Goal: Task Accomplishment & Management: Use online tool/utility

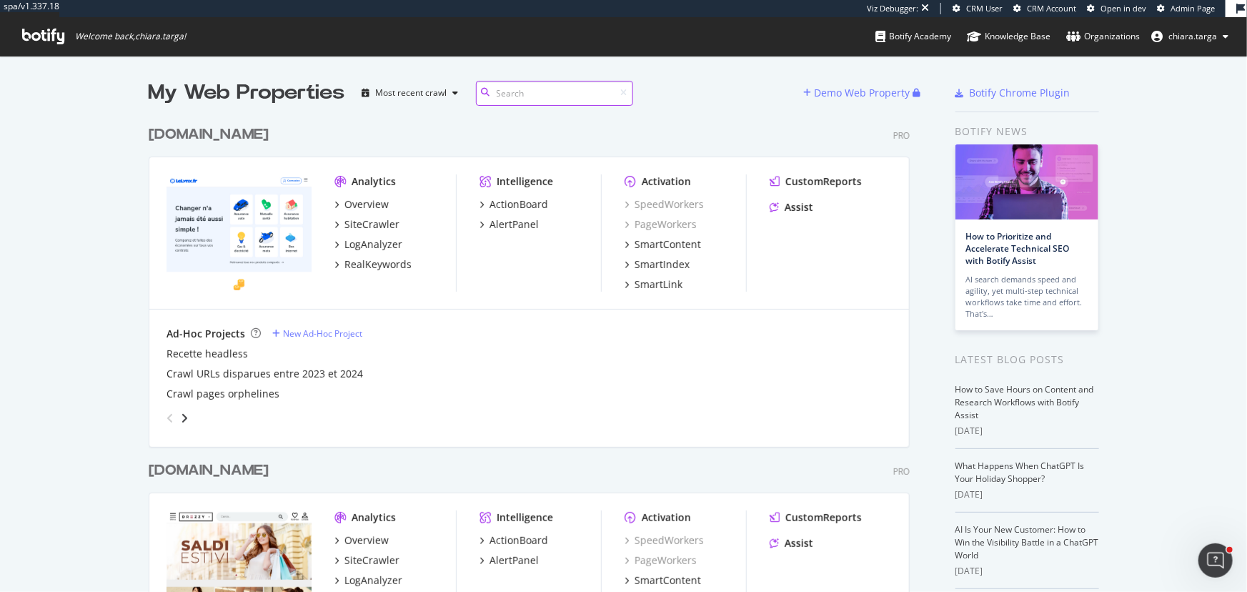
click at [515, 96] on input at bounding box center [554, 93] width 157 height 25
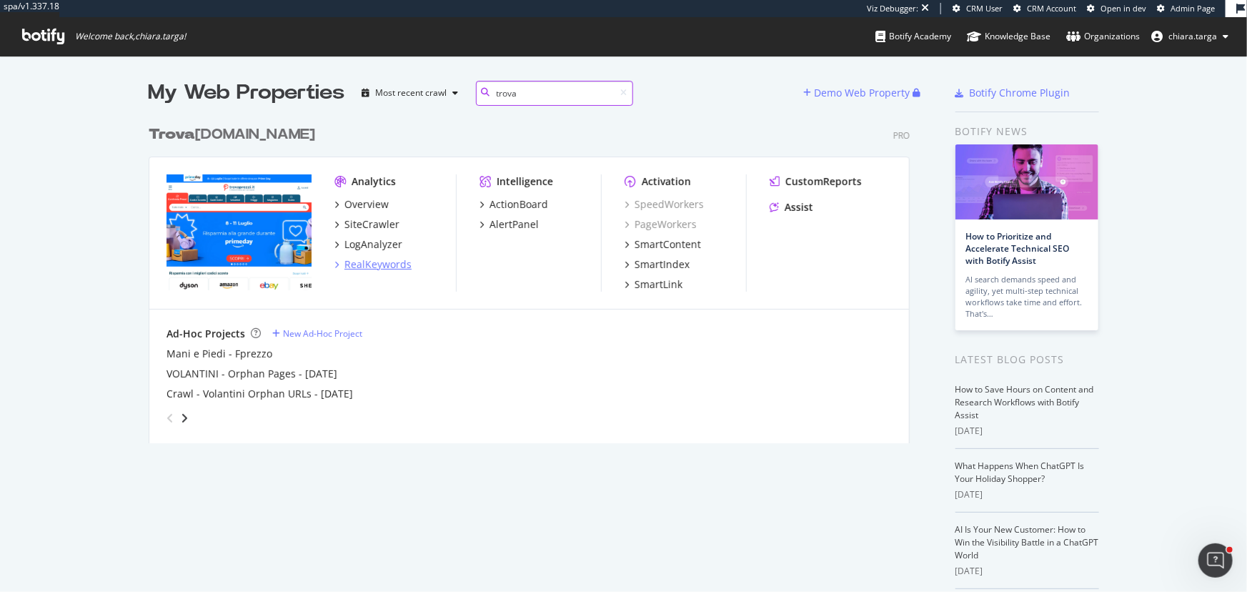
type input "trova"
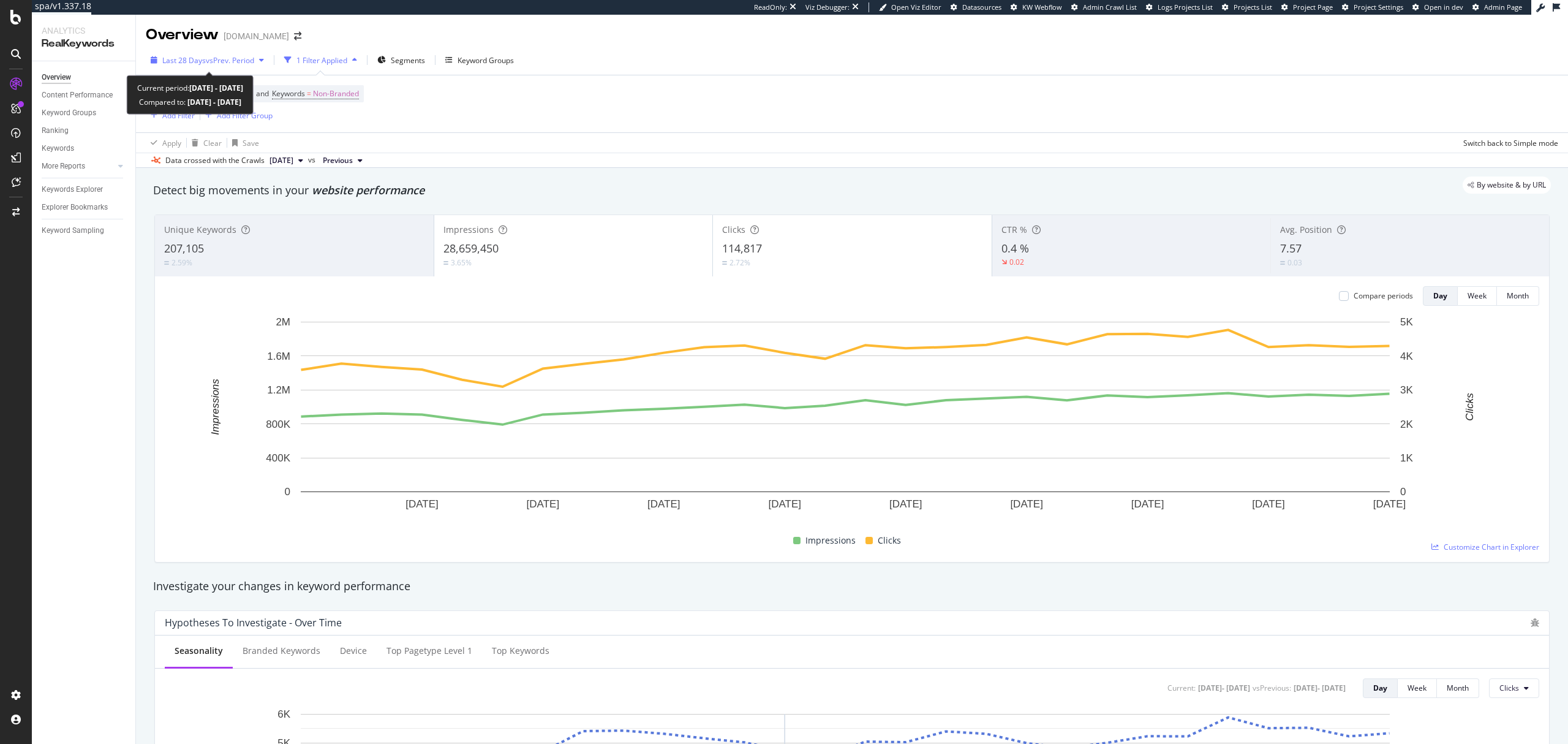
click at [242, 52] on div "Last 28 Days vs Prev. Period" at bounding box center [207, 59] width 123 height 18
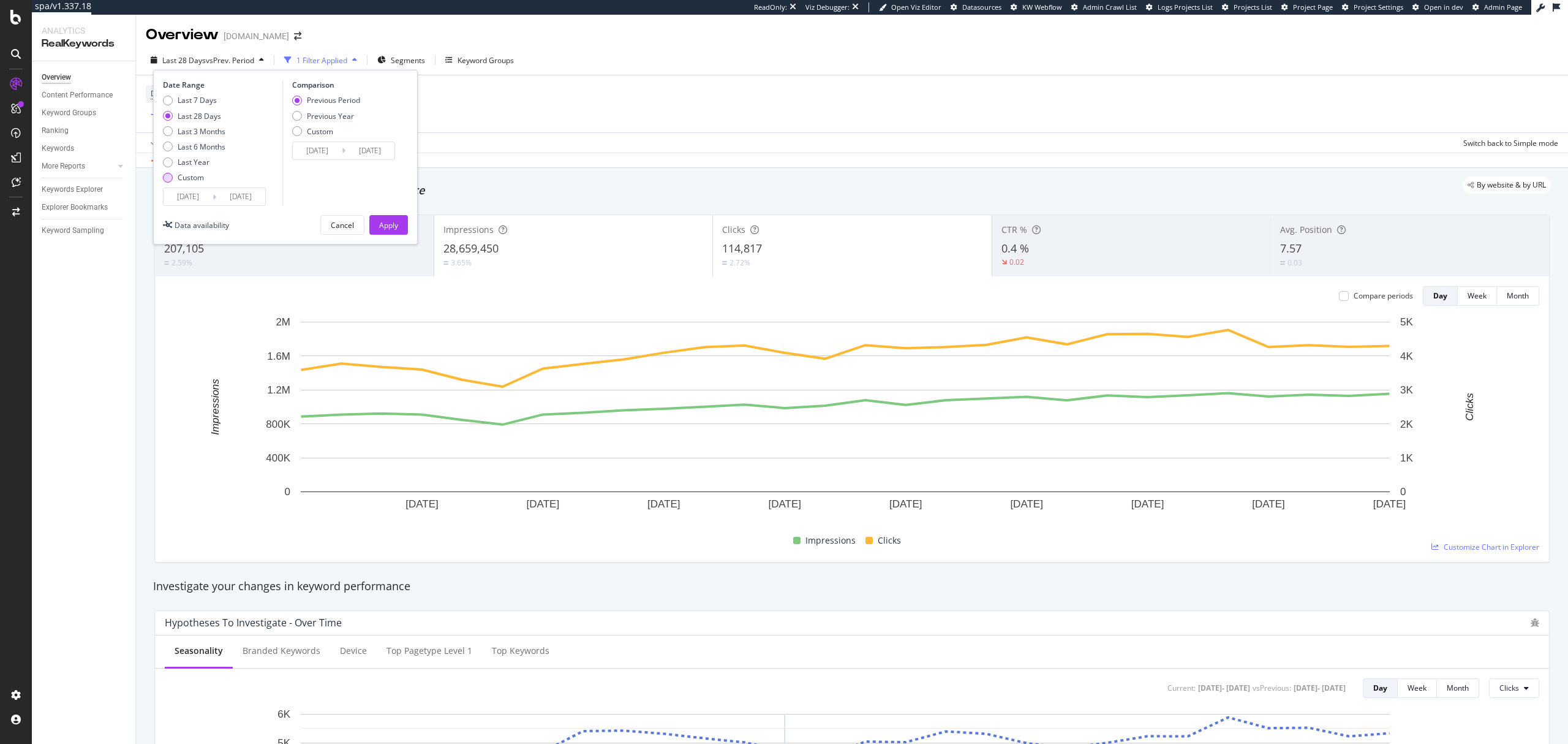
click at [194, 174] on div "Custom" at bounding box center [190, 177] width 27 height 10
click at [196, 192] on input "2025/08/10" at bounding box center [188, 196] width 49 height 17
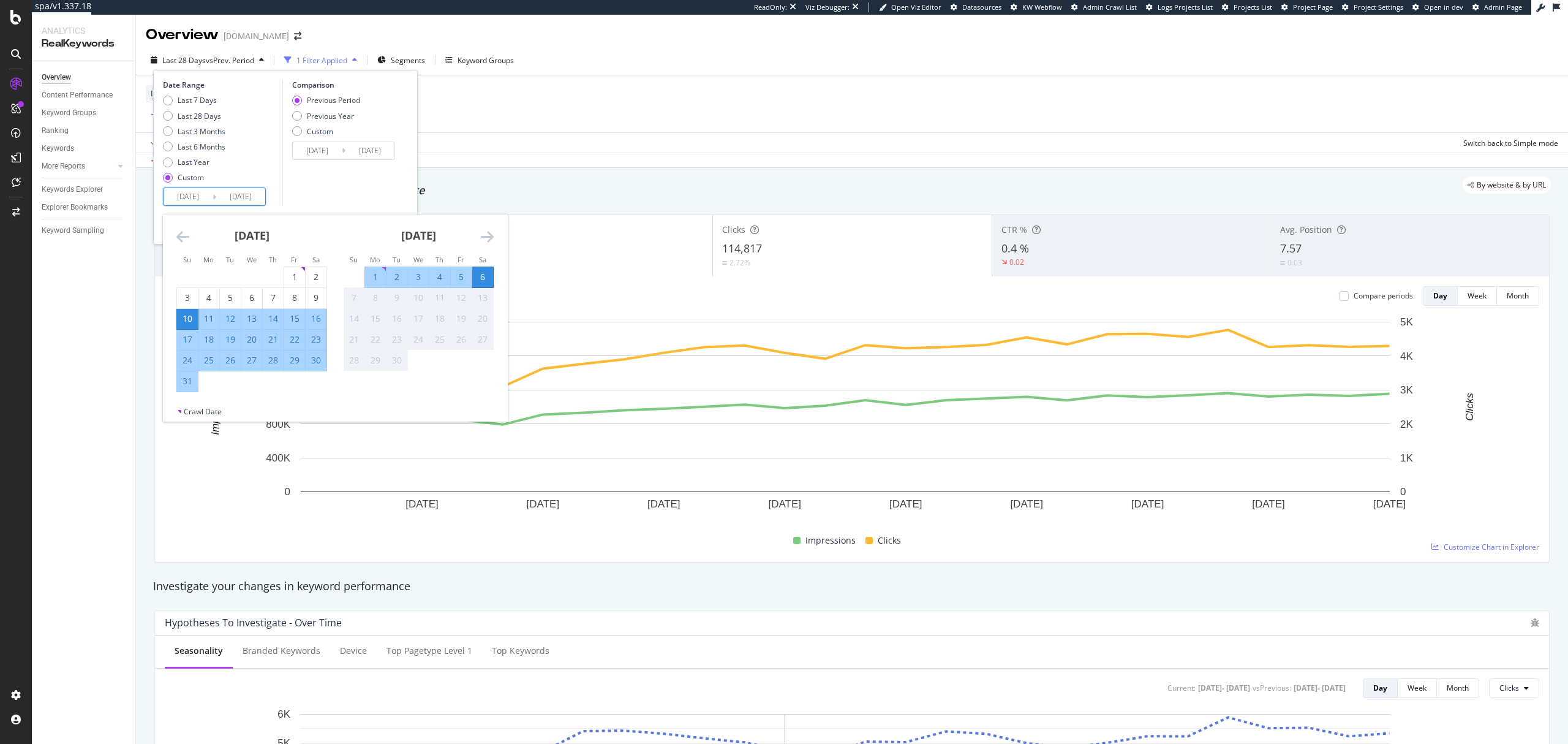
click at [183, 237] on icon "Move backward to switch to the previous month." at bounding box center [183, 236] width 13 height 15
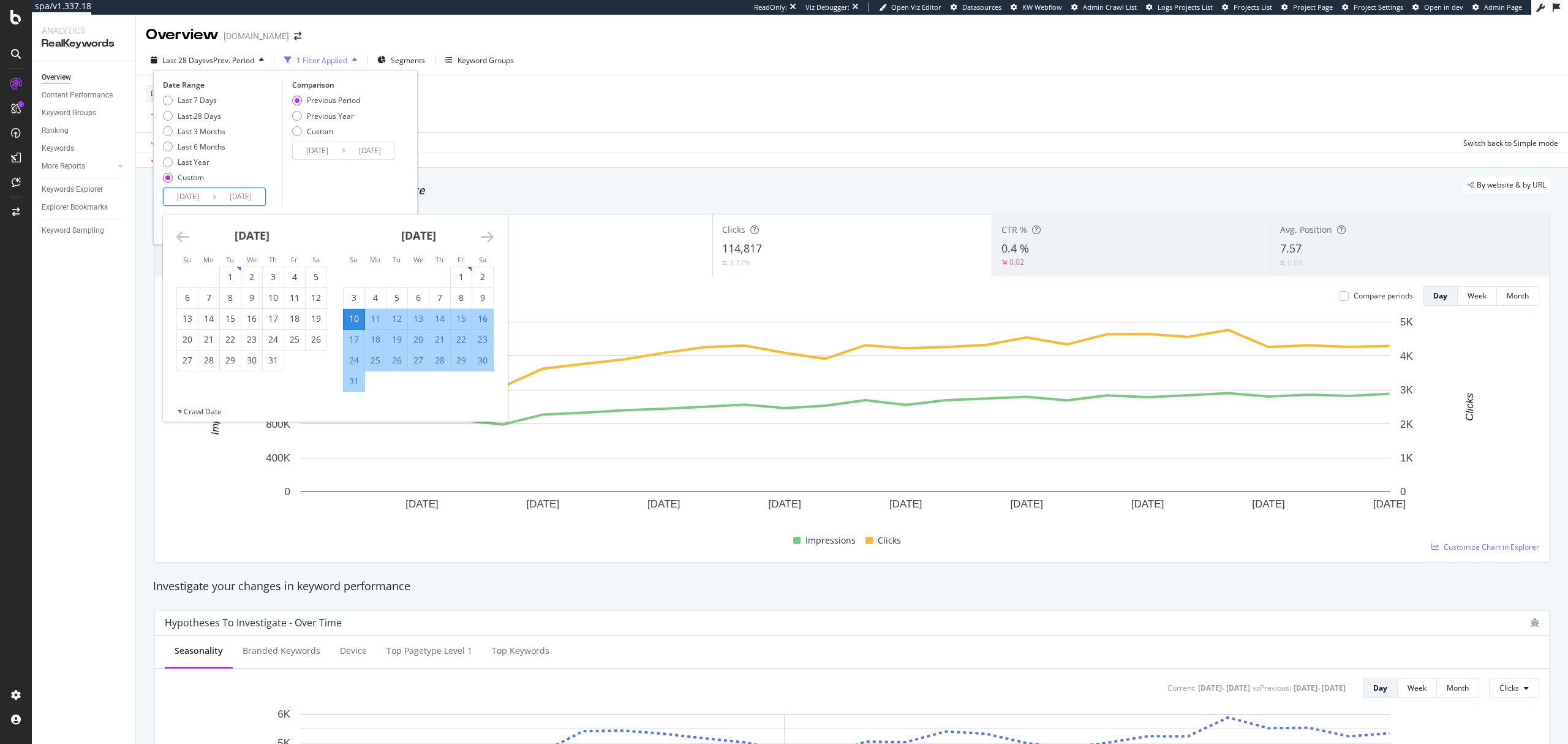
click at [183, 237] on icon "Move backward to switch to the previous month." at bounding box center [183, 236] width 13 height 15
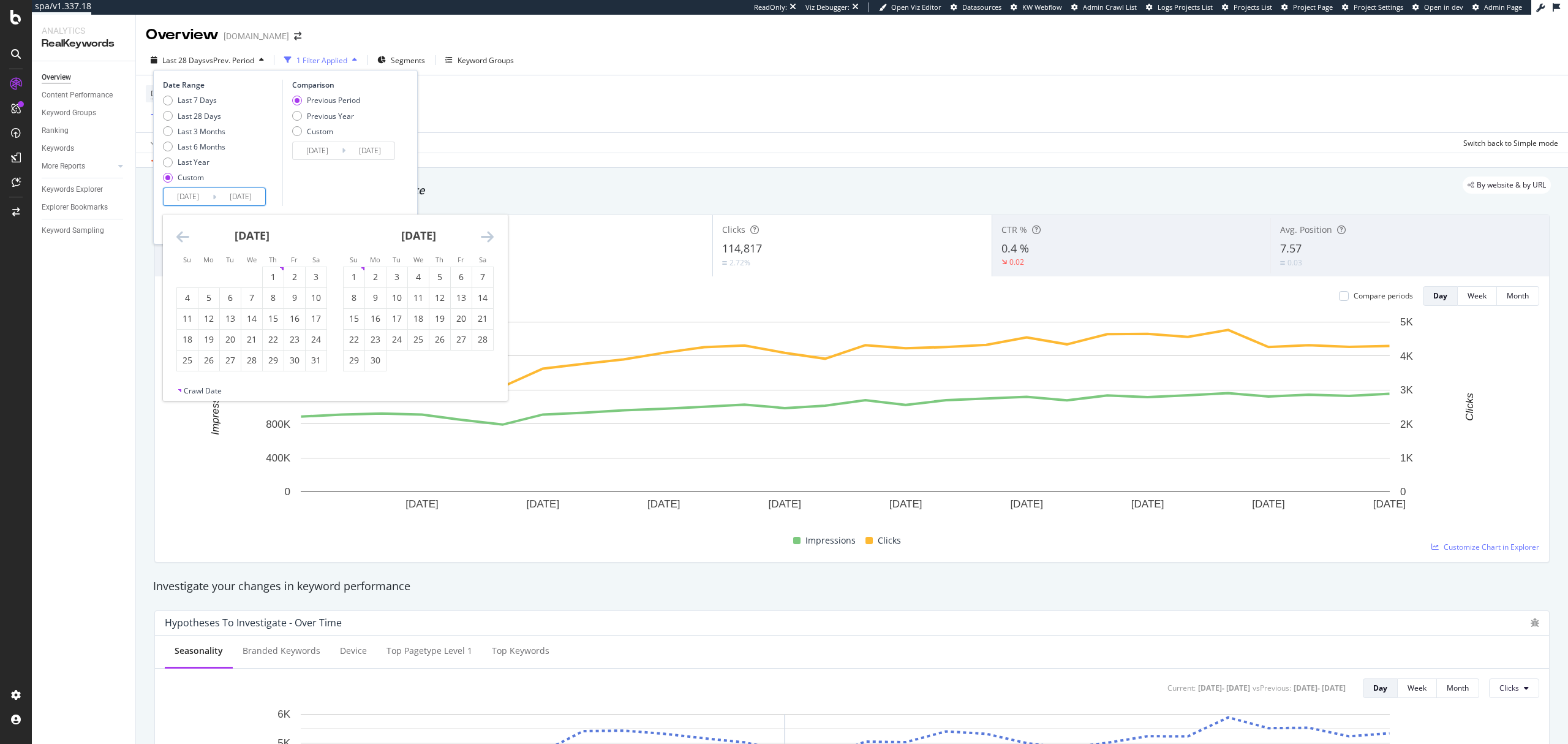
click at [183, 237] on icon "Move backward to switch to the previous month." at bounding box center [183, 236] width 13 height 15
click at [253, 268] on div "1" at bounding box center [252, 278] width 21 height 21
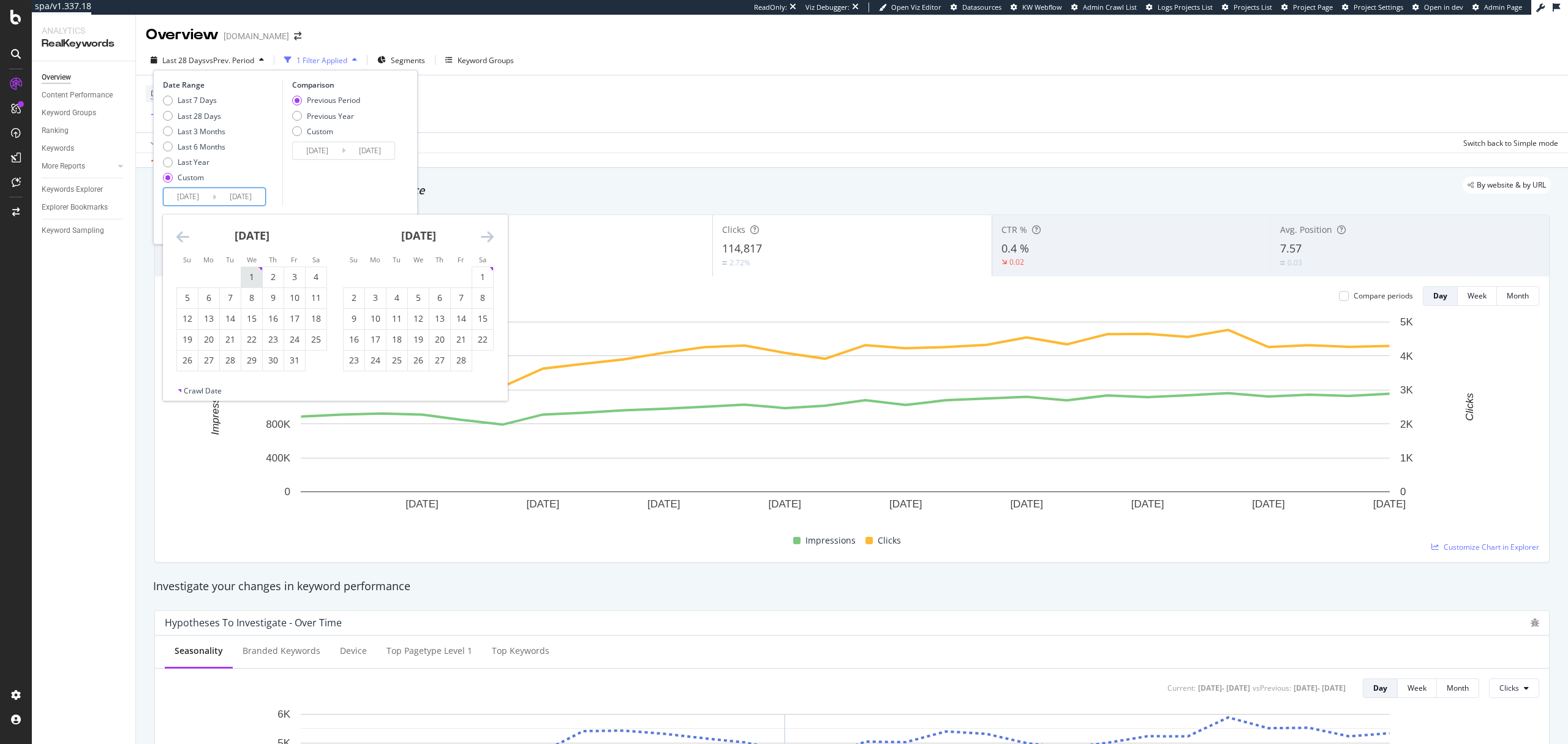
type input "2025/01/01"
type input "2024/04/26"
type input "2024/12/31"
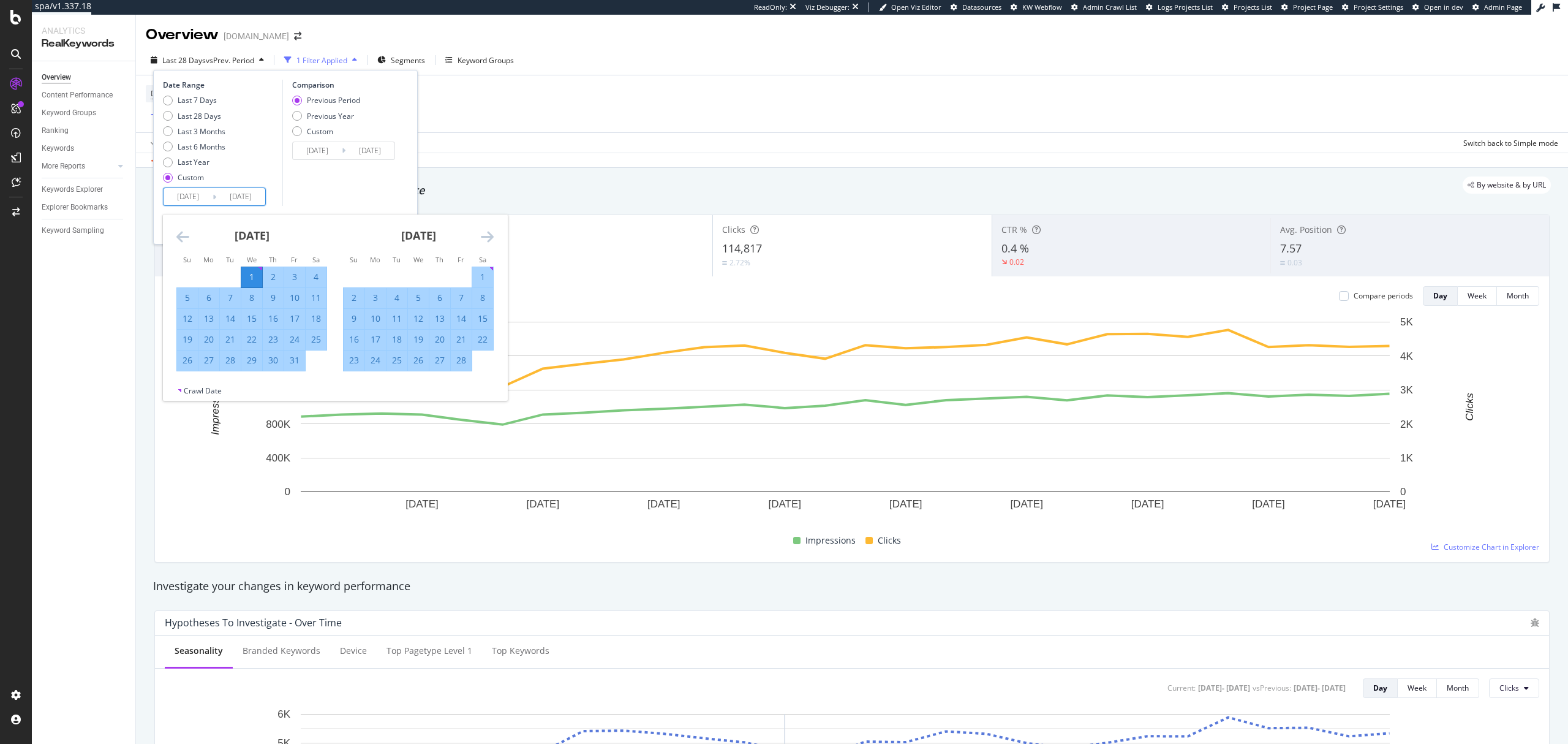
click at [487, 235] on icon "Move forward to switch to the next month." at bounding box center [487, 236] width 13 height 15
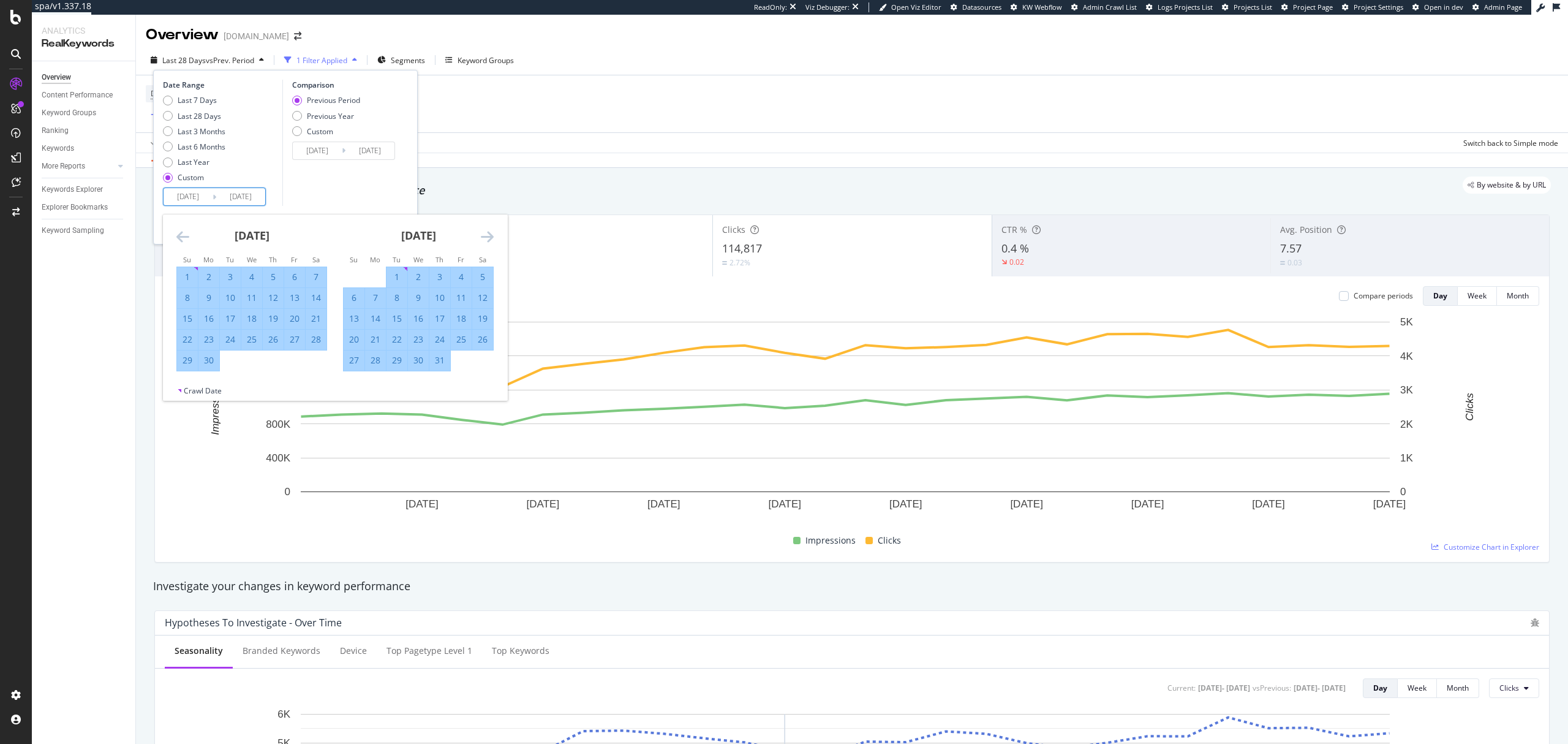
click at [487, 235] on icon "Move forward to switch to the next month." at bounding box center [487, 236] width 13 height 15
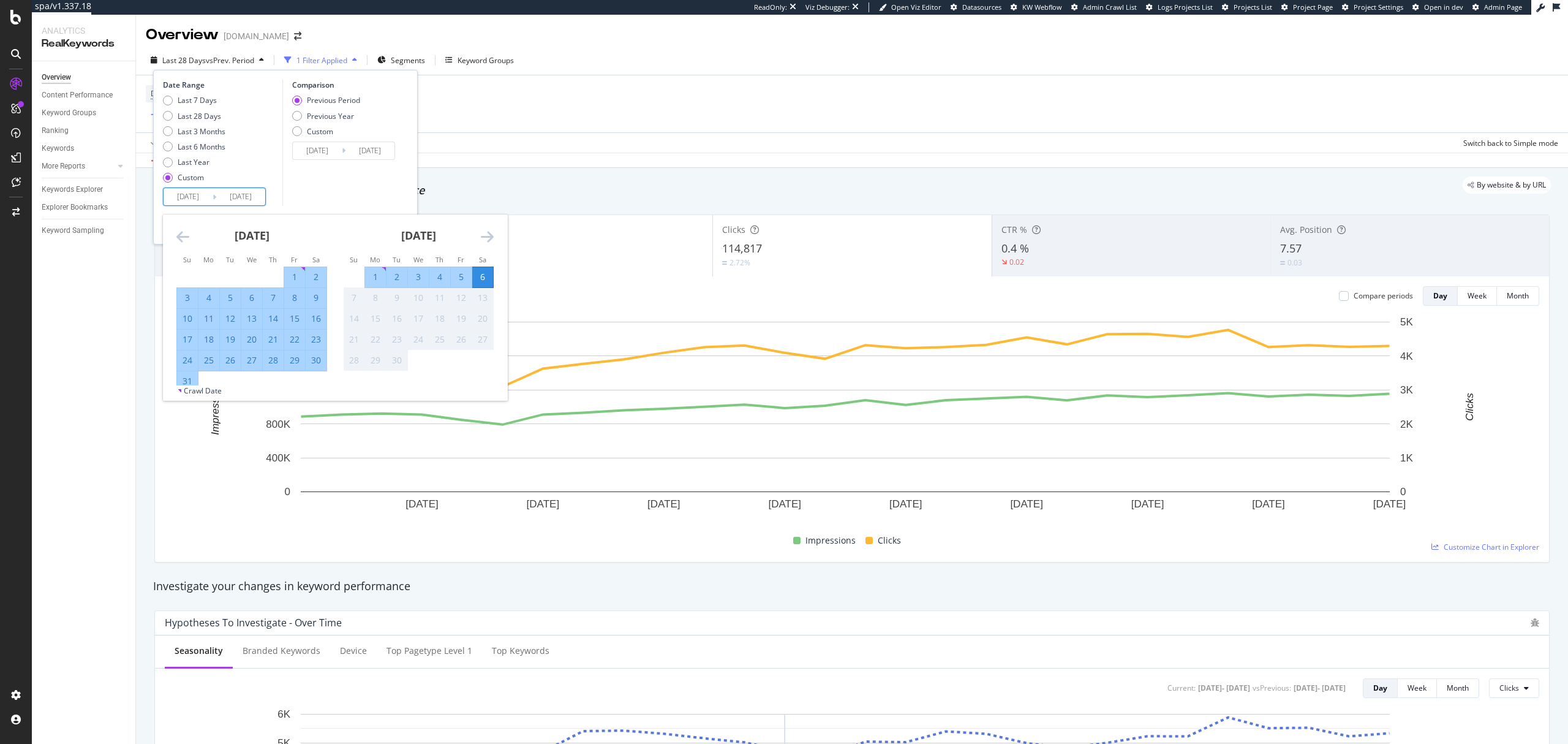
click at [487, 235] on icon "Move forward to switch to the next month." at bounding box center [487, 236] width 13 height 15
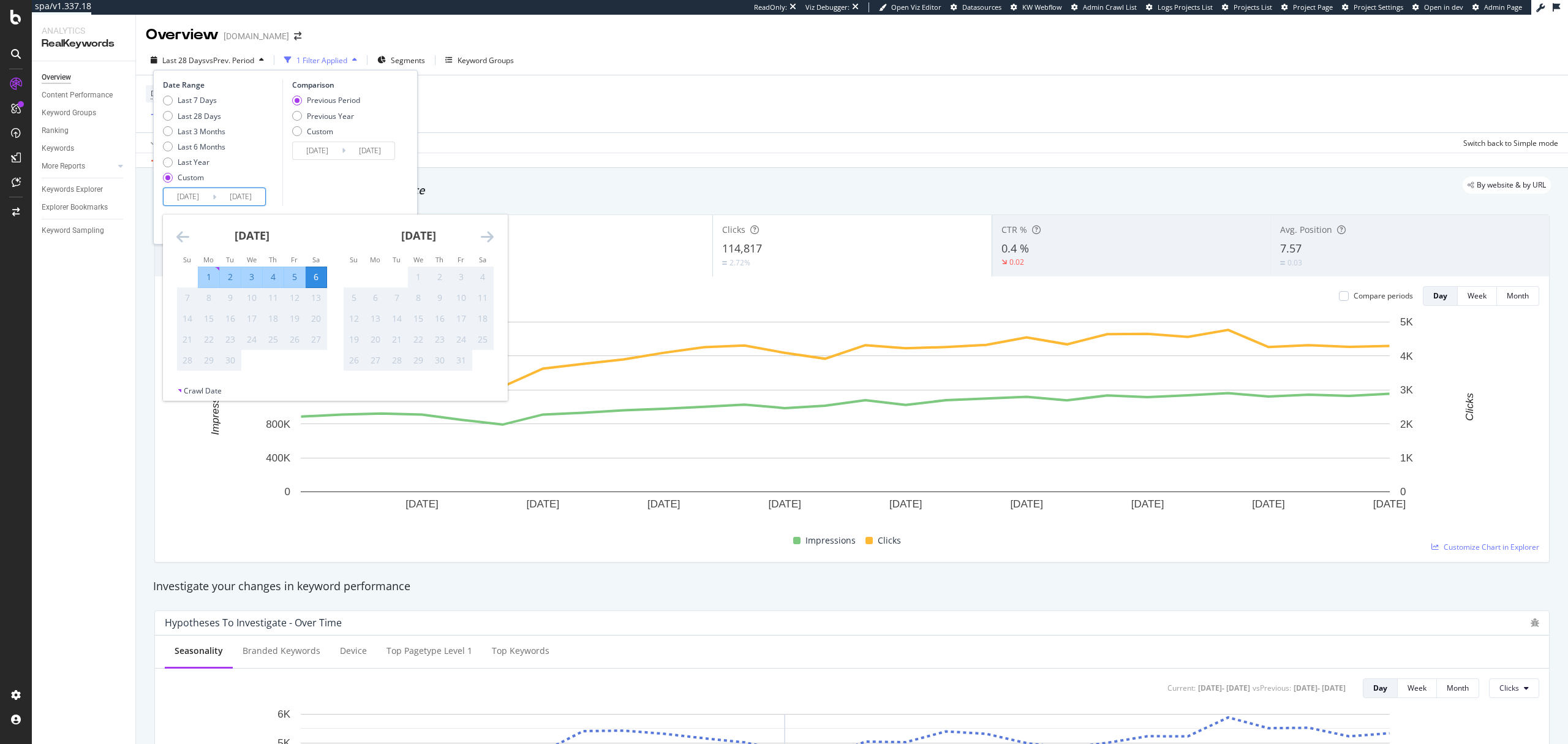
click at [183, 231] on icon "Move backward to switch to the previous month." at bounding box center [183, 236] width 13 height 15
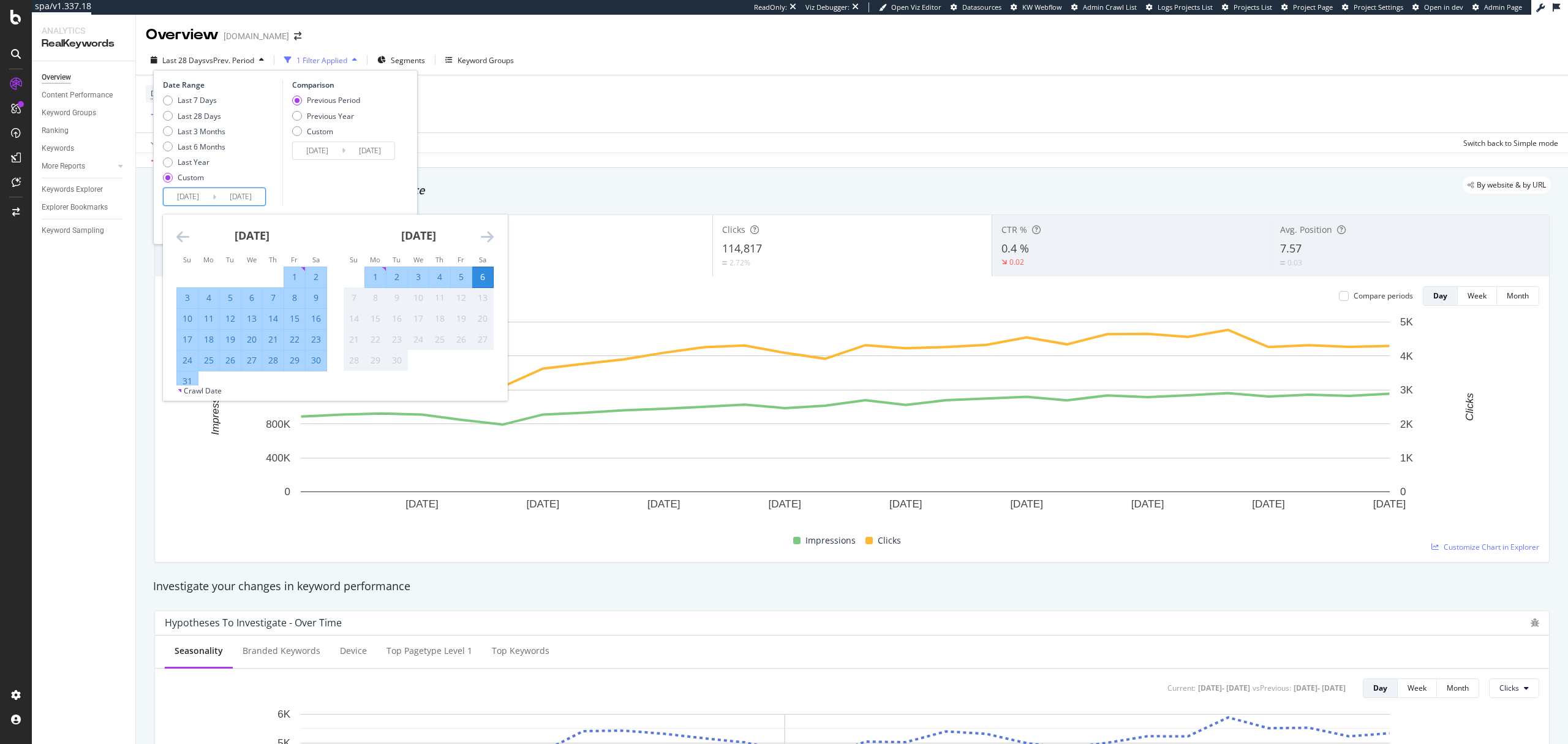
click at [192, 382] on div "31" at bounding box center [188, 381] width 21 height 12
type input "[DATE]"
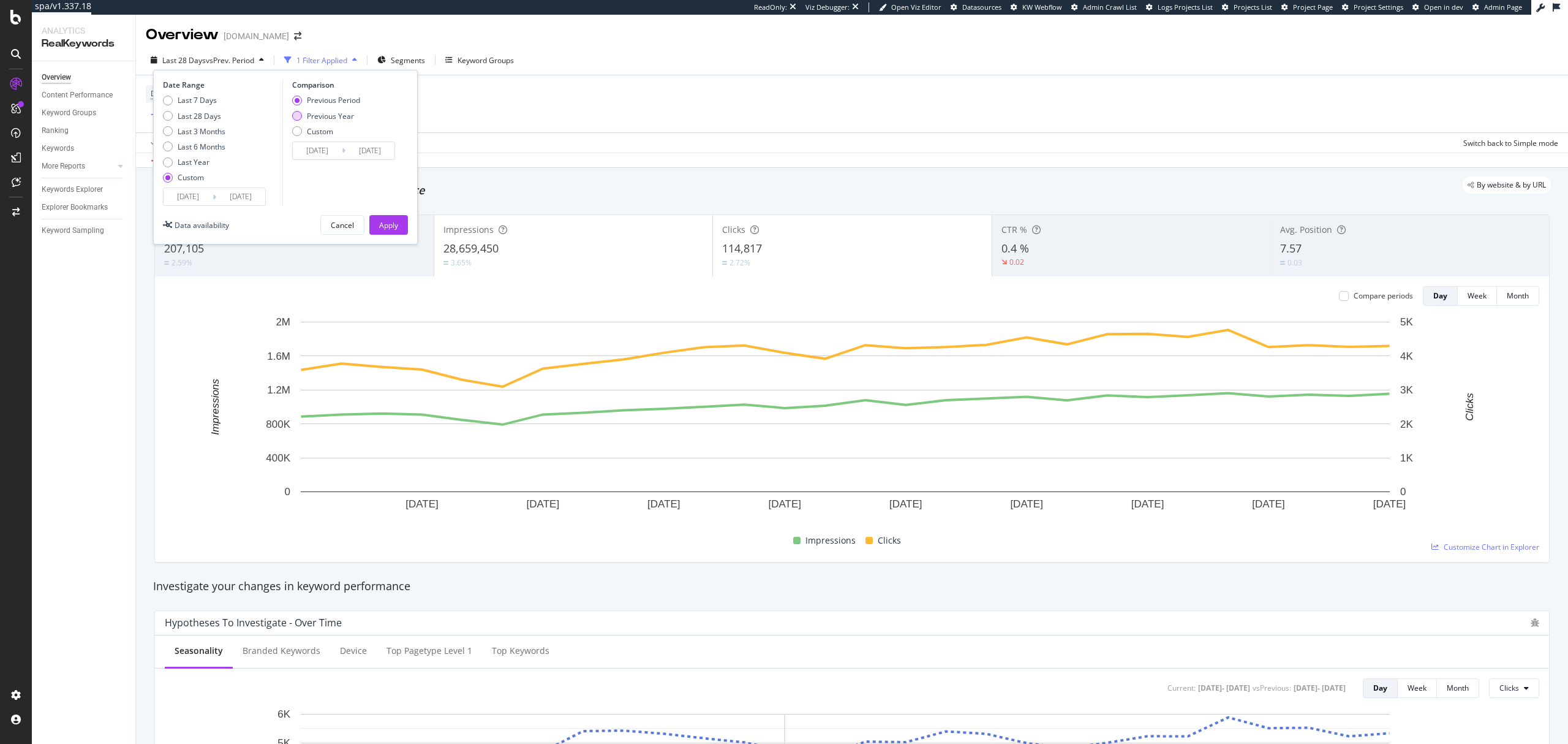
click at [325, 119] on div "Previous Year" at bounding box center [330, 116] width 47 height 10
type input "[DATE]"
click at [387, 225] on div "Apply" at bounding box center [388, 225] width 19 height 10
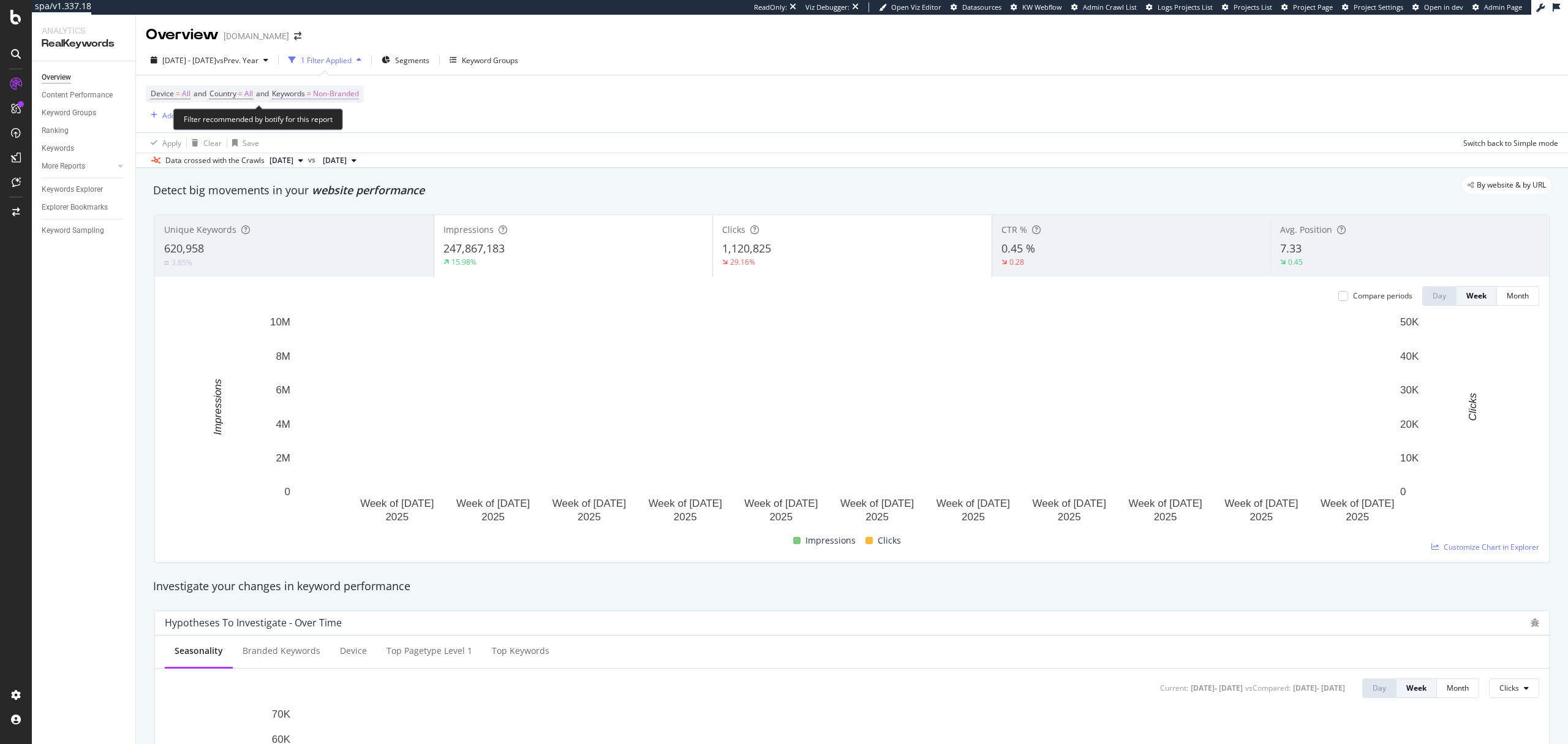
click at [347, 96] on span "Non-Branded" at bounding box center [336, 93] width 46 height 17
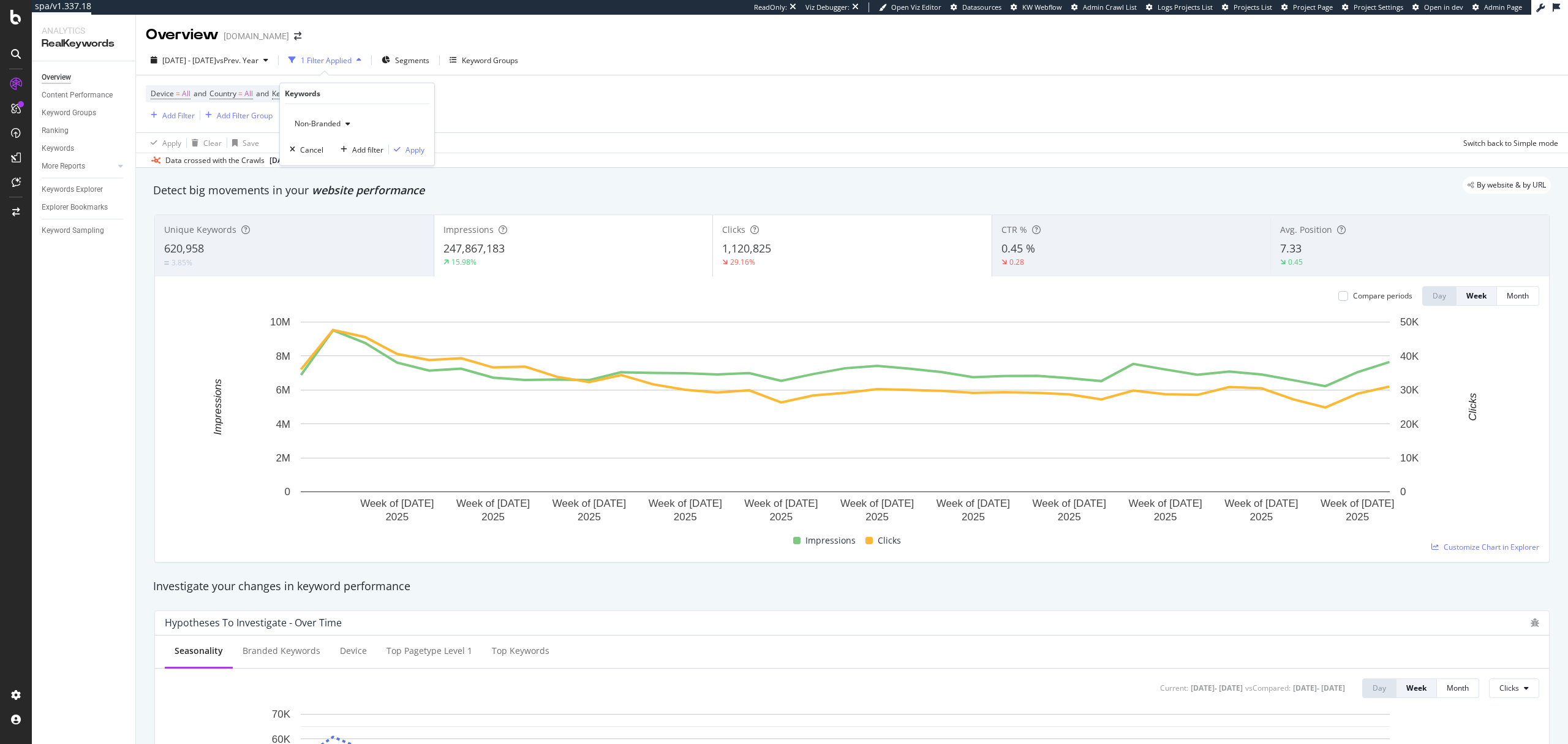
click at [346, 121] on icon "button" at bounding box center [348, 123] width 5 height 8
click at [330, 217] on span "All" at bounding box center [362, 219] width 125 height 11
click at [404, 152] on div "button" at bounding box center [397, 149] width 16 height 8
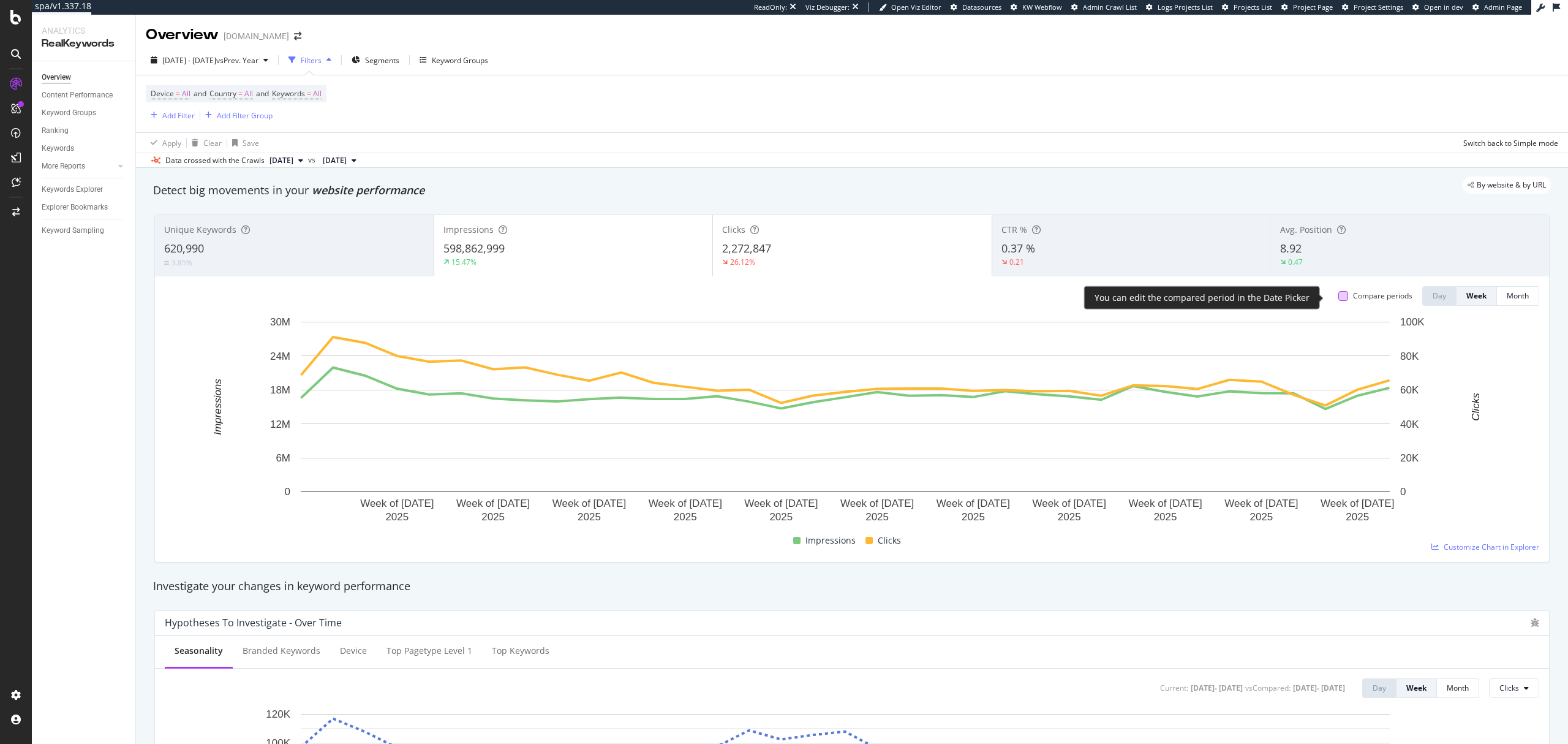
click at [1176, 297] on div at bounding box center [1343, 296] width 9 height 9
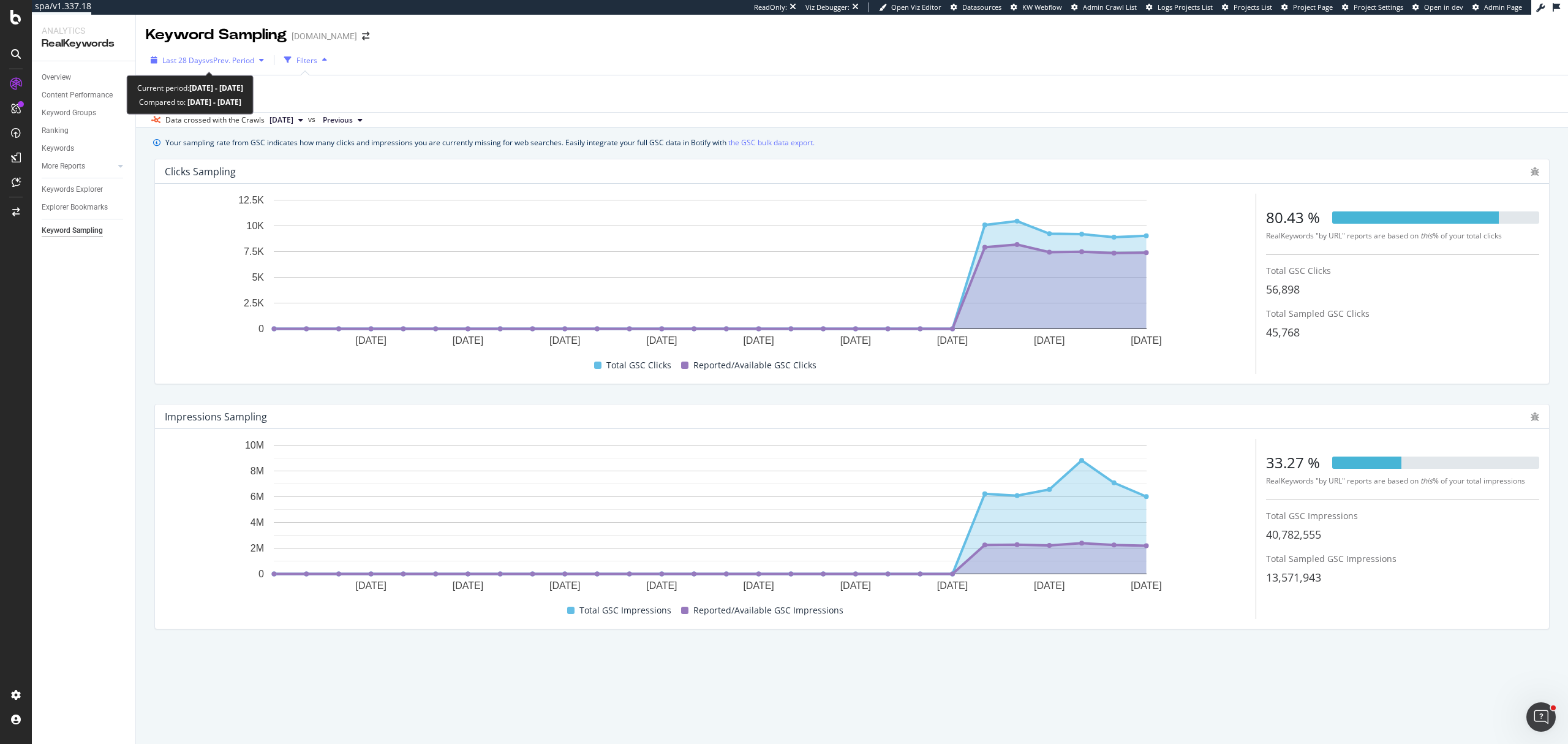
click at [206, 61] on span "vs Prev. Period" at bounding box center [230, 60] width 48 height 10
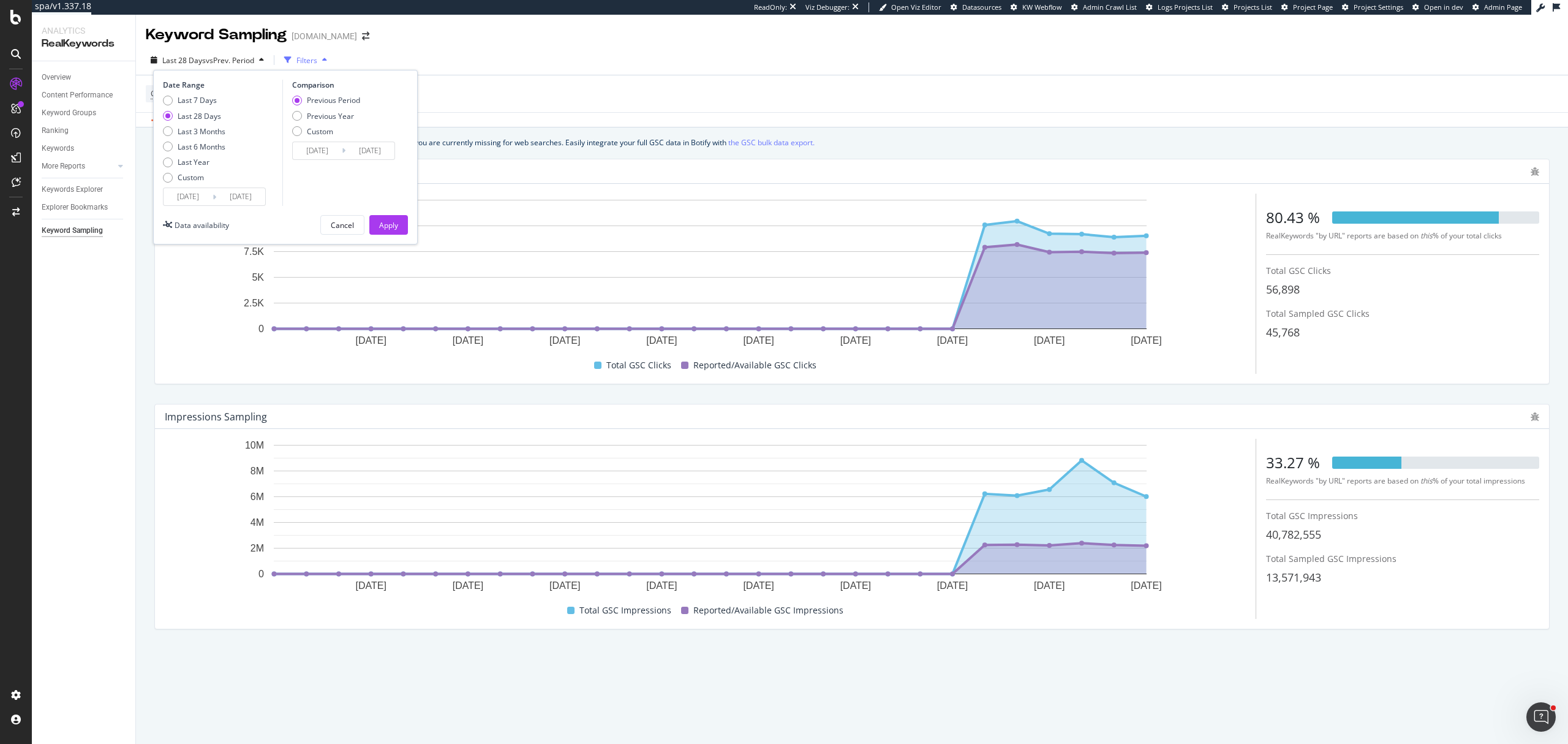
click at [196, 192] on input "2025/08/10" at bounding box center [188, 196] width 49 height 17
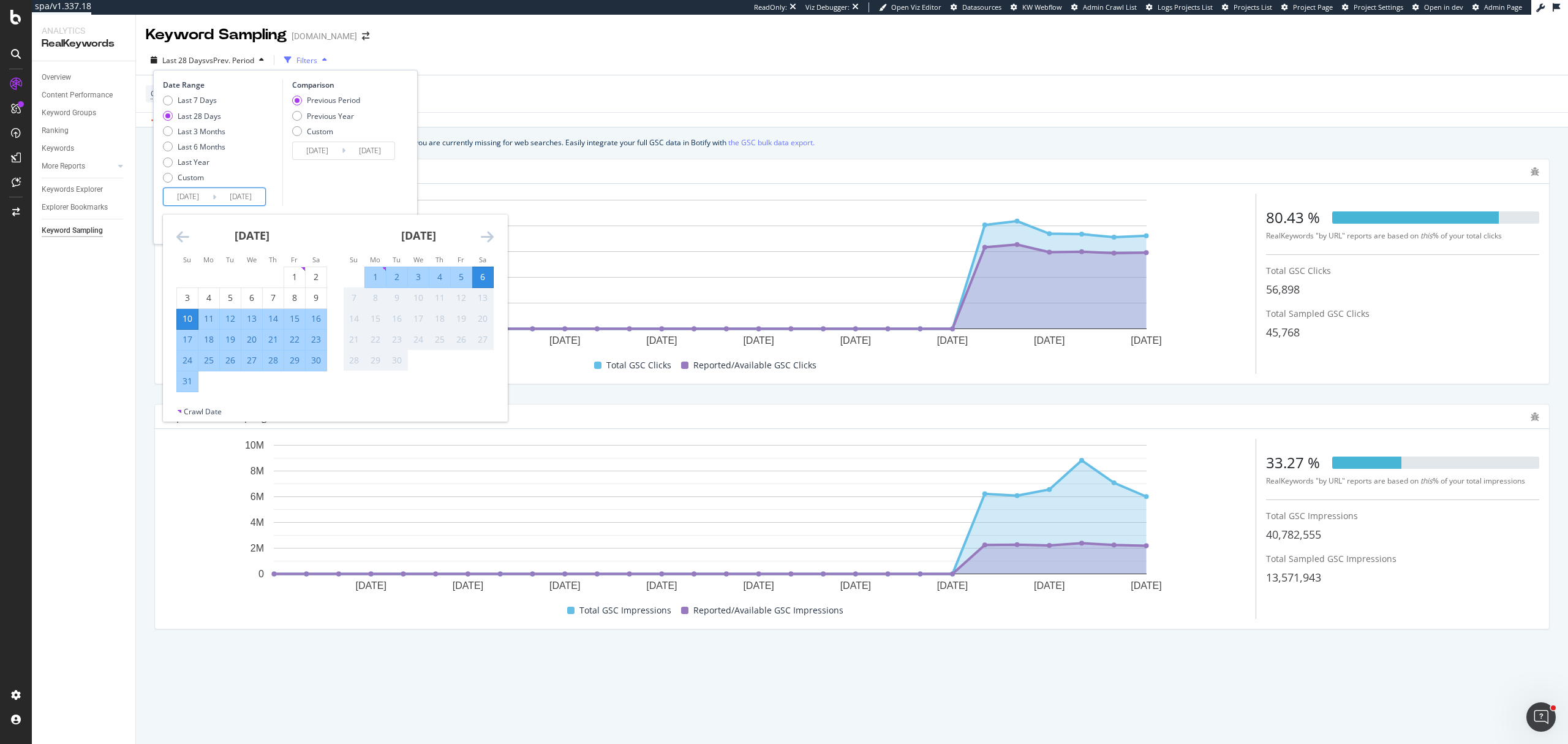
click at [185, 197] on input "2025/08/10" at bounding box center [188, 196] width 49 height 17
type input "2025/08/10"
type input "2023/07/14"
type input "2024/08/09"
click at [194, 195] on input "2024/08/10" at bounding box center [188, 196] width 49 height 17
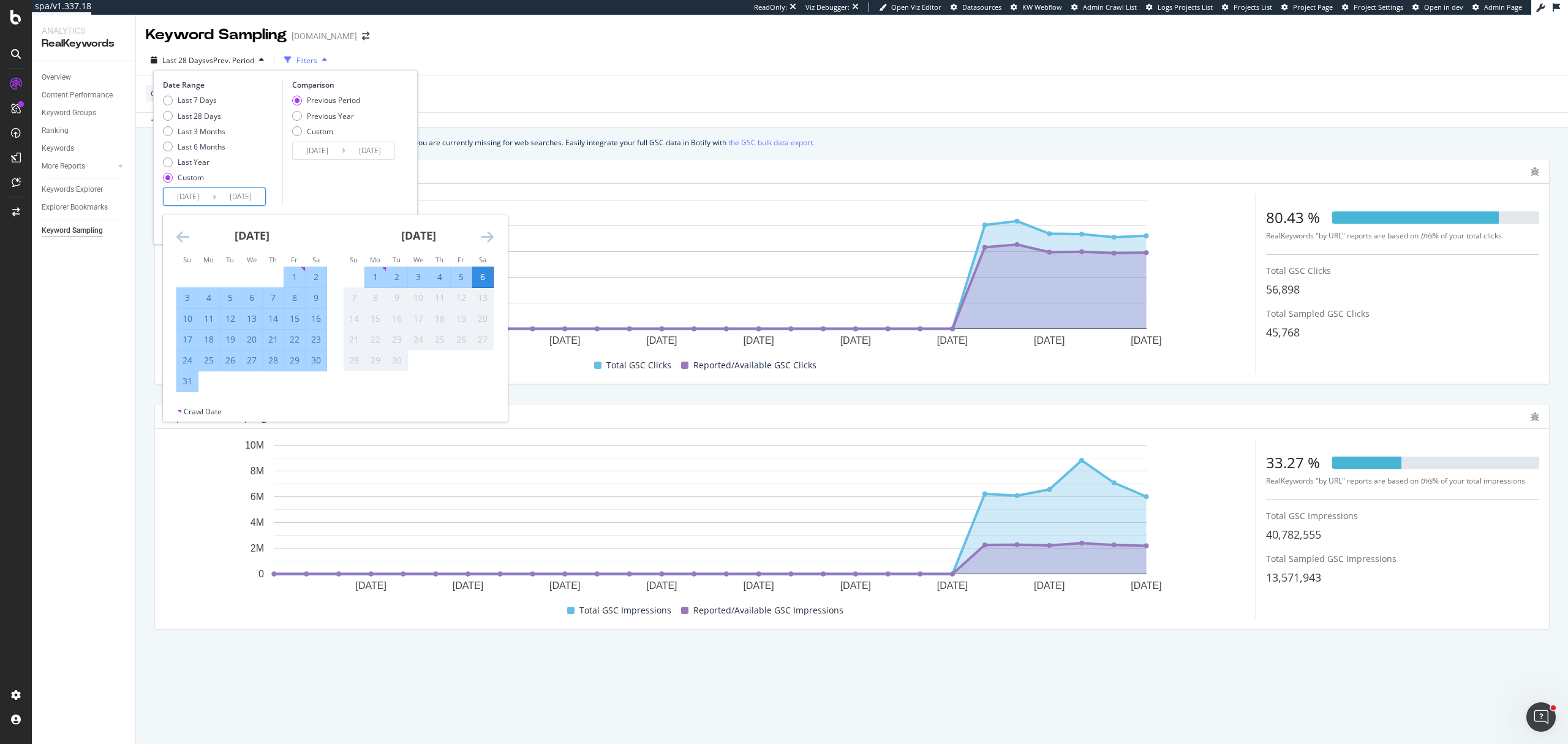
type input "2024/08/10"
type input "2022/05/13"
type input "2024/01/09"
drag, startPoint x: 207, startPoint y: 197, endPoint x: 200, endPoint y: 196, distance: 7.1
click at [200, 196] on input "2024/01/10" at bounding box center [188, 196] width 49 height 17
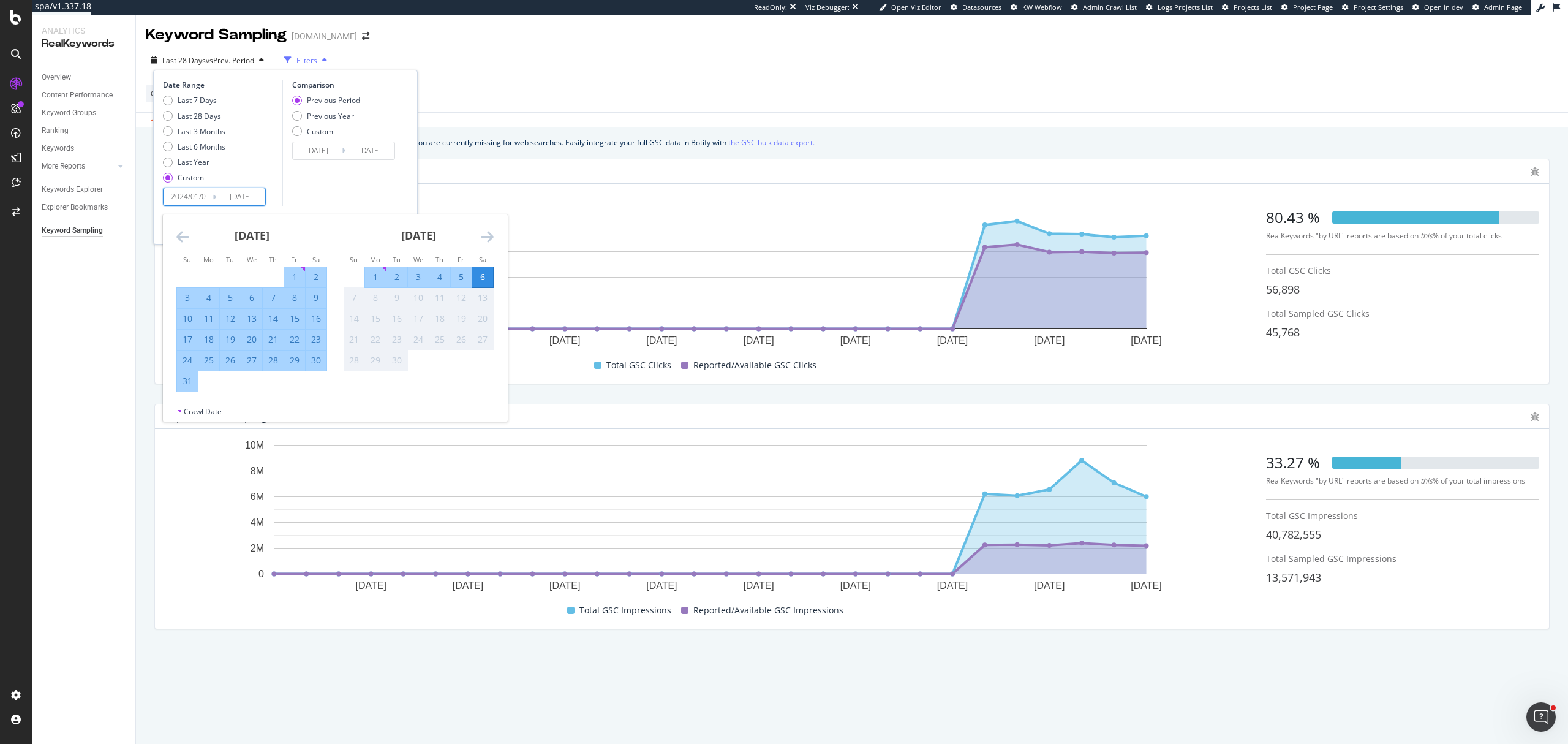
type input "2024/01/10"
type input "2022/04/25"
type input "2023/12/31"
type input "2024/01/01"
click at [293, 179] on div "Comparison Previous Period Previous Year Custom 2022/04/25 Navigate forward to …" at bounding box center [340, 142] width 117 height 126
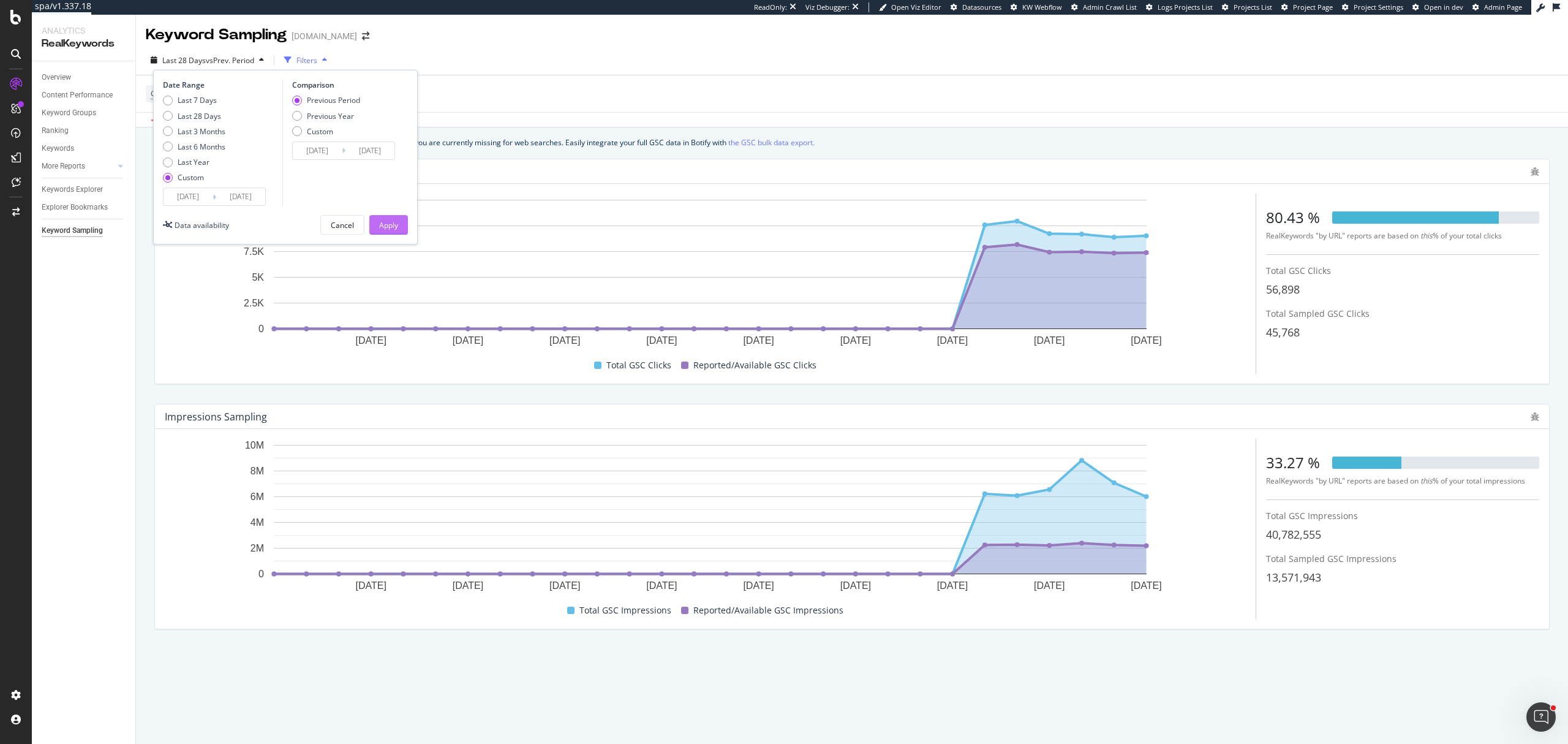
click at [373, 218] on button "Apply" at bounding box center [388, 225] width 39 height 20
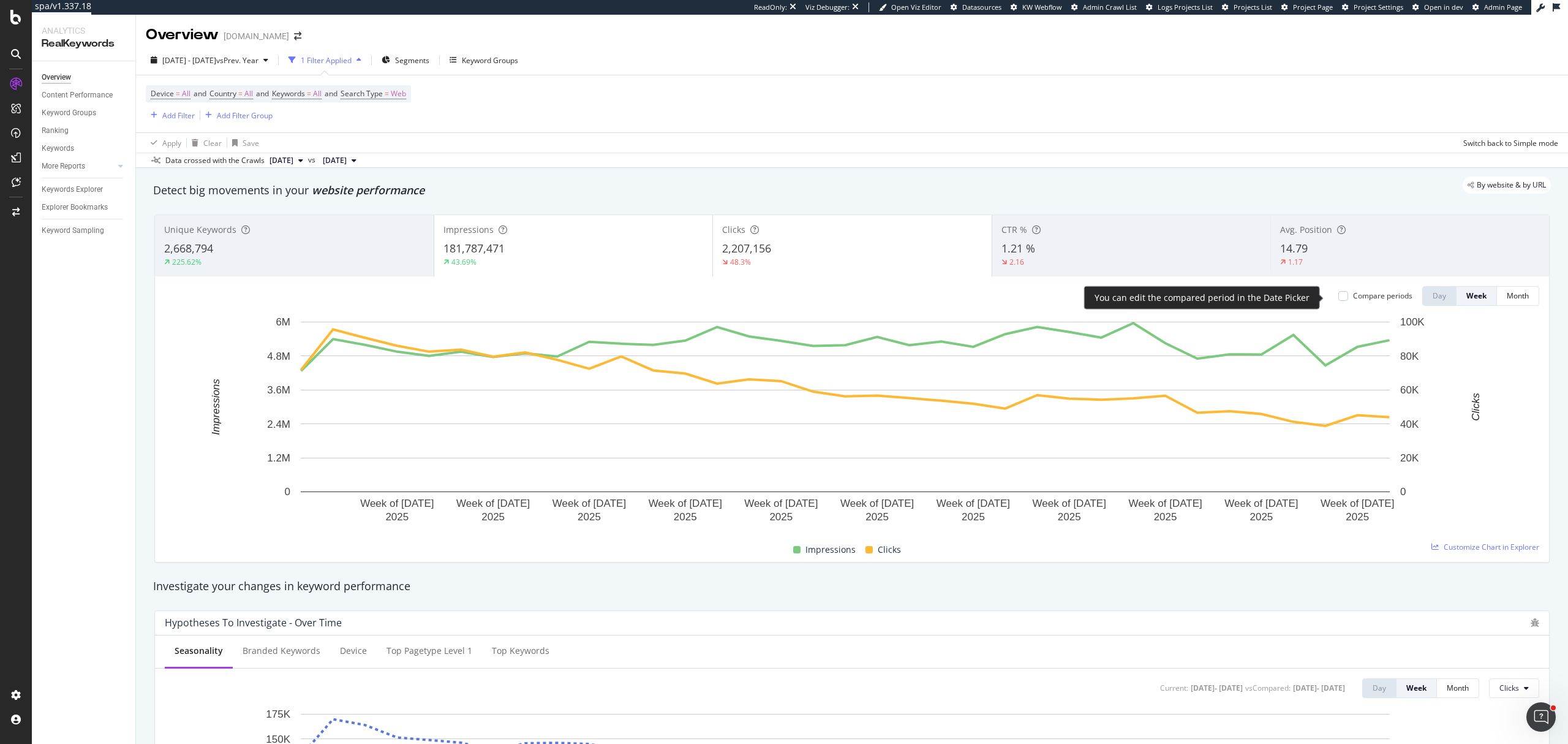
click at [1353, 296] on div "Compare periods" at bounding box center [1382, 296] width 59 height 10
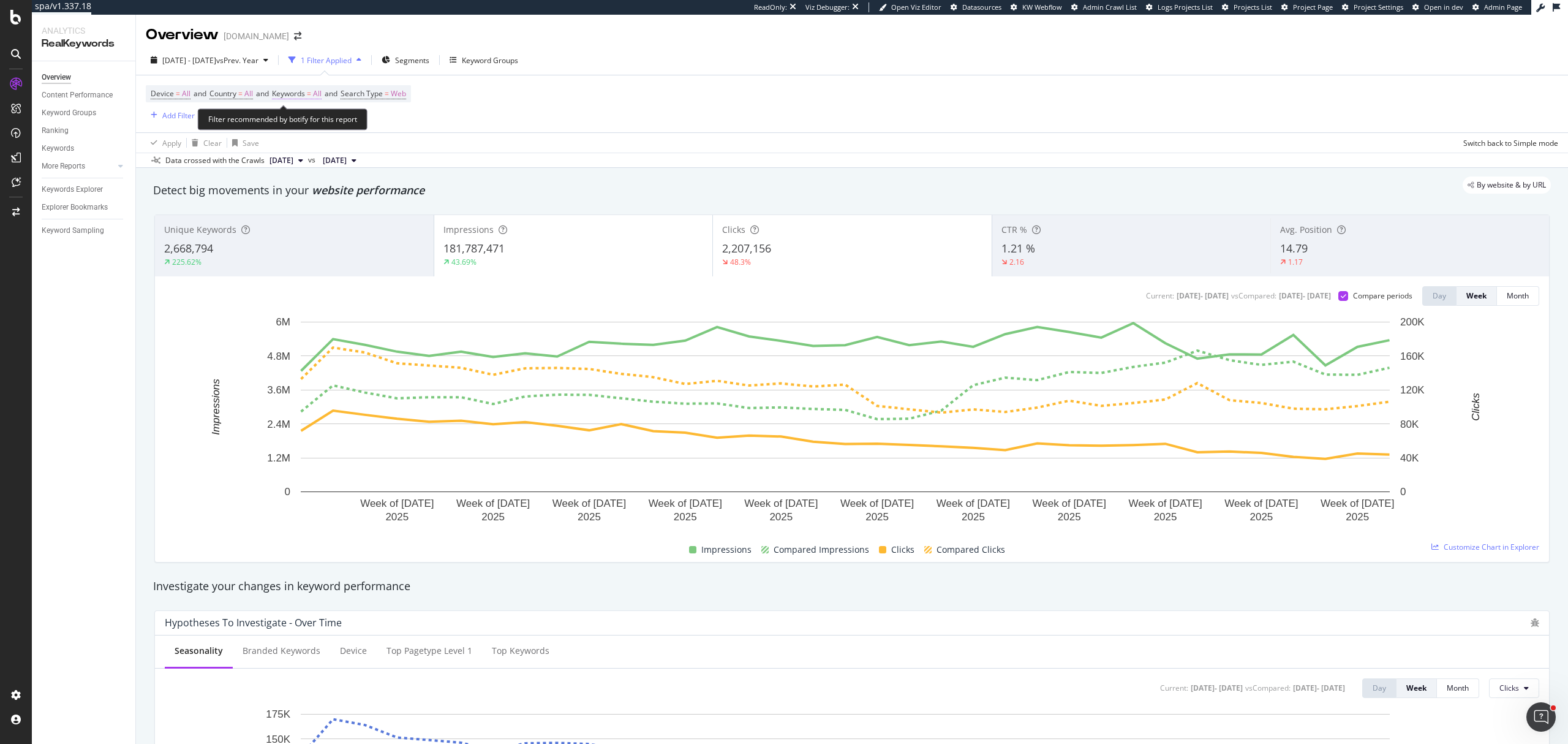
click at [321, 101] on span "All" at bounding box center [317, 93] width 9 height 17
click at [519, 150] on div "Apply Clear Save Switch back to Simple mode" at bounding box center [852, 142] width 1432 height 21
click at [297, 100] on span "Device = All and Country = All and Keywords = All and Search Type = Web" at bounding box center [278, 93] width 255 height 17
click at [305, 99] on span "Keywords" at bounding box center [288, 93] width 33 height 10
click at [319, 123] on div "All" at bounding box center [356, 123] width 135 height 20
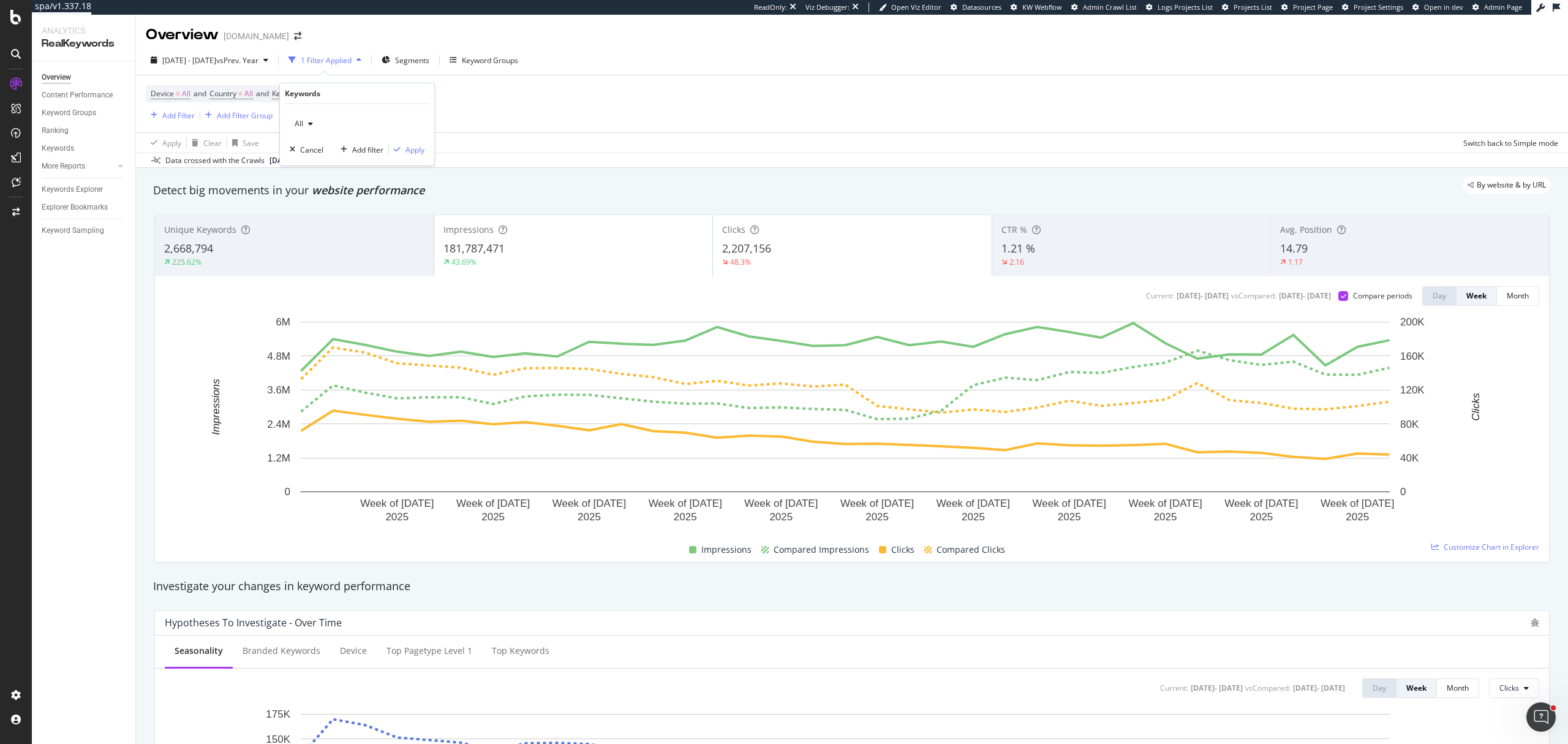
click at [313, 123] on div "button" at bounding box center [310, 123] width 15 height 8
click at [321, 158] on div "Branded" at bounding box center [362, 166] width 145 height 18
click at [414, 154] on div "Apply" at bounding box center [415, 149] width 19 height 10
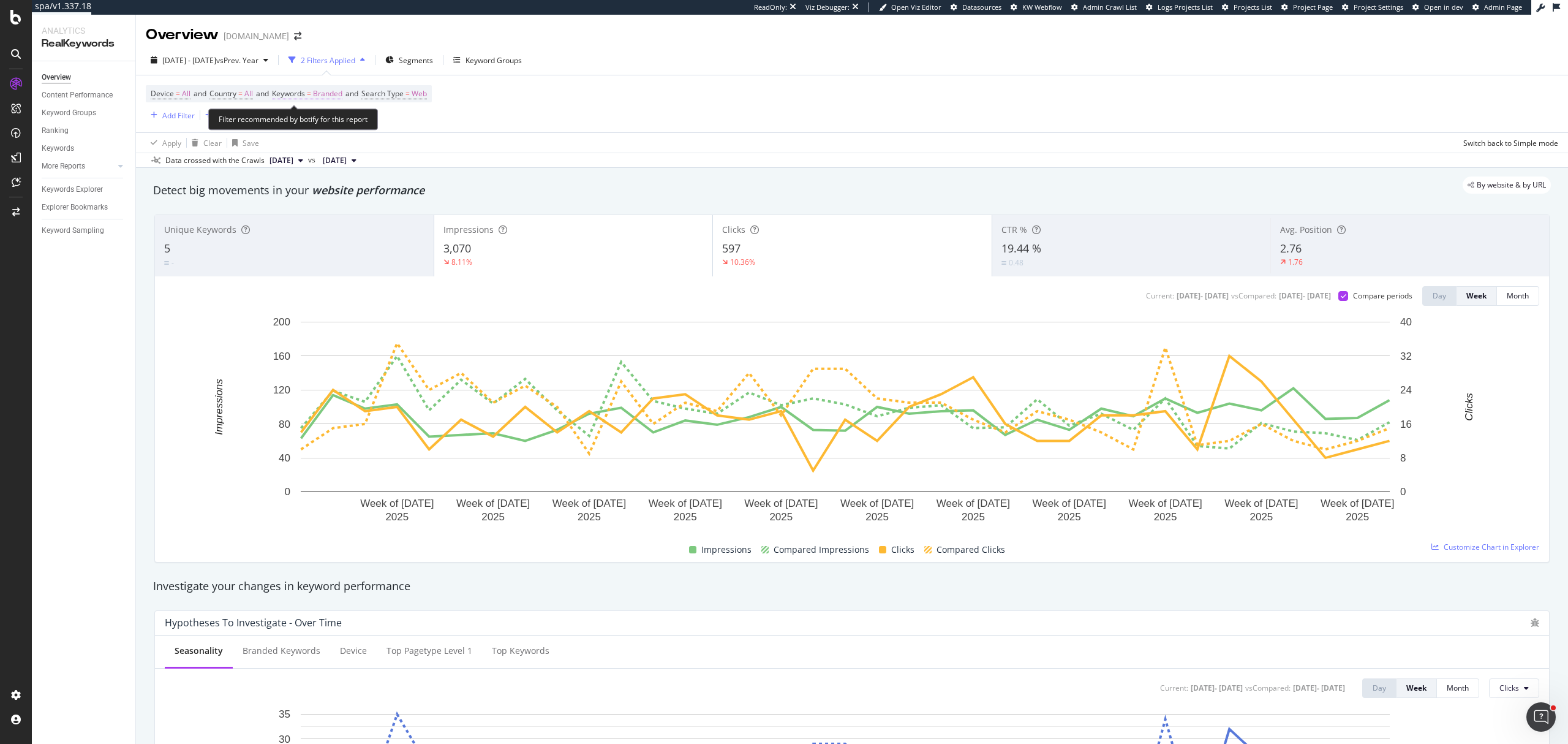
click at [313, 98] on span "Keywords = Branded" at bounding box center [307, 93] width 70 height 11
click at [314, 118] on span "Branded" at bounding box center [307, 123] width 34 height 10
click at [322, 211] on div "All" at bounding box center [362, 219] width 145 height 18
click at [394, 154] on div "Apply" at bounding box center [406, 149] width 35 height 11
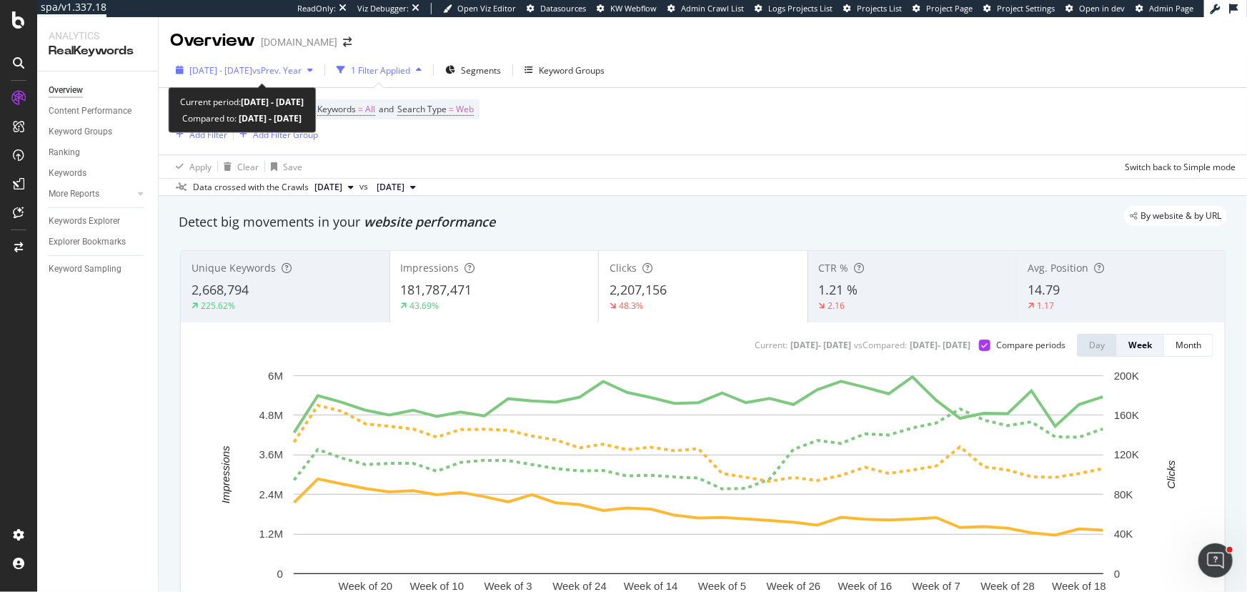
click at [252, 69] on span "[DATE] - [DATE]" at bounding box center [220, 70] width 63 height 12
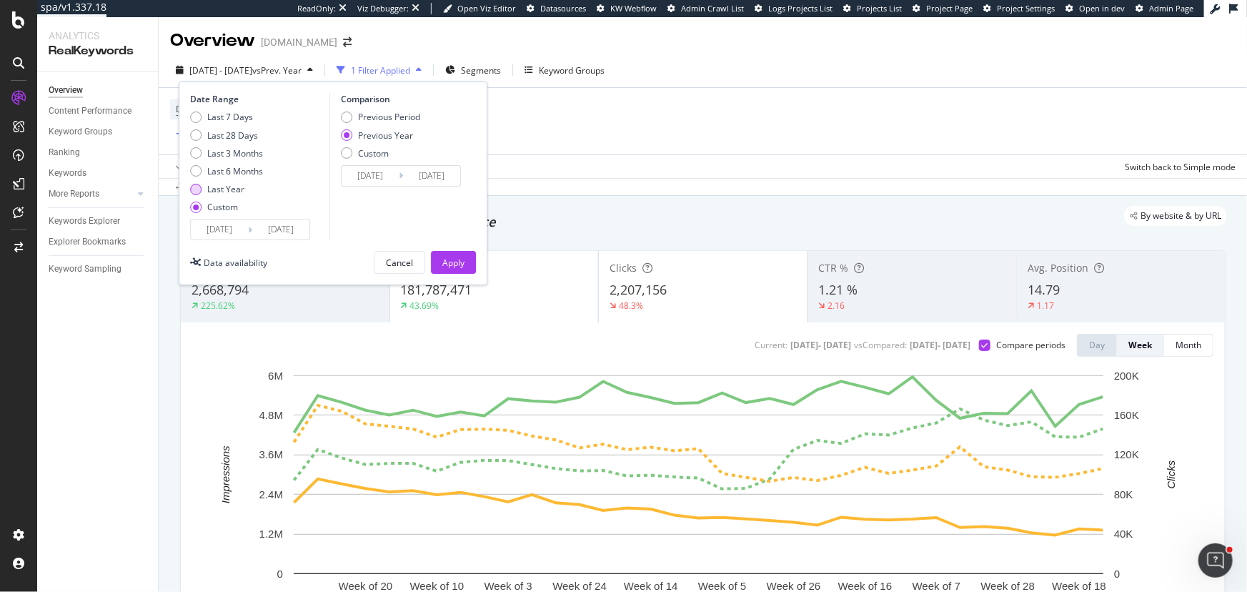
click at [214, 193] on div "Last Year" at bounding box center [225, 189] width 37 height 12
type input "[DATE]"
type input "2023/09/09"
type input "2024/09/07"
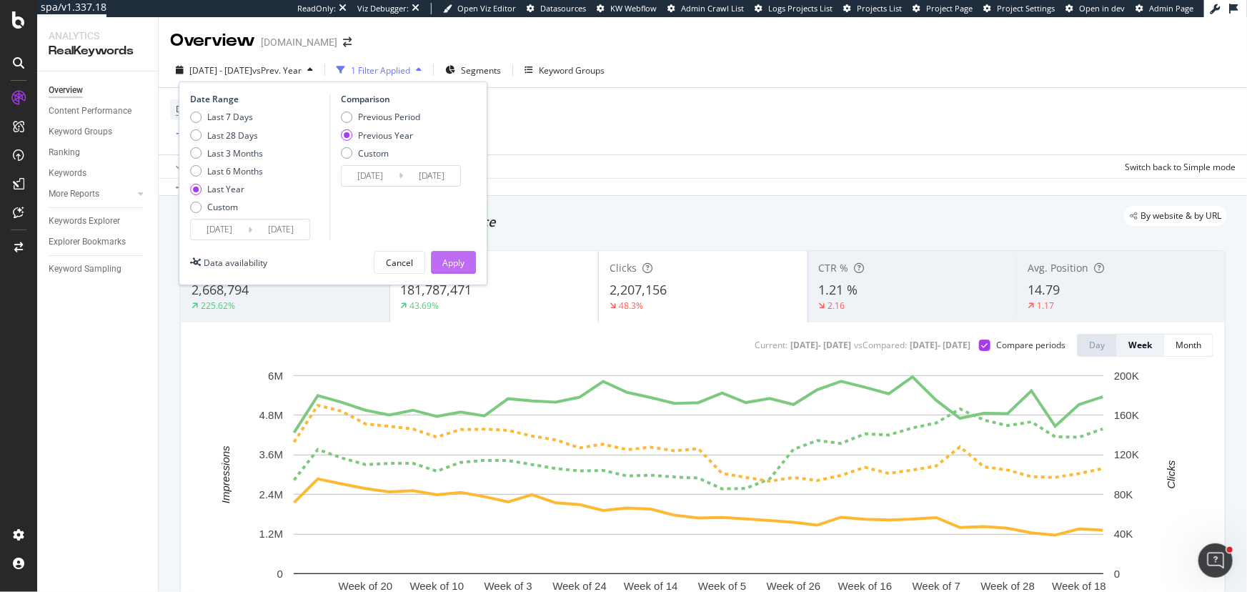
click at [439, 267] on button "Apply" at bounding box center [453, 262] width 45 height 23
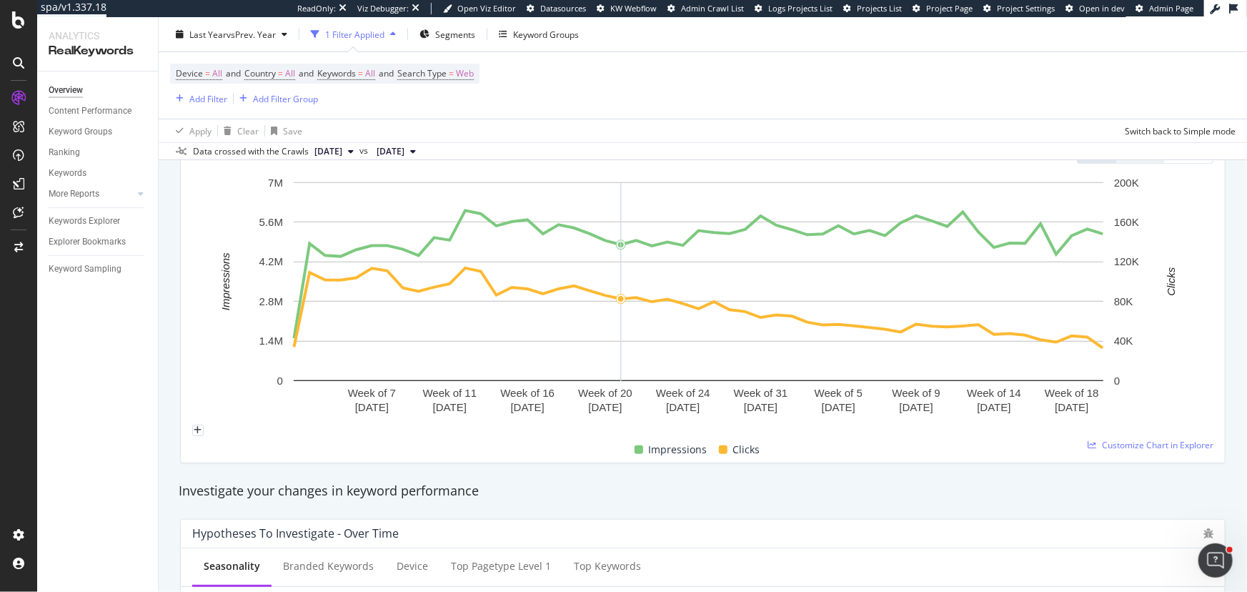
scroll to position [194, 0]
drag, startPoint x: 345, startPoint y: 420, endPoint x: 333, endPoint y: 418, distance: 12.3
click at [204, 423] on div "plus" at bounding box center [197, 428] width 11 height 11
click at [215, 336] on input "2024-09-23" at bounding box center [174, 343] width 81 height 14
type input "2024-10-31"
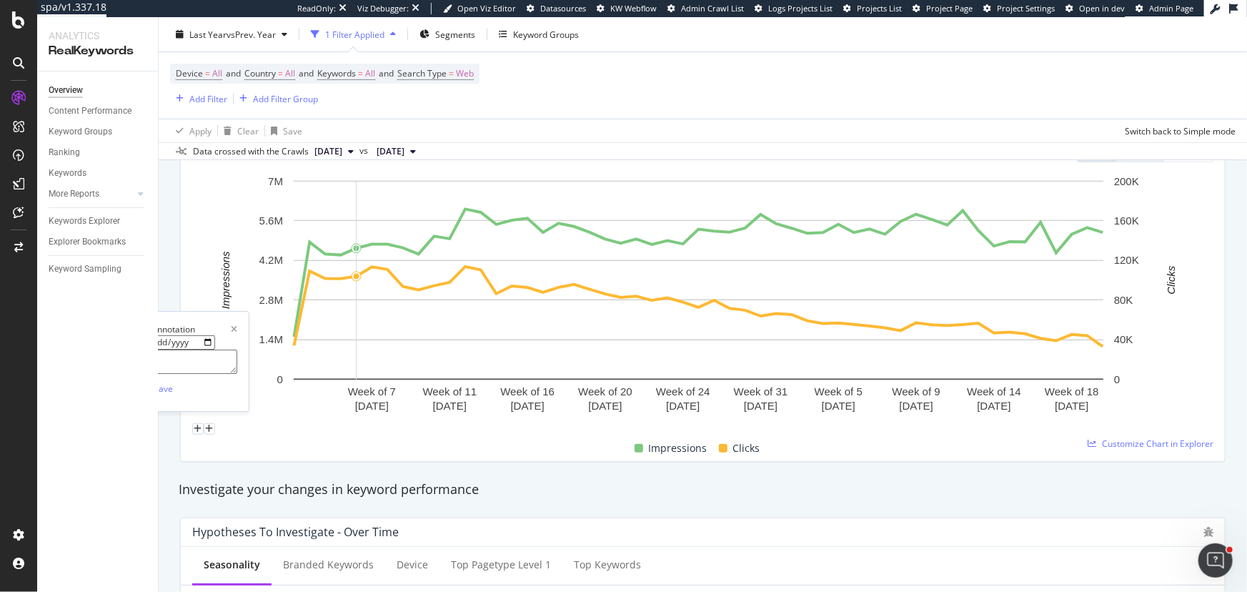
click at [237, 350] on textarea at bounding box center [185, 362] width 103 height 24
type textarea "Bulk Data Export attivo"
click at [173, 382] on div "Save" at bounding box center [163, 388] width 19 height 12
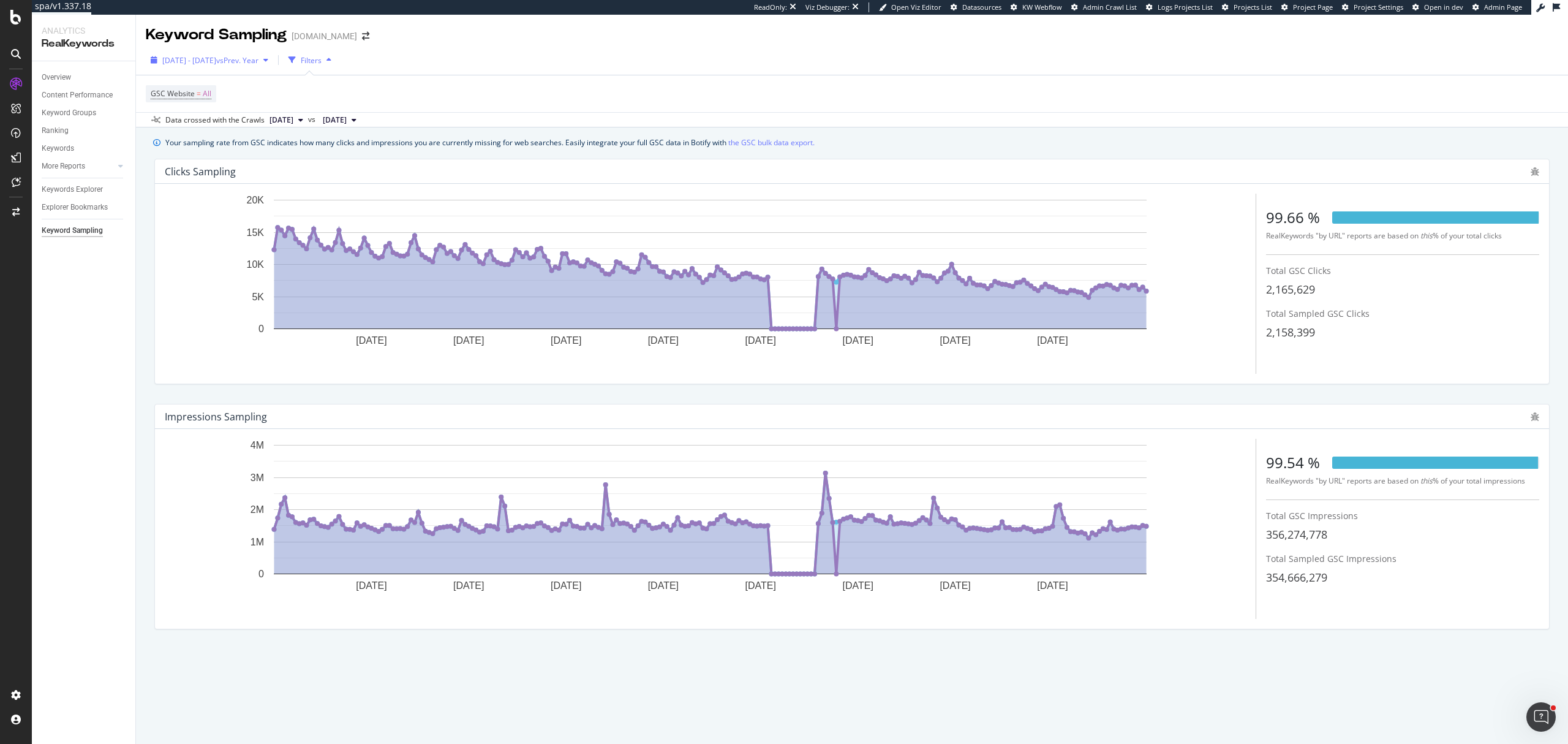
click at [211, 51] on button "2025 Jan. 1st - Aug. 31st vs Prev. Year" at bounding box center [209, 60] width 128 height 20
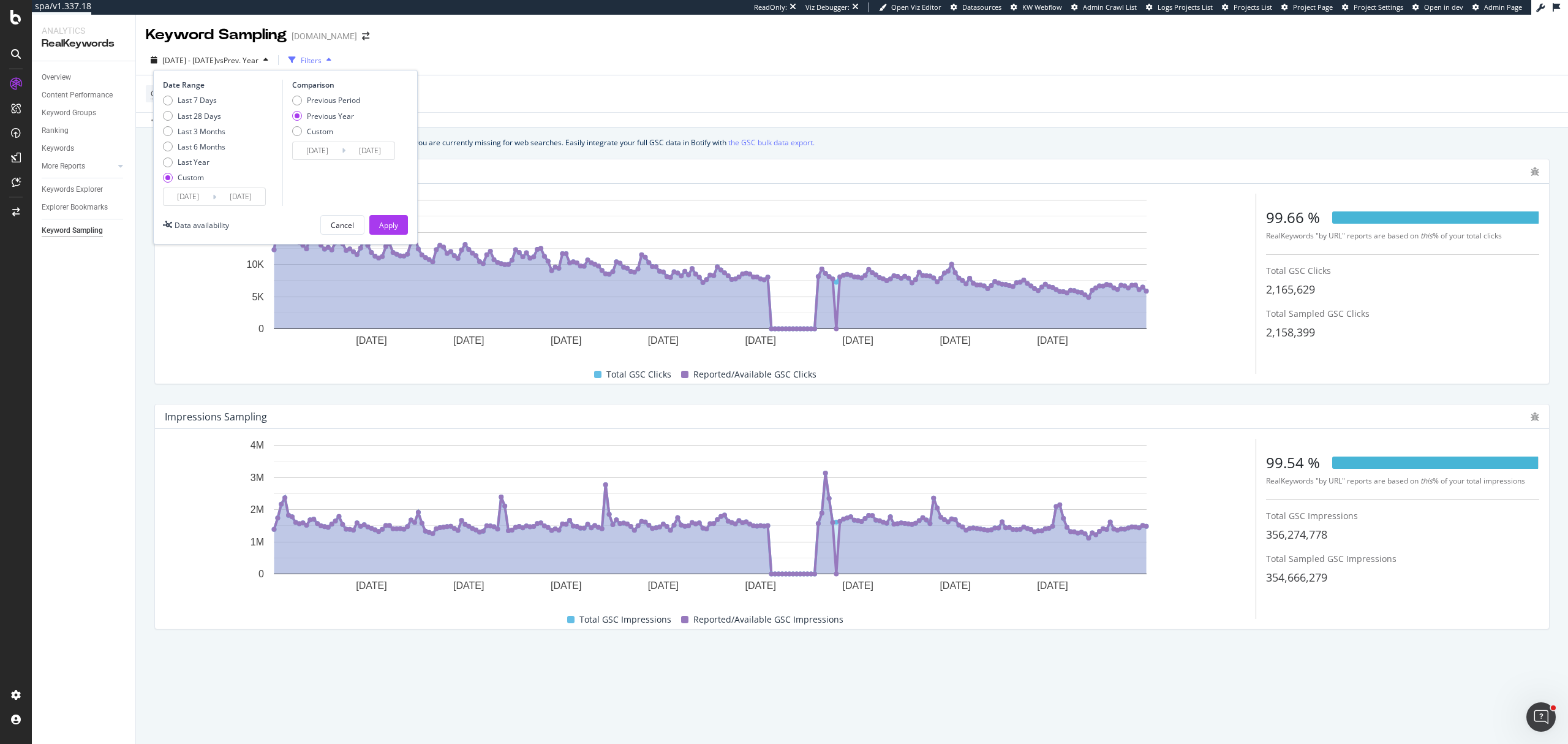
click at [192, 197] on input "2025/01/01" at bounding box center [188, 196] width 49 height 17
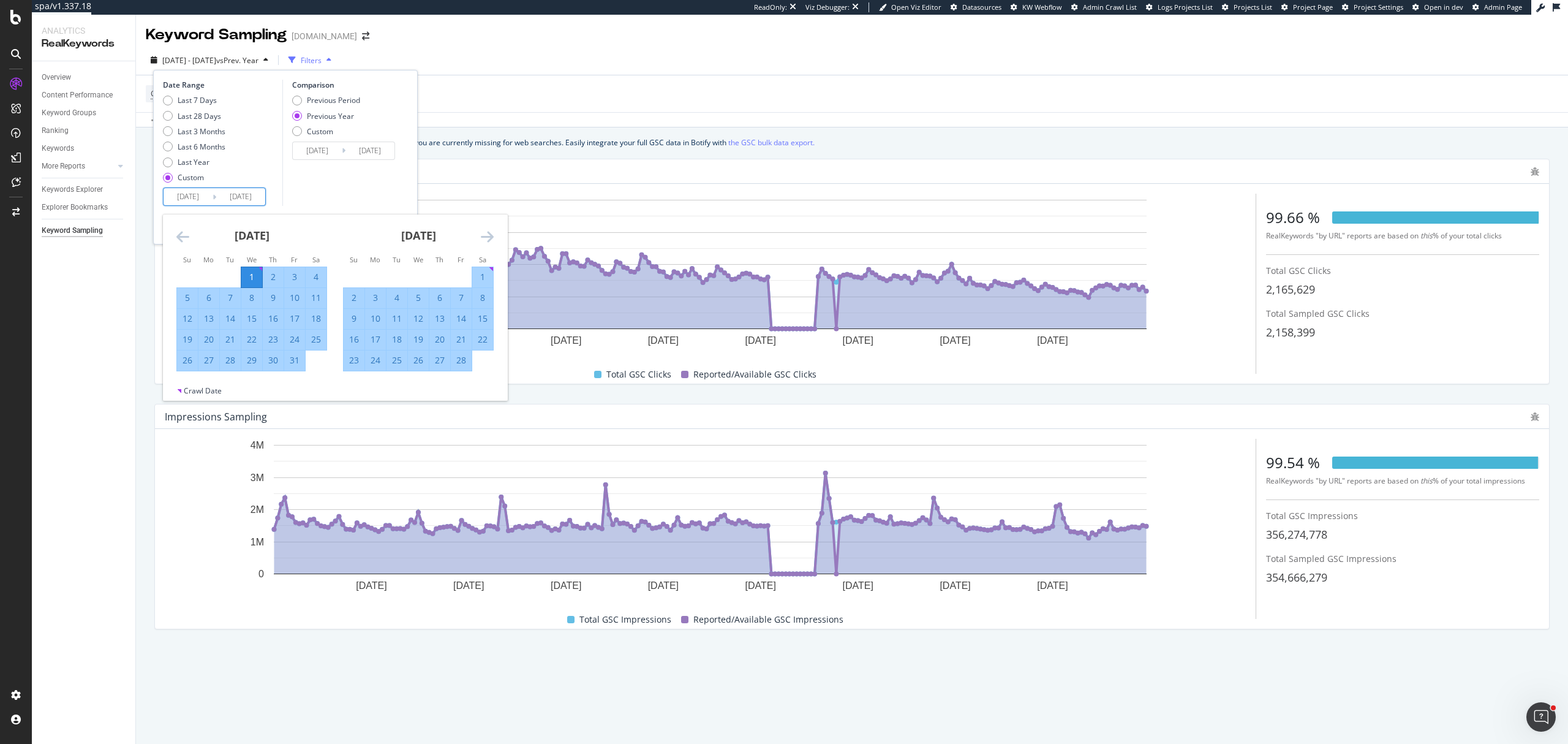
drag, startPoint x: 179, startPoint y: 197, endPoint x: 186, endPoint y: 196, distance: 7.1
click at [186, 196] on input "2025/01/01" at bounding box center [188, 196] width 49 height 17
type input "2025/01/01"
type input "2023/01/02"
type input "2024/01/01"
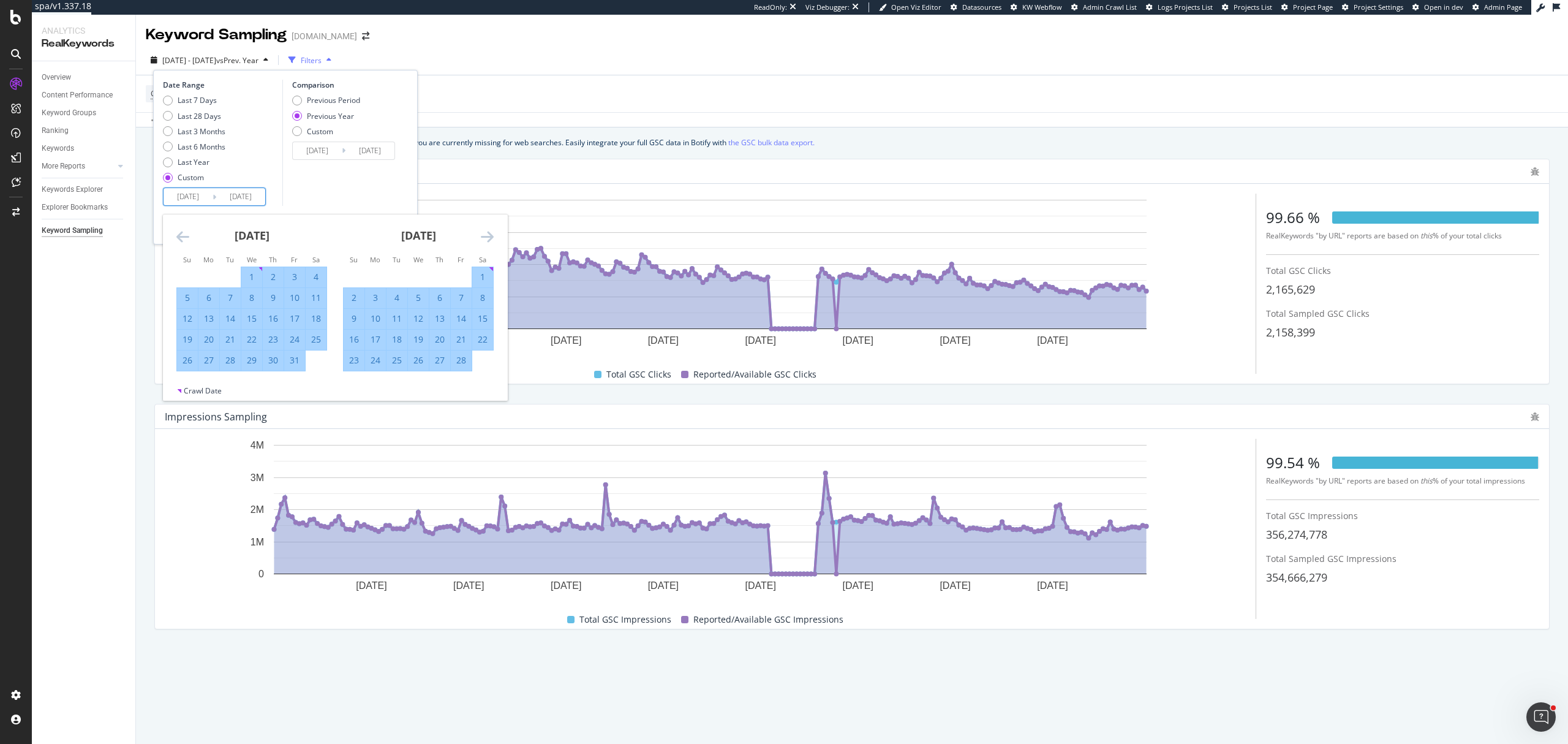
click at [195, 196] on input "2024/01/01" at bounding box center [188, 196] width 49 height 17
click at [343, 177] on div "Comparison Previous Period Previous Year Custom 2023/01/02 Navigate forward to …" at bounding box center [340, 142] width 117 height 126
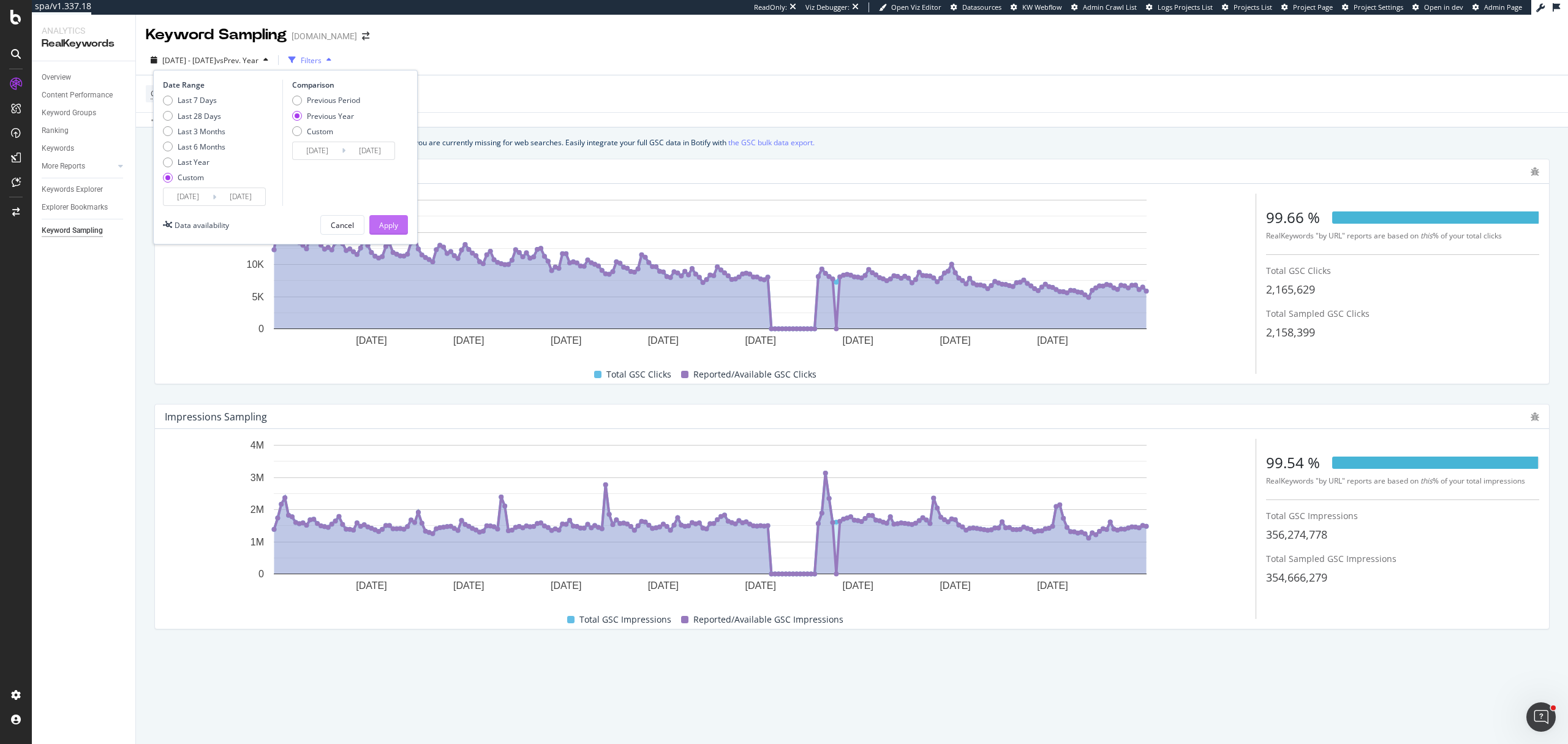
click at [387, 217] on div "Apply" at bounding box center [388, 225] width 19 height 18
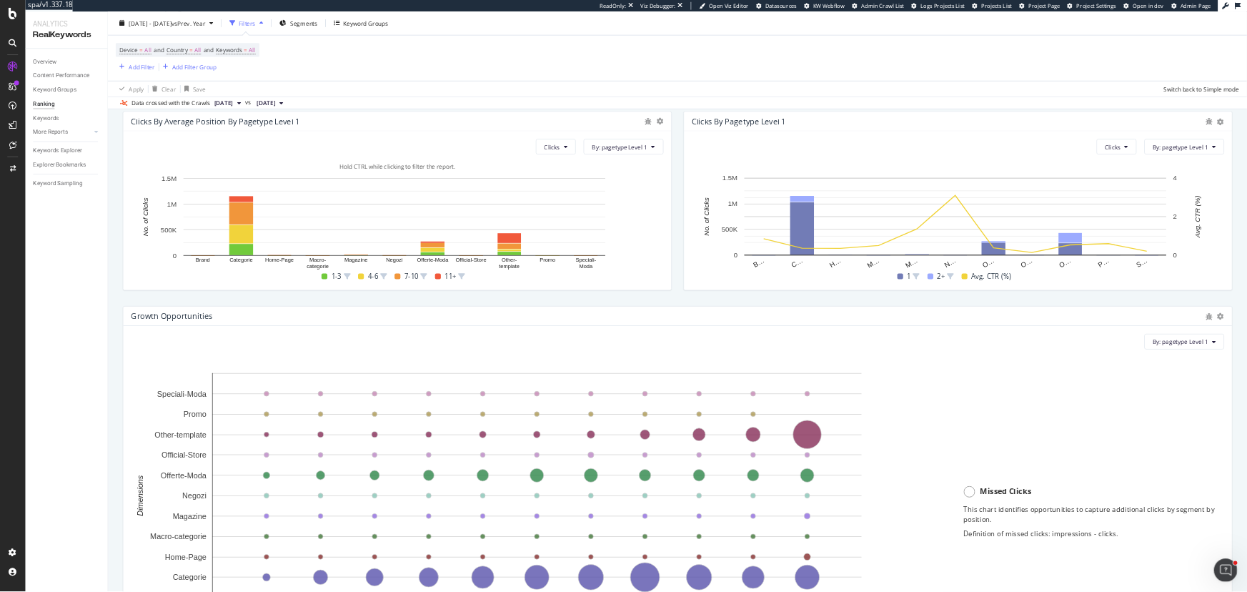
scroll to position [667, 0]
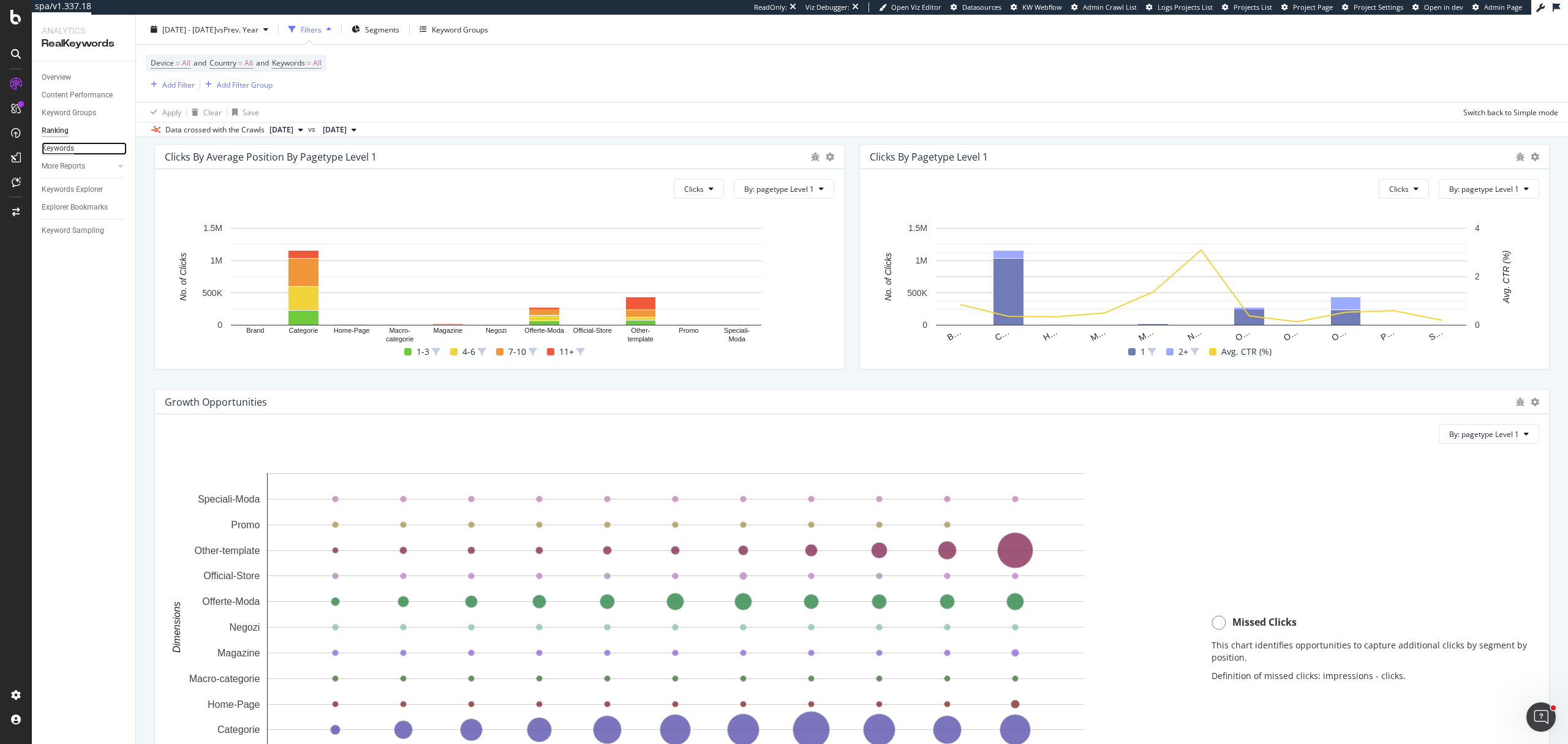
click at [74, 153] on div "Keywords" at bounding box center [58, 148] width 33 height 13
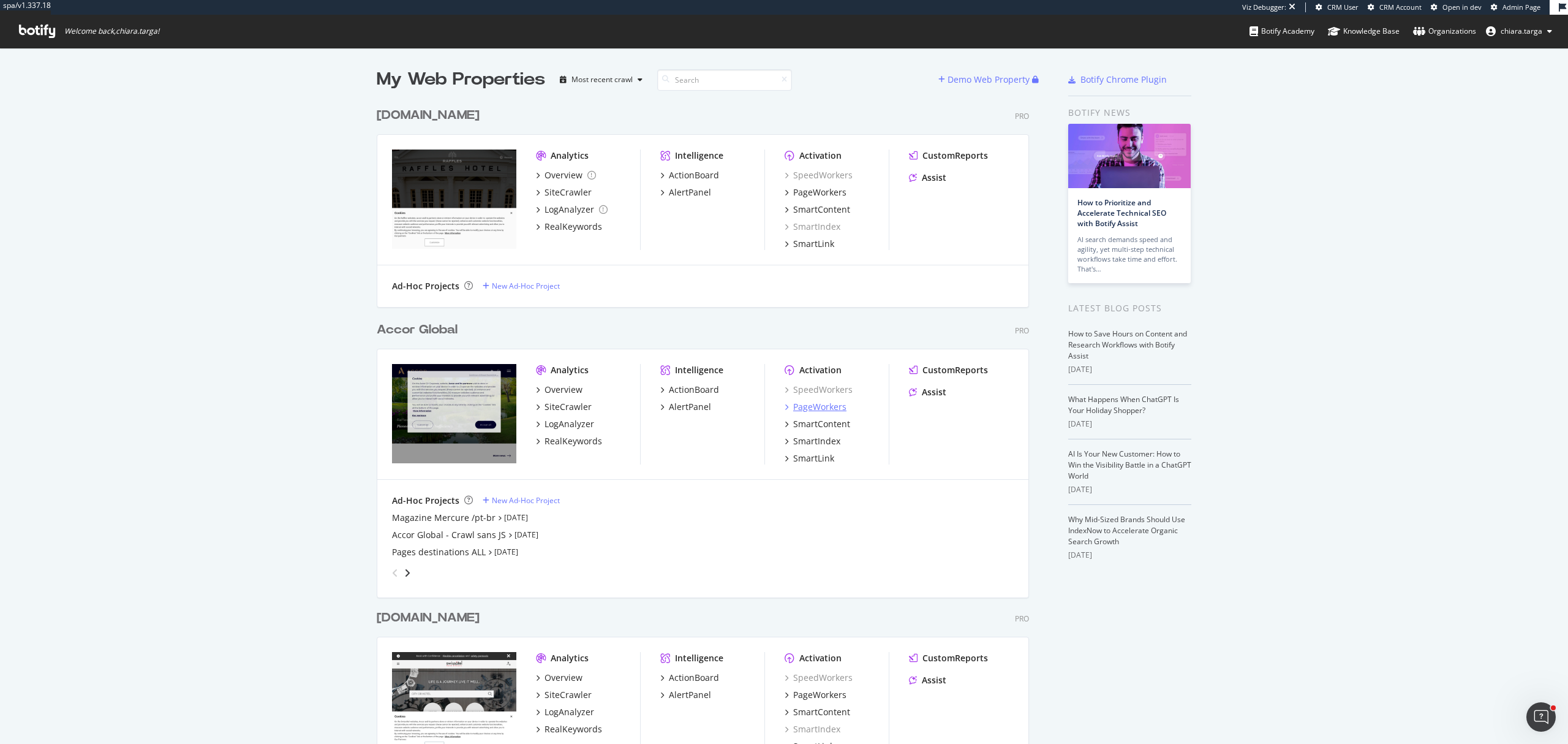
click at [834, 411] on div "PageWorkers" at bounding box center [820, 406] width 53 height 12
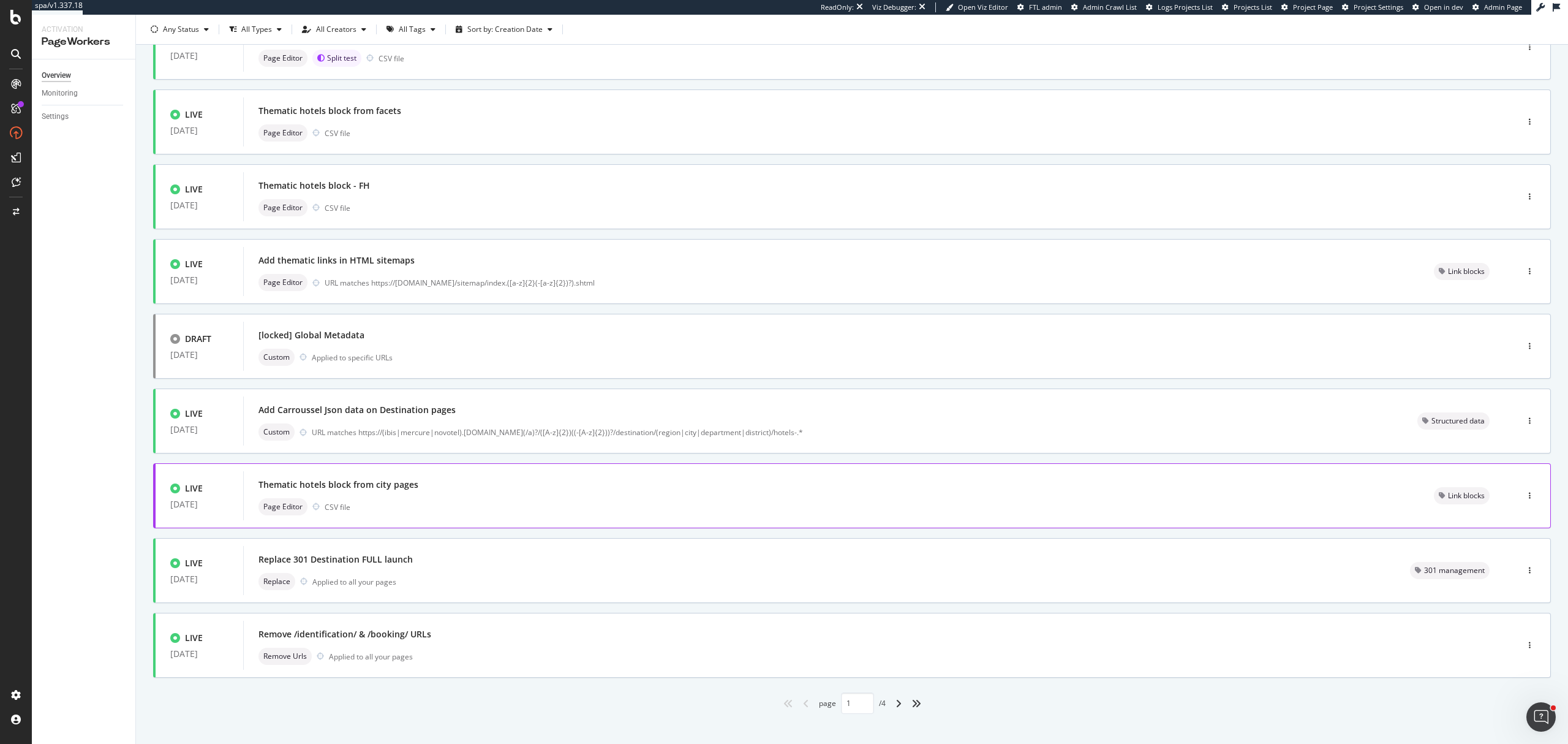
scroll to position [199, 0]
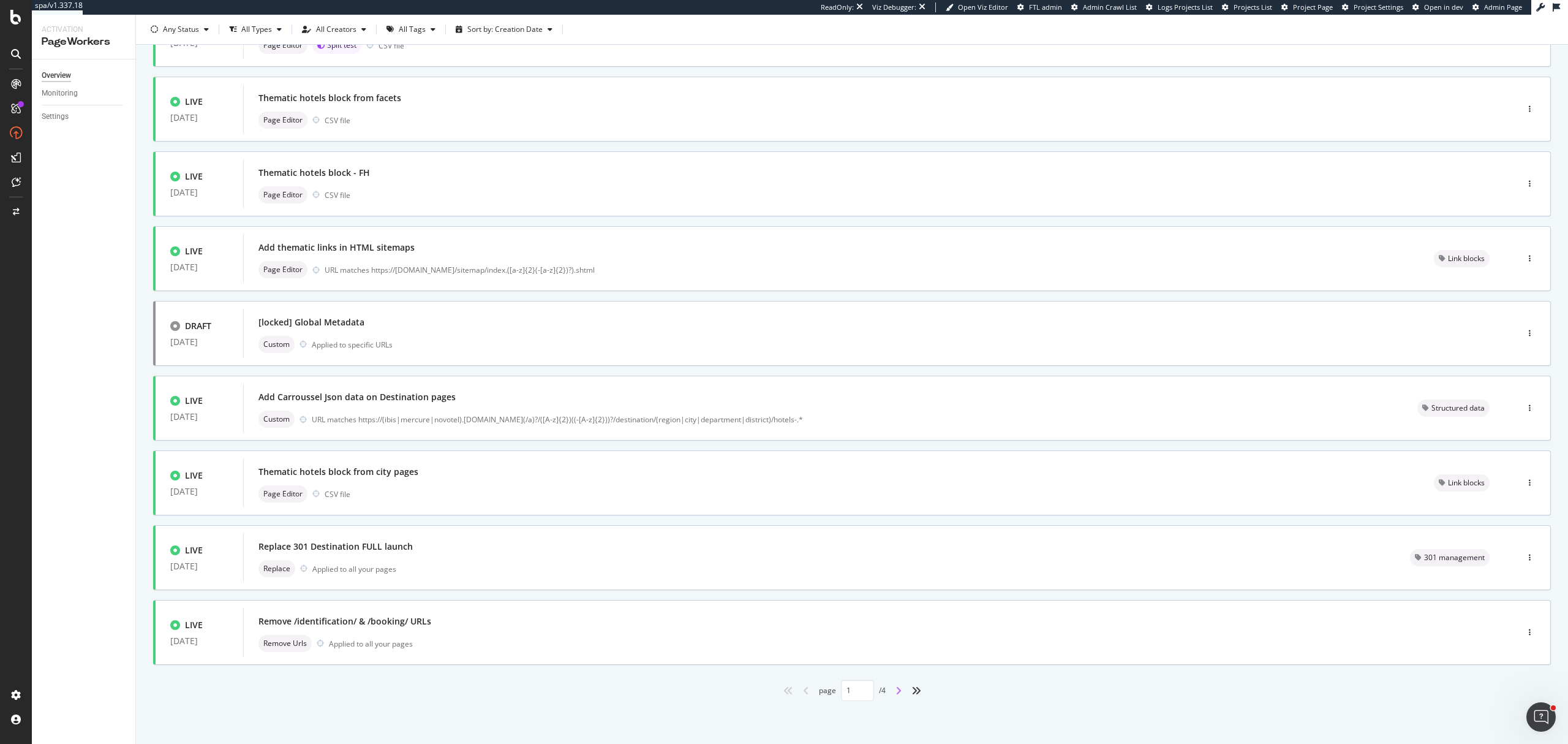
click at [895, 693] on icon "angle-right" at bounding box center [898, 690] width 6 height 9
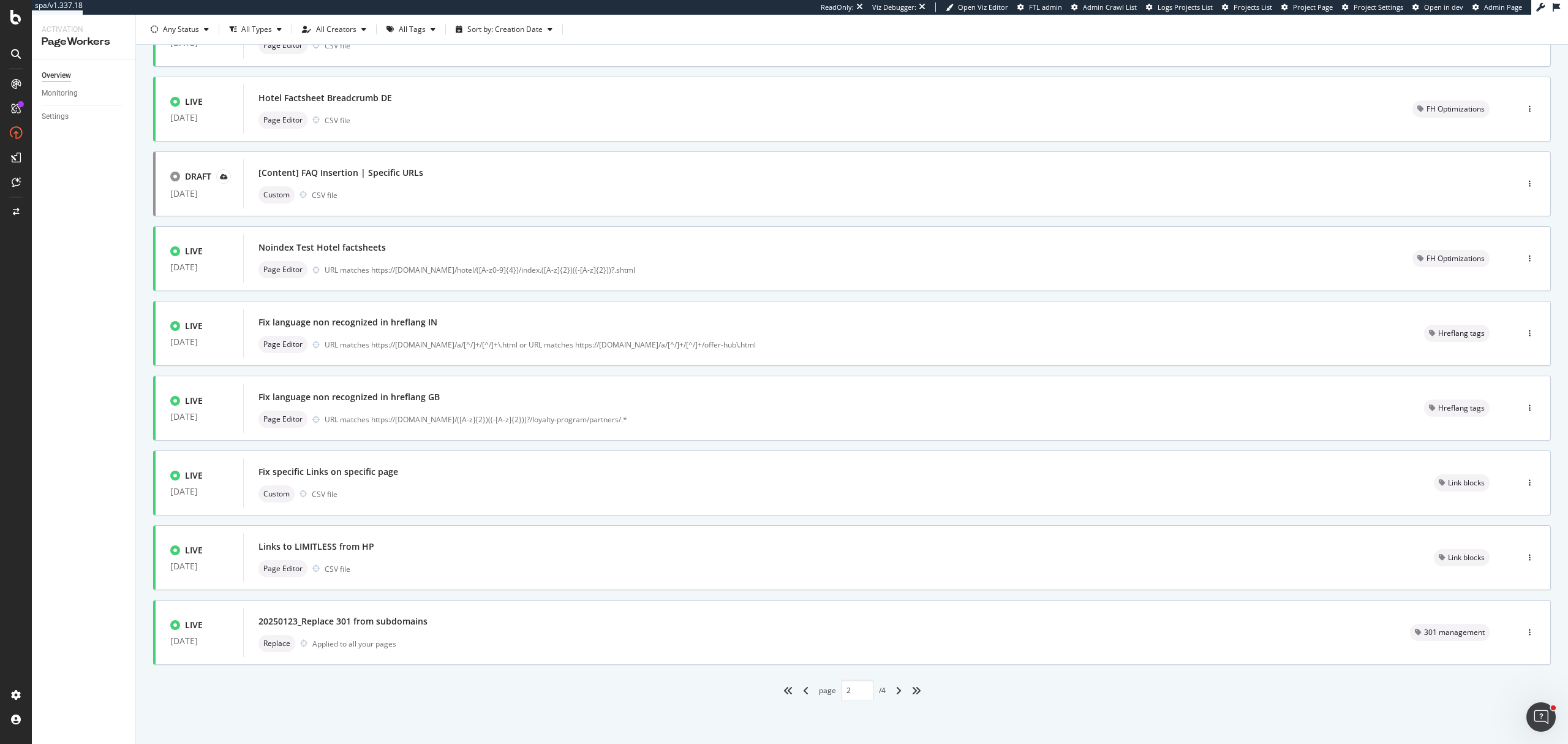
click at [890, 687] on div "angle-right" at bounding box center [898, 690] width 16 height 20
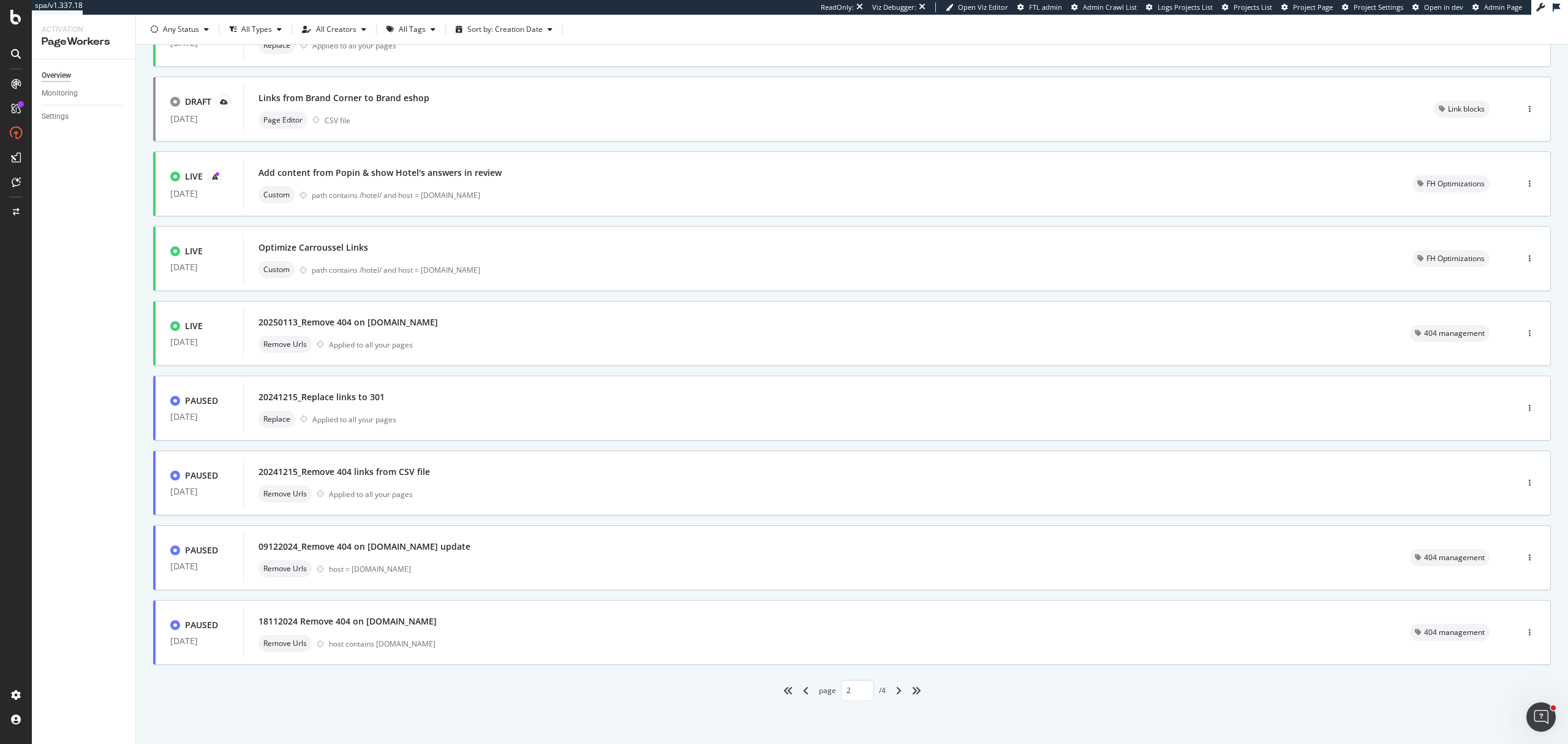
type input "3"
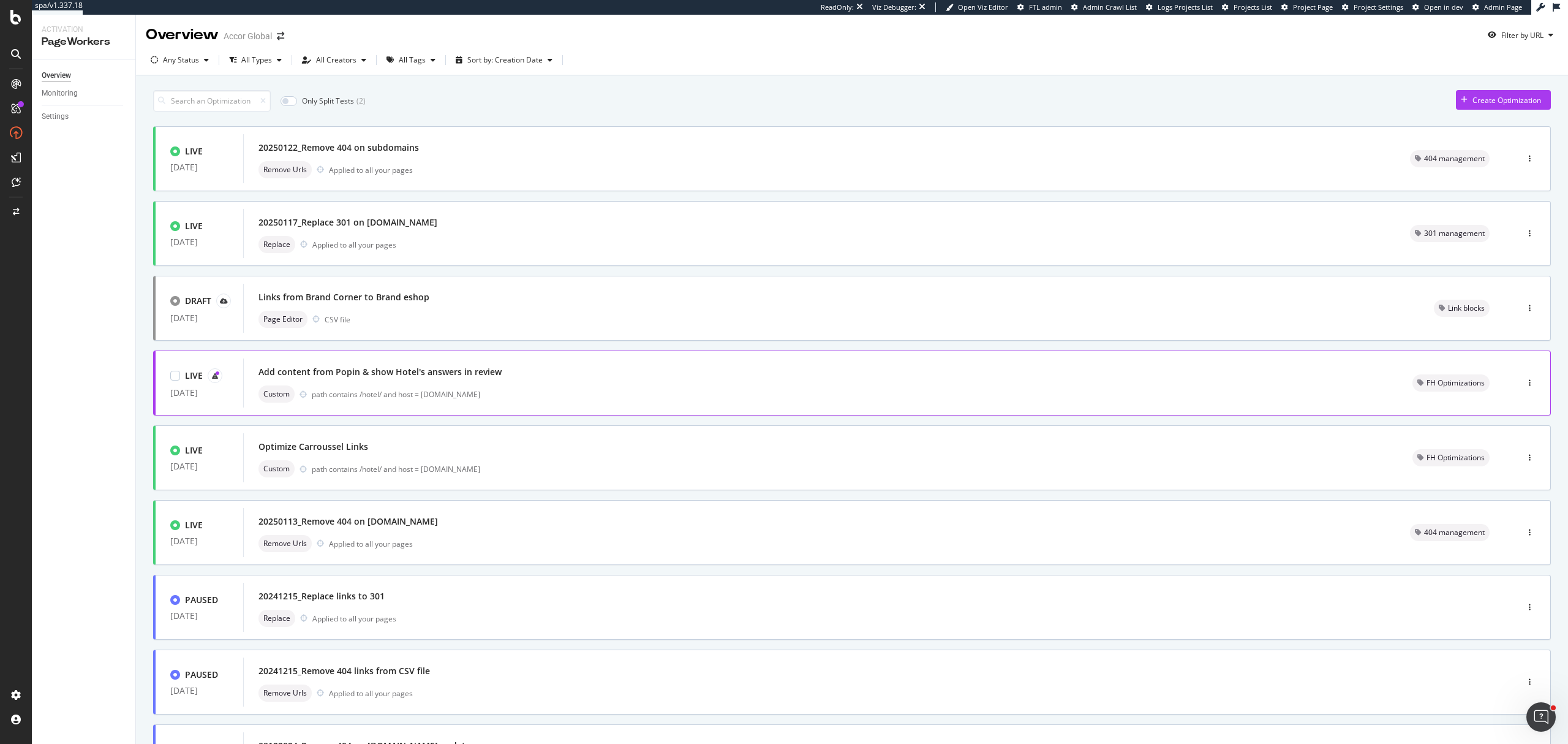
click at [473, 399] on div "path contains /hotel/ and host = all.accor.com" at bounding box center [847, 394] width 1071 height 10
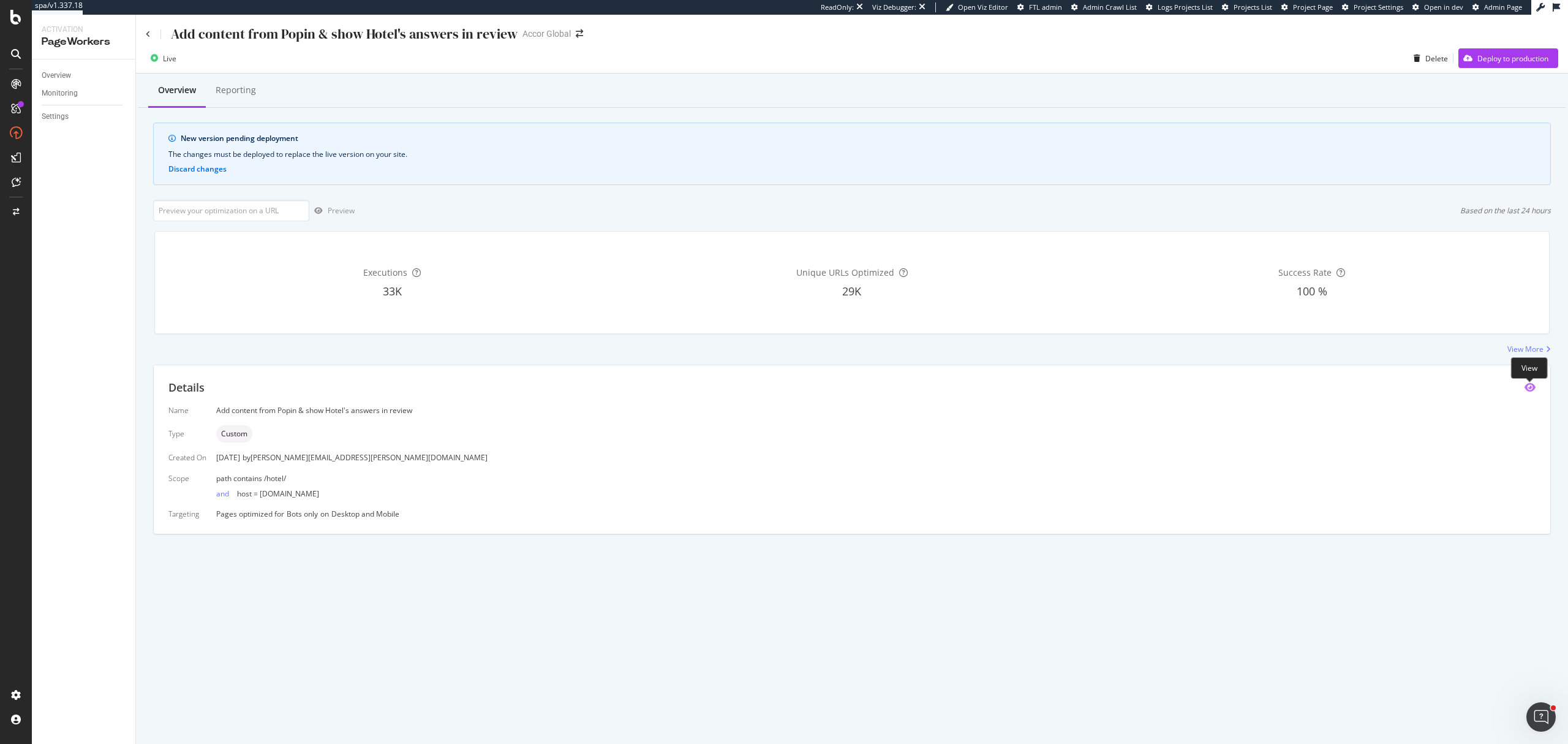
click at [1529, 390] on icon "eye" at bounding box center [1529, 387] width 11 height 9
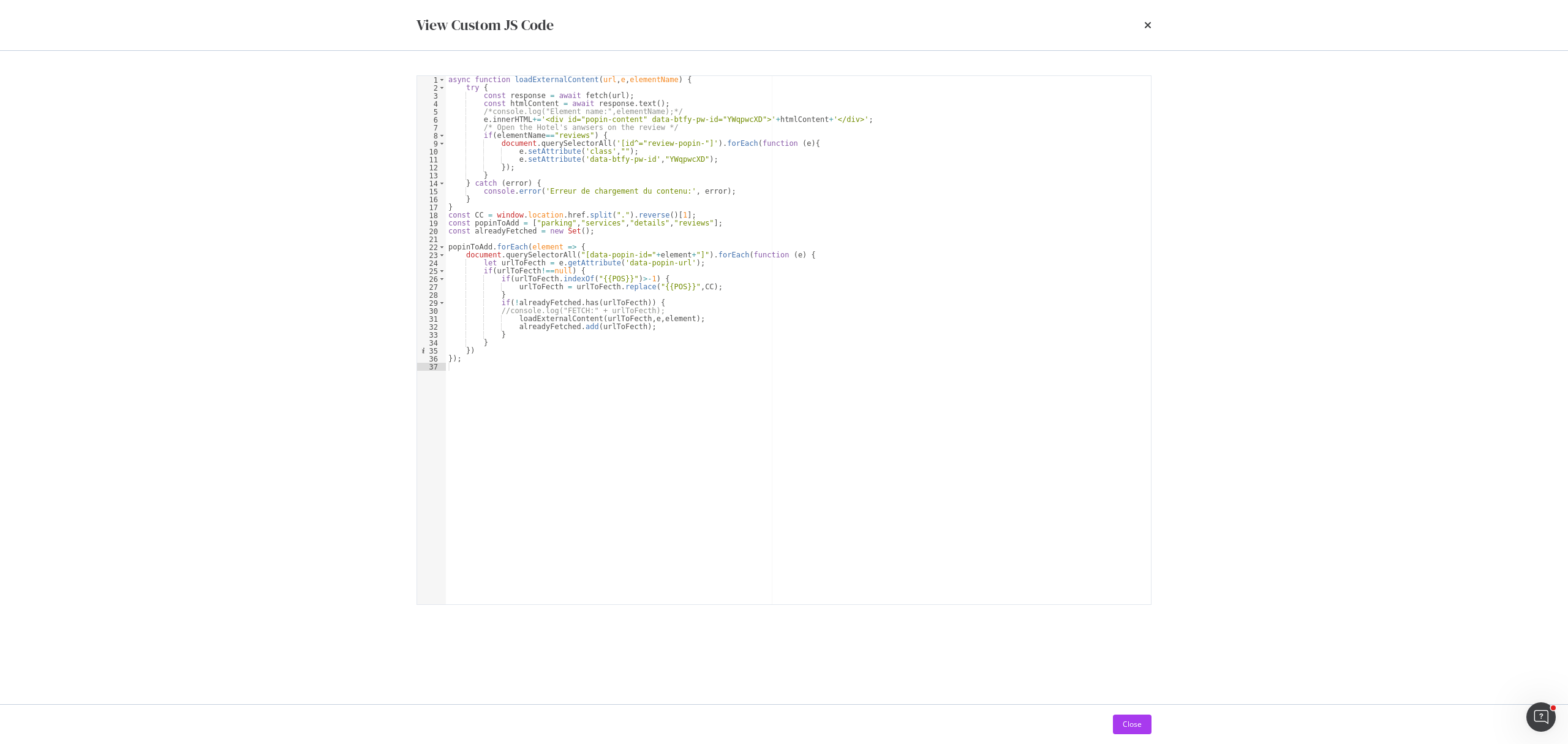
drag, startPoint x: 1264, startPoint y: 476, endPoint x: 1260, endPoint y: 484, distance: 8.9
click at [1264, 476] on div "View Custom JS Code 1 2 3 4 5 6 7 8 9 10 11 12 13 14 15 16 17 18 19 20 21 22 23…" at bounding box center [784, 372] width 1568 height 744
click at [1334, 324] on div "View Custom JS Code 1 2 3 4 5 6 7 8 9 10 11 12 13 14 15 16 17 18 19 20 21 22 23…" at bounding box center [784, 372] width 1568 height 744
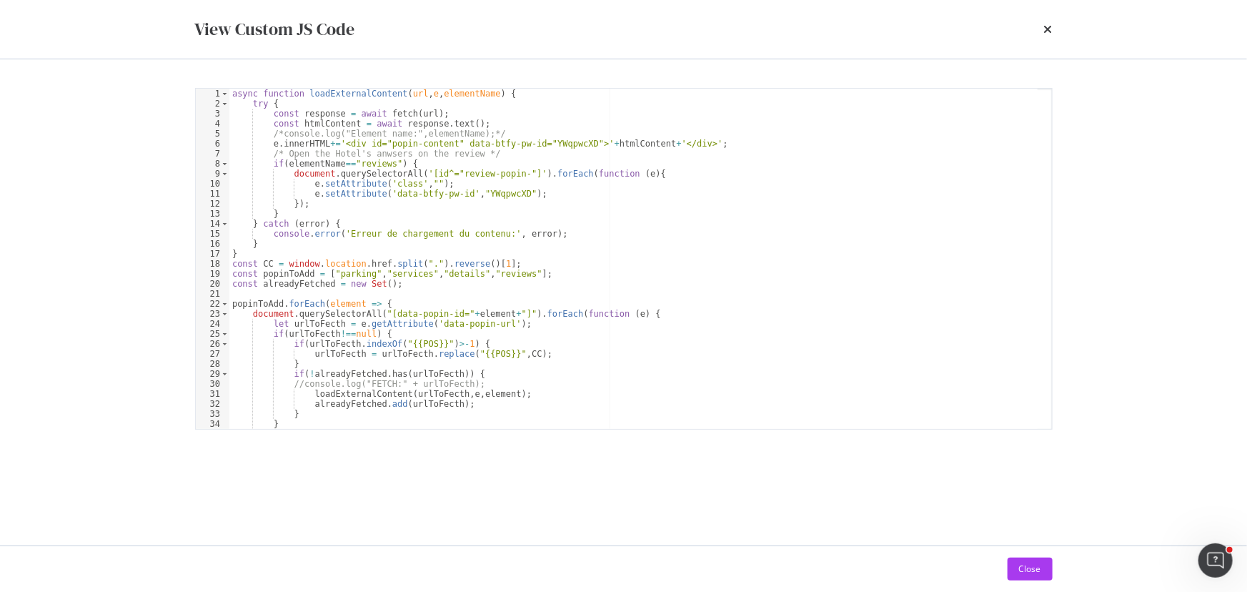
scroll to position [29, 0]
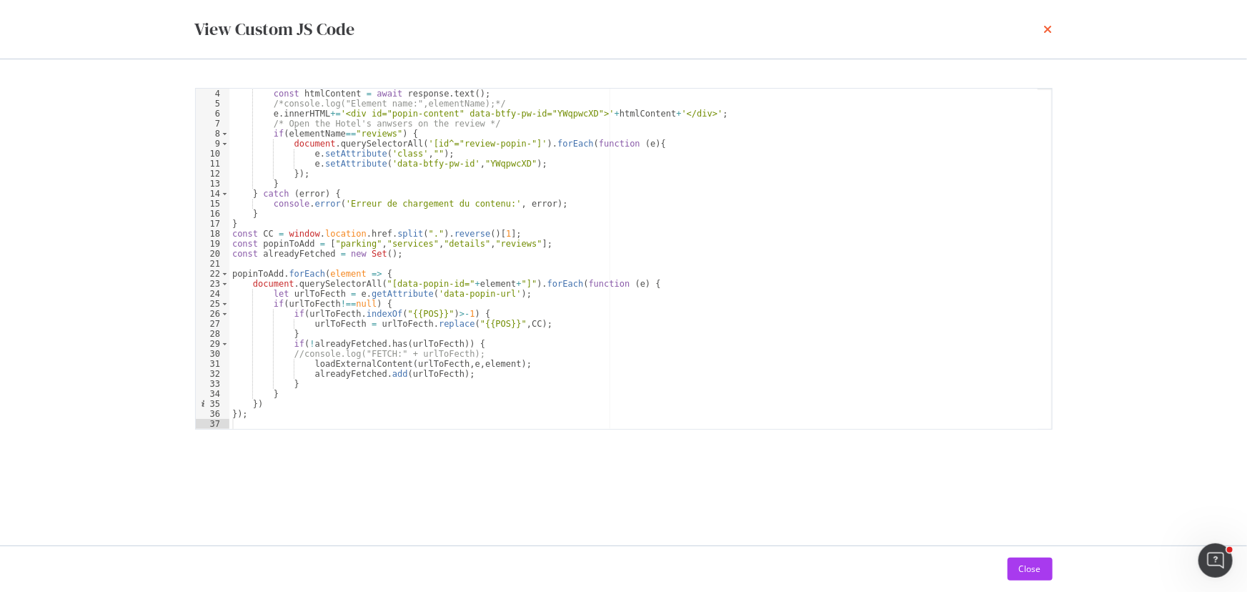
click at [1049, 30] on icon "times" at bounding box center [1048, 29] width 9 height 11
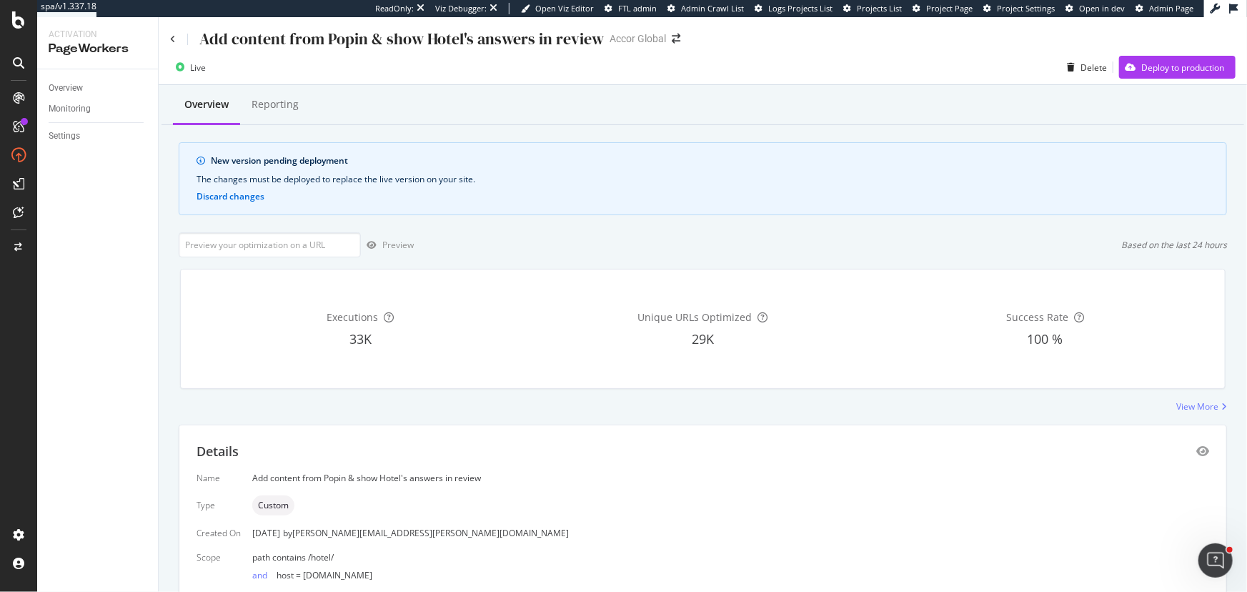
scroll to position [0, 0]
click at [280, 124] on div "Reporting" at bounding box center [275, 105] width 70 height 39
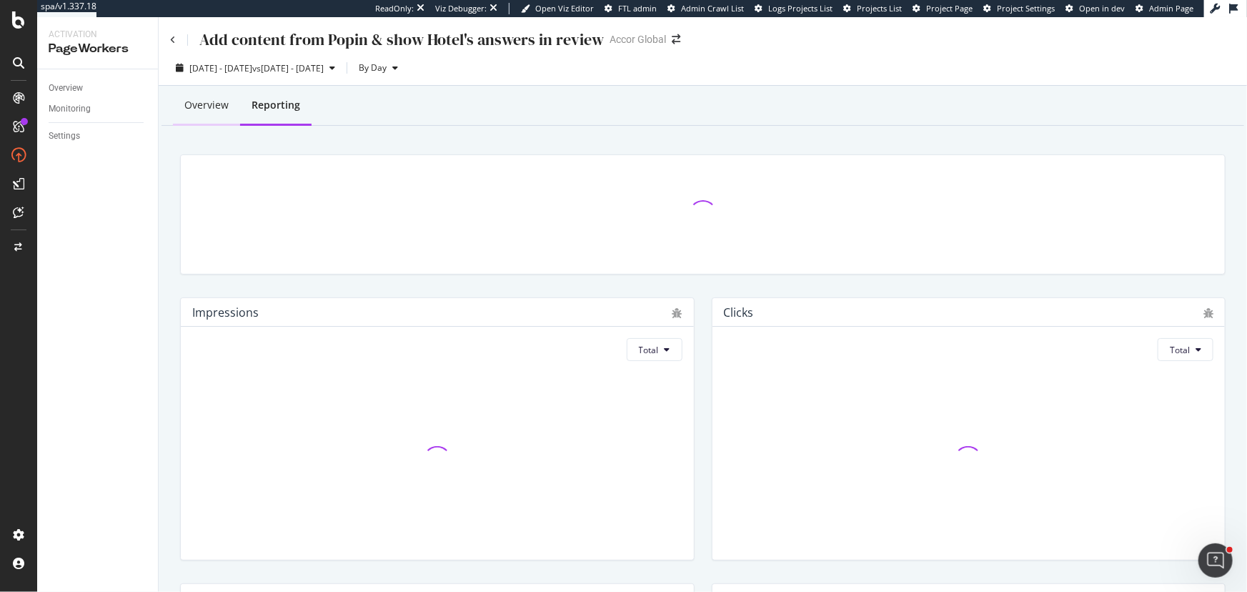
click at [204, 118] on div "Overview" at bounding box center [206, 105] width 67 height 39
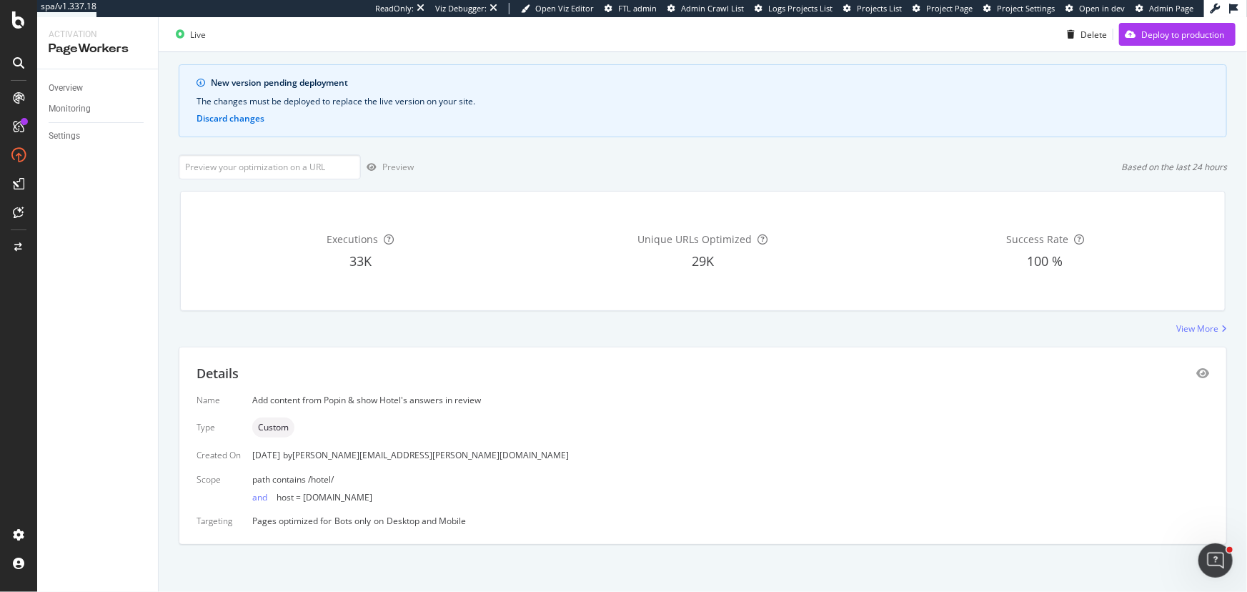
scroll to position [80, 0]
drag, startPoint x: 380, startPoint y: 499, endPoint x: 244, endPoint y: 477, distance: 137.5
click at [244, 477] on div "Name Add content from Popin & show Hotel's answers in review Type Custom Create…" at bounding box center [703, 458] width 1013 height 133
click at [370, 454] on div "by benjamin.bussiere@botify.com" at bounding box center [426, 453] width 286 height 12
click at [1196, 366] on icon "eye" at bounding box center [1202, 371] width 13 height 11
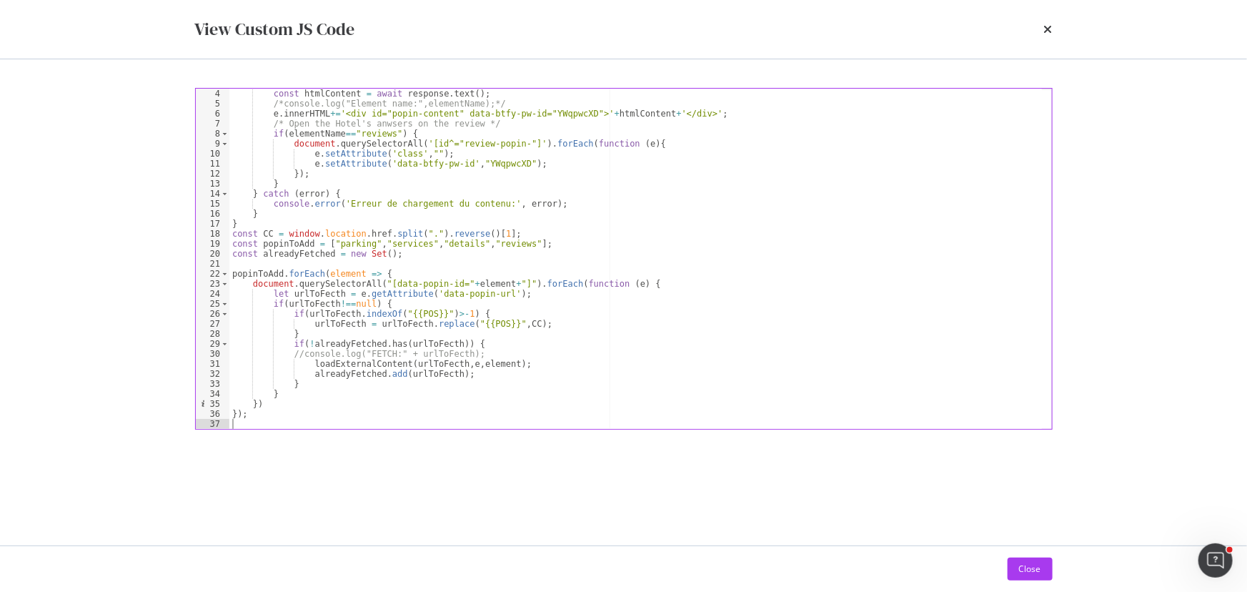
scroll to position [29, 0]
drag, startPoint x: 259, startPoint y: 293, endPoint x: 507, endPoint y: 290, distance: 247.3
click at [507, 290] on div "const htmlContent = await response . text ( ) ; /*console.log("Element name:",e…" at bounding box center [635, 269] width 813 height 360
type textarea "let urlToFecth = e.getAttribute('data-popin-url');"
click at [1051, 24] on icon "times" at bounding box center [1048, 29] width 9 height 11
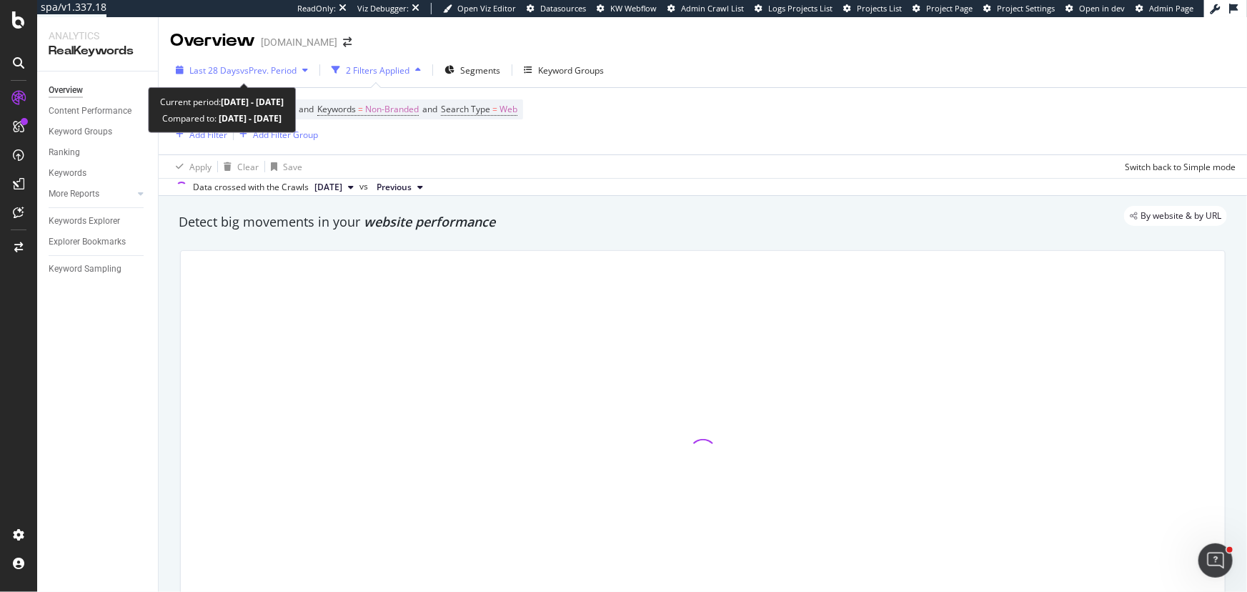
click at [217, 64] on span "Last 28 Days" at bounding box center [214, 70] width 51 height 12
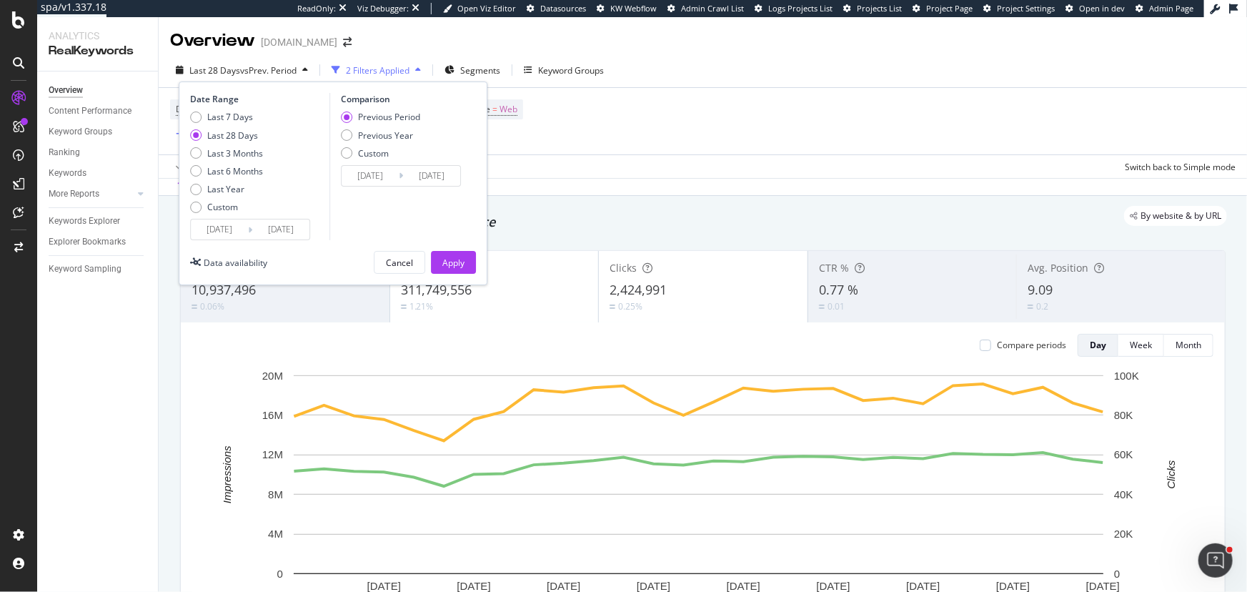
click at [229, 214] on div "Last 7 Days Last 28 Days Last 3 Months Last 6 Months Last Year Custom" at bounding box center [226, 165] width 73 height 108
click at [228, 238] on input "2025/08/10" at bounding box center [219, 229] width 57 height 20
click at [229, 233] on input "2025/08/10" at bounding box center [219, 229] width 57 height 20
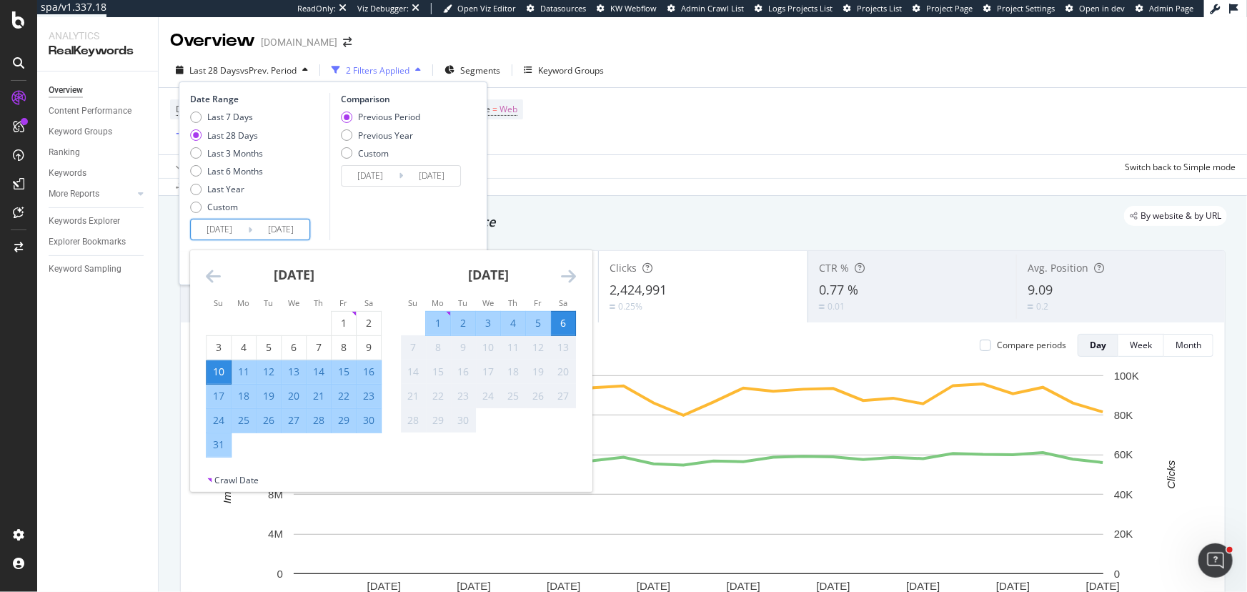
click at [222, 276] on div "August 2025" at bounding box center [294, 280] width 176 height 61
click at [217, 277] on icon "Move backward to switch to the previous month." at bounding box center [213, 275] width 15 height 17
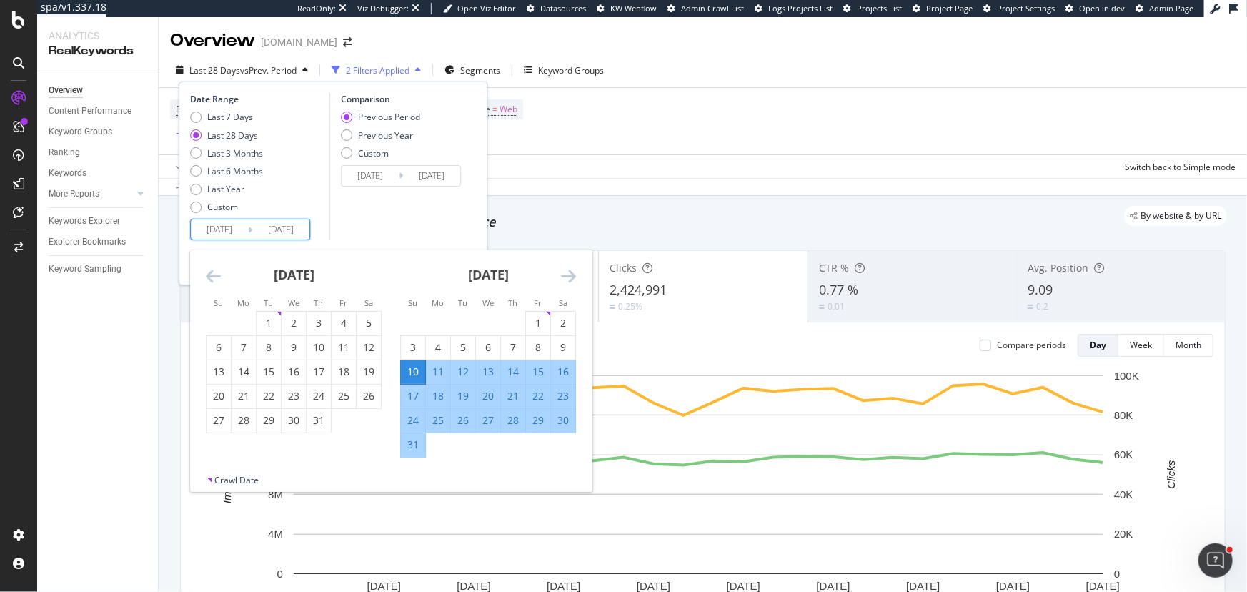
click at [217, 277] on icon "Move backward to switch to the previous month." at bounding box center [213, 275] width 15 height 17
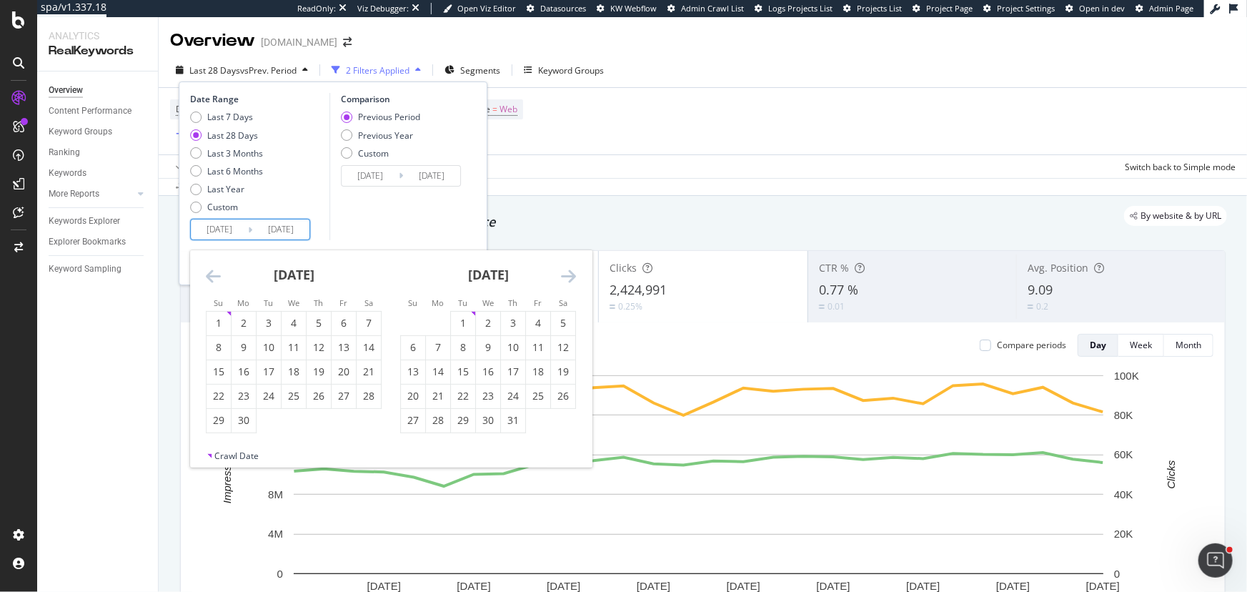
click at [217, 277] on icon "Move backward to switch to the previous month." at bounding box center [213, 275] width 15 height 17
click at [357, 317] on div "1" at bounding box center [369, 323] width 24 height 14
type input "2025/03/01"
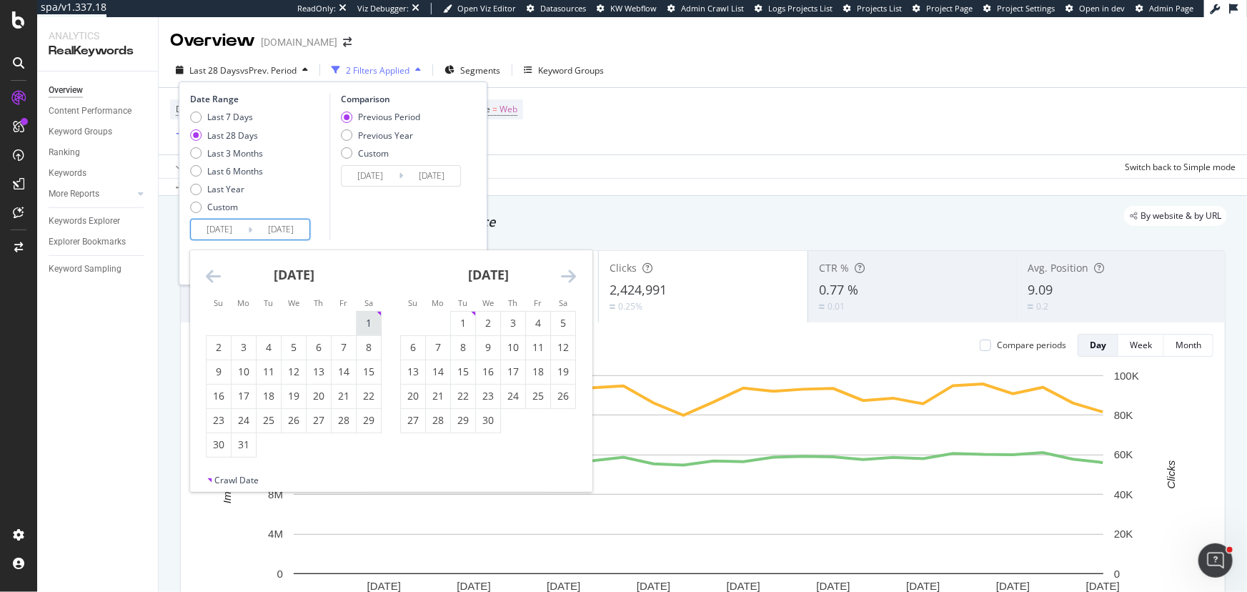
type input "2024/08/22"
type input "2025/02/28"
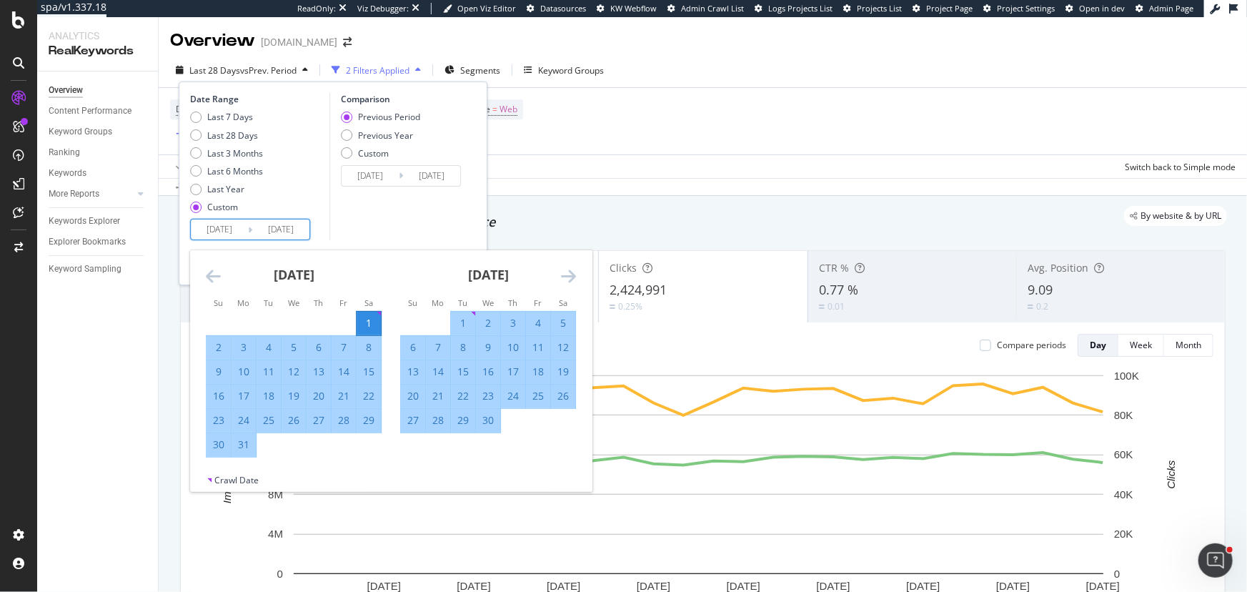
click at [565, 279] on icon "Move forward to switch to the next month." at bounding box center [568, 275] width 15 height 17
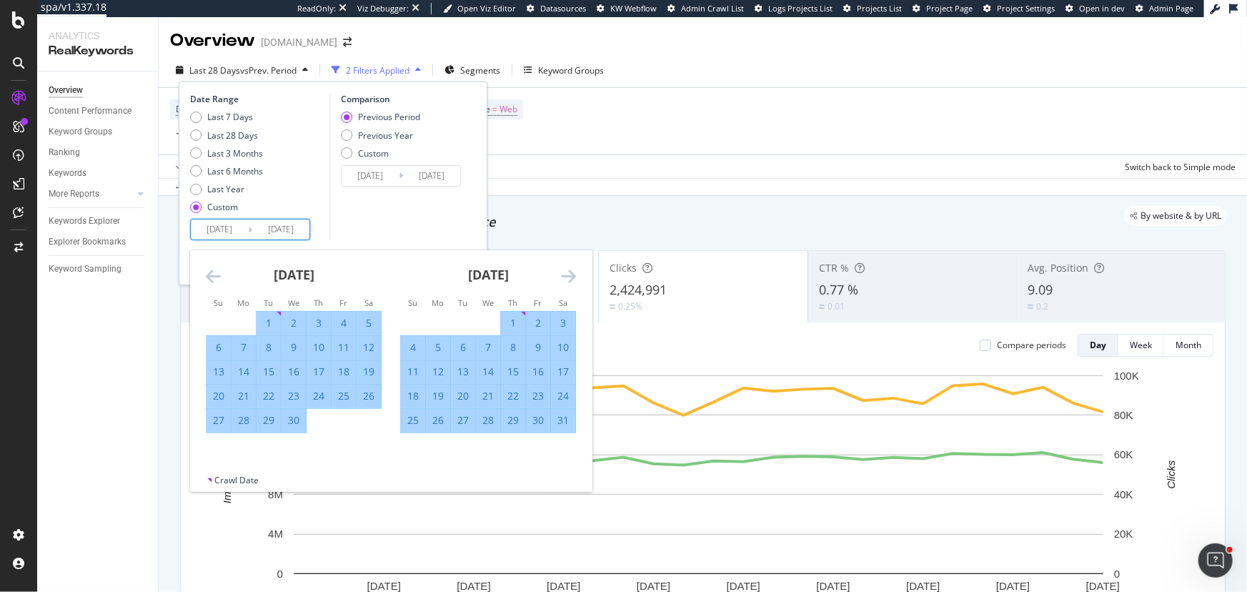
click at [565, 279] on icon "Move forward to switch to the next month." at bounding box center [568, 275] width 15 height 17
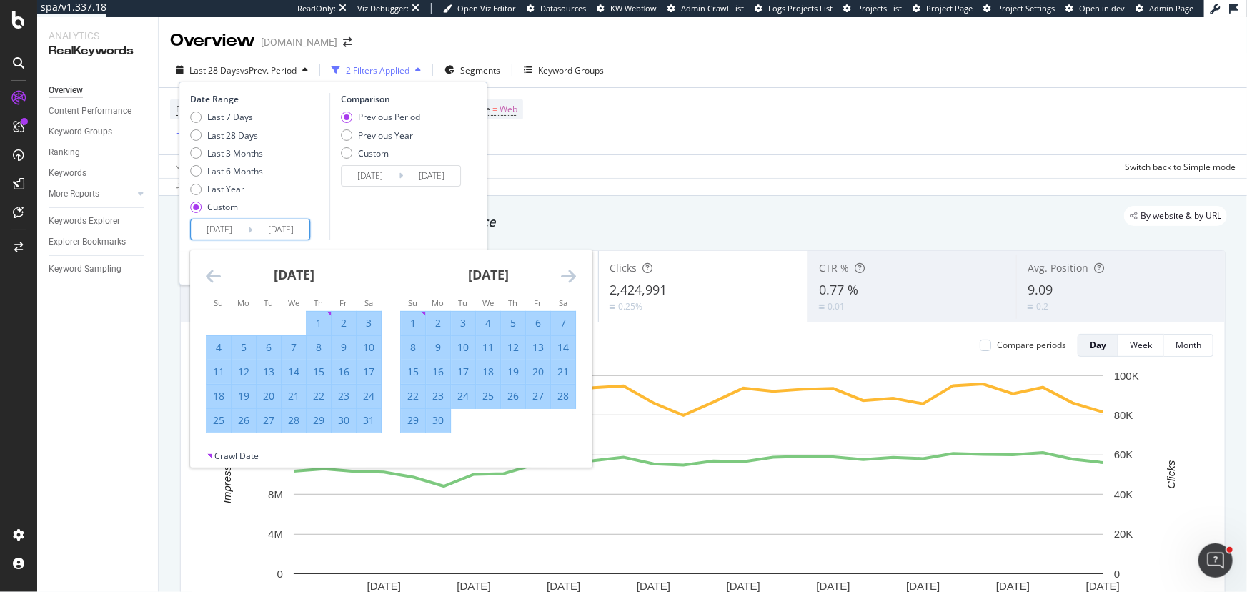
click at [565, 279] on icon "Move forward to switch to the next month." at bounding box center [568, 275] width 15 height 17
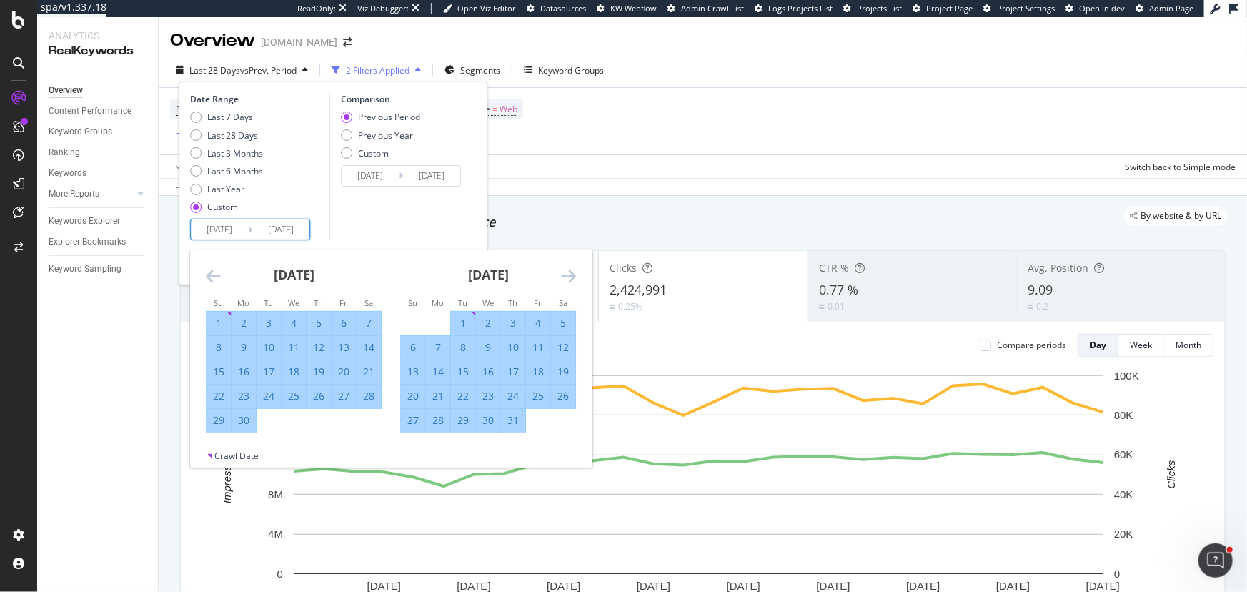
click at [565, 279] on icon "Move forward to switch to the next month." at bounding box center [568, 275] width 15 height 17
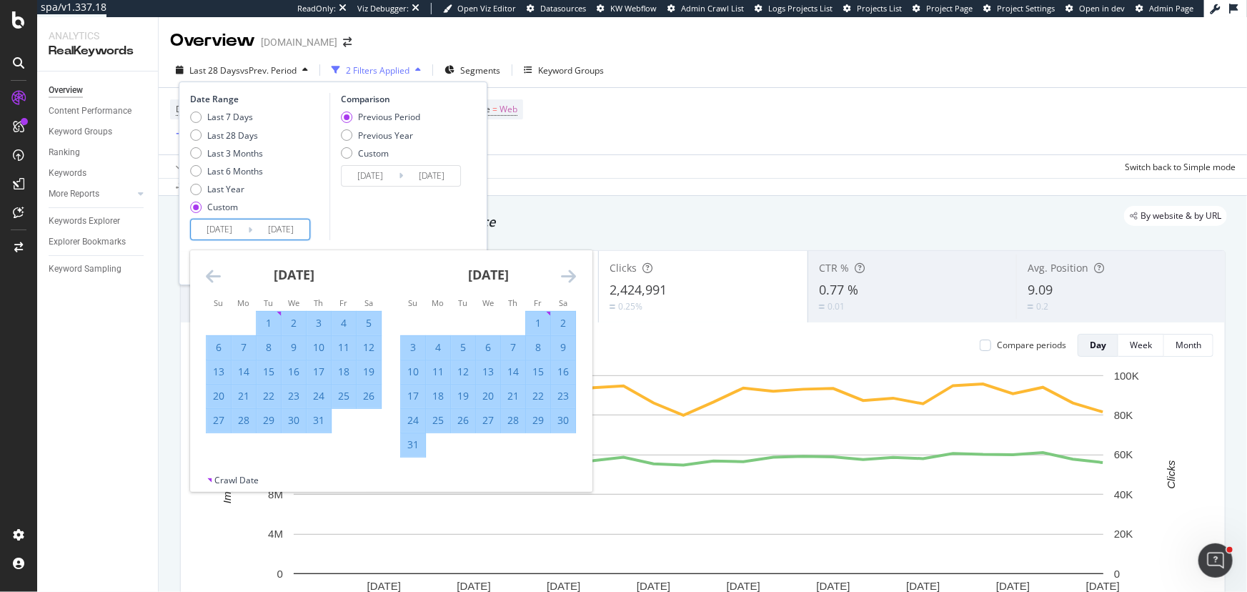
click at [412, 446] on div "31" at bounding box center [413, 444] width 24 height 14
type input "2025/08/31"
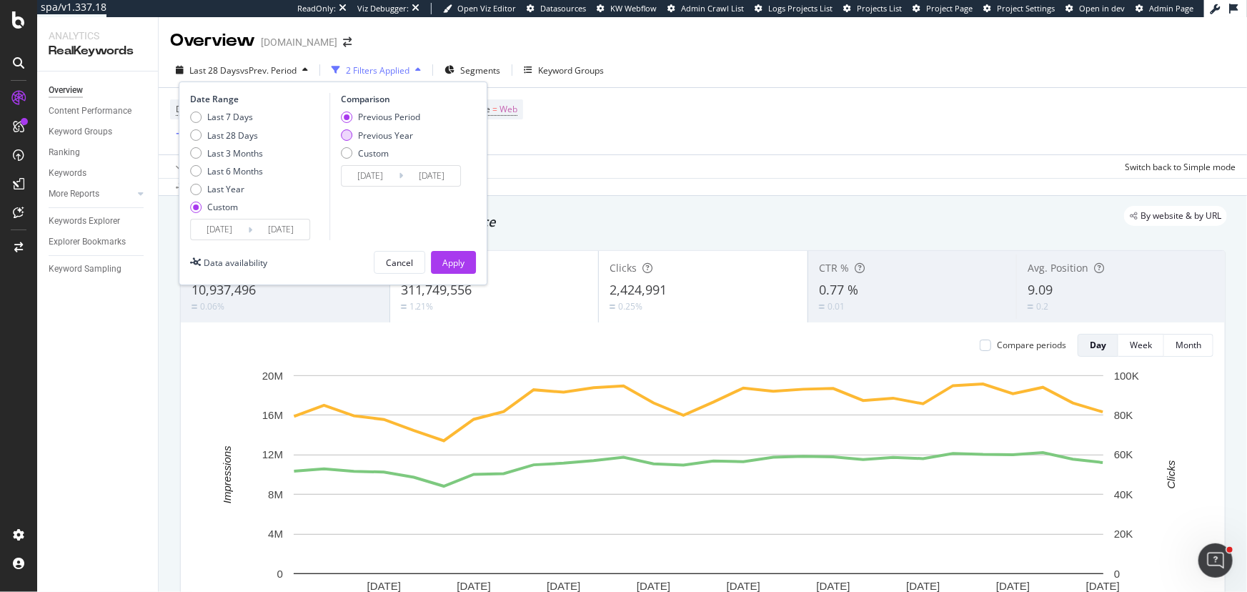
click at [372, 136] on div "Previous Year" at bounding box center [385, 135] width 55 height 12
type input "2024/03/02"
type input "2024/09/01"
click at [448, 259] on div "Apply" at bounding box center [453, 263] width 22 height 12
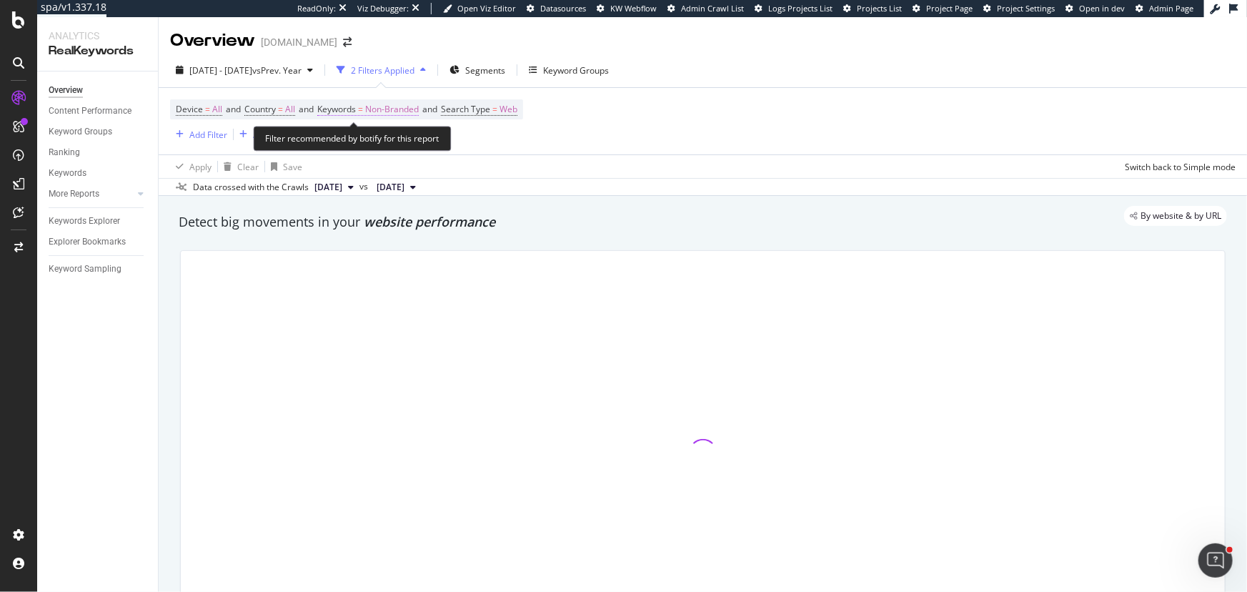
click at [363, 111] on span "=" at bounding box center [360, 109] width 5 height 12
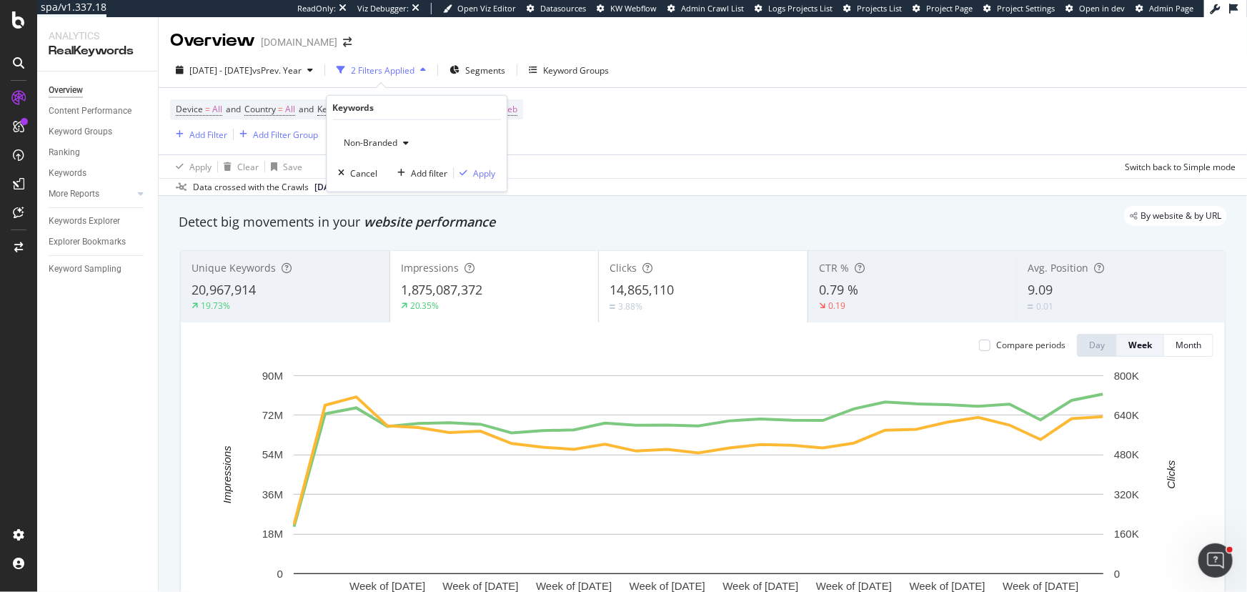
click at [581, 156] on div "Apply Clear Save Switch back to Simple mode" at bounding box center [703, 166] width 1089 height 24
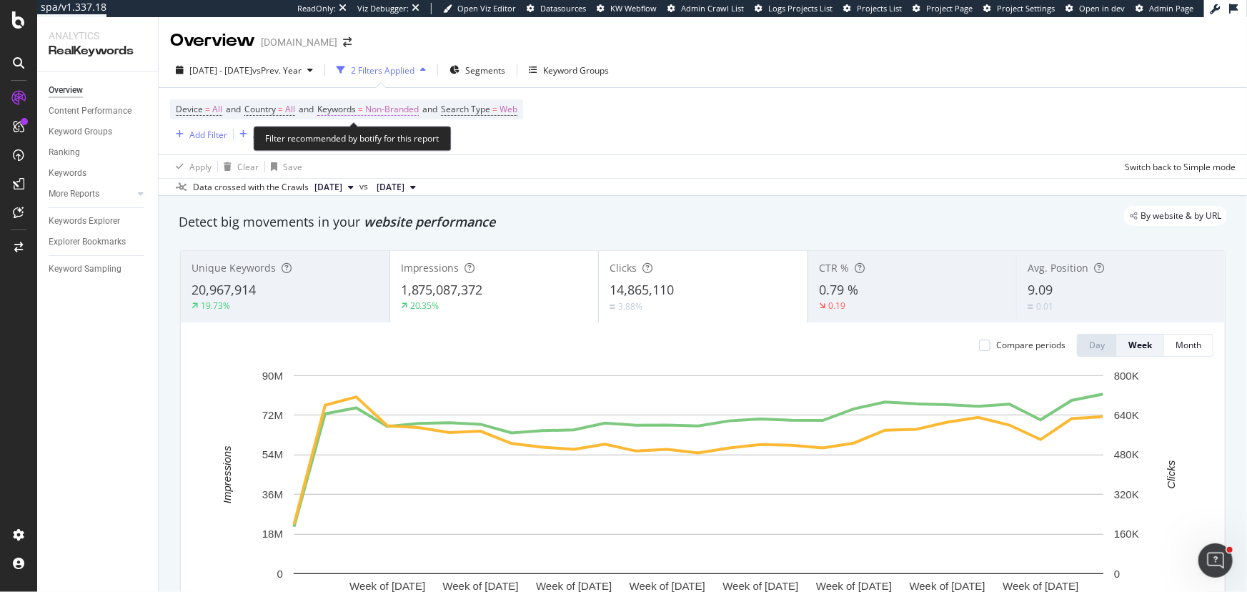
click at [399, 113] on span "Non-Branded" at bounding box center [392, 109] width 54 height 20
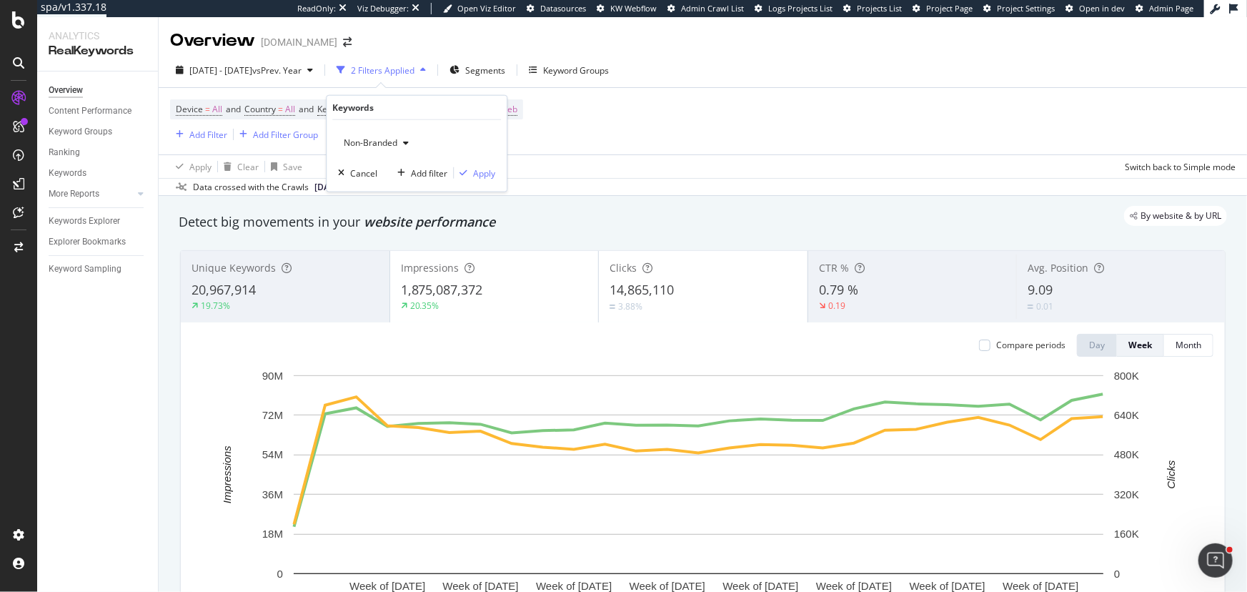
click at [390, 142] on span "Non-Branded" at bounding box center [367, 143] width 59 height 12
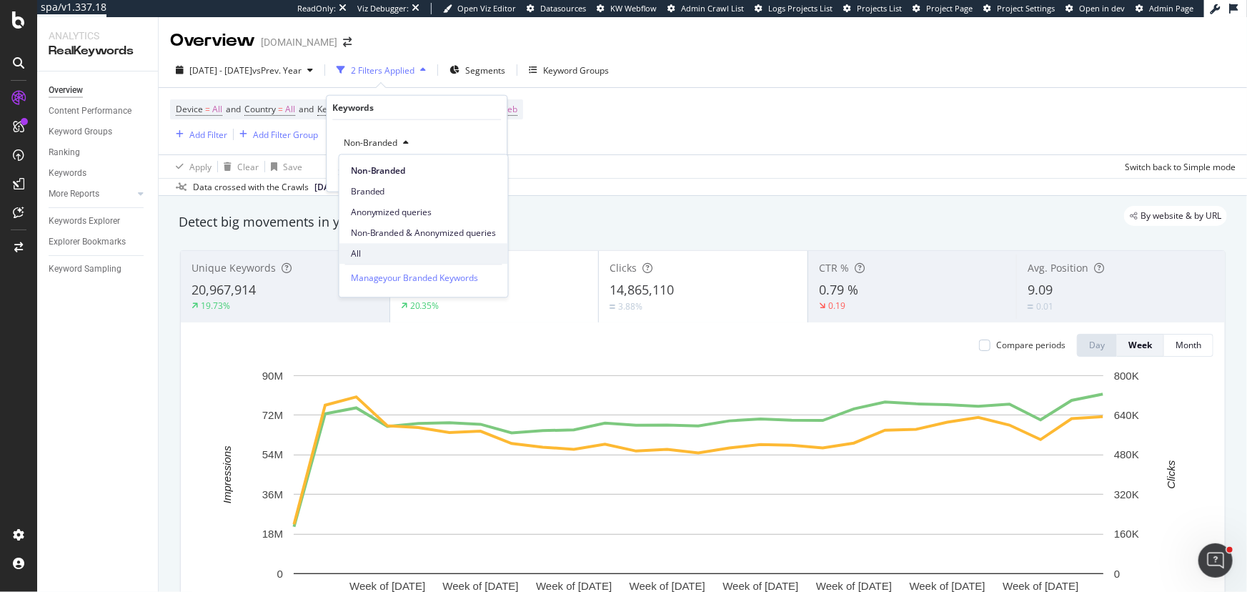
click at [387, 247] on span "All" at bounding box center [424, 253] width 146 height 13
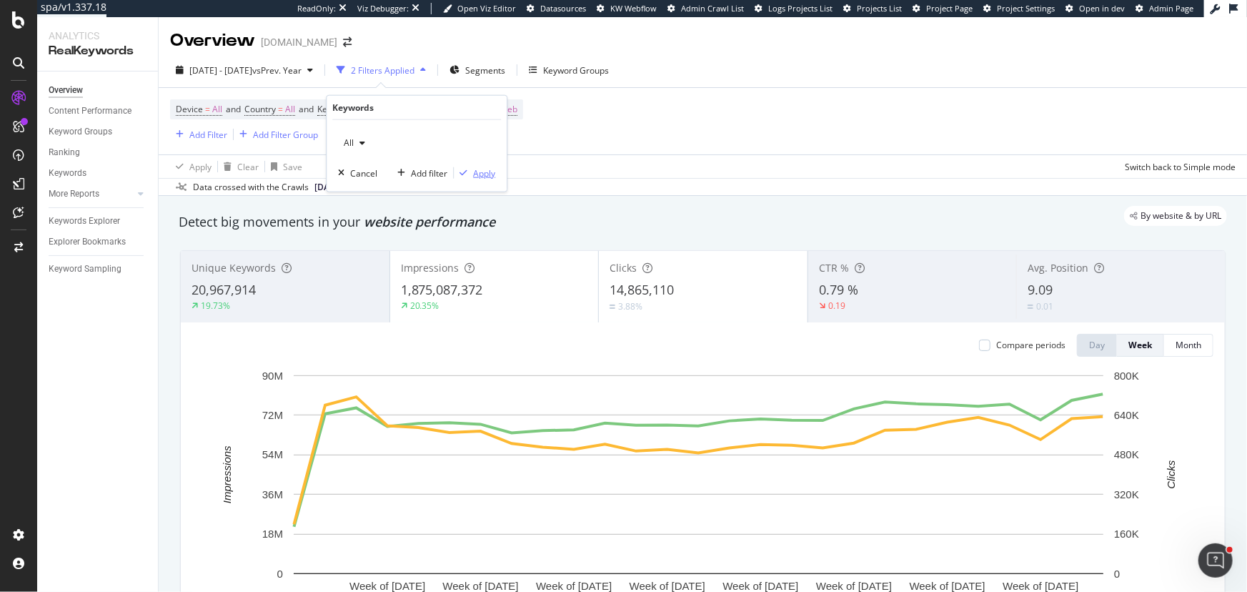
click at [487, 177] on div "Apply" at bounding box center [484, 173] width 22 height 12
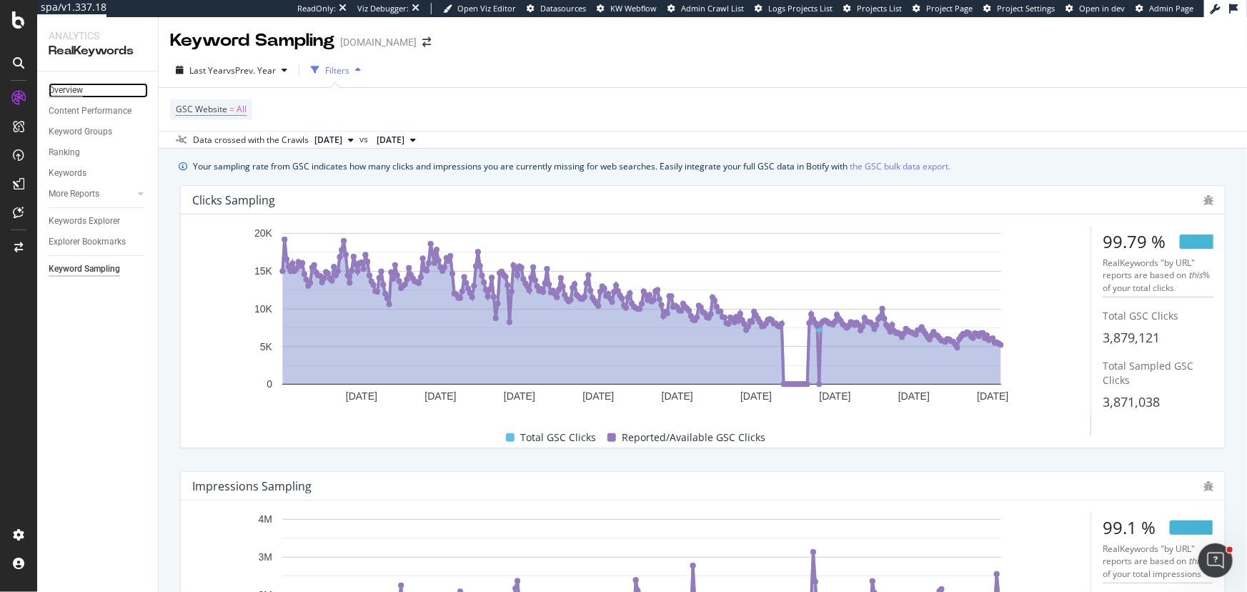
click at [64, 93] on div "Overview" at bounding box center [66, 90] width 34 height 15
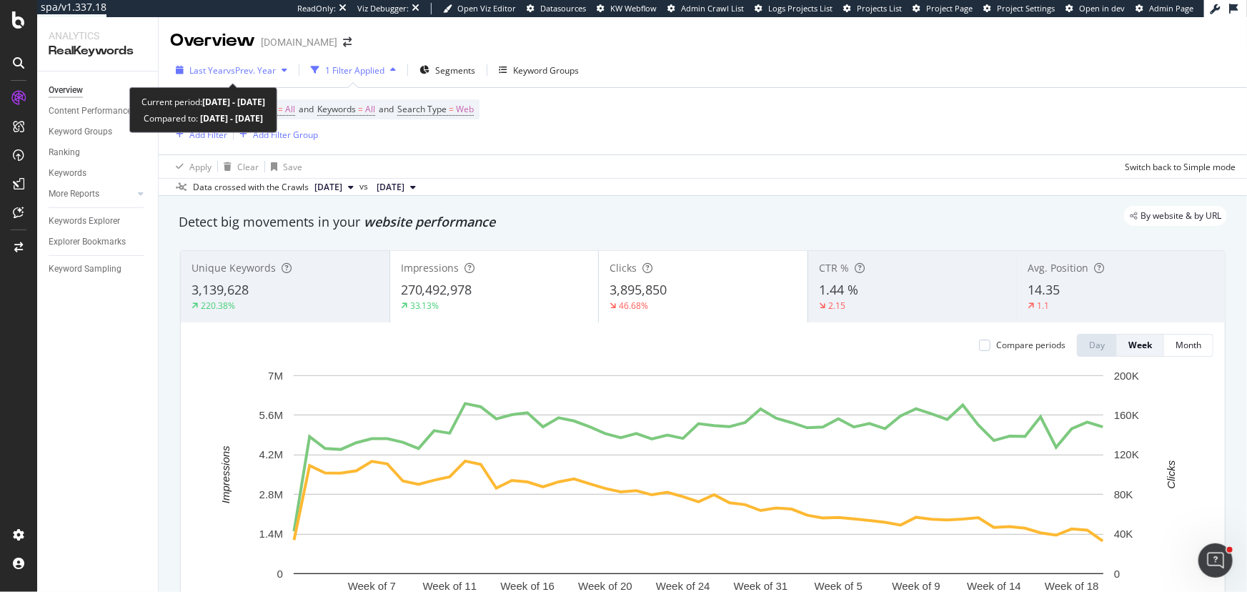
click at [272, 67] on span "vs Prev. Year" at bounding box center [251, 70] width 49 height 12
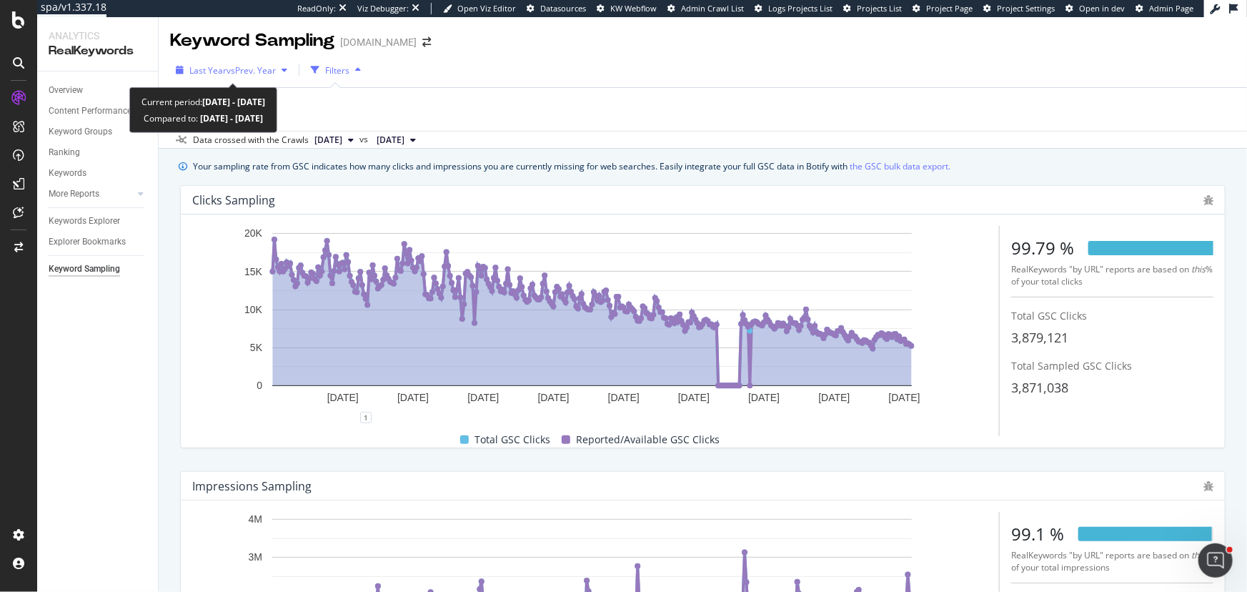
click at [240, 76] on div "Last Year vs Prev. Year" at bounding box center [231, 69] width 123 height 21
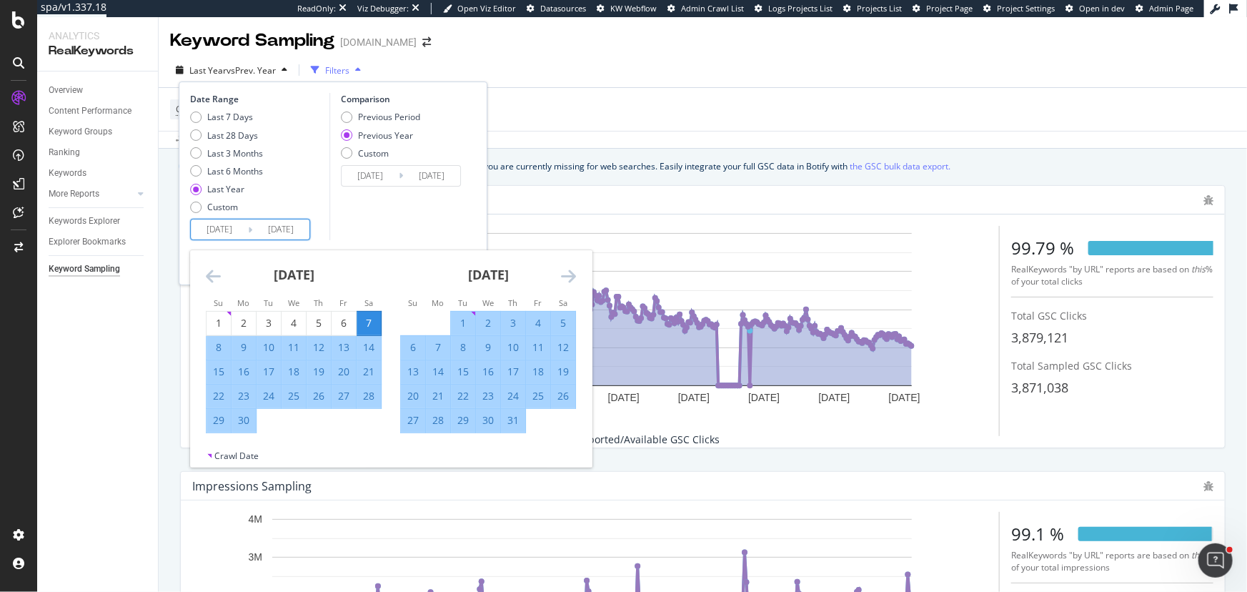
click at [212, 230] on input "[DATE]" at bounding box center [219, 229] width 57 height 20
type input "[DATE]"
click at [277, 229] on input "[DATE]" at bounding box center [280, 229] width 57 height 20
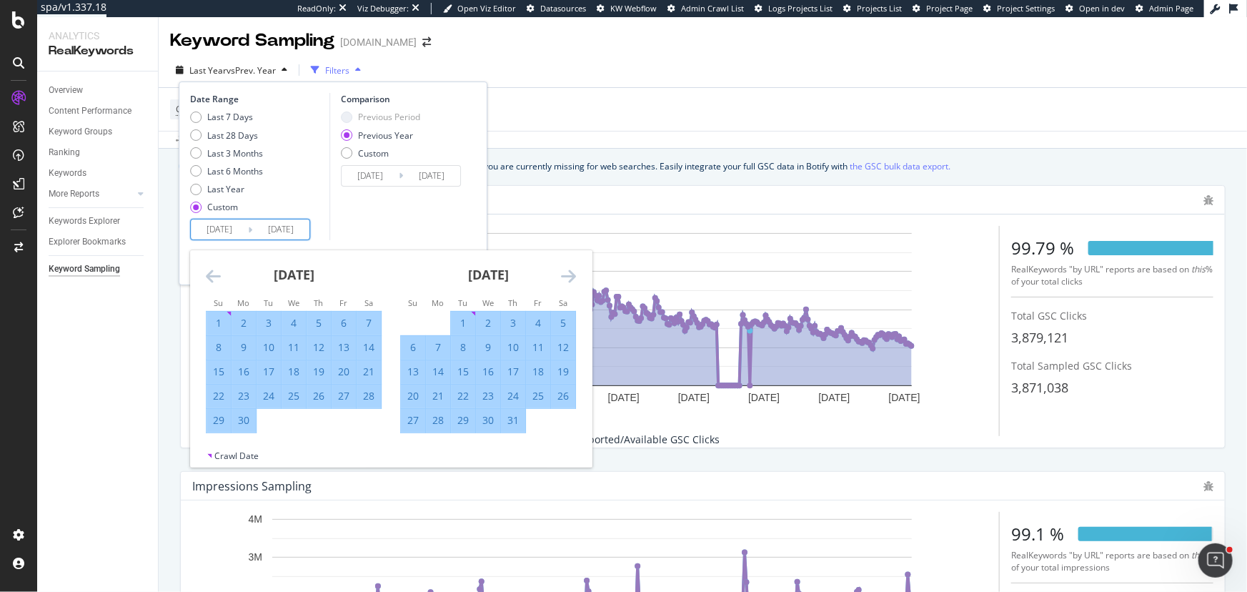
type input "[DATE]"
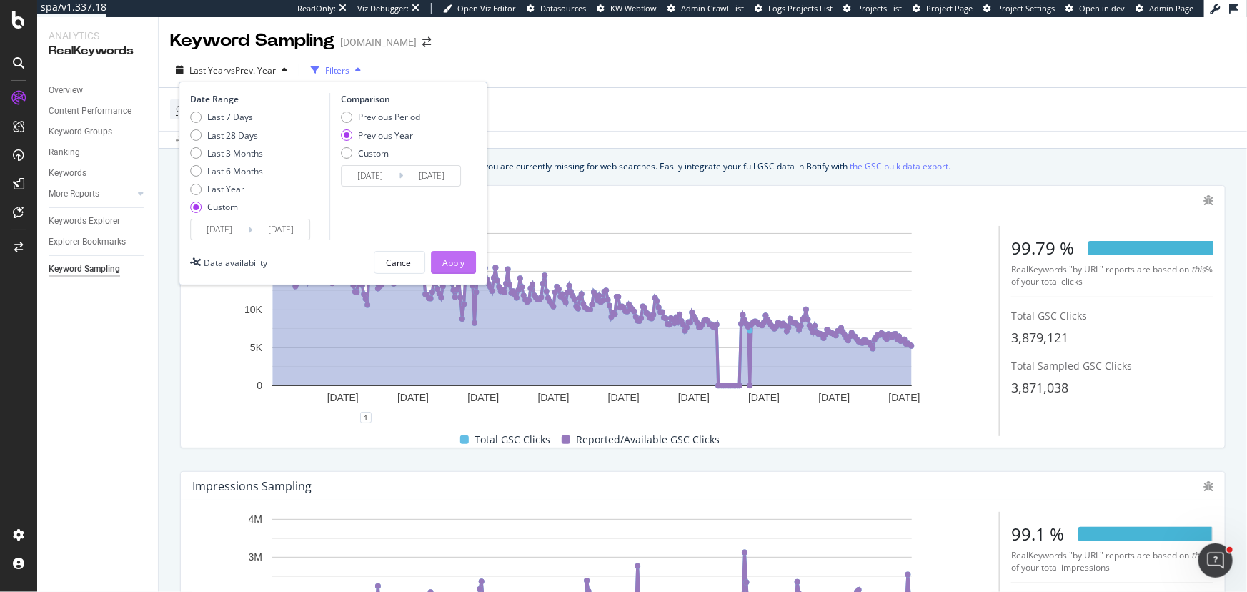
type input "[DATE]"
click at [467, 264] on button "Apply" at bounding box center [453, 262] width 45 height 23
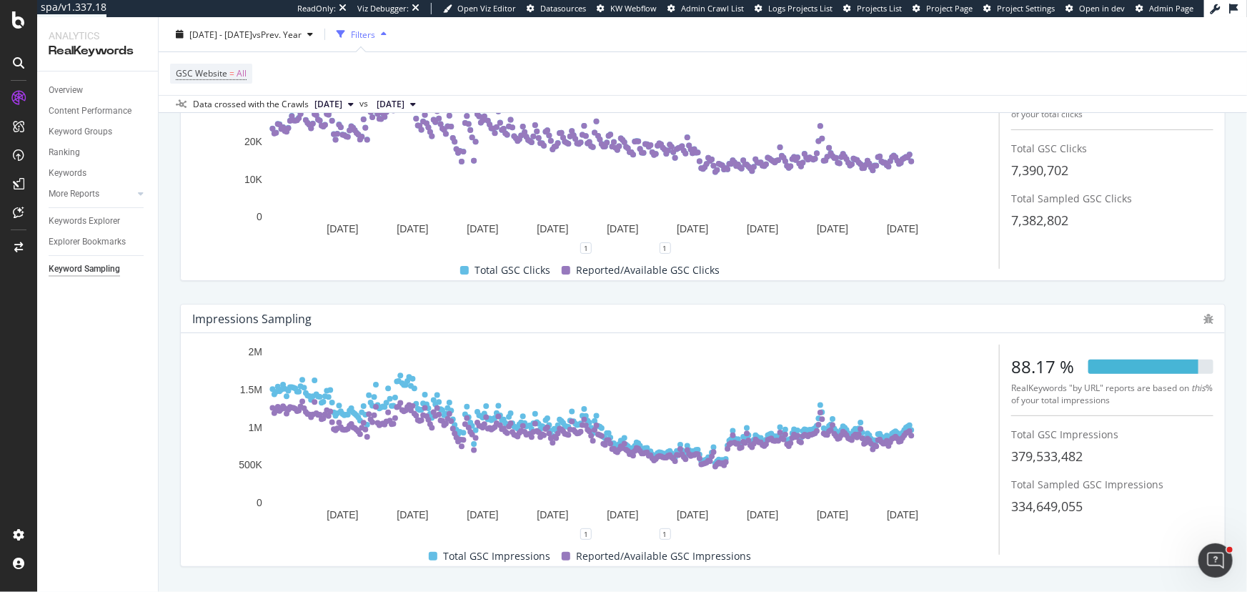
scroll to position [139, 0]
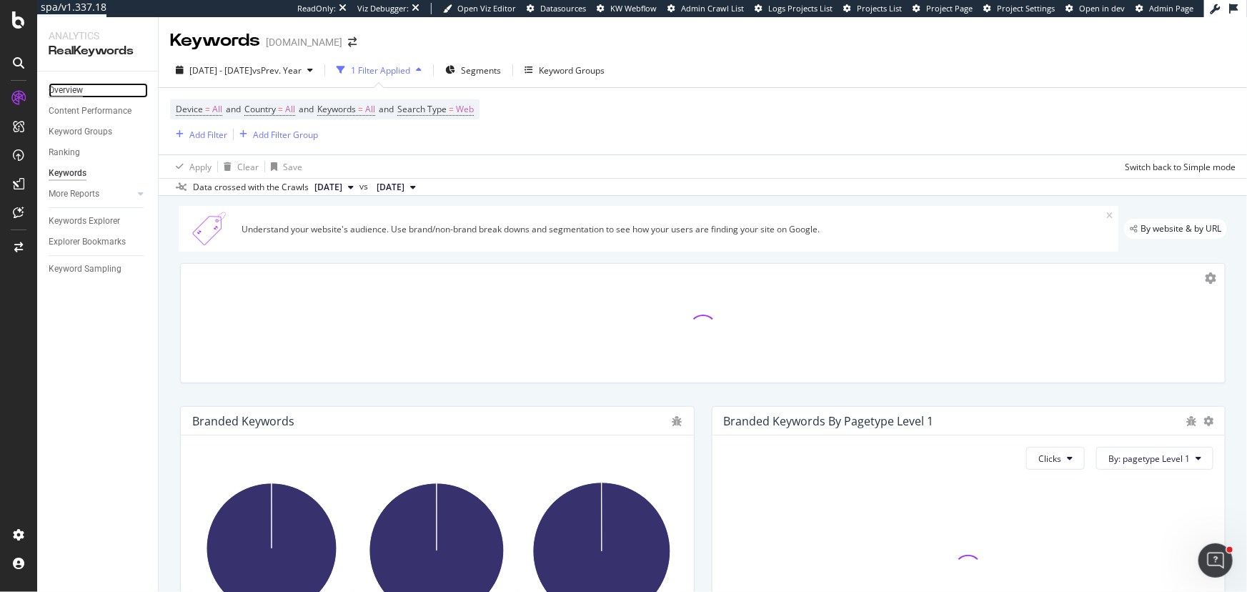
click at [62, 89] on div "Overview" at bounding box center [66, 90] width 34 height 15
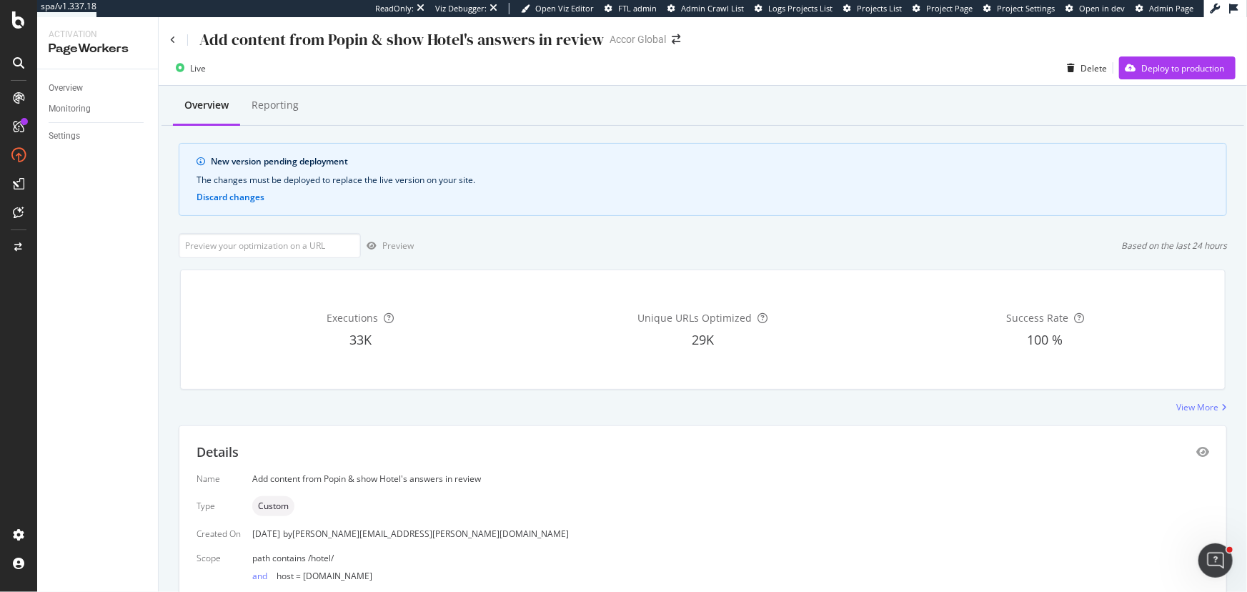
scroll to position [80, 0]
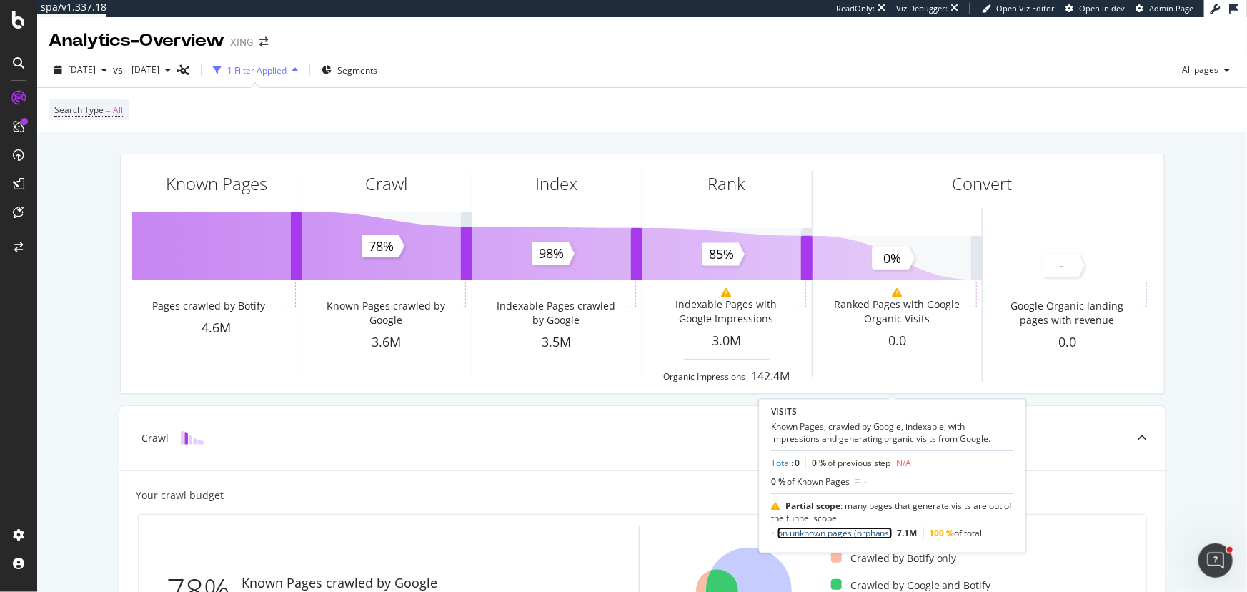
click at [879, 535] on link "on unknown pages (orphans)" at bounding box center [835, 533] width 115 height 12
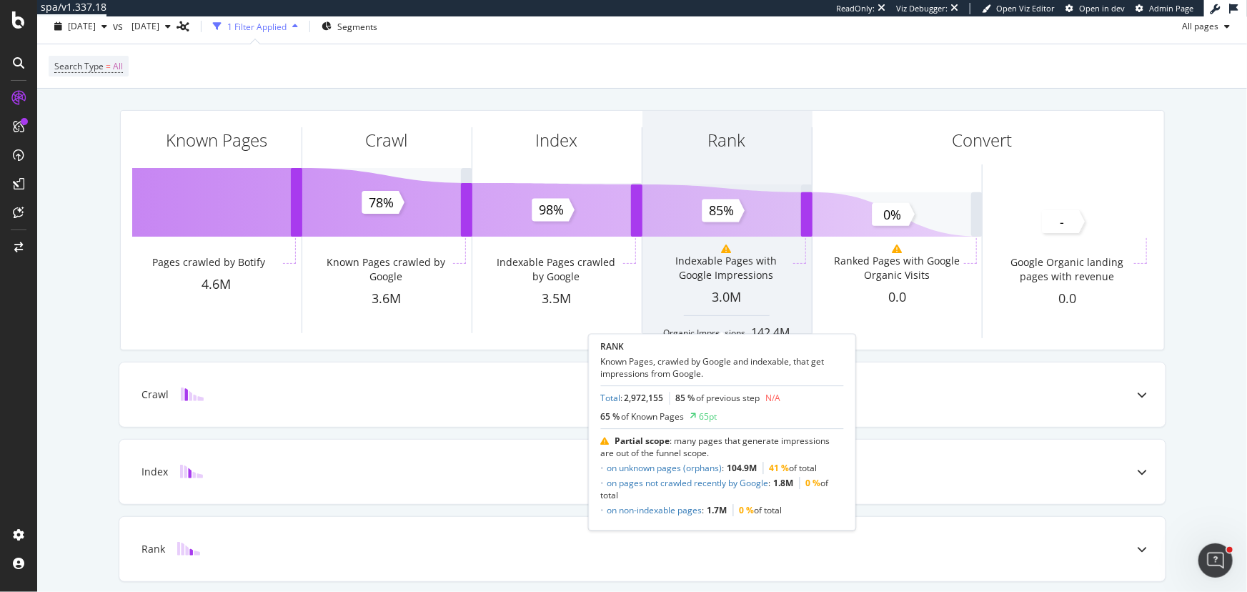
scroll to position [64, 0]
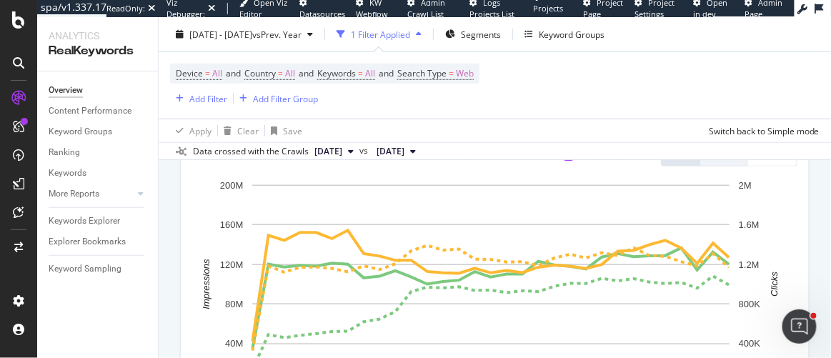
scroll to position [236, 0]
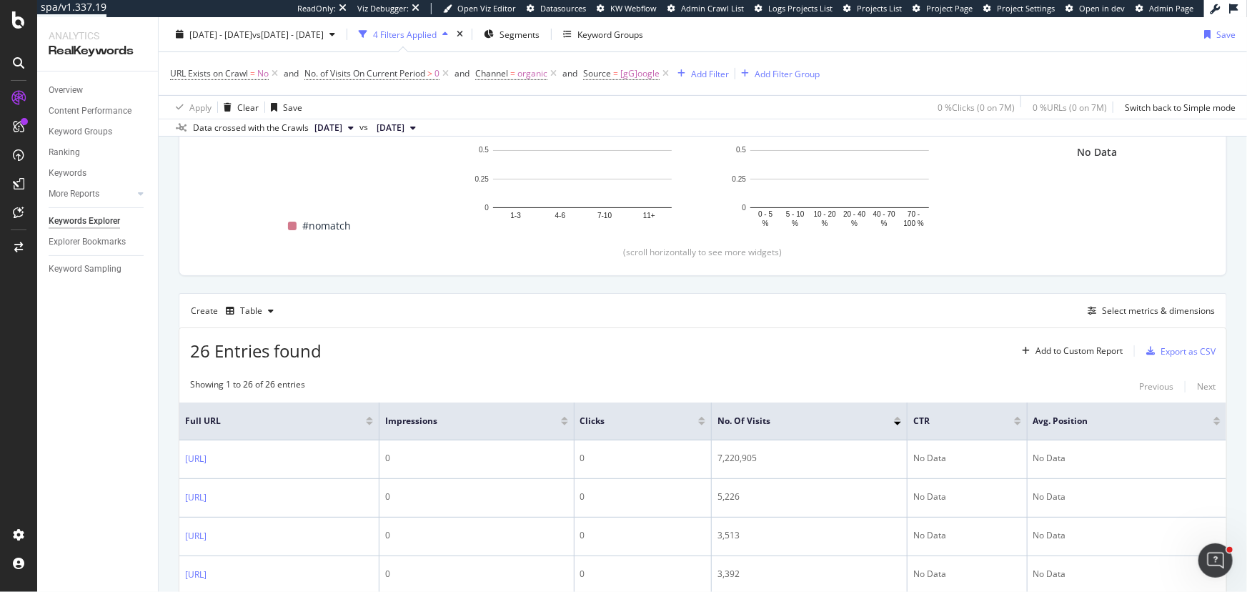
scroll to position [300, 0]
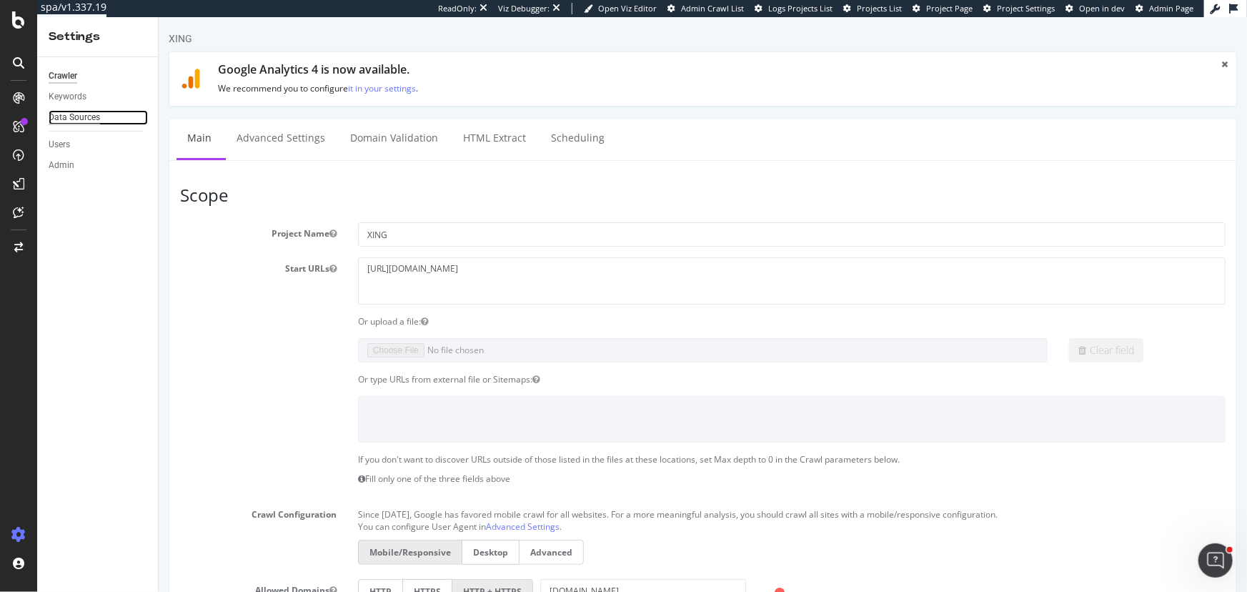
click at [71, 116] on div "Data Sources" at bounding box center [74, 117] width 51 height 15
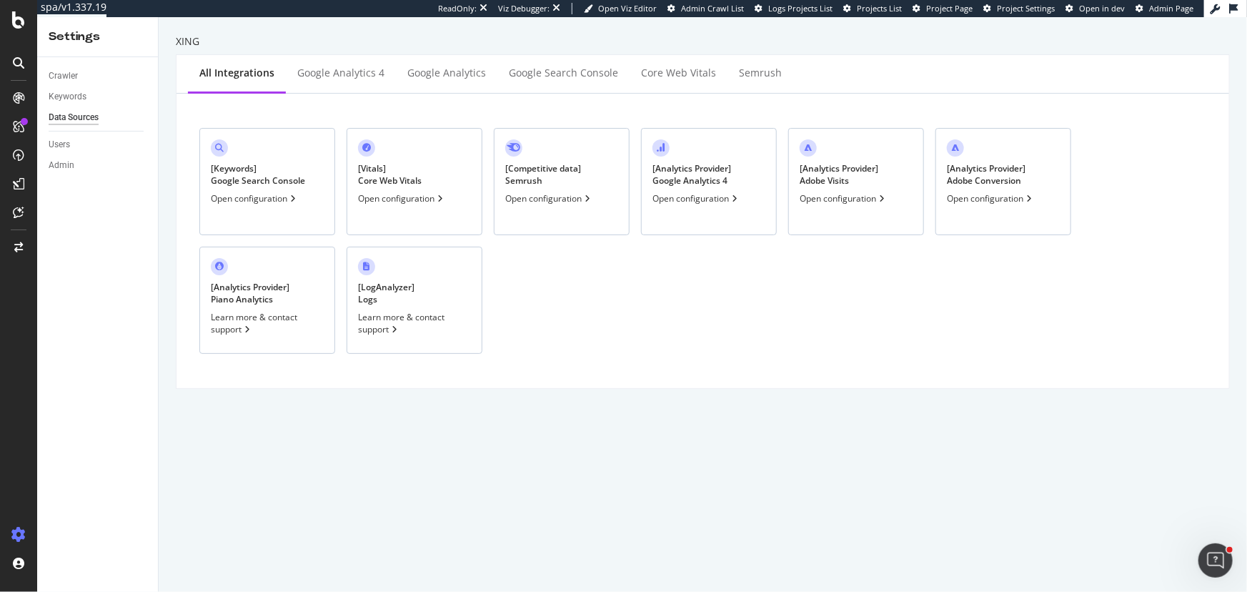
click at [843, 188] on div "[ Analytics Provider ] Adobe Visits Open configuration" at bounding box center [856, 181] width 136 height 107
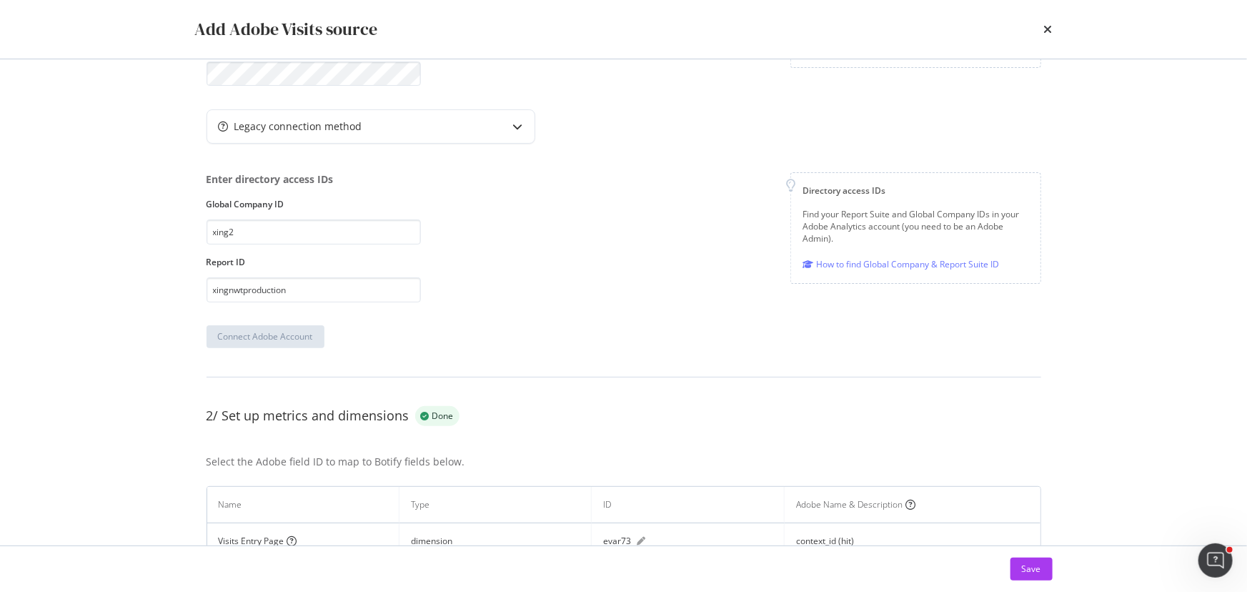
scroll to position [319, 0]
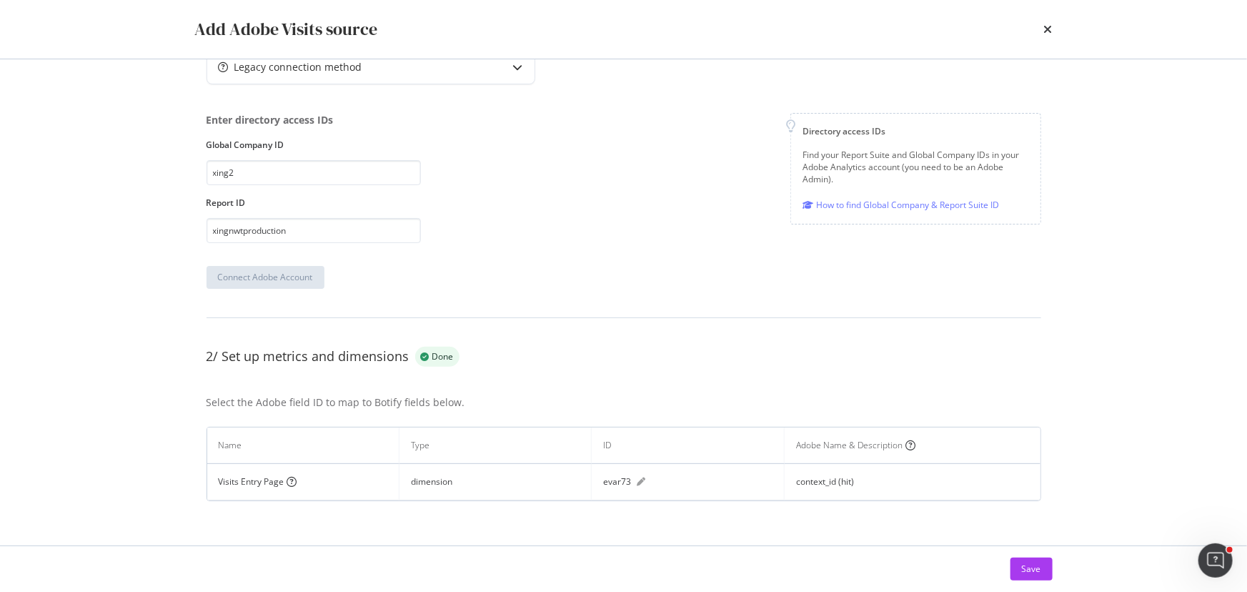
click at [817, 479] on div "context_id (hit)" at bounding box center [825, 481] width 58 height 13
click at [865, 483] on div "context_id (hit)" at bounding box center [912, 481] width 233 height 13
click at [638, 482] on icon "pen" at bounding box center [641, 481] width 9 height 9
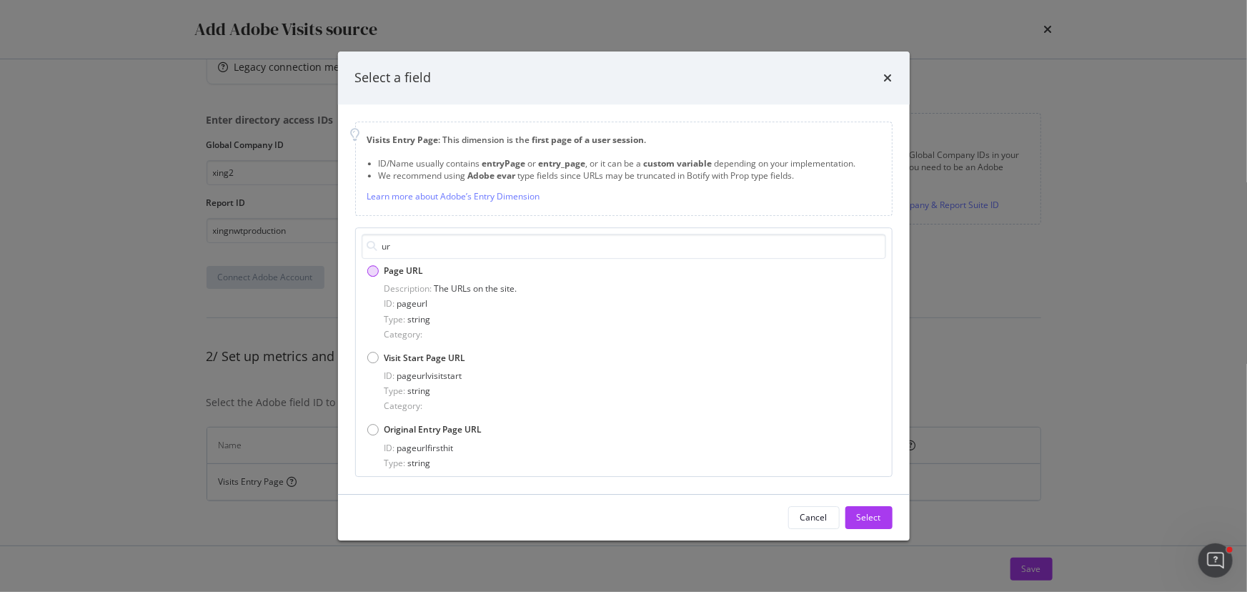
type input "u"
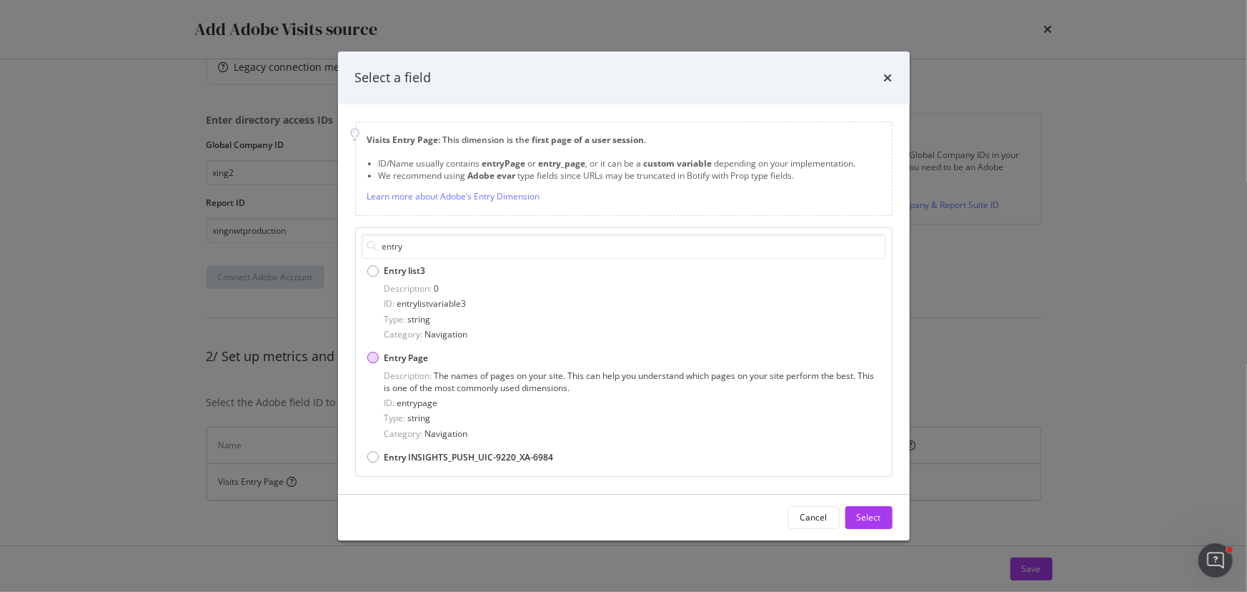
scroll to position [64, 0]
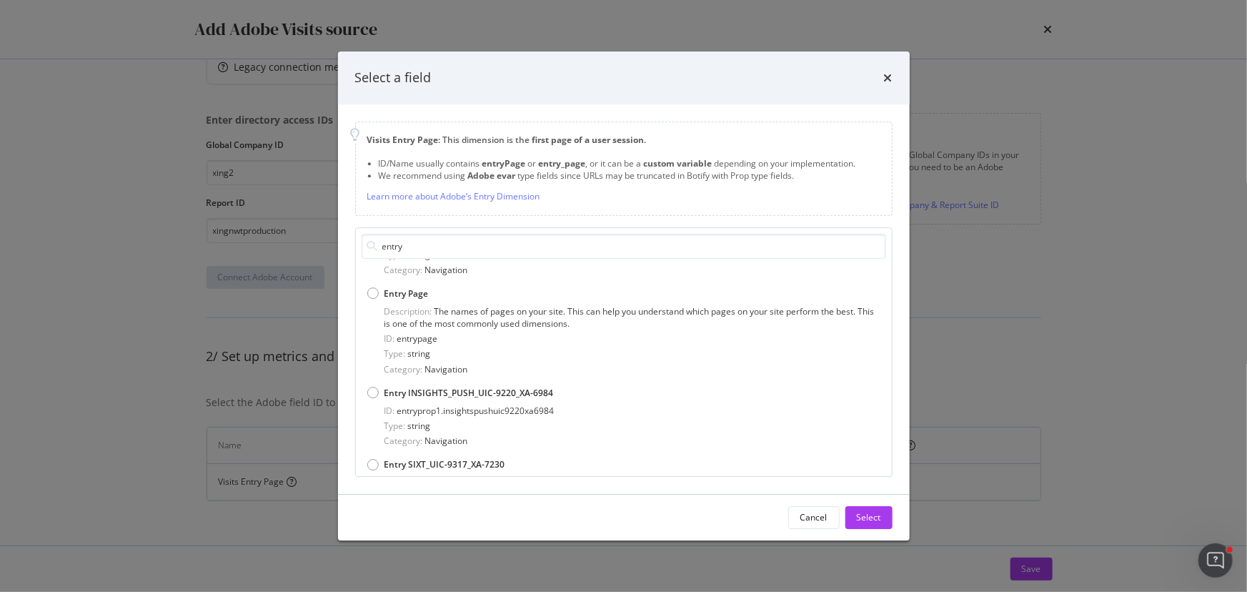
type input "entry"
click at [291, 446] on div "Select a field Visits Entry Page : This dimension is the first page of a user s…" at bounding box center [623, 296] width 1247 height 592
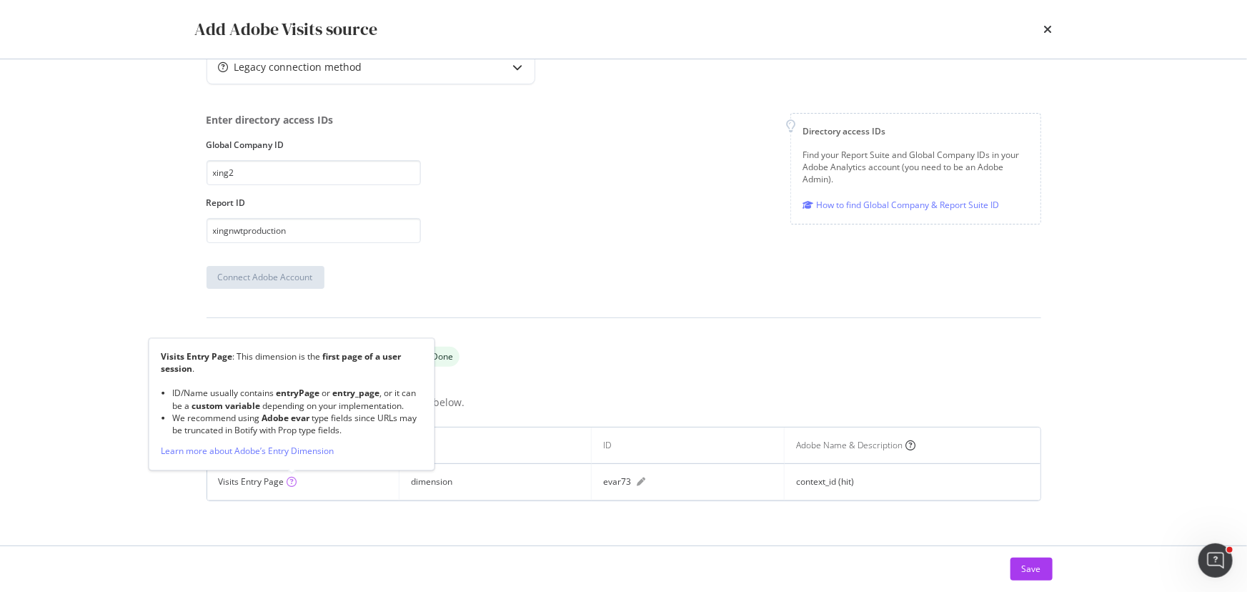
click at [291, 485] on icon "circle-question" at bounding box center [292, 482] width 10 height 10
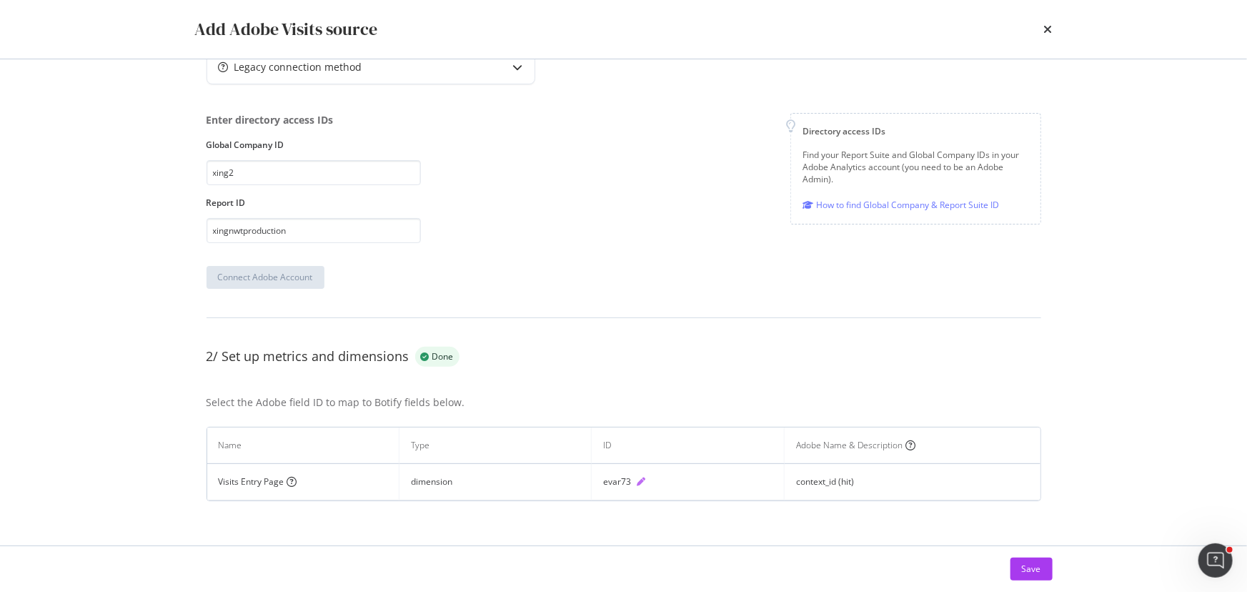
click at [639, 479] on icon "pen" at bounding box center [641, 481] width 9 height 9
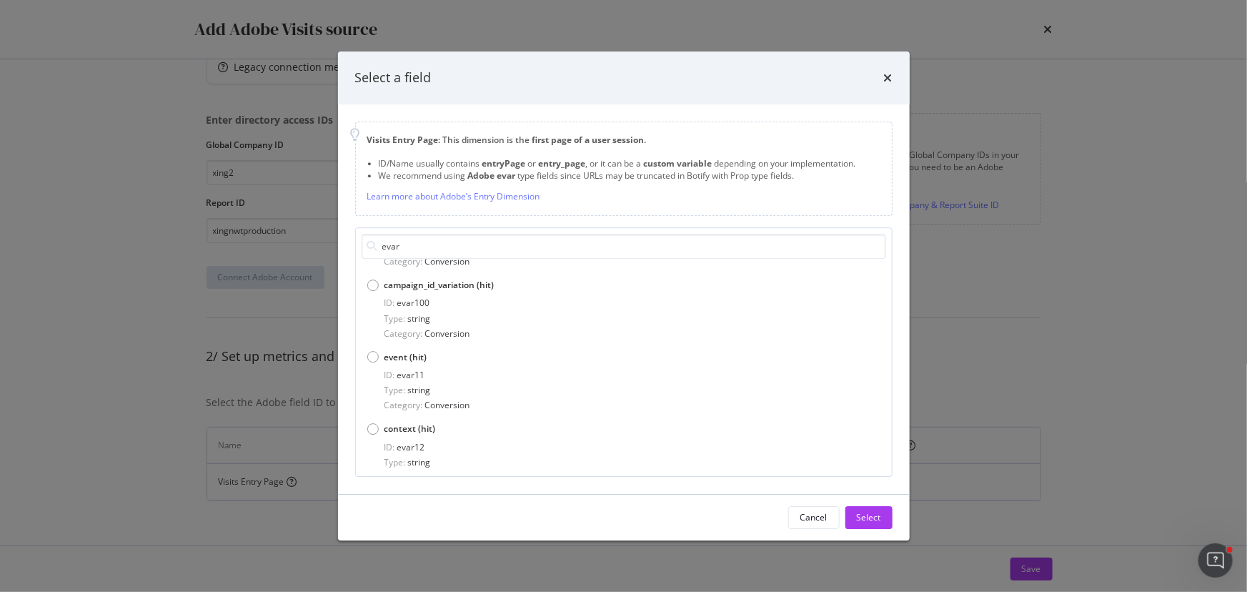
scroll to position [194, 0]
type input "evar"
click at [884, 81] on icon "times" at bounding box center [888, 77] width 9 height 11
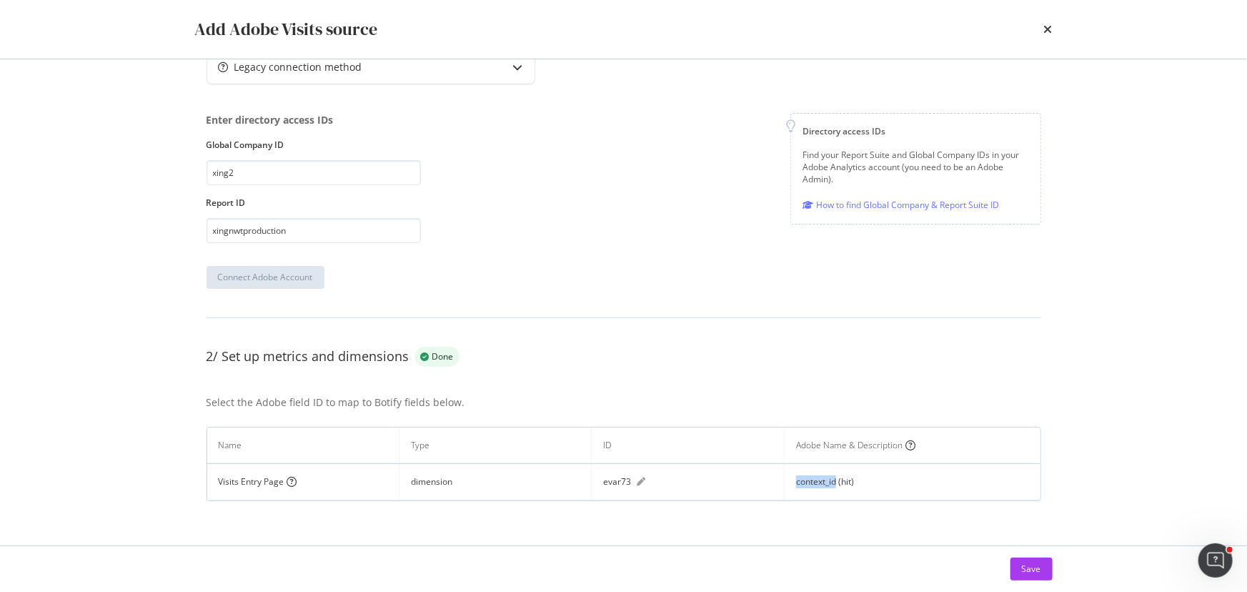
drag, startPoint x: 830, startPoint y: 485, endPoint x: 793, endPoint y: 480, distance: 36.8
click at [796, 480] on div "context_id (hit)" at bounding box center [825, 481] width 58 height 13
click at [1044, 31] on icon "times" at bounding box center [1048, 29] width 9 height 11
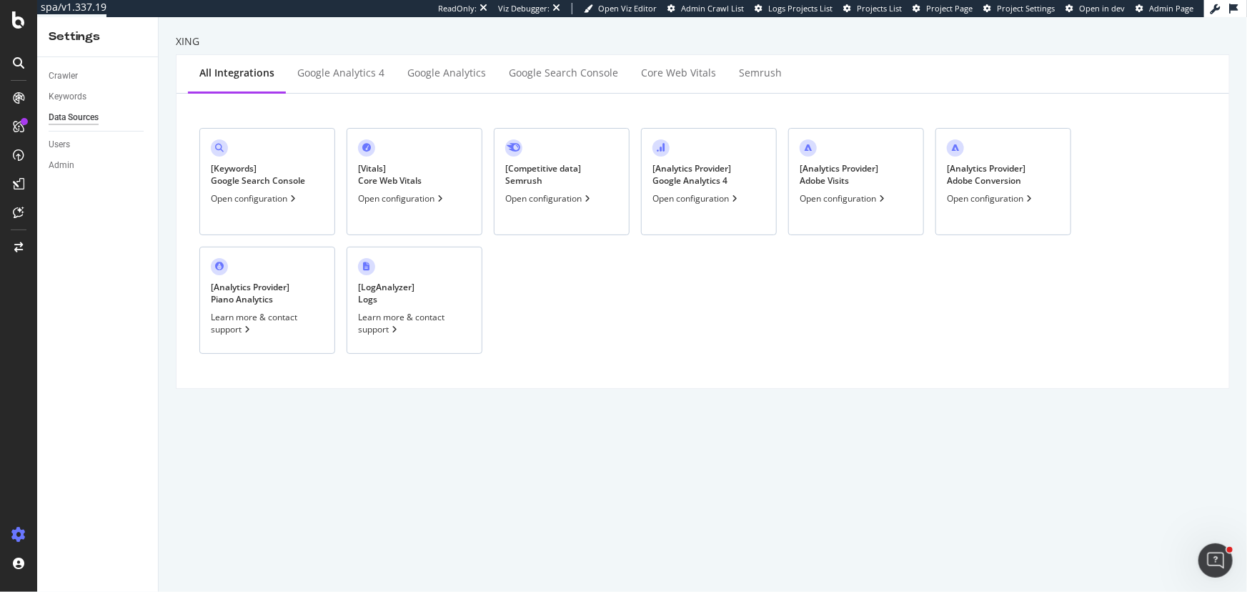
click at [1026, 208] on div "[ Analytics Provider ] Adobe Conversion Open configuration" at bounding box center [1004, 181] width 136 height 107
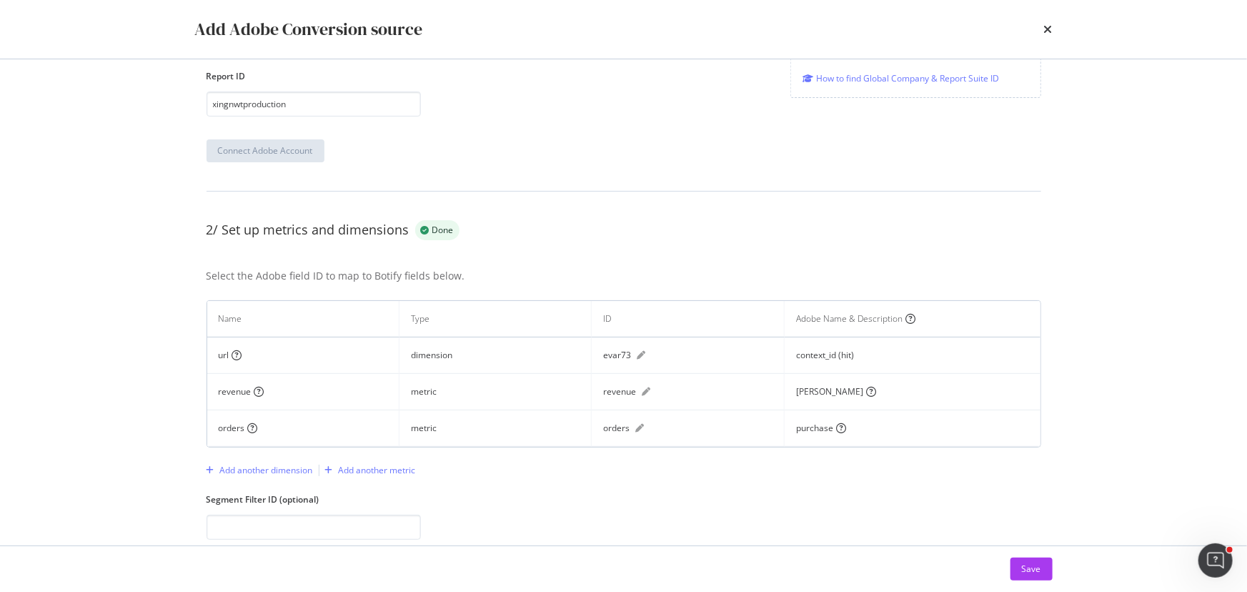
scroll to position [454, 0]
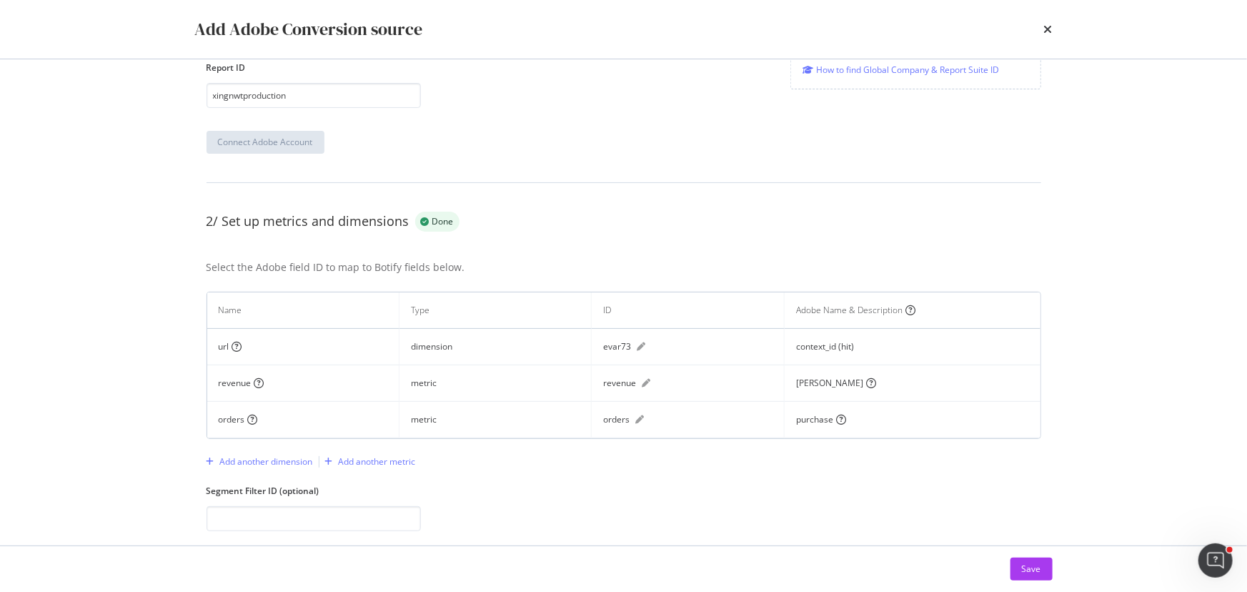
click at [1042, 34] on div "Add Adobe Conversion source" at bounding box center [624, 29] width 858 height 24
click at [1048, 25] on icon "times" at bounding box center [1048, 29] width 9 height 11
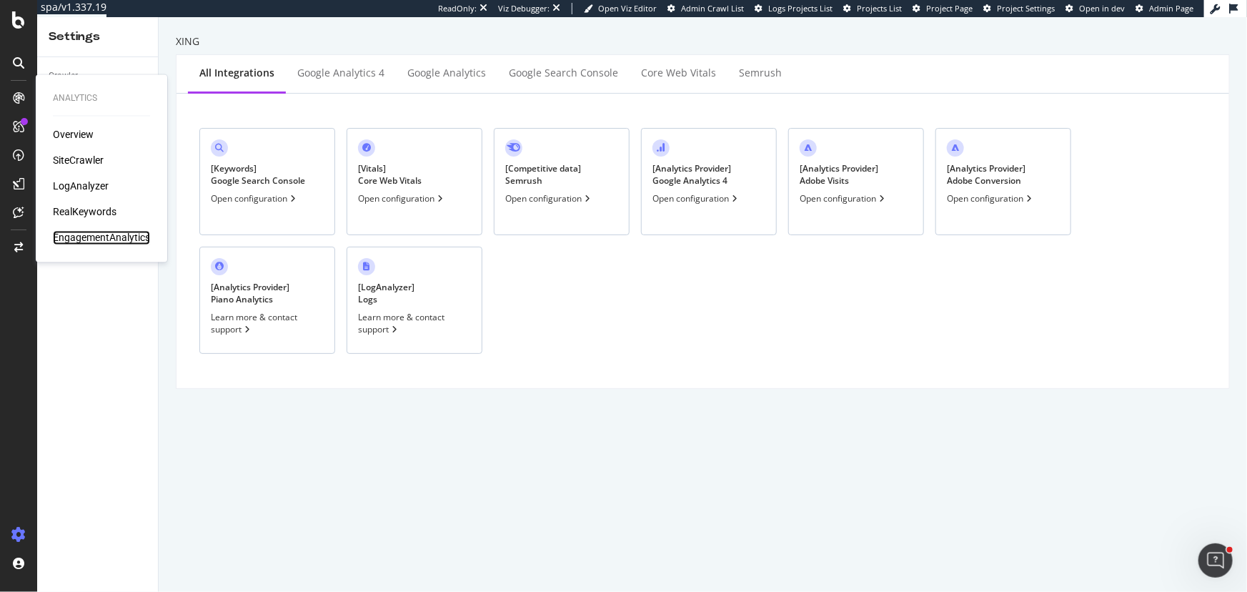
click at [86, 232] on div "EngagementAnalytics" at bounding box center [101, 238] width 97 height 14
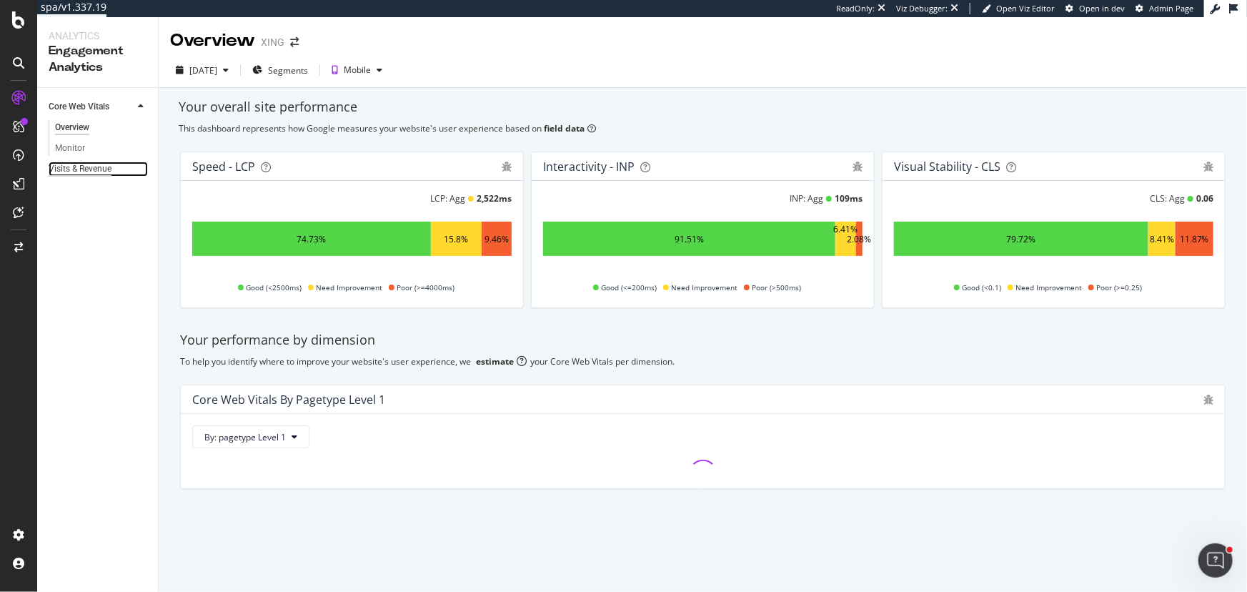
click at [97, 174] on div "Visits & Revenue" at bounding box center [80, 169] width 63 height 15
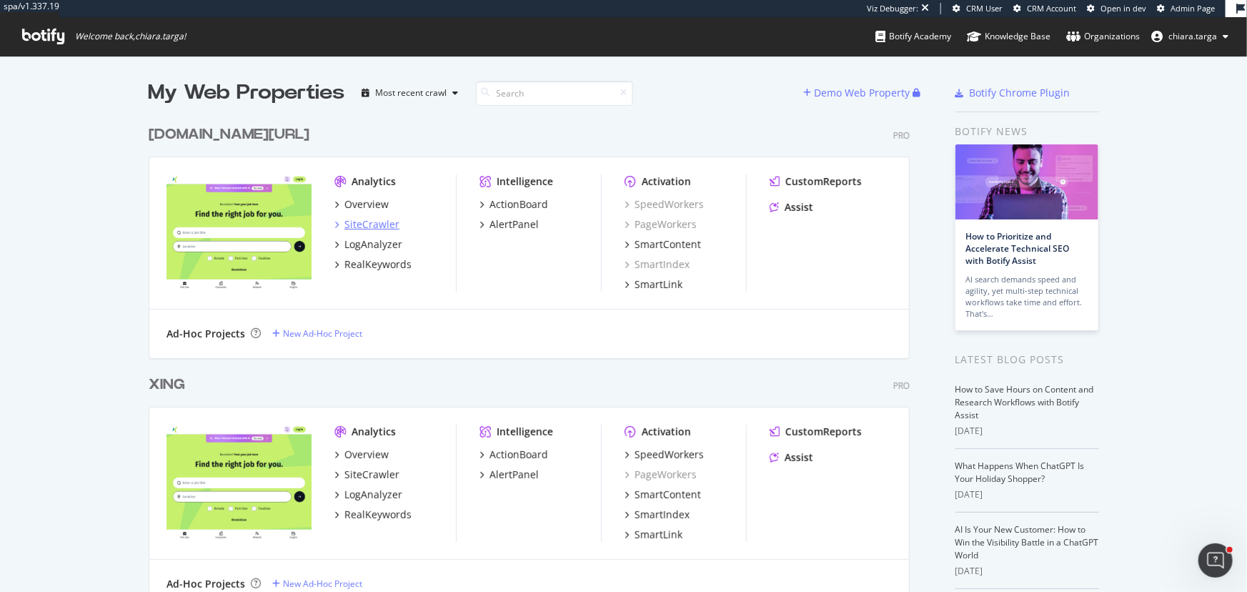
click at [346, 224] on div "SiteCrawler" at bounding box center [372, 224] width 55 height 14
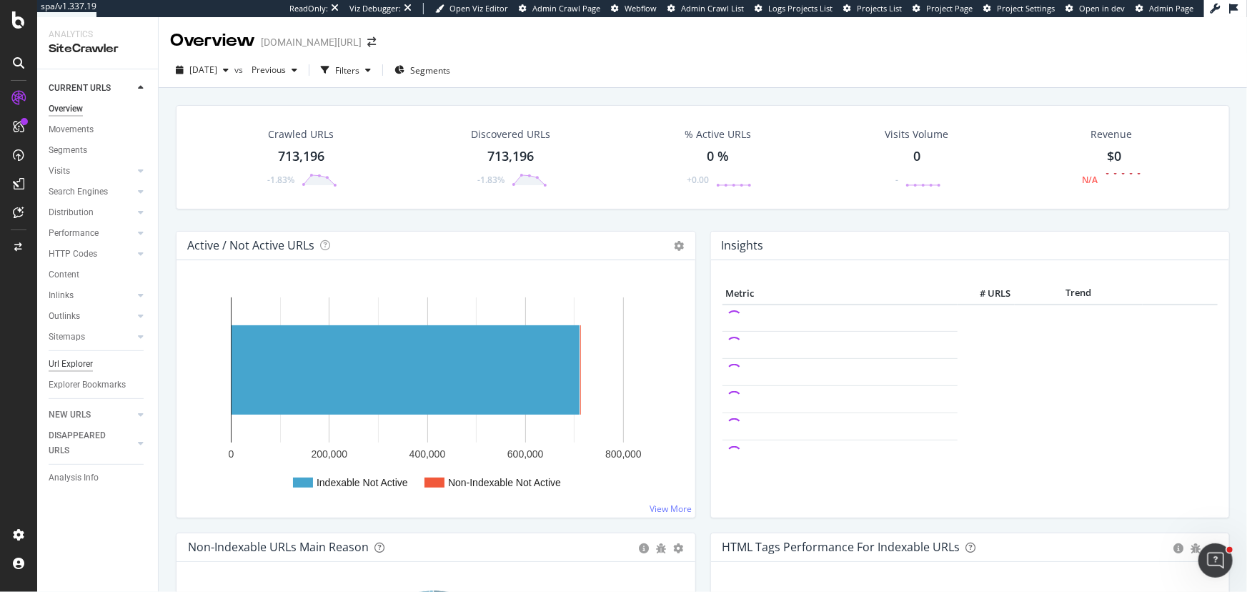
click at [81, 357] on div "Url Explorer" at bounding box center [71, 364] width 44 height 15
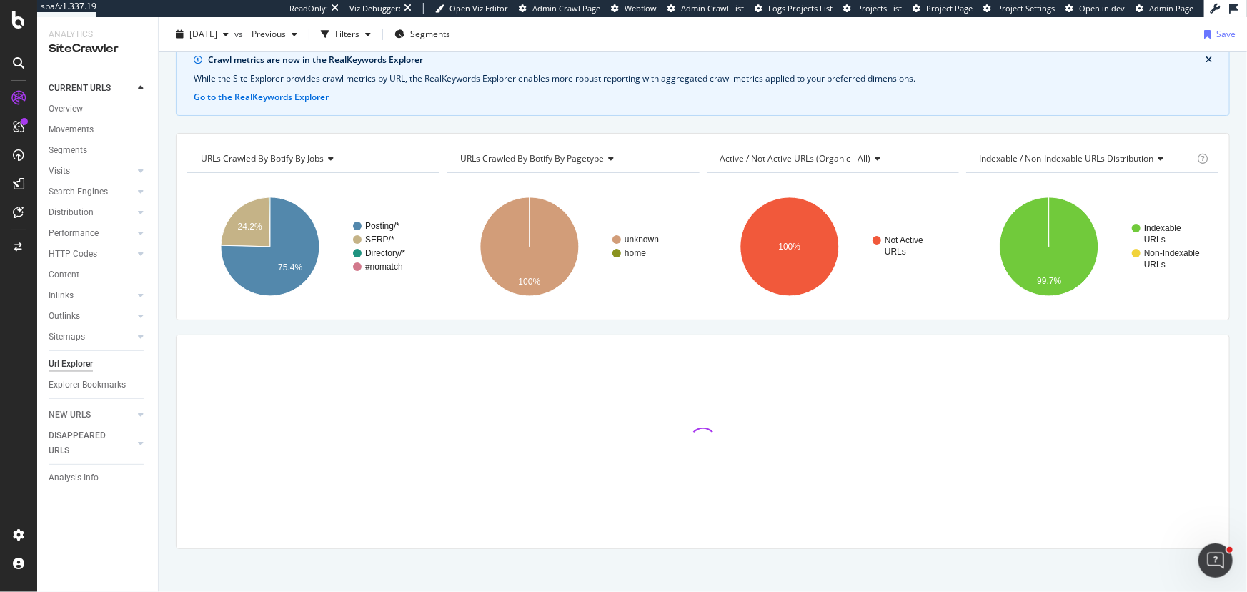
scroll to position [71, 0]
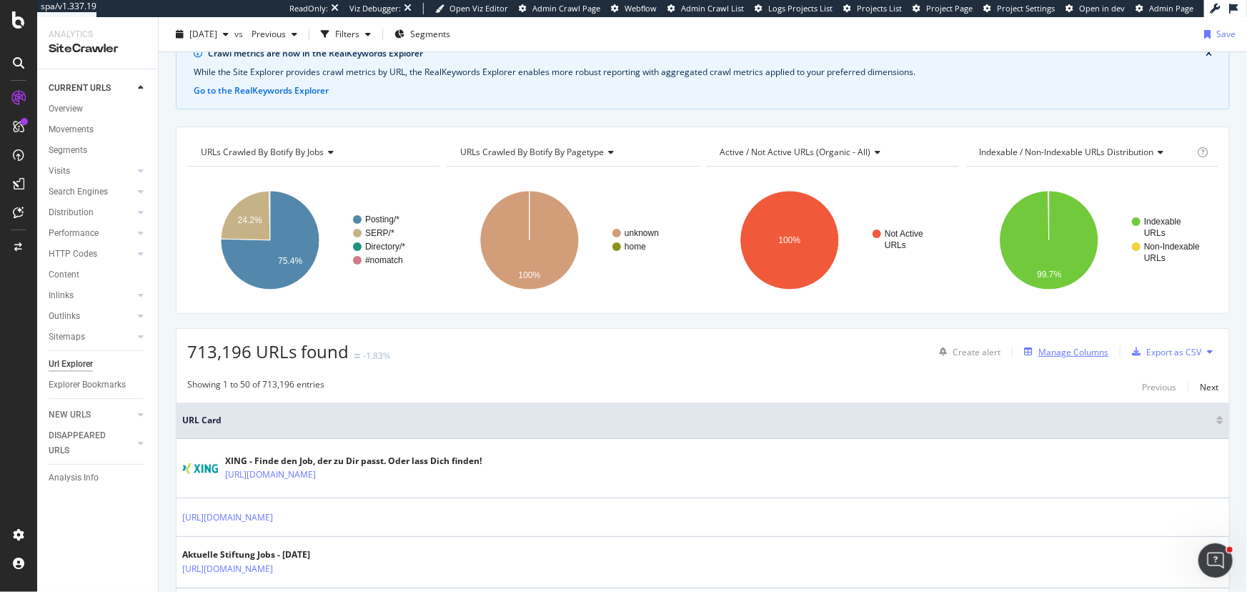
click at [1024, 352] on icon "button" at bounding box center [1028, 351] width 9 height 9
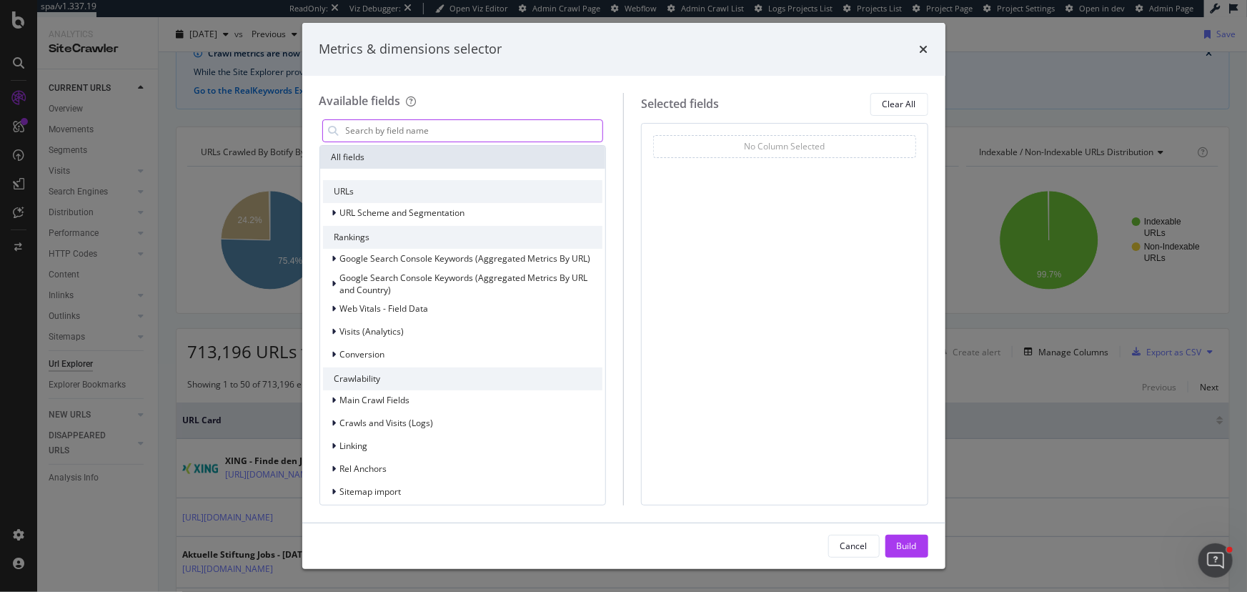
click at [447, 123] on input "modal" at bounding box center [474, 130] width 259 height 21
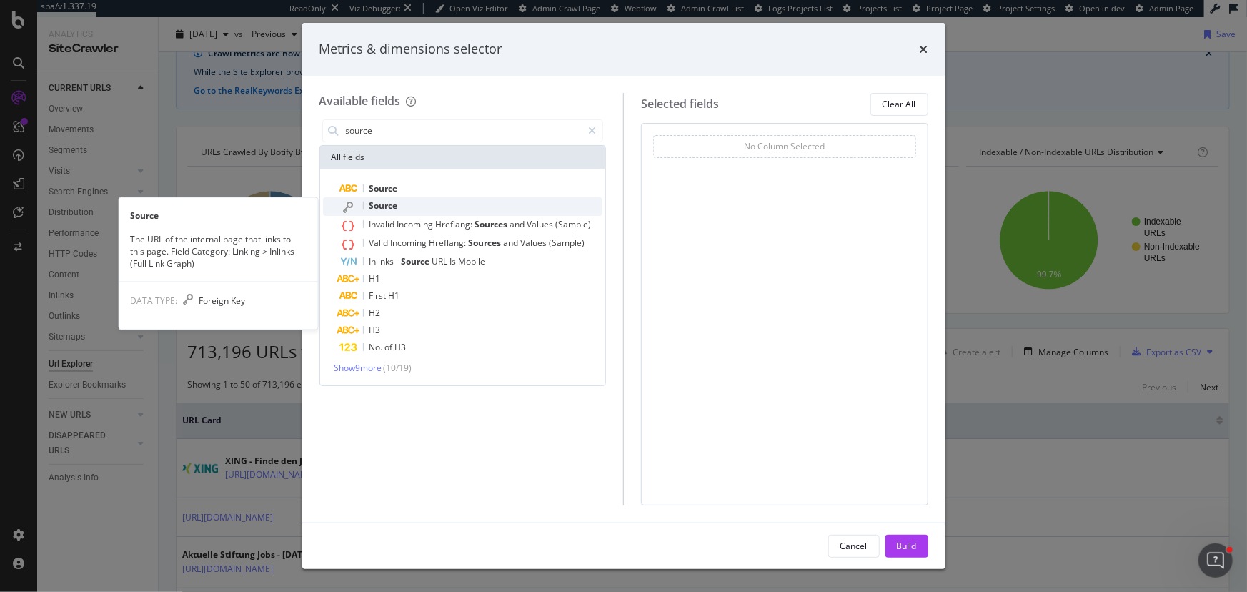
type input "source"
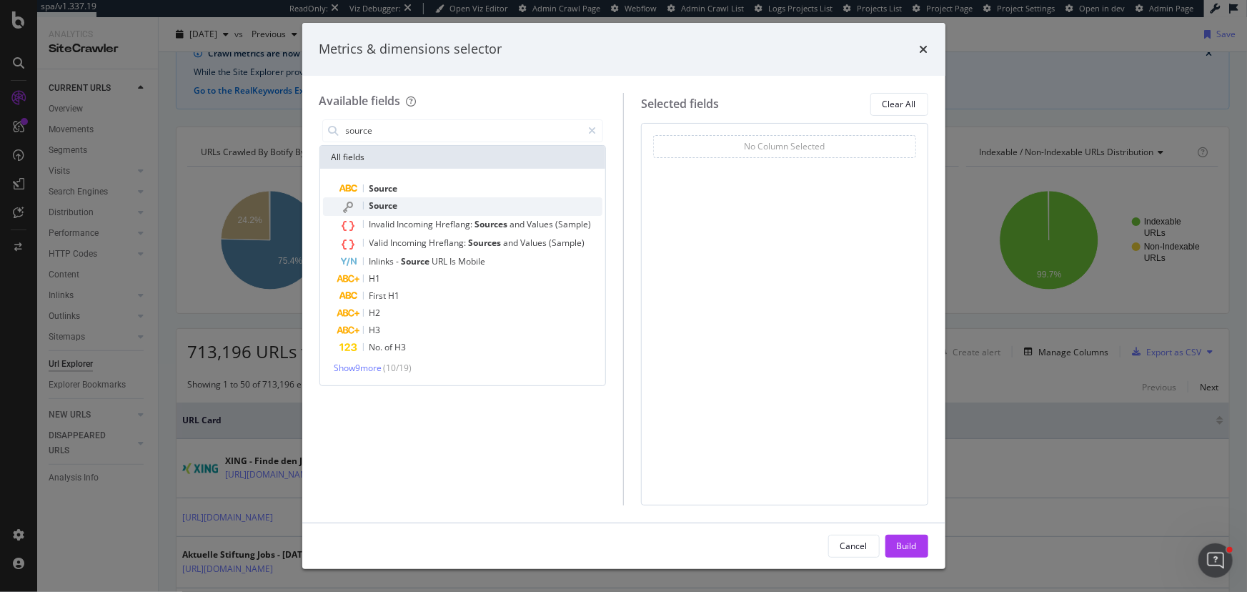
click at [444, 205] on div "Source" at bounding box center [471, 206] width 263 height 19
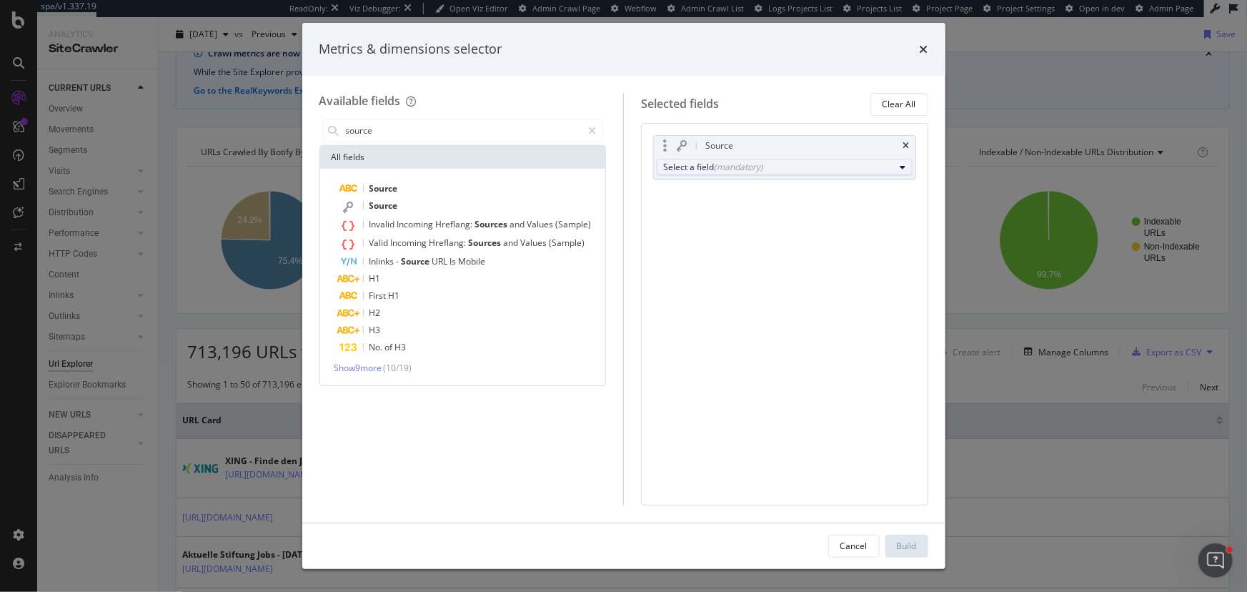
click at [703, 166] on div "Select a field (mandatory)" at bounding box center [779, 167] width 232 height 12
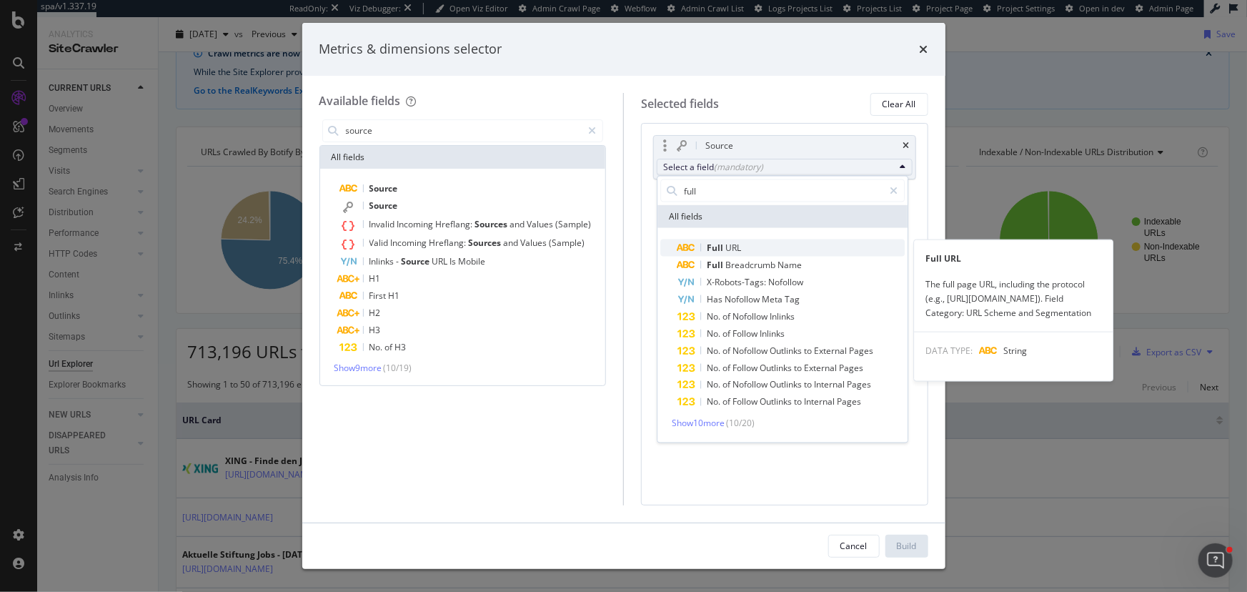
type input "full"
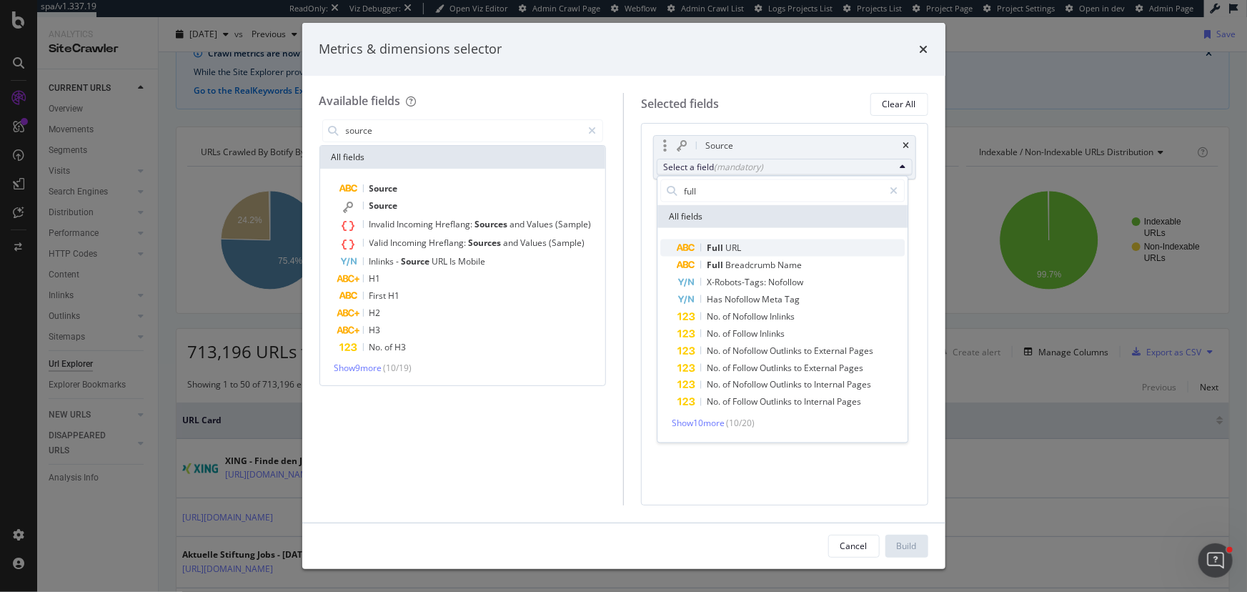
click at [728, 248] on span "URL" at bounding box center [733, 248] width 16 height 12
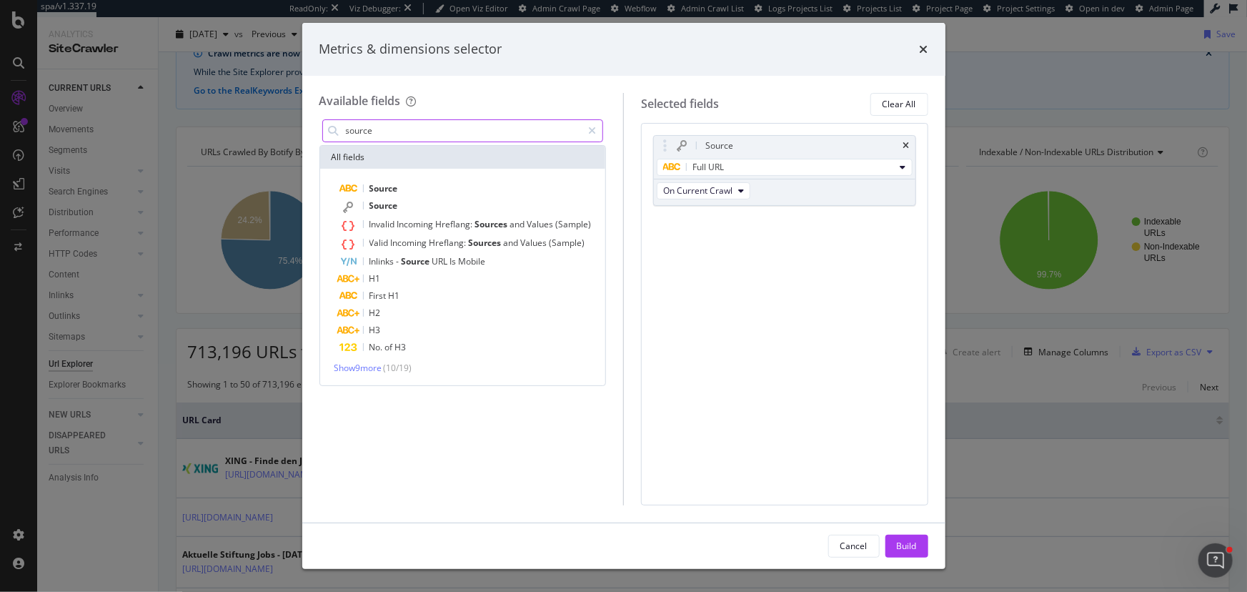
click at [359, 132] on input "source" at bounding box center [464, 130] width 238 height 21
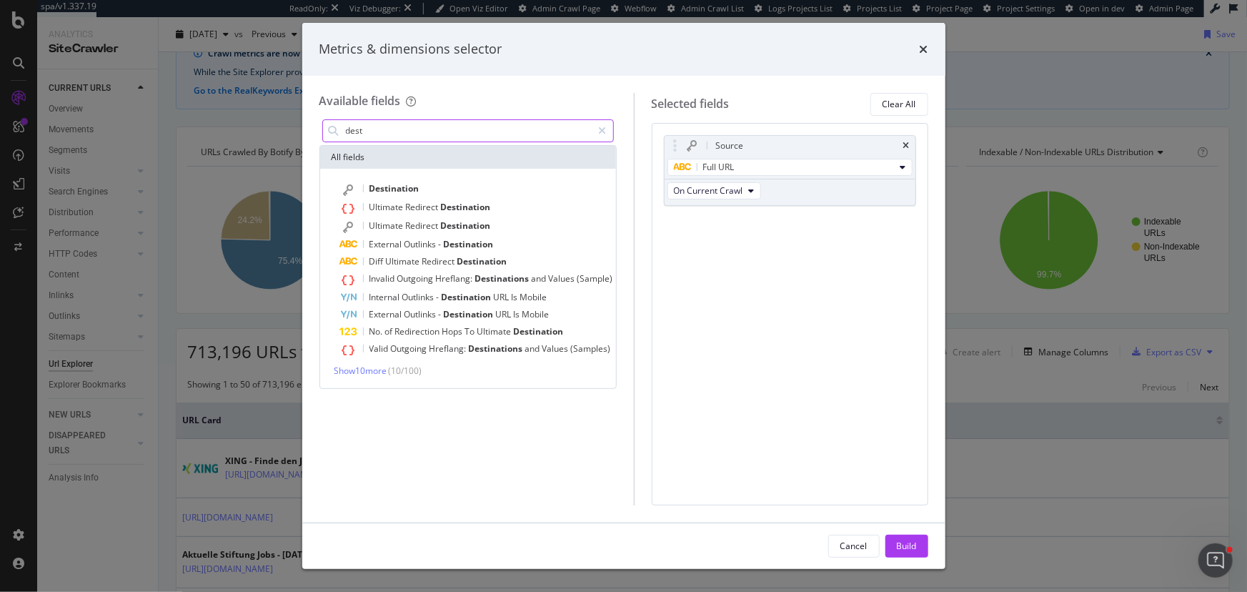
click at [349, 131] on input "dest" at bounding box center [469, 130] width 248 height 21
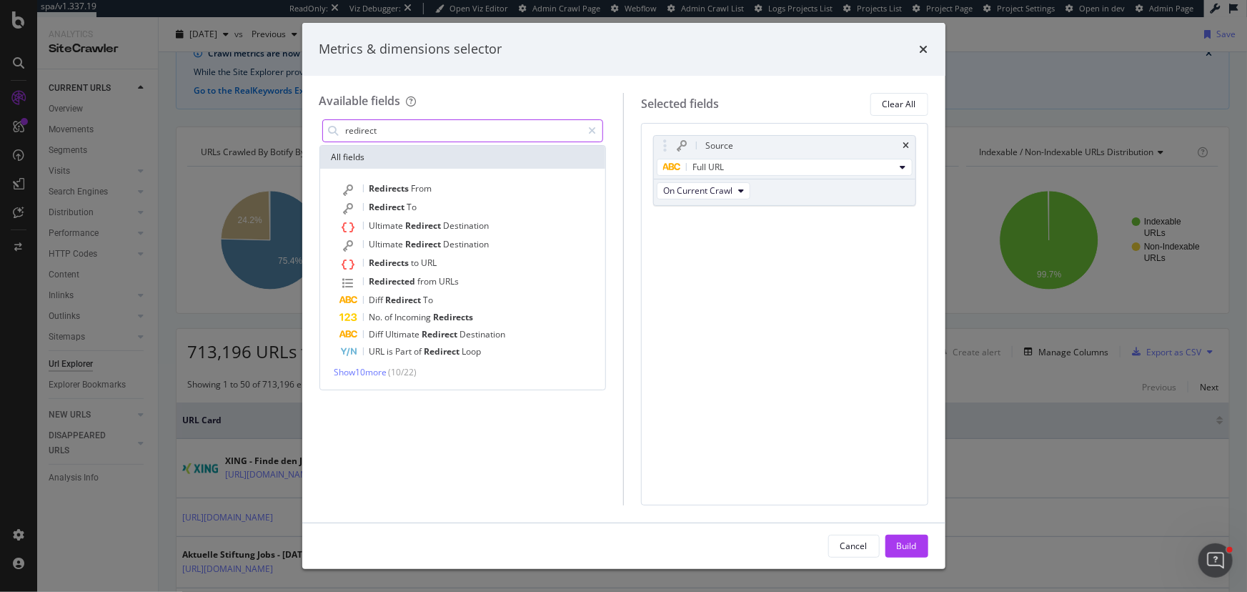
click at [360, 138] on input "redirect" at bounding box center [464, 130] width 238 height 21
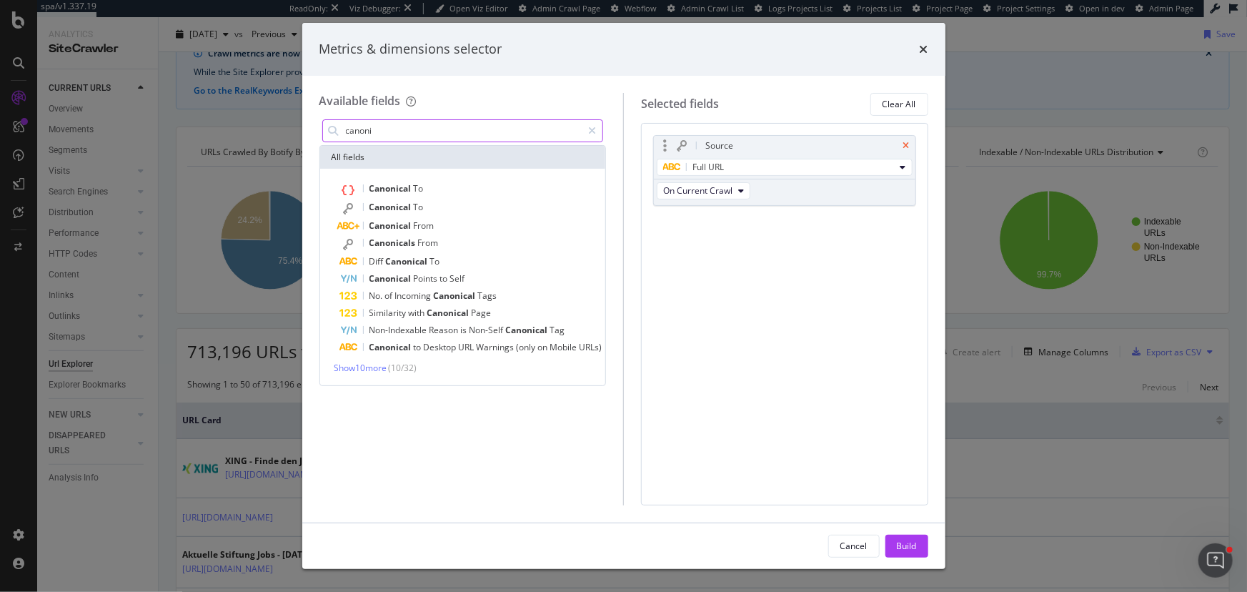
type input "canoni"
click at [908, 144] on icon "times" at bounding box center [906, 146] width 6 height 9
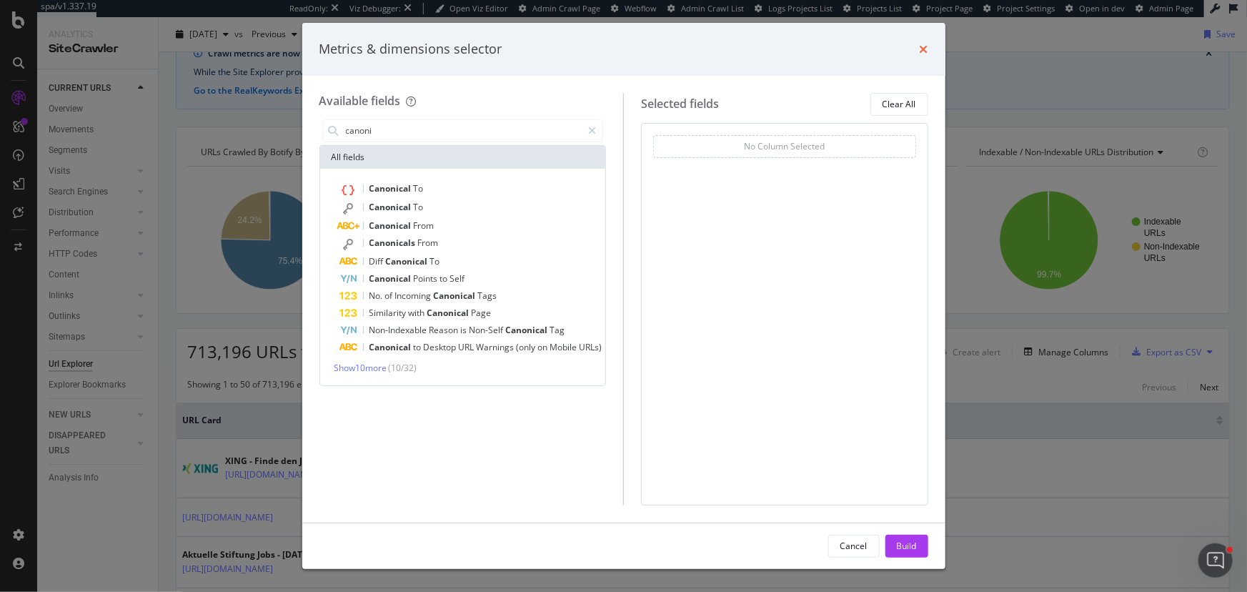
click at [923, 51] on icon "times" at bounding box center [924, 49] width 9 height 11
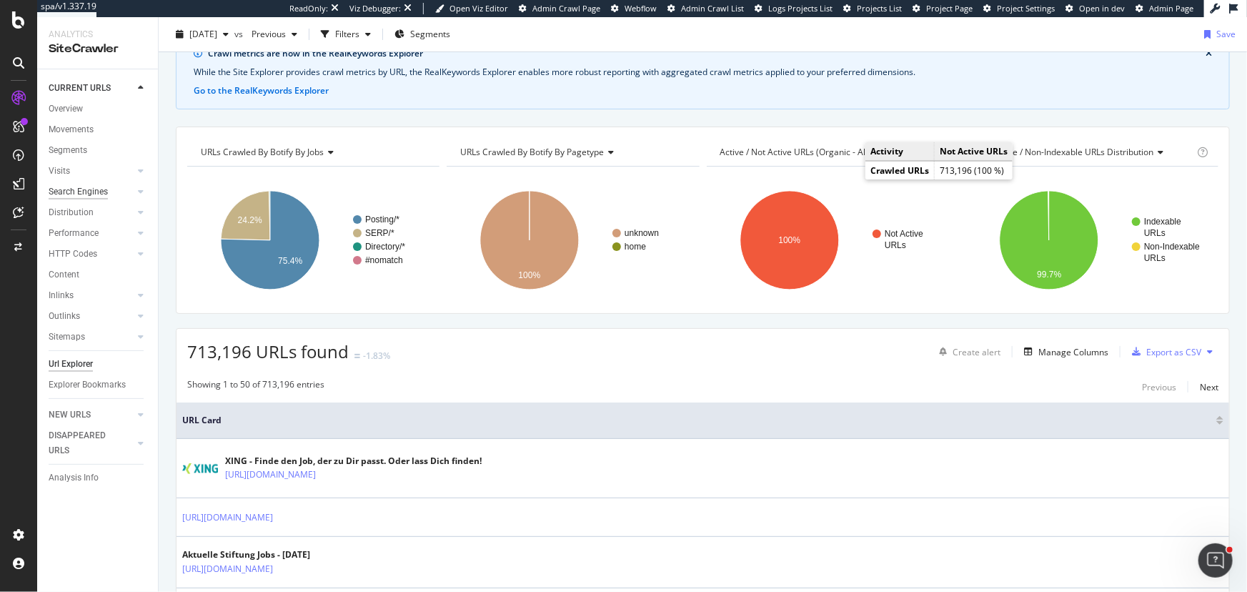
click at [81, 193] on div "Search Engines" at bounding box center [78, 191] width 59 height 15
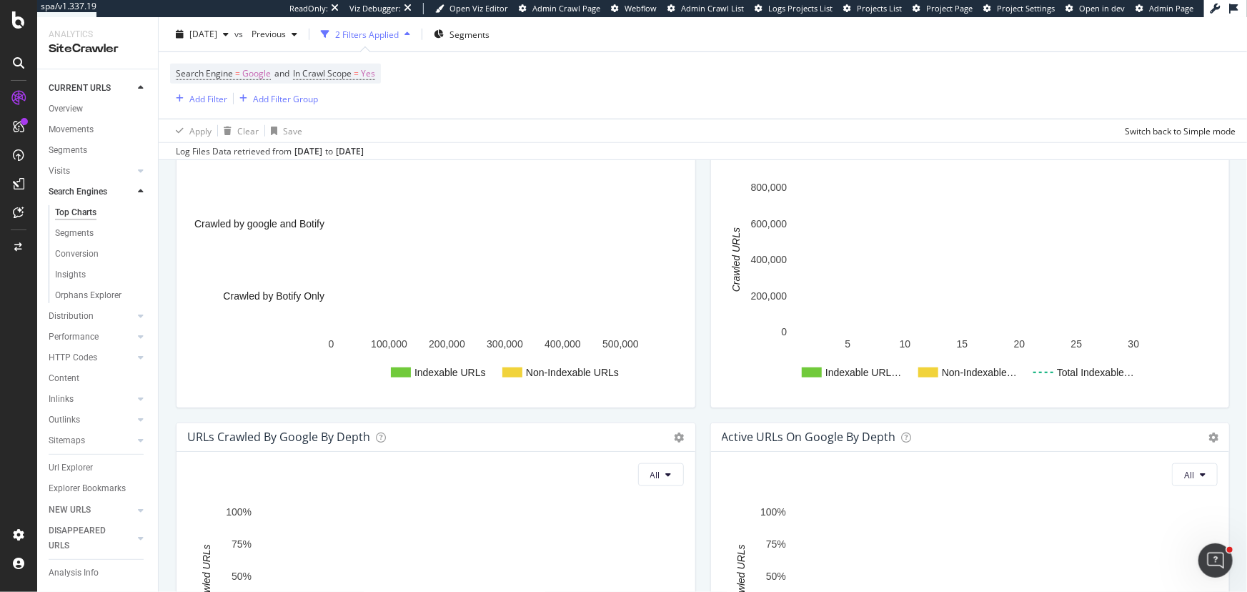
scroll to position [520, 0]
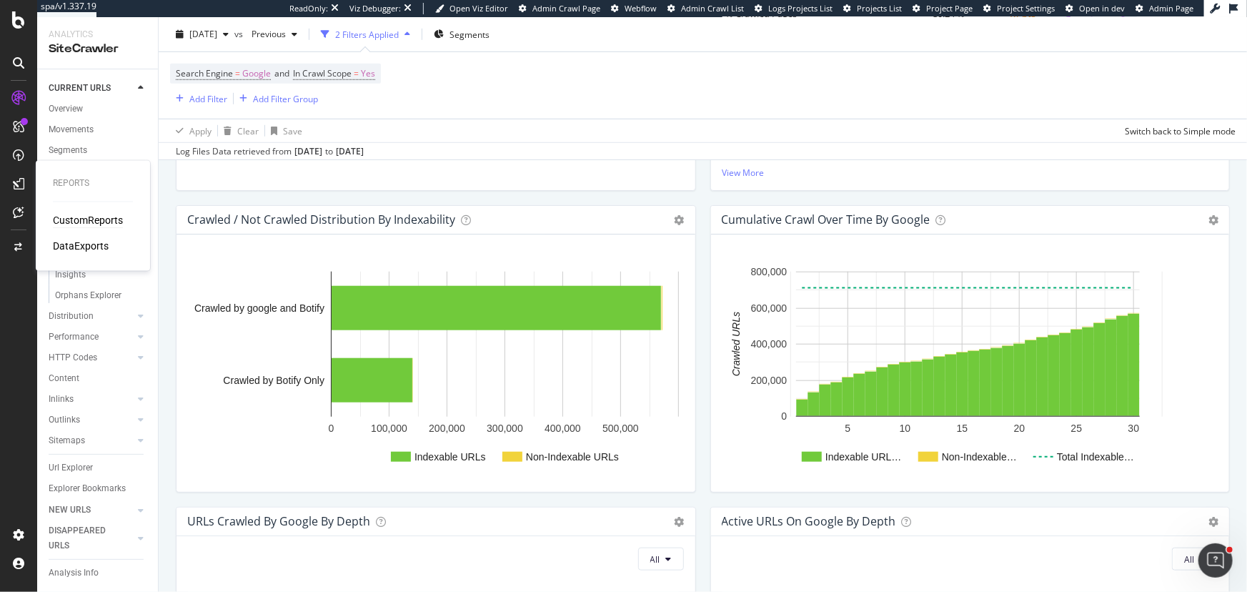
click at [85, 218] on div "CustomReports" at bounding box center [88, 221] width 70 height 14
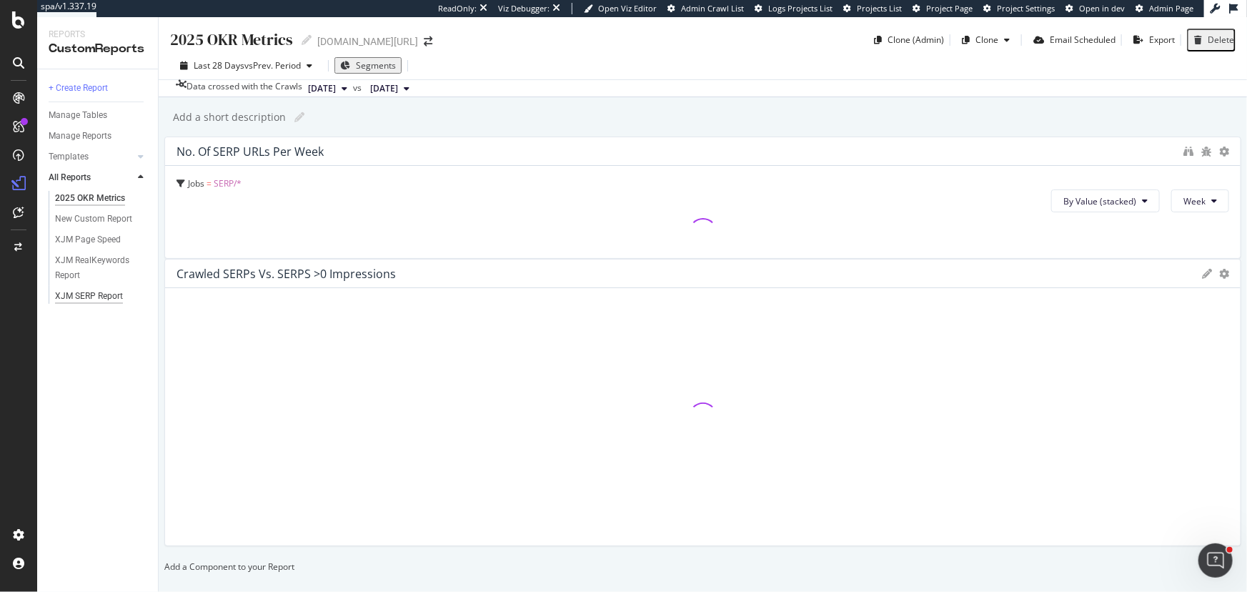
click at [99, 300] on div "XJM SERP Report" at bounding box center [89, 296] width 68 height 15
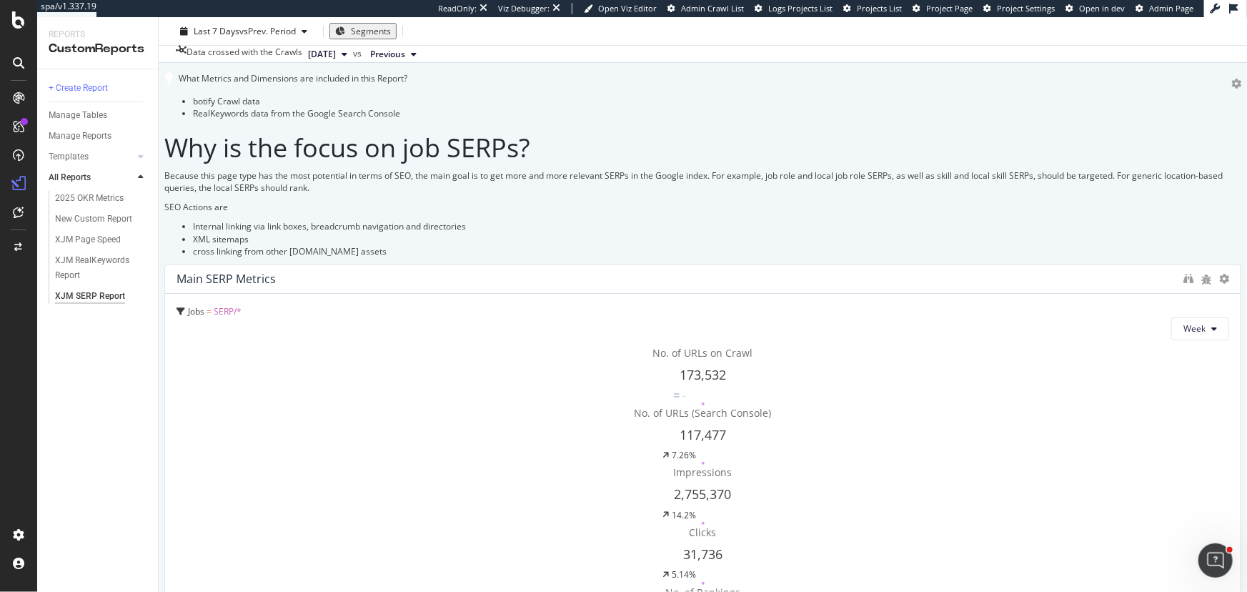
scroll to position [129, 0]
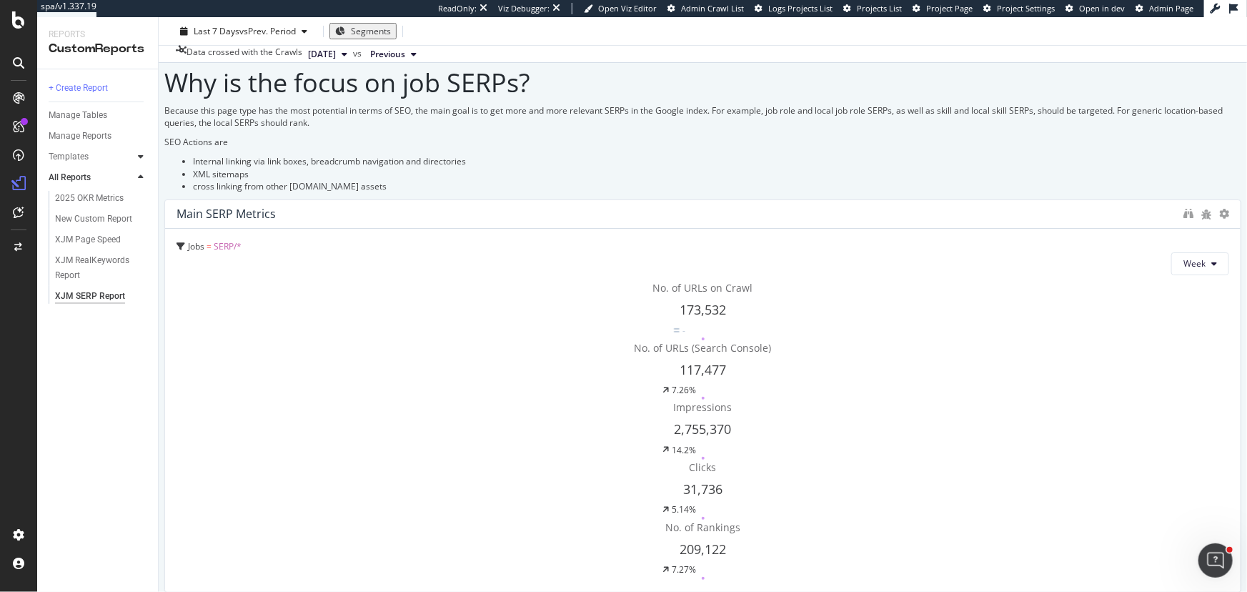
click at [139, 157] on icon at bounding box center [141, 156] width 6 height 9
click at [78, 181] on div "AI Bots in Search" at bounding box center [87, 177] width 65 height 15
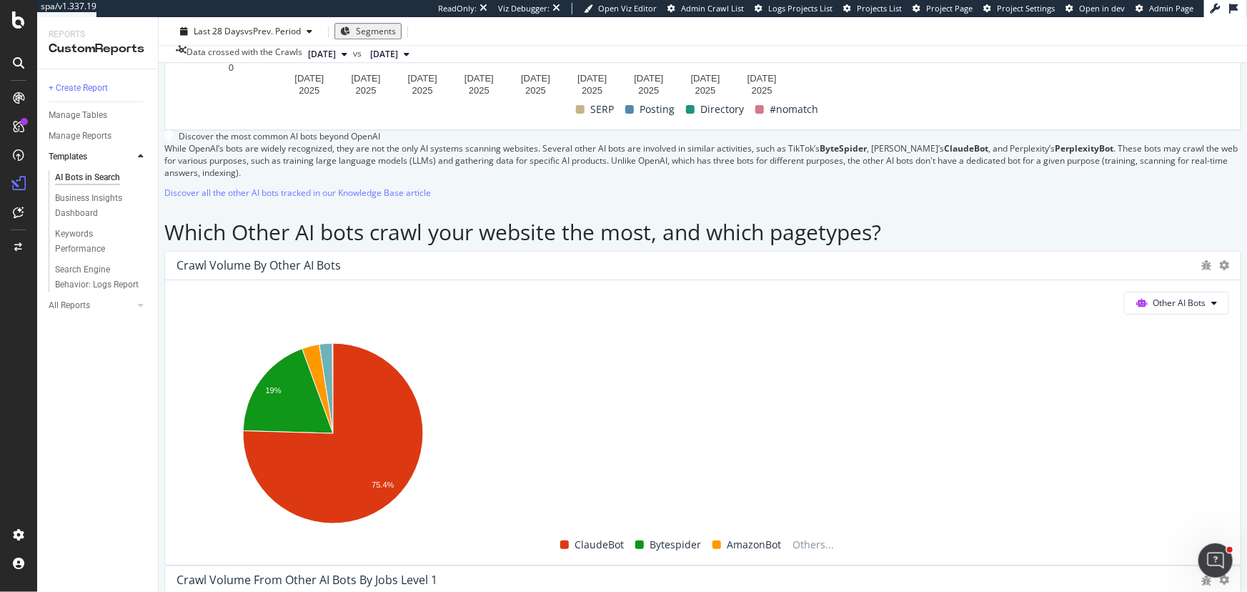
scroll to position [2079, 0]
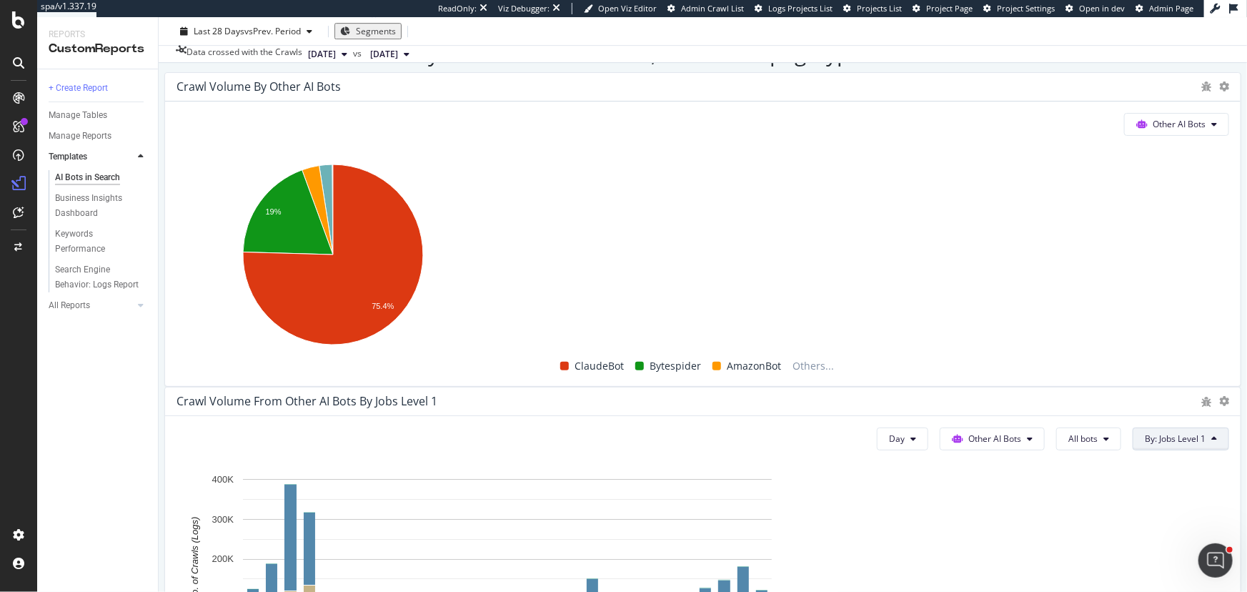
scroll to position [2419, 0]
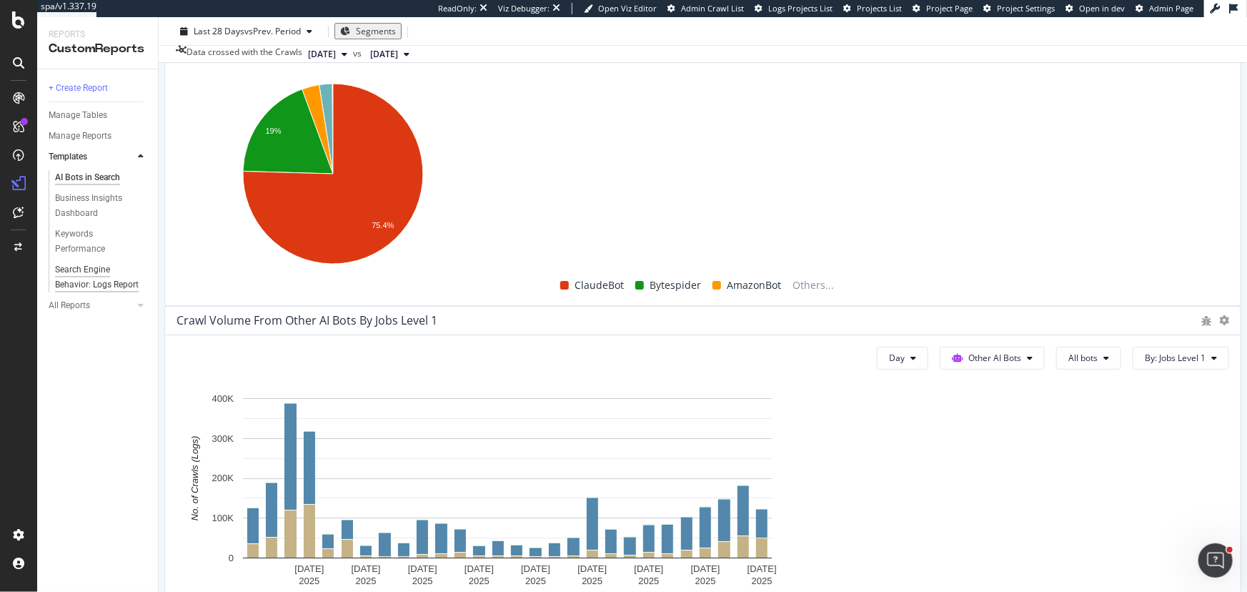
click at [91, 272] on div "Search Engine Behavior: Logs Report" at bounding box center [97, 277] width 84 height 30
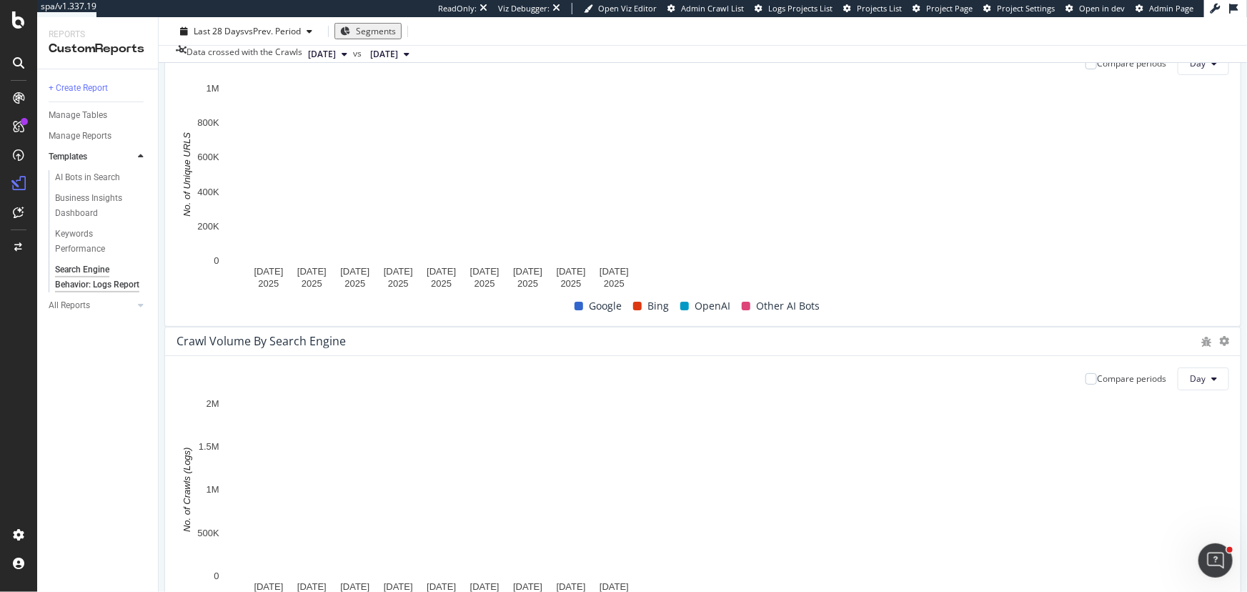
scroll to position [259, 0]
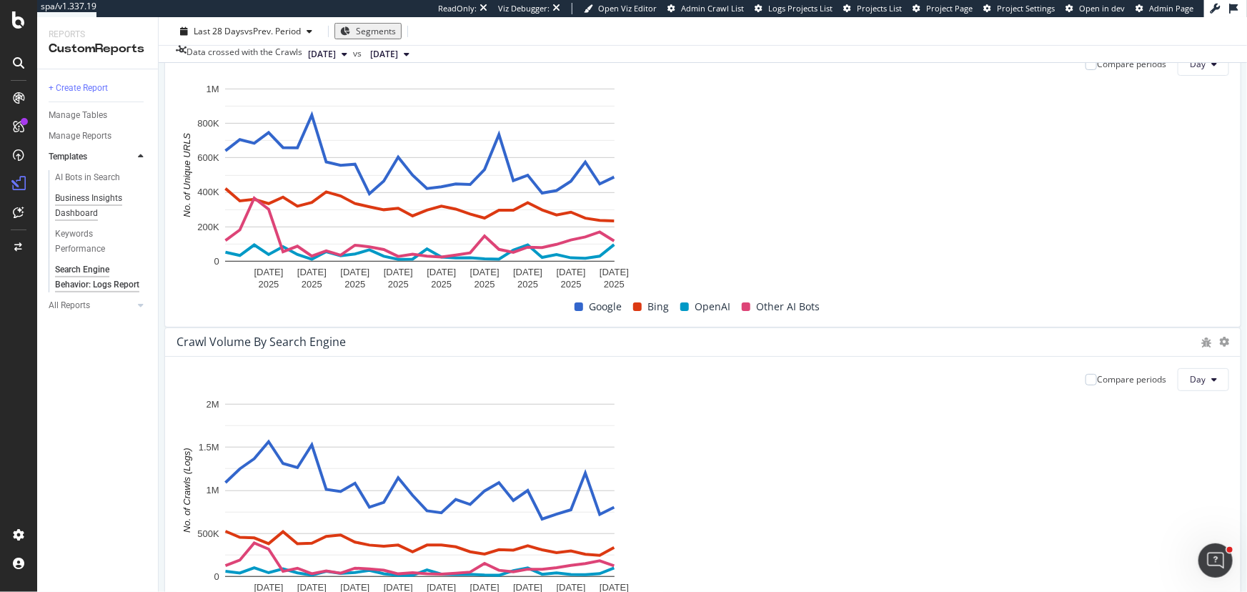
click at [81, 214] on div "Business Insights Dashboard" at bounding box center [96, 206] width 82 height 30
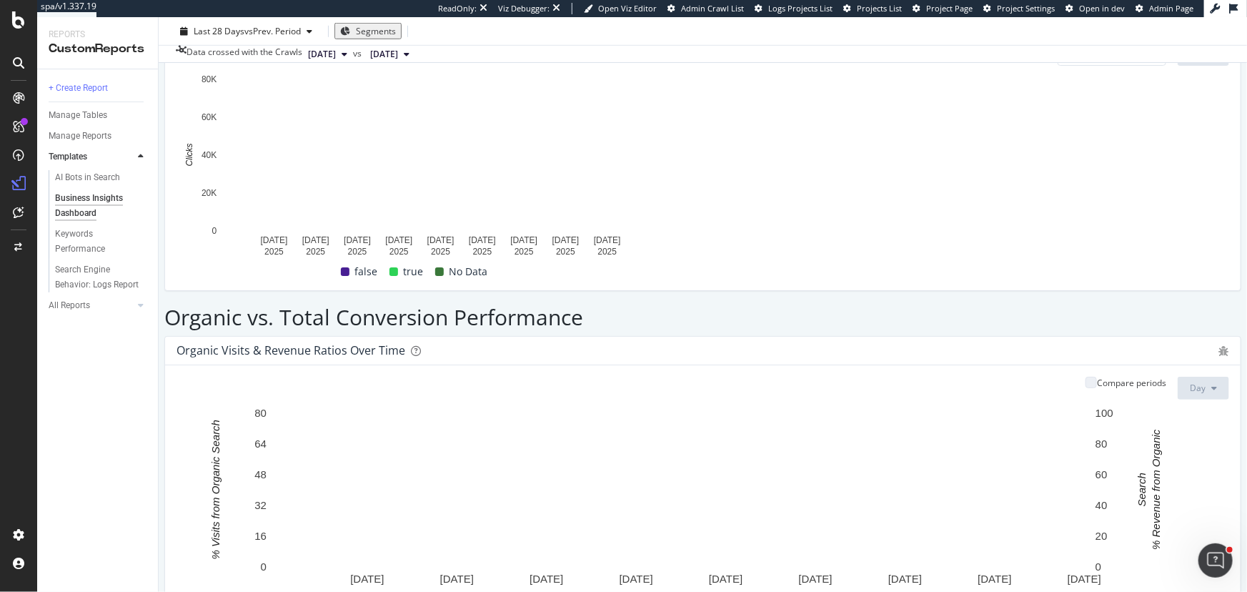
scroll to position [585, 0]
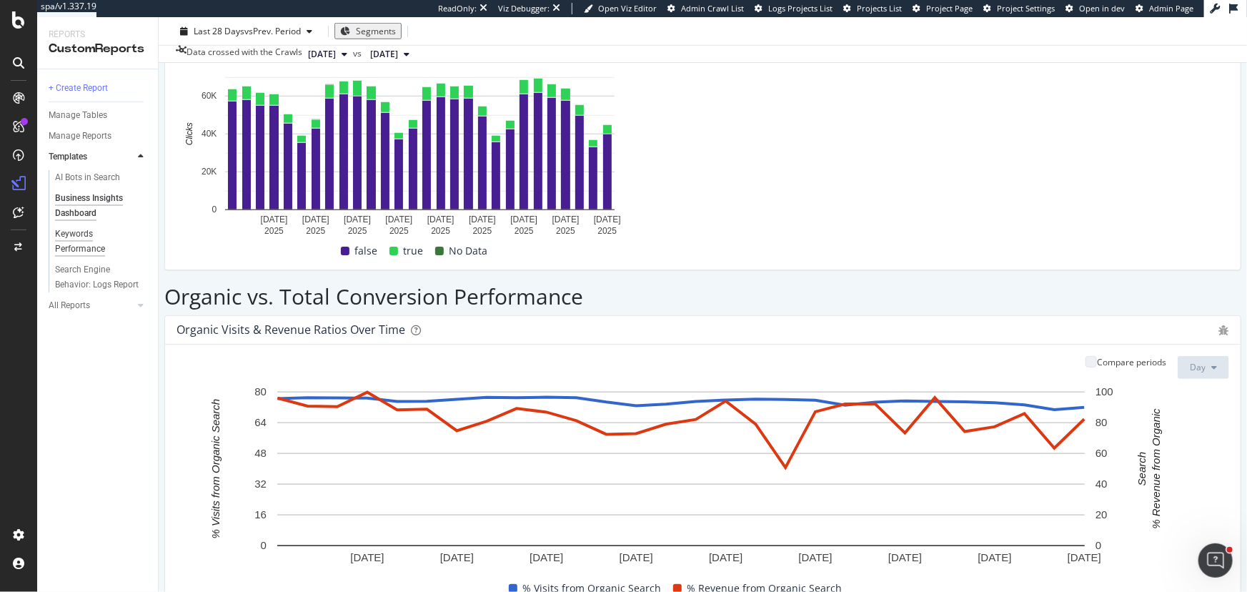
click at [94, 252] on div "Keywords Performance" at bounding box center [95, 242] width 80 height 30
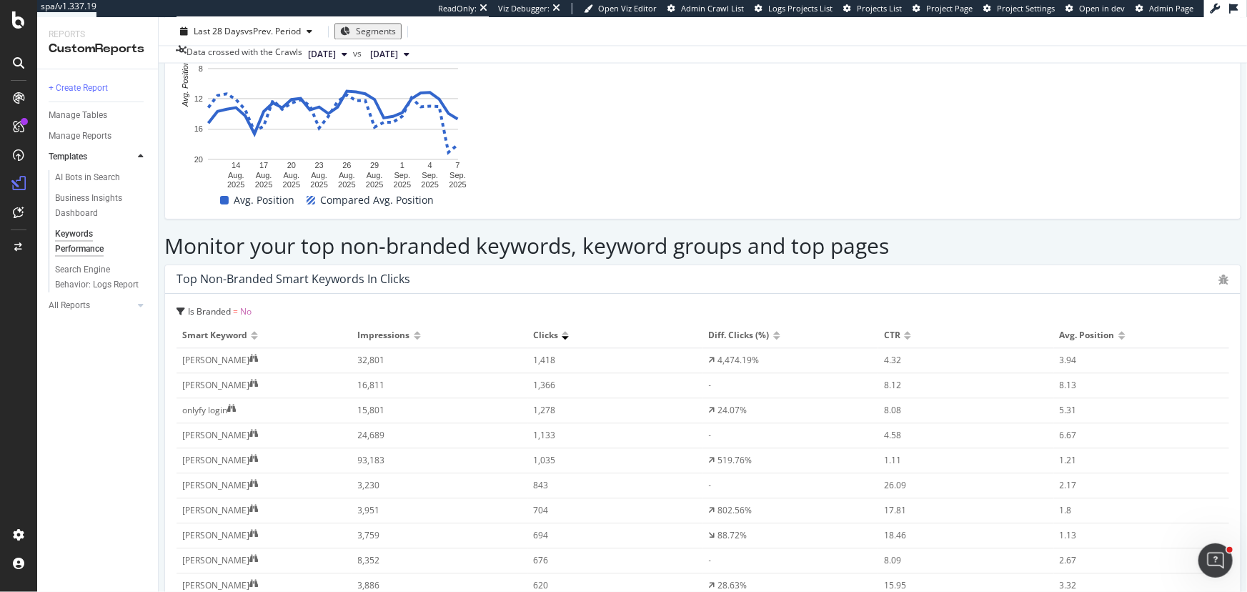
scroll to position [1624, 0]
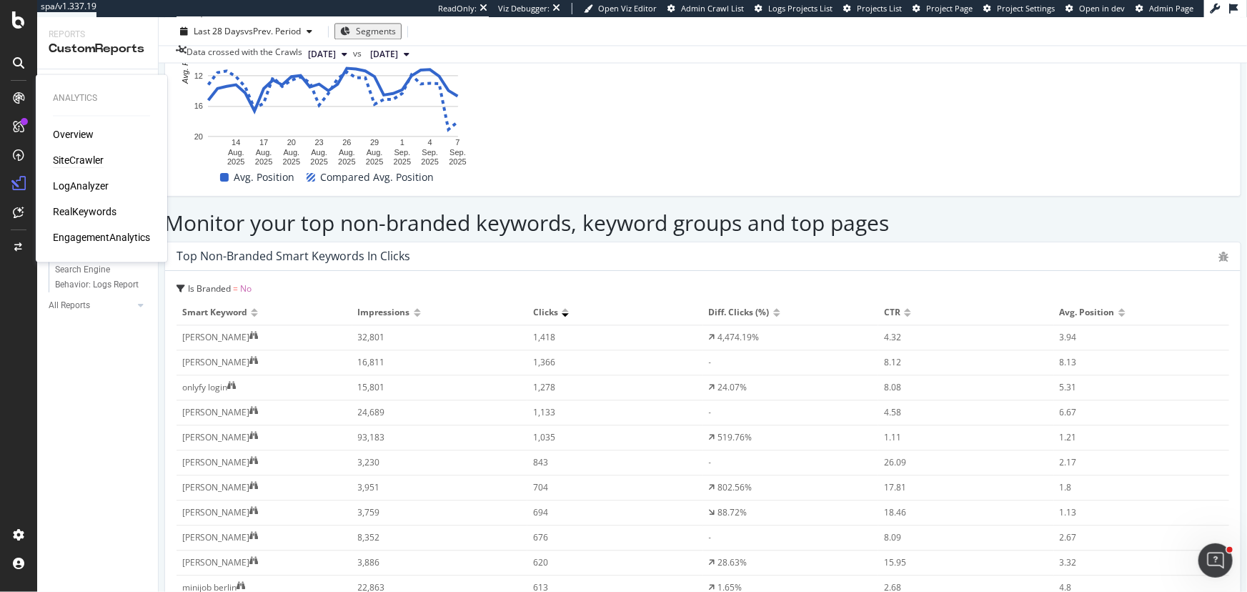
click at [69, 159] on div "SiteCrawler" at bounding box center [78, 161] width 51 height 14
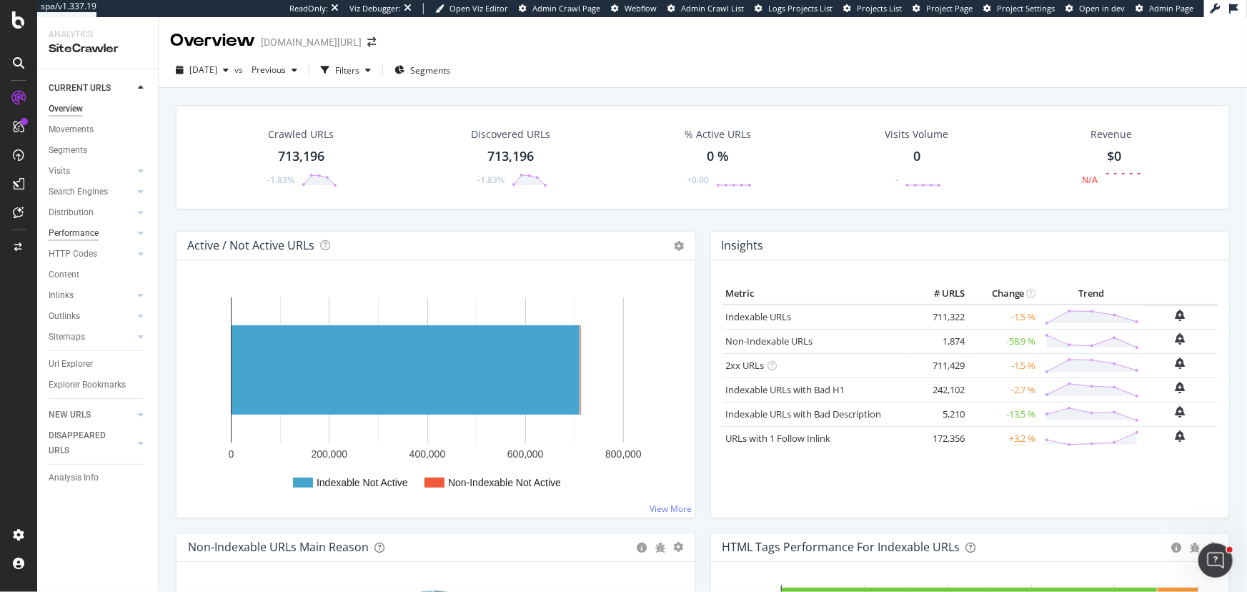
click at [84, 227] on div "Performance" at bounding box center [74, 233] width 50 height 15
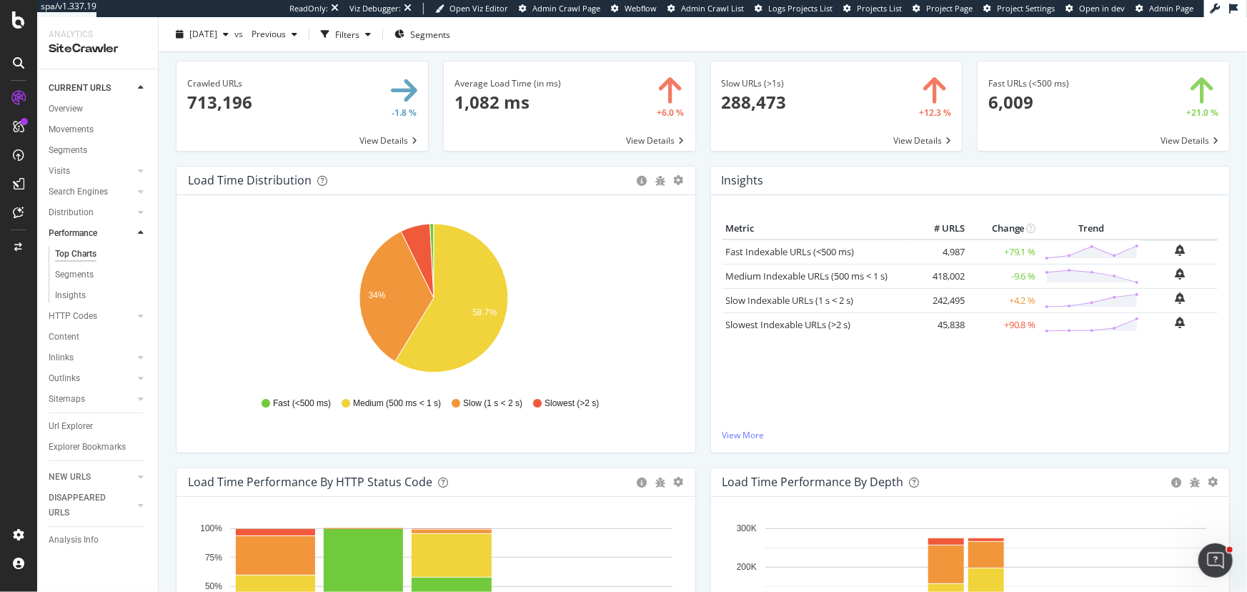
scroll to position [20, 0]
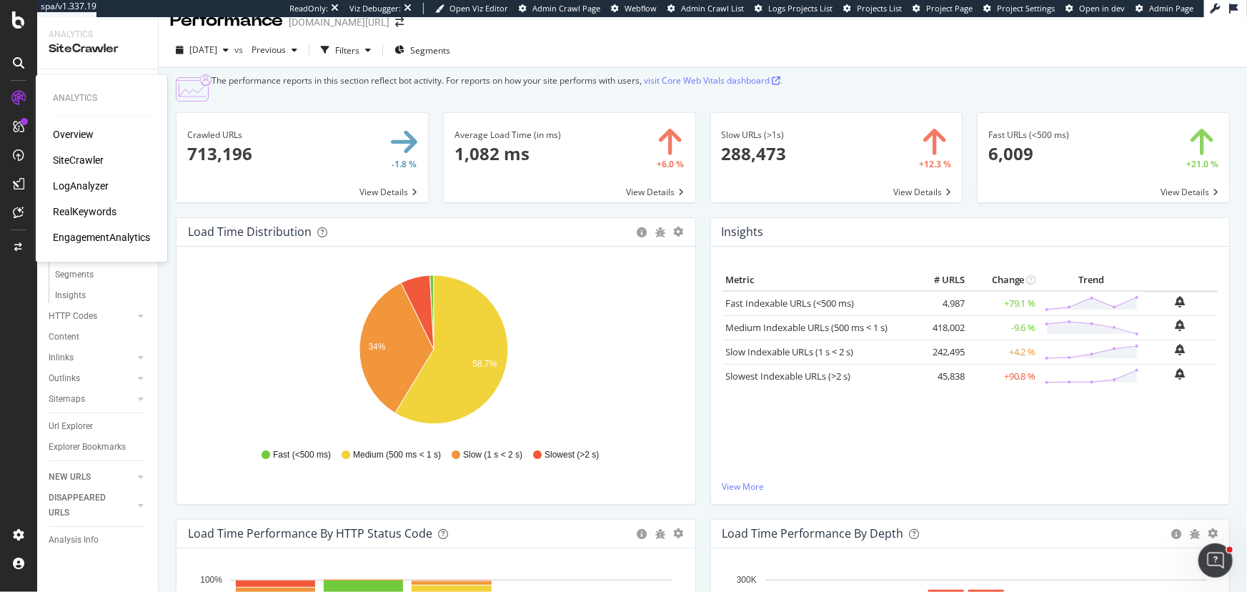
click at [91, 235] on div "EngagementAnalytics" at bounding box center [101, 238] width 97 height 14
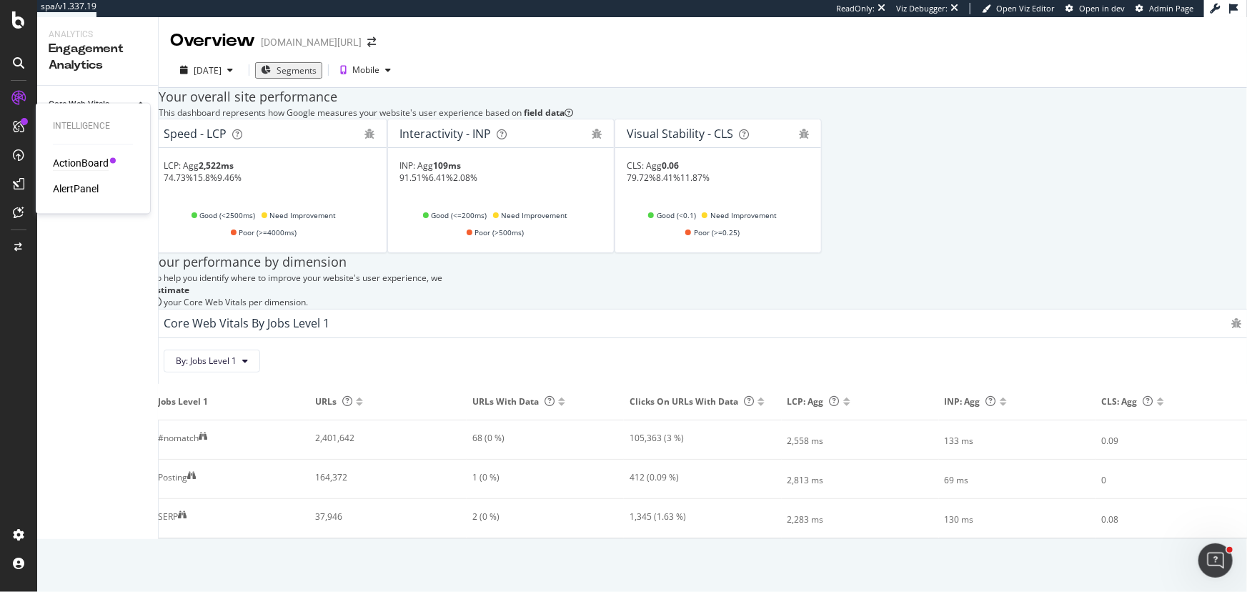
click at [73, 163] on div "ActionBoard" at bounding box center [81, 164] width 56 height 14
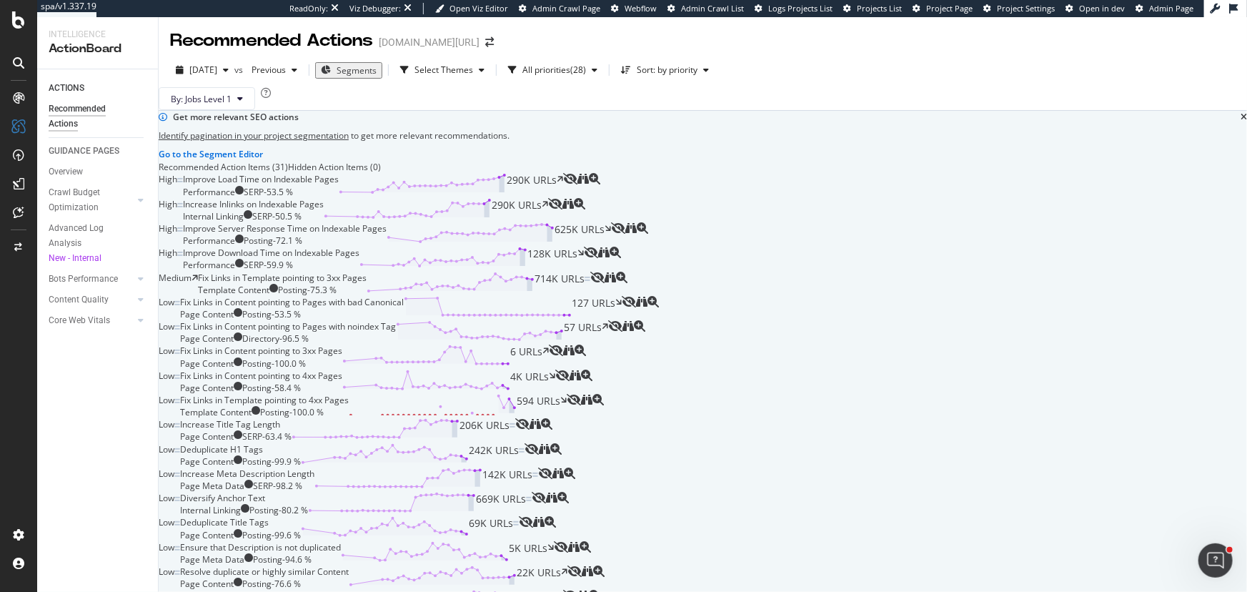
scroll to position [129, 0]
click at [88, 279] on div "Bots Performance" at bounding box center [83, 279] width 69 height 15
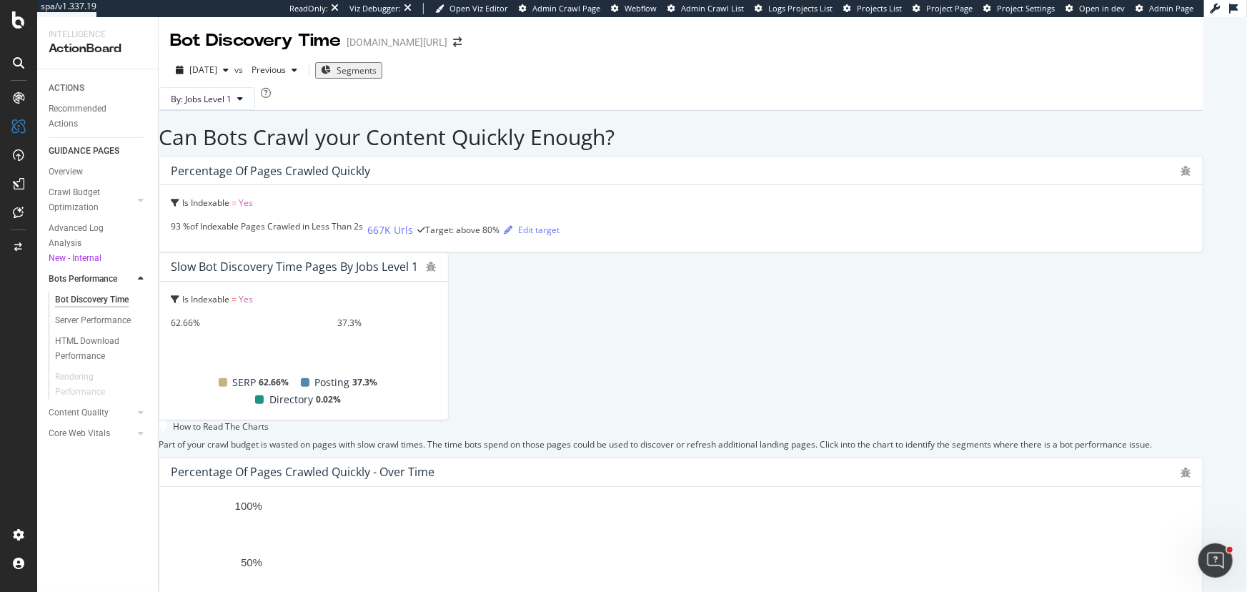
scroll to position [390, 0]
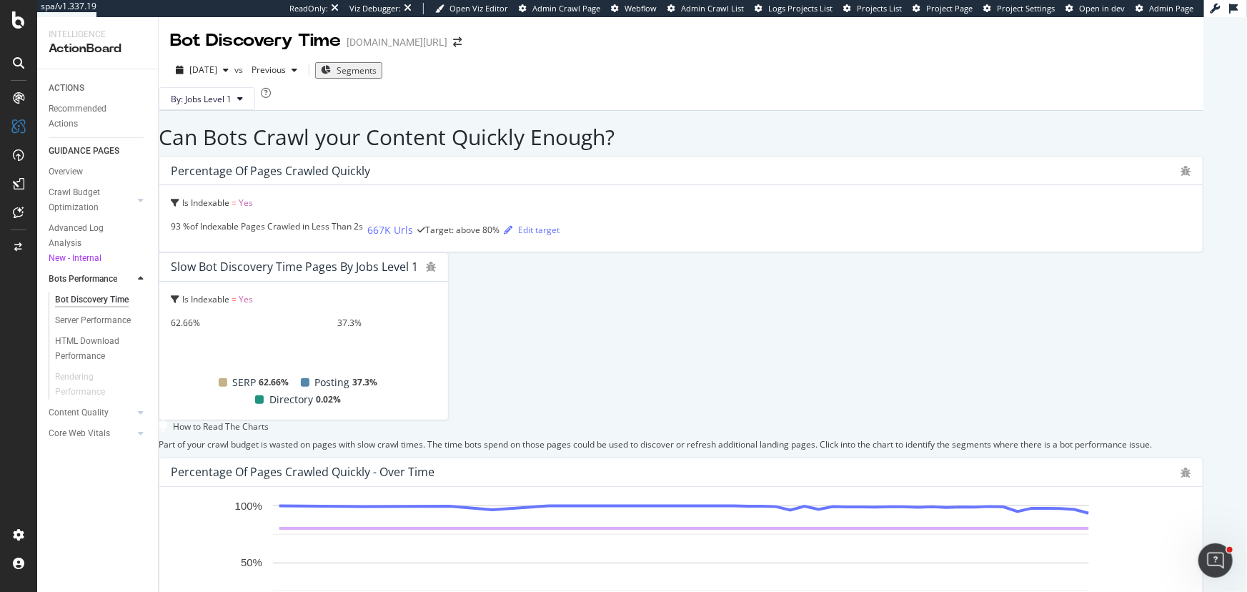
click at [122, 321] on div "Server Performance" at bounding box center [93, 320] width 76 height 15
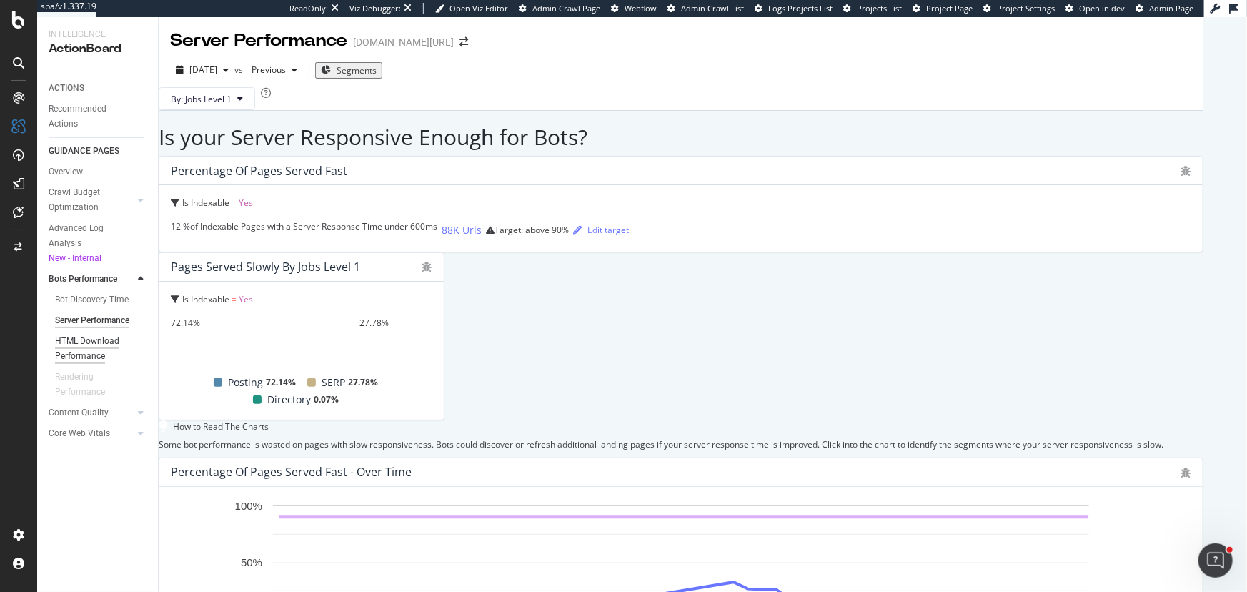
click at [93, 335] on div "HTML Download Performance" at bounding box center [96, 349] width 83 height 30
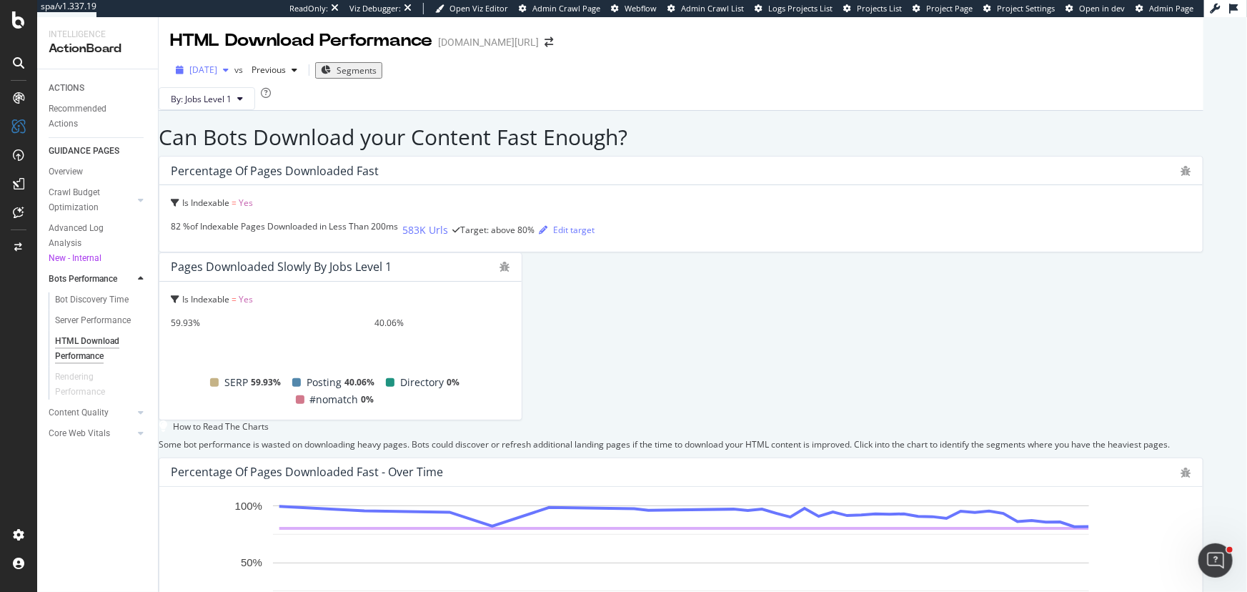
click at [217, 74] on span "[DATE]" at bounding box center [203, 70] width 28 height 12
click at [497, 143] on div "Can Bots Download your Content Fast Enough? Percentage of Pages Downloaded Fast…" at bounding box center [681, 469] width 1045 height 689
drag, startPoint x: 94, startPoint y: 438, endPoint x: 114, endPoint y: 448, distance: 23.0
click at [94, 438] on div "Core Web Vitals" at bounding box center [79, 433] width 61 height 15
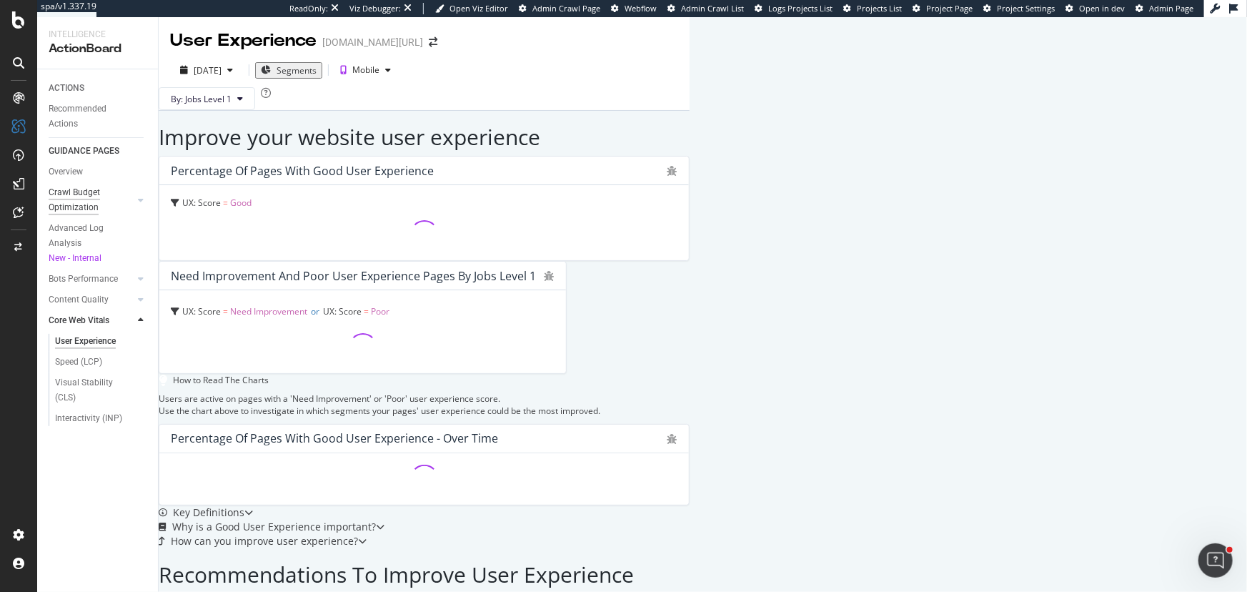
click at [76, 205] on div "Crawl Budget Optimization" at bounding box center [86, 200] width 75 height 30
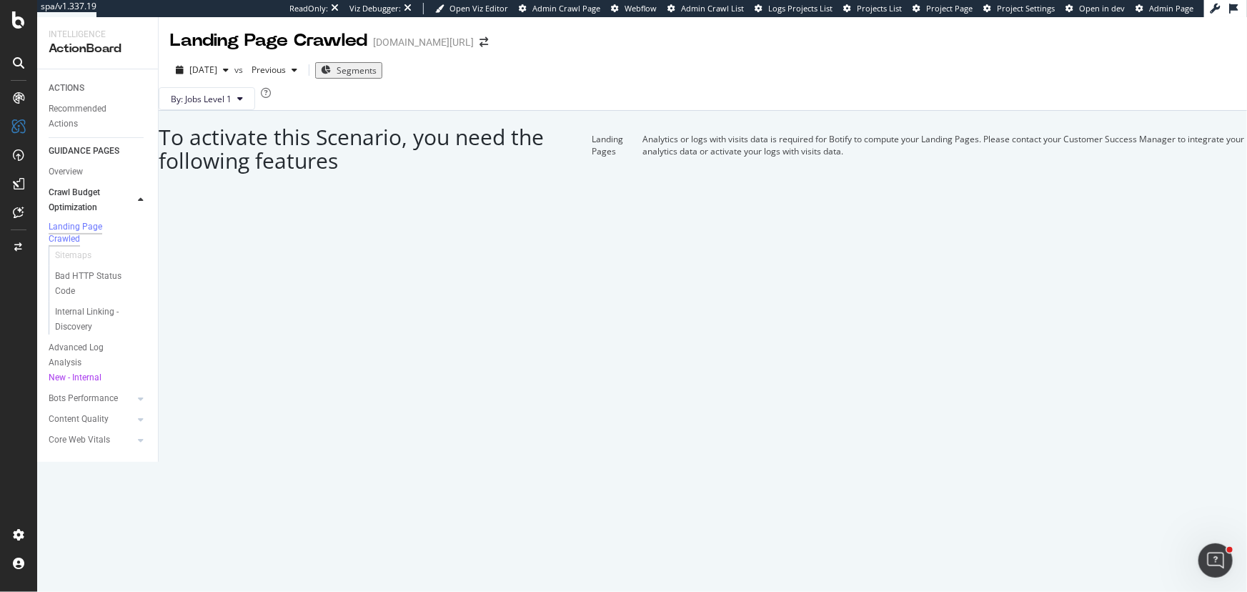
click at [781, 179] on td "Analytics or logs with visits data is required for Botify to compute your Landi…" at bounding box center [945, 145] width 605 height 69
click at [790, 179] on td "Analytics or logs with visits data is required for Botify to compute your Landi…" at bounding box center [945, 145] width 605 height 69
click at [793, 179] on td "Analytics or logs with visits data is required for Botify to compute your Landi…" at bounding box center [945, 145] width 605 height 69
click at [101, 284] on div "Bad HTTP Status Code" at bounding box center [95, 284] width 80 height 30
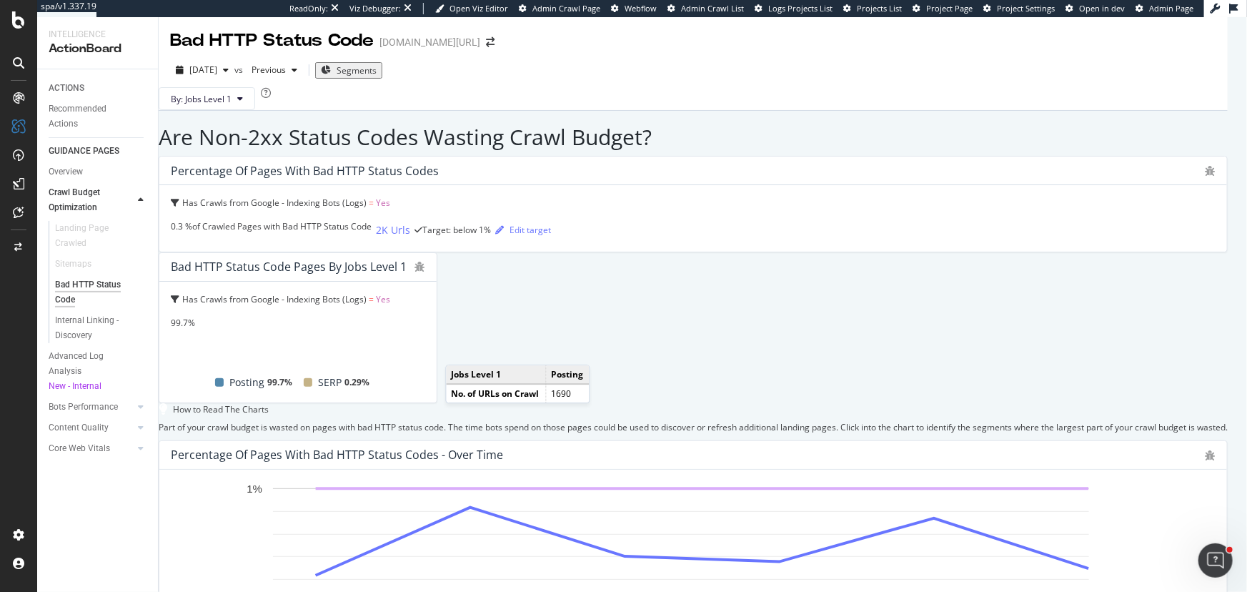
click at [425, 317] on div "99.7%" at bounding box center [298, 323] width 254 height 12
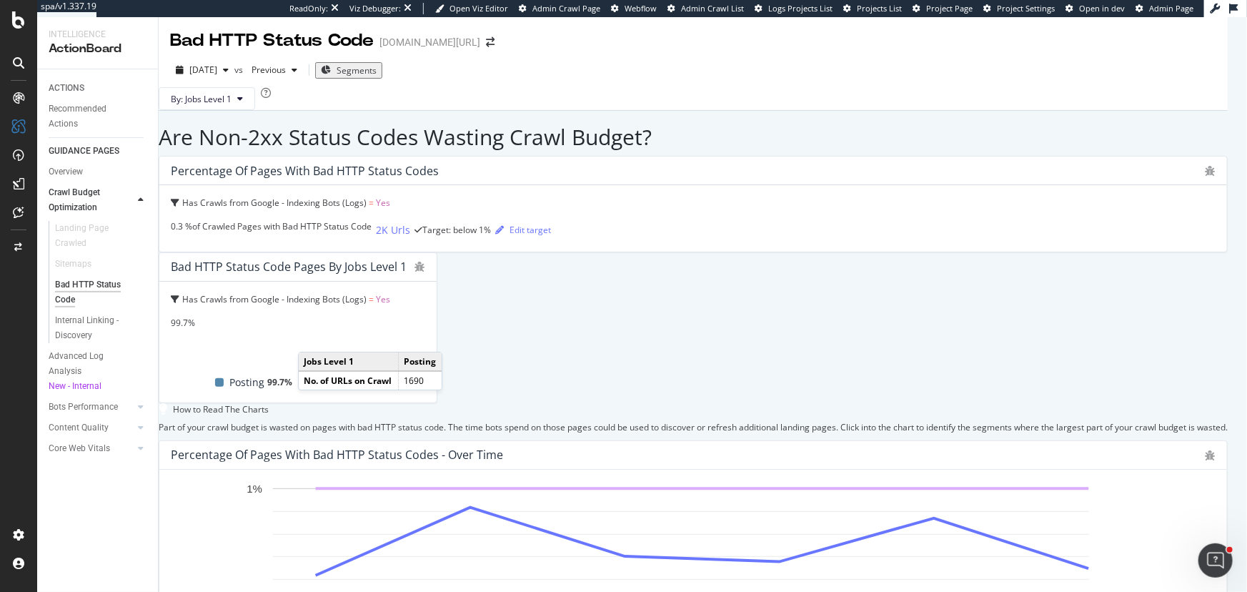
click at [442, 352] on div "Jobs Level 1 Posting No. of URLs on Crawl 1690" at bounding box center [370, 371] width 144 height 39
click at [425, 317] on div "99.7%" at bounding box center [298, 323] width 254 height 12
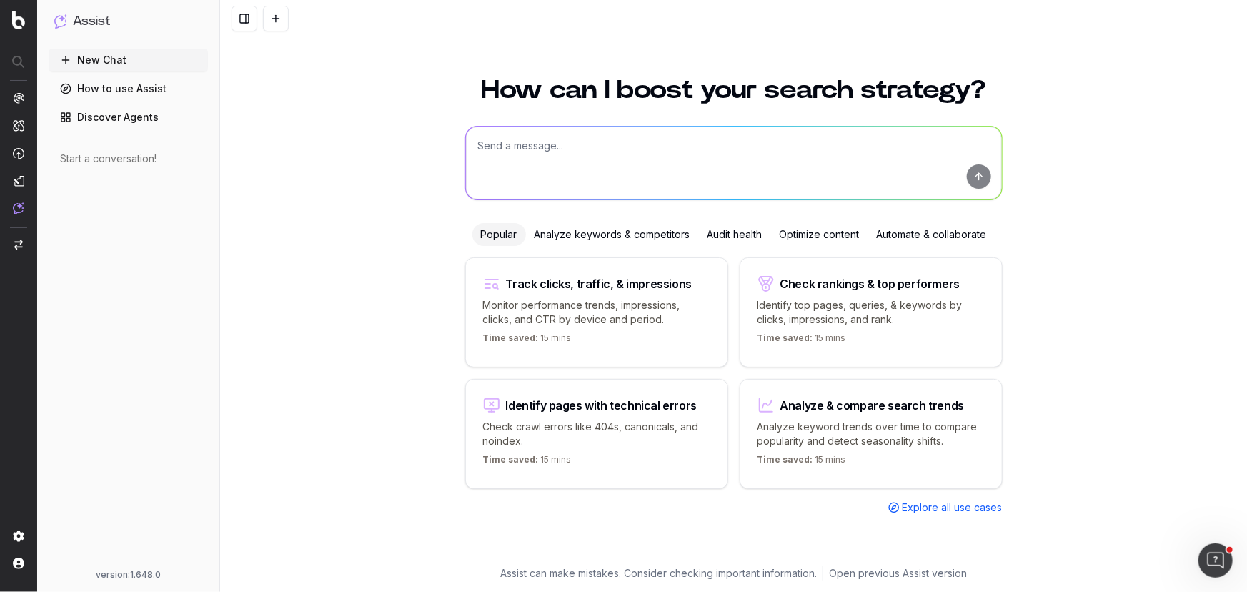
click at [546, 158] on textarea at bounding box center [734, 163] width 536 height 73
click at [580, 238] on div "Analyze keywords & competitors" at bounding box center [612, 234] width 173 height 23
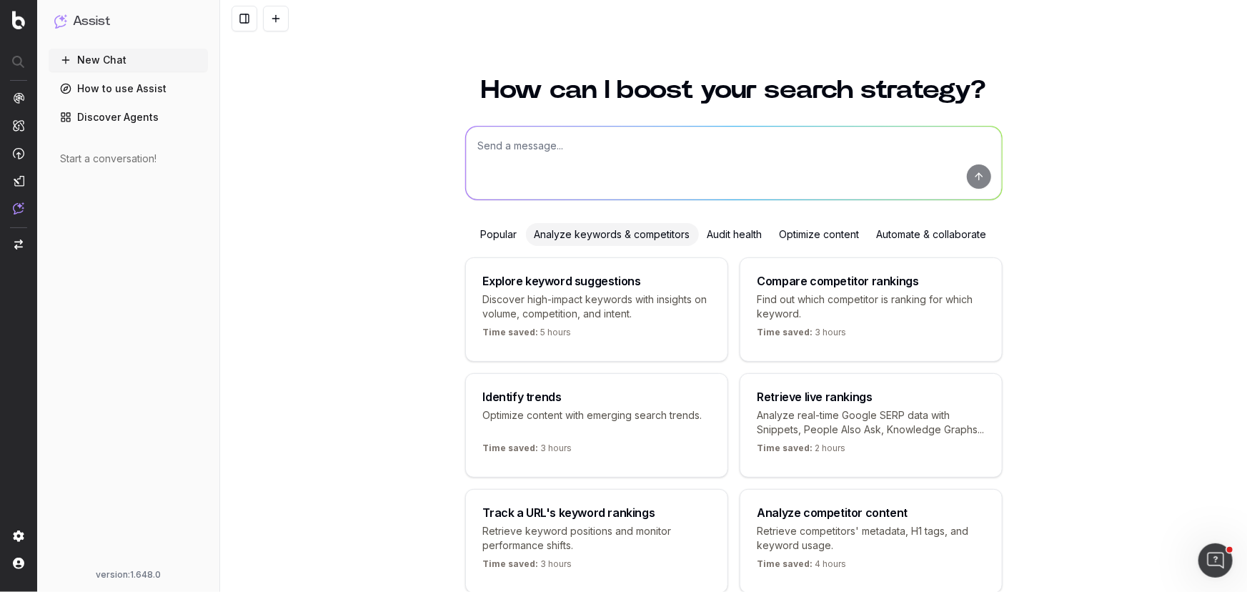
scroll to position [80, 0]
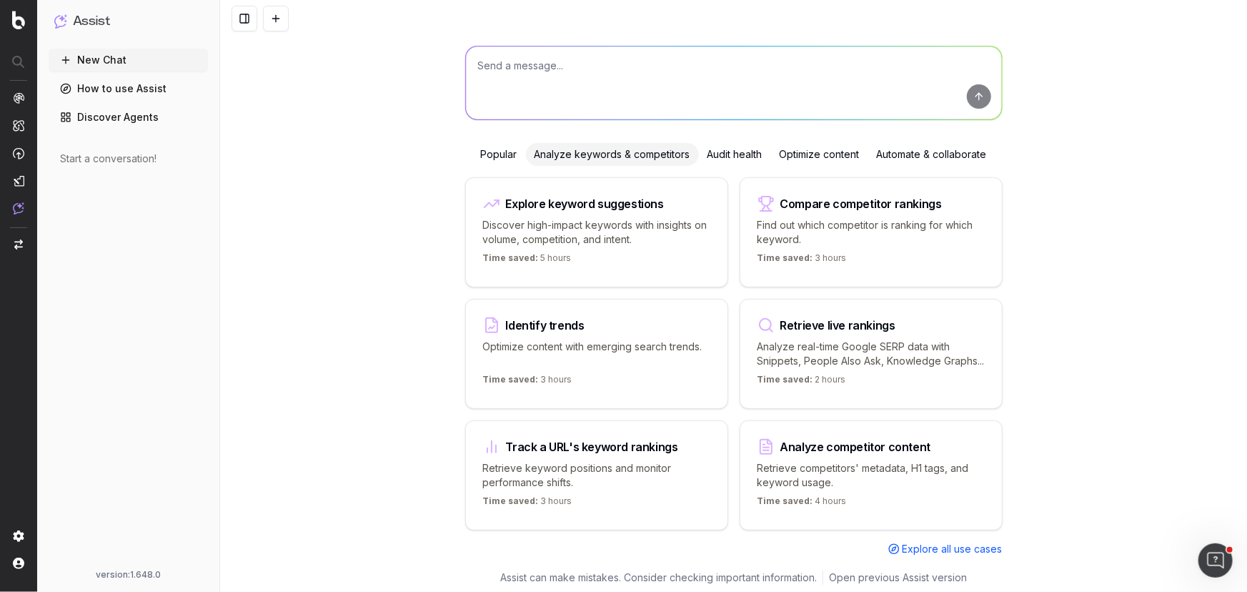
click at [732, 152] on div "Audit health" at bounding box center [735, 154] width 72 height 23
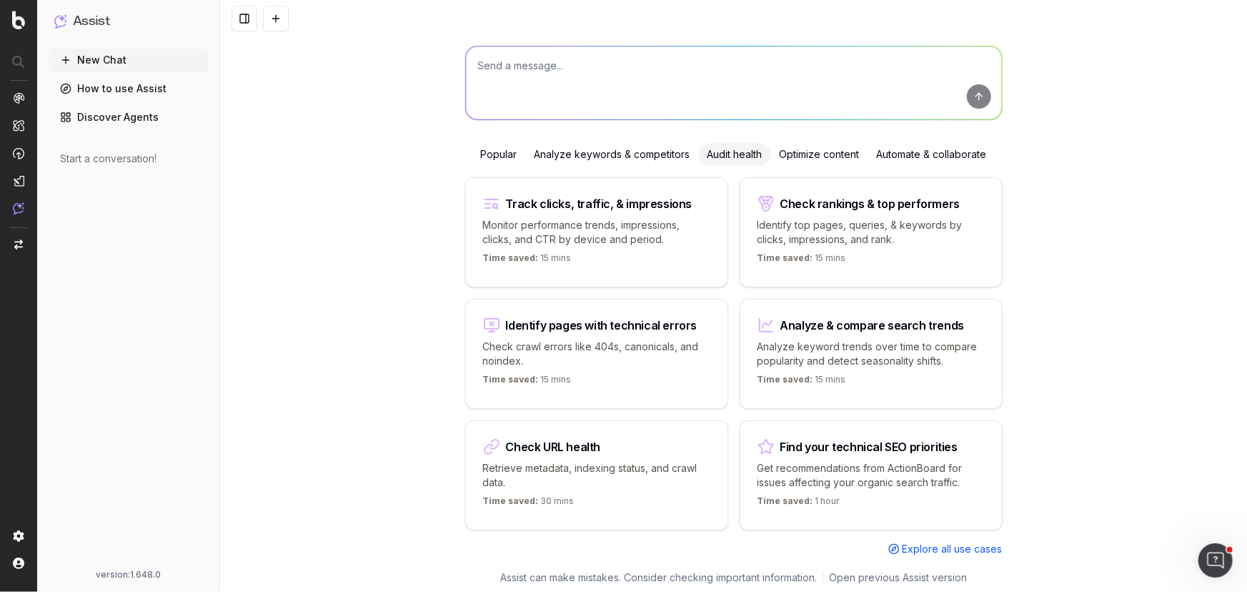
click at [796, 159] on div "Optimize content" at bounding box center [819, 154] width 97 height 23
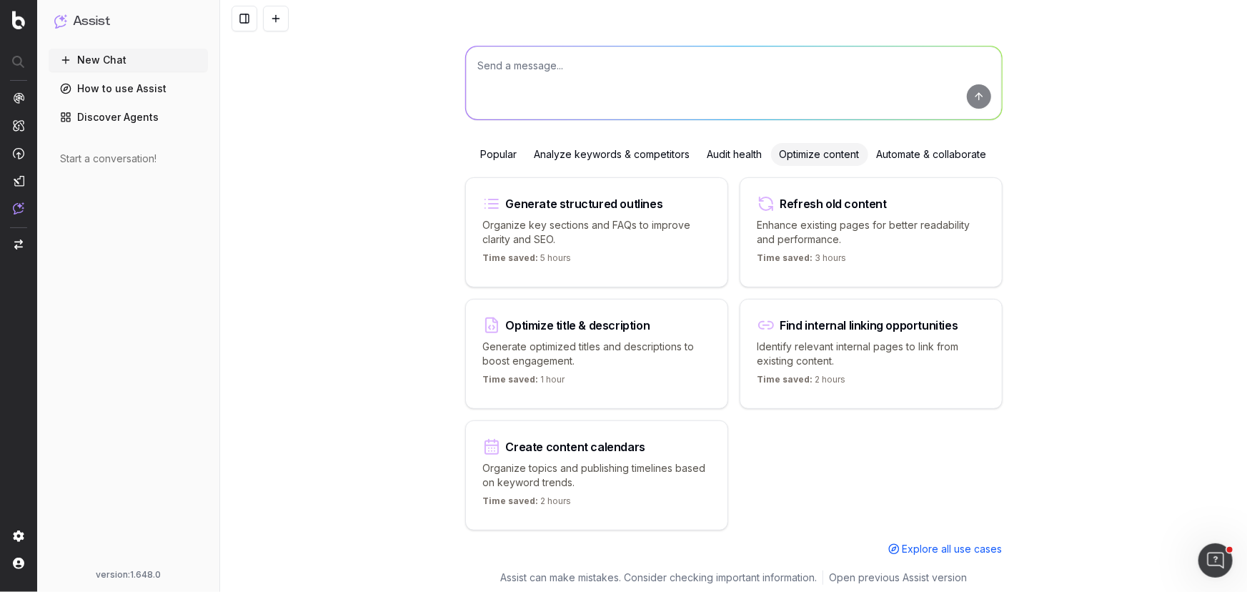
click at [924, 153] on div "Automate & collaborate" at bounding box center [931, 154] width 127 height 23
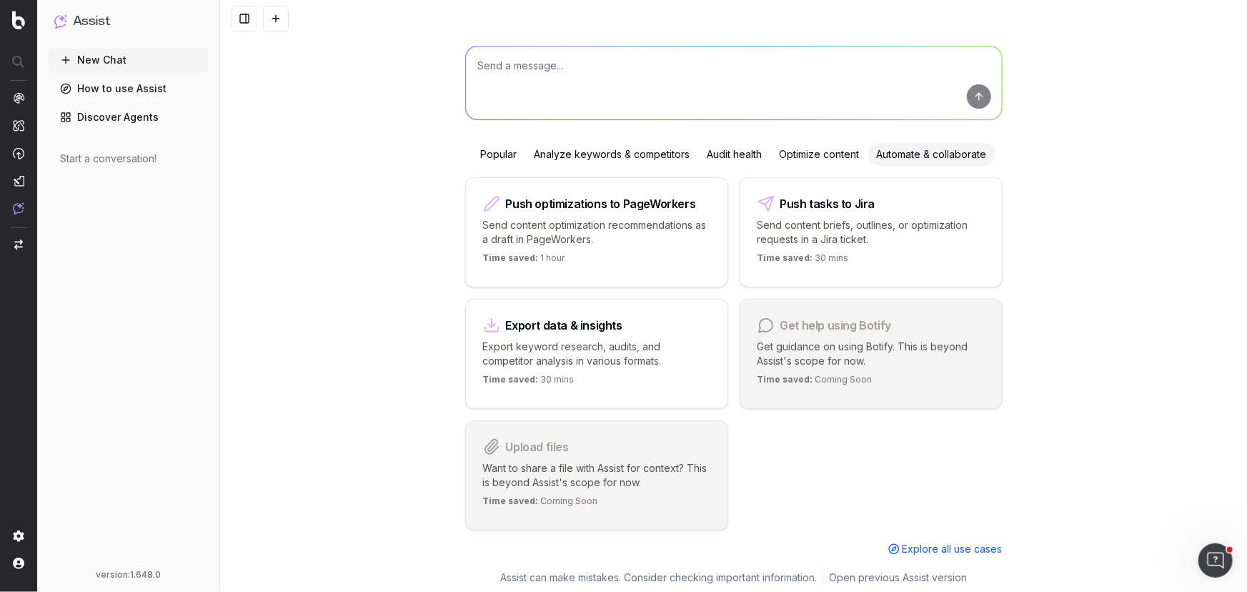
click at [503, 159] on div "Popular" at bounding box center [499, 154] width 54 height 23
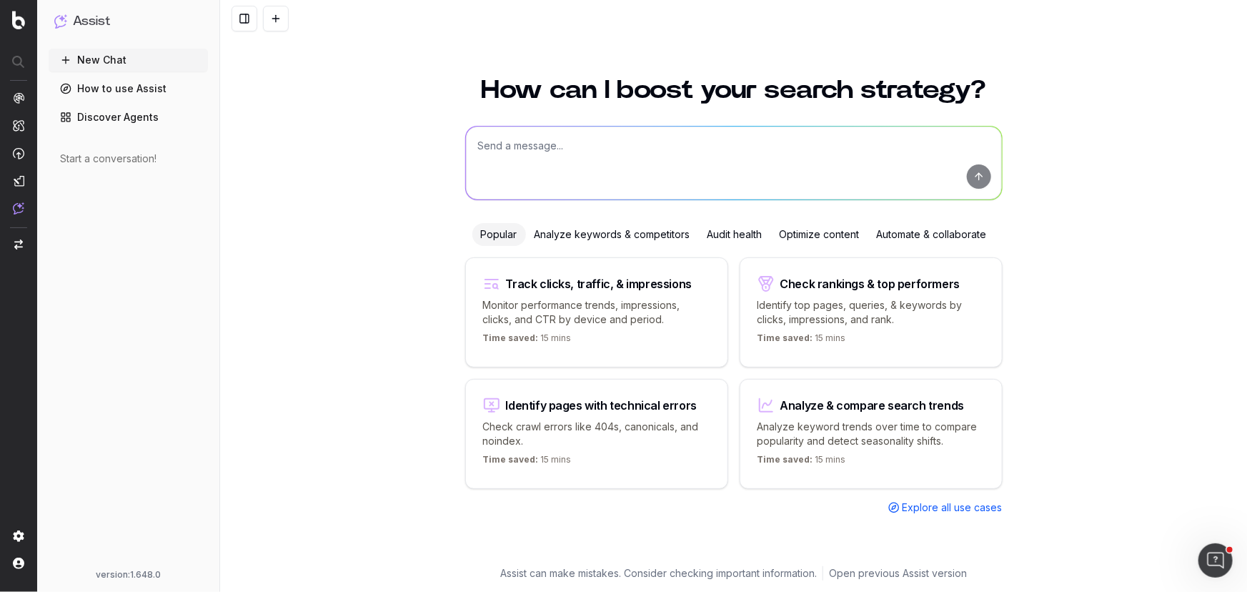
click at [122, 123] on link "Discover Agents" at bounding box center [128, 117] width 159 height 23
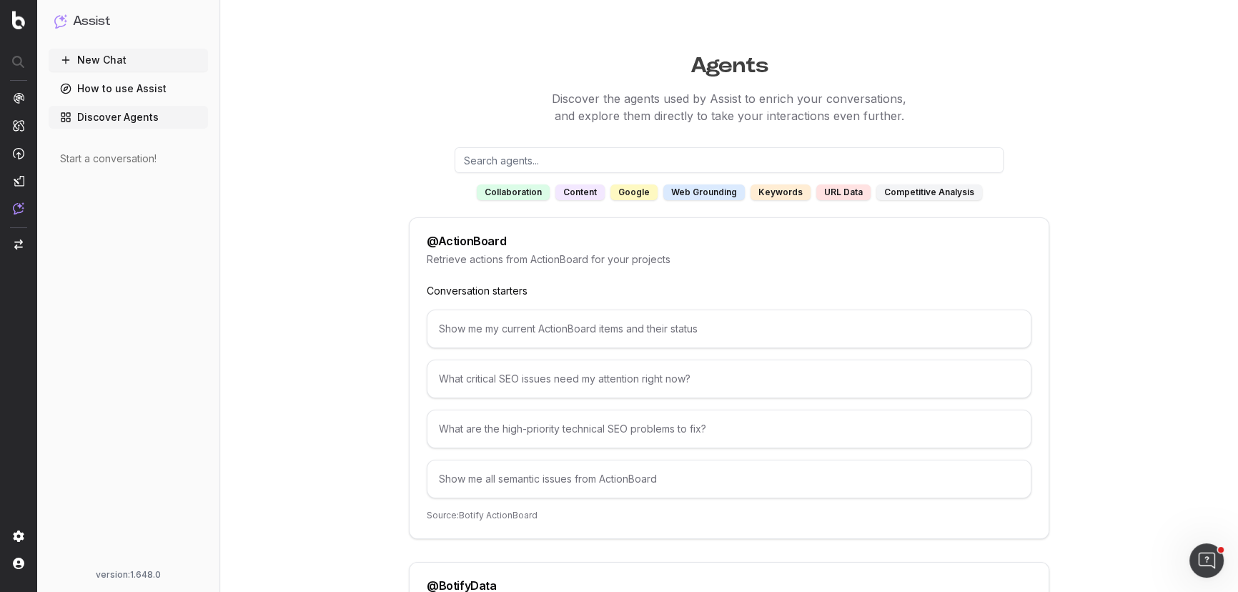
click at [770, 198] on div "keywords" at bounding box center [780, 192] width 60 height 16
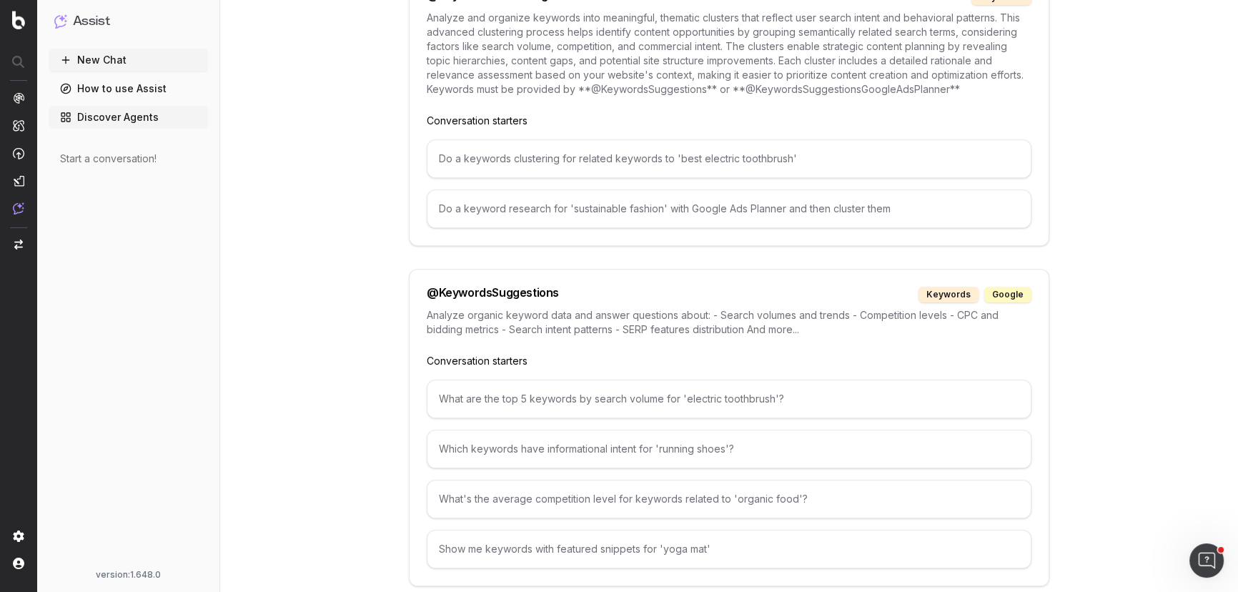
scroll to position [1494, 0]
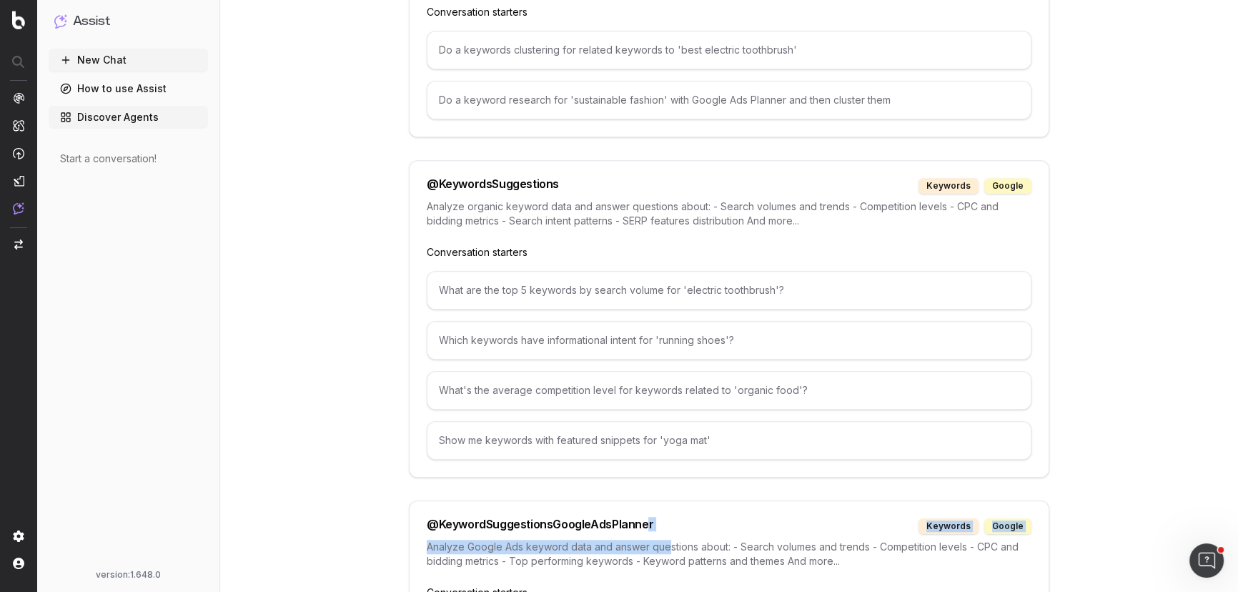
drag, startPoint x: 665, startPoint y: 529, endPoint x: 642, endPoint y: 523, distance: 24.3
click at [660, 522] on div "@ KeywordSuggestionsGoogleAdsPlanner keywords google" at bounding box center [729, 526] width 605 height 16
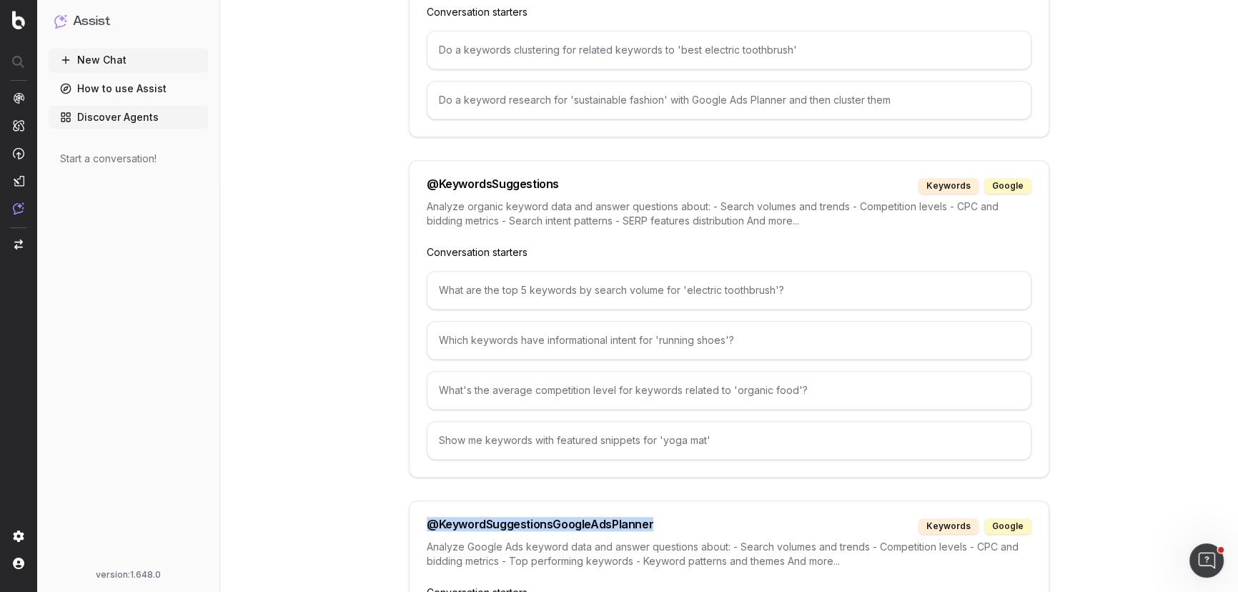
drag, startPoint x: 663, startPoint y: 518, endPoint x: 429, endPoint y: 498, distance: 234.6
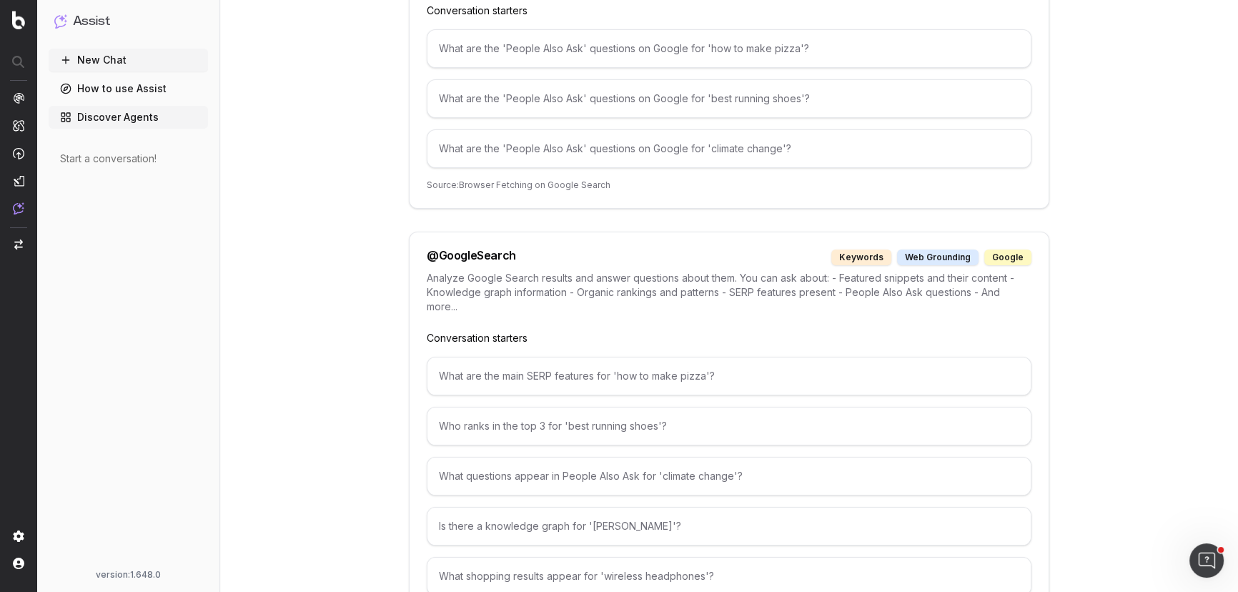
scroll to position [129, 0]
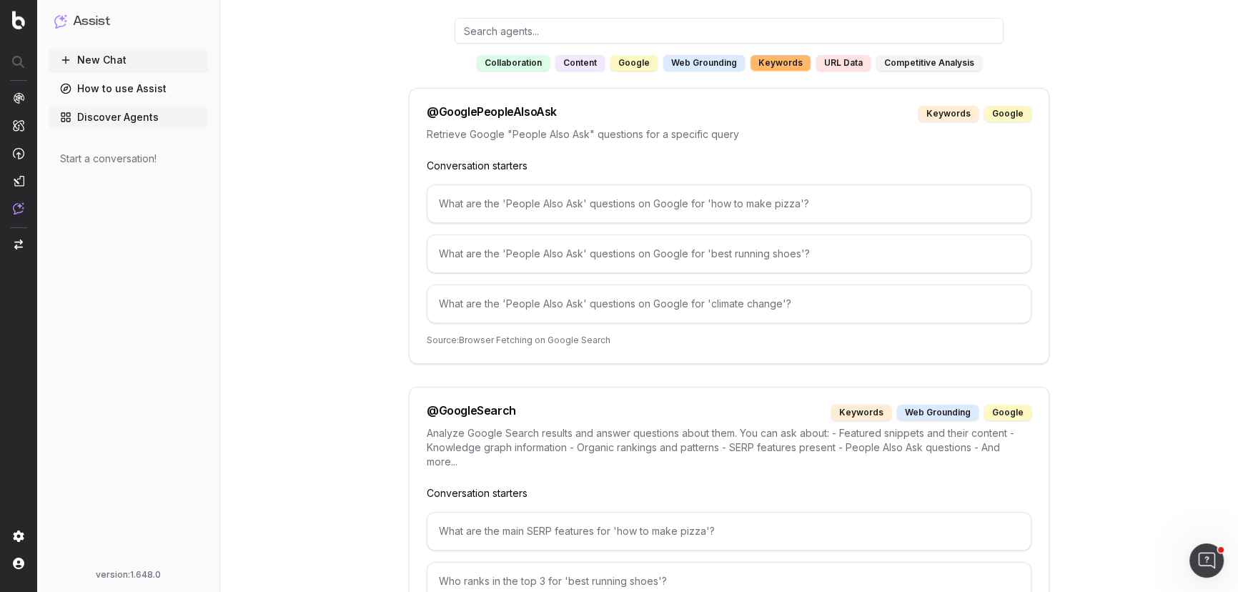
click at [925, 63] on div "competitive analysis" at bounding box center [929, 63] width 106 height 16
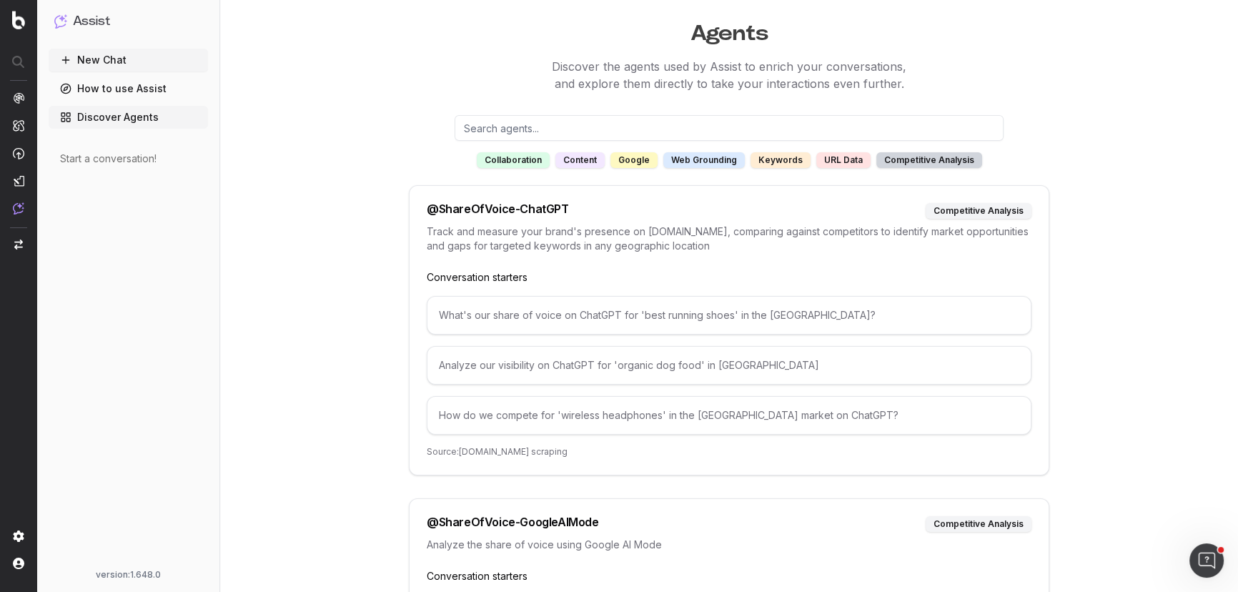
scroll to position [0, 0]
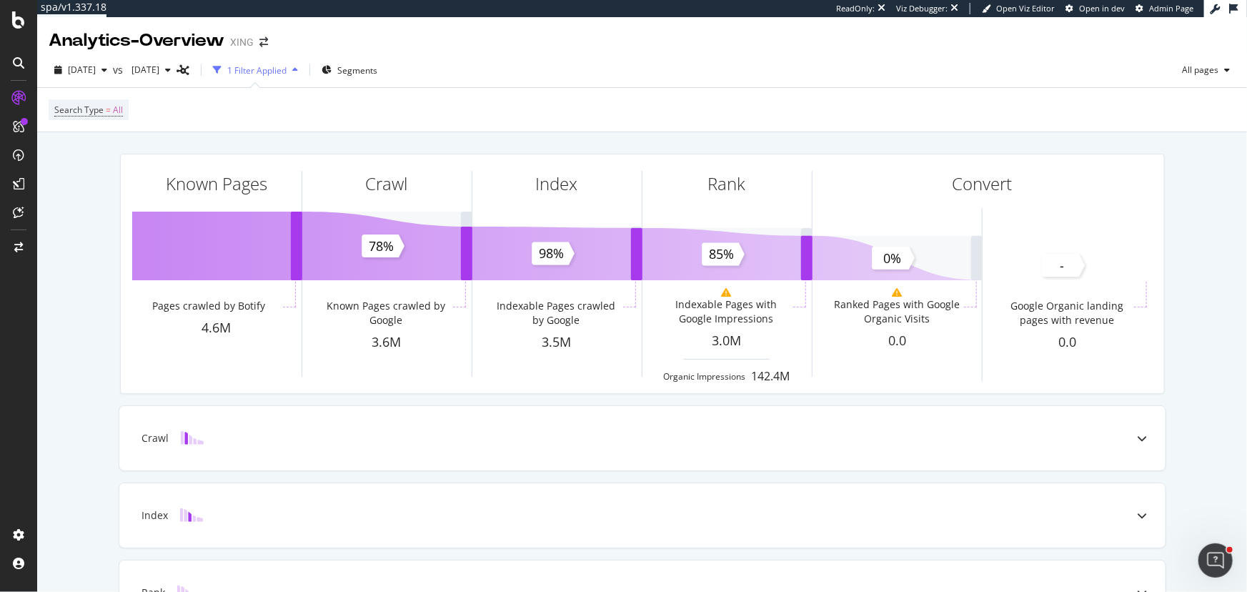
scroll to position [64, 0]
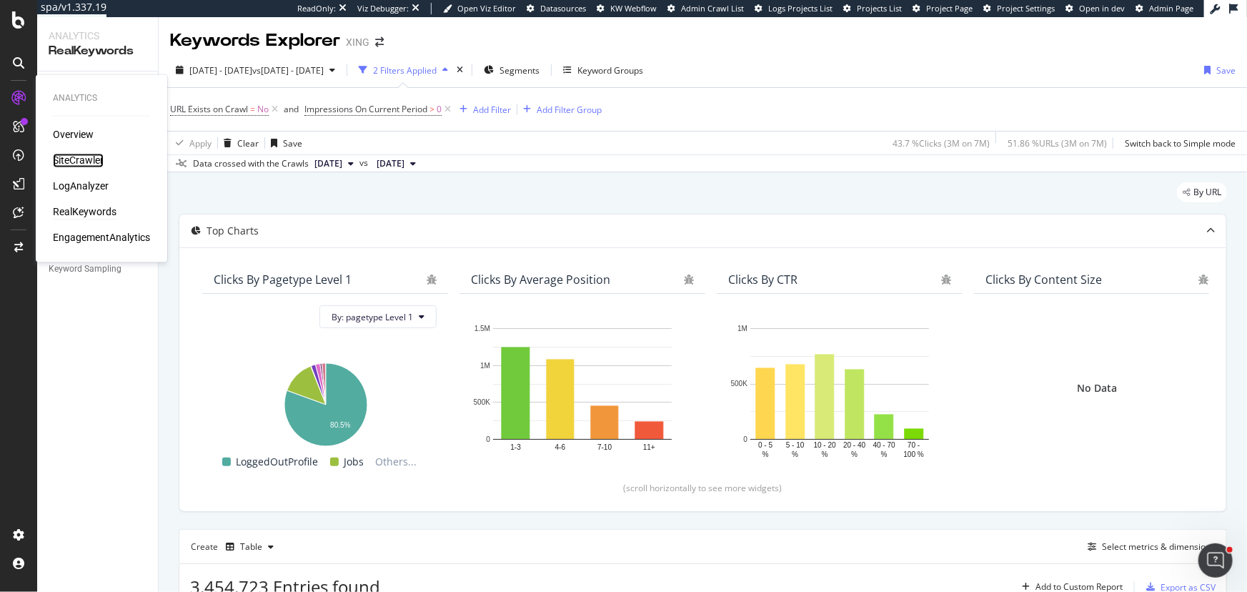
click at [65, 158] on div "SiteCrawler" at bounding box center [78, 161] width 51 height 14
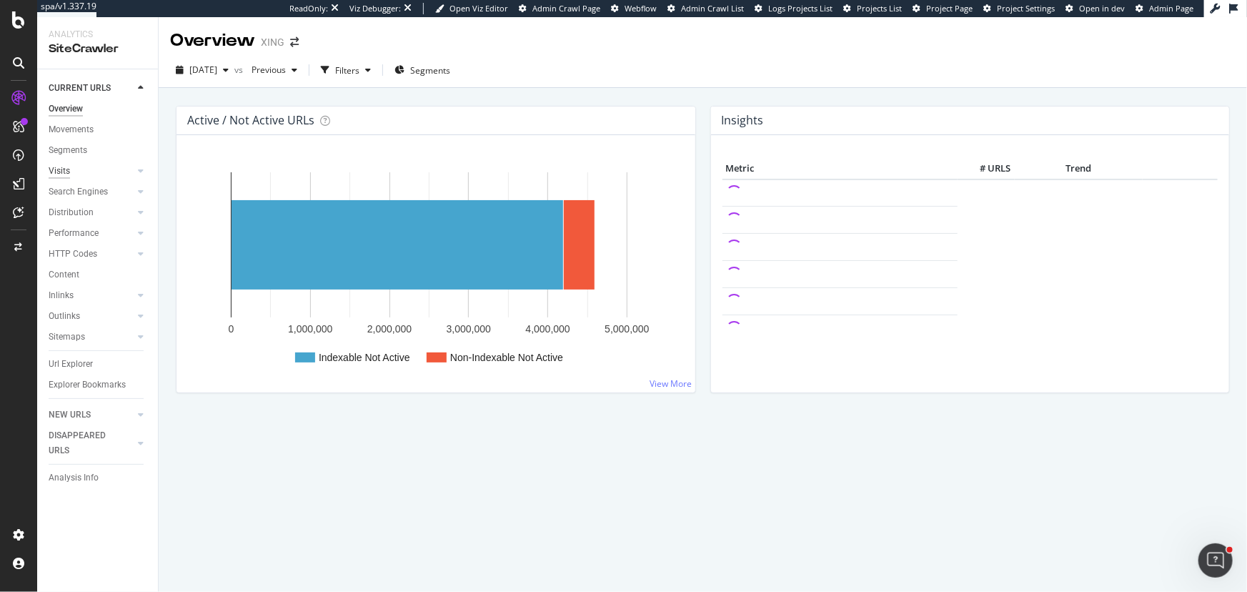
click at [63, 168] on div "Visits" at bounding box center [59, 171] width 21 height 15
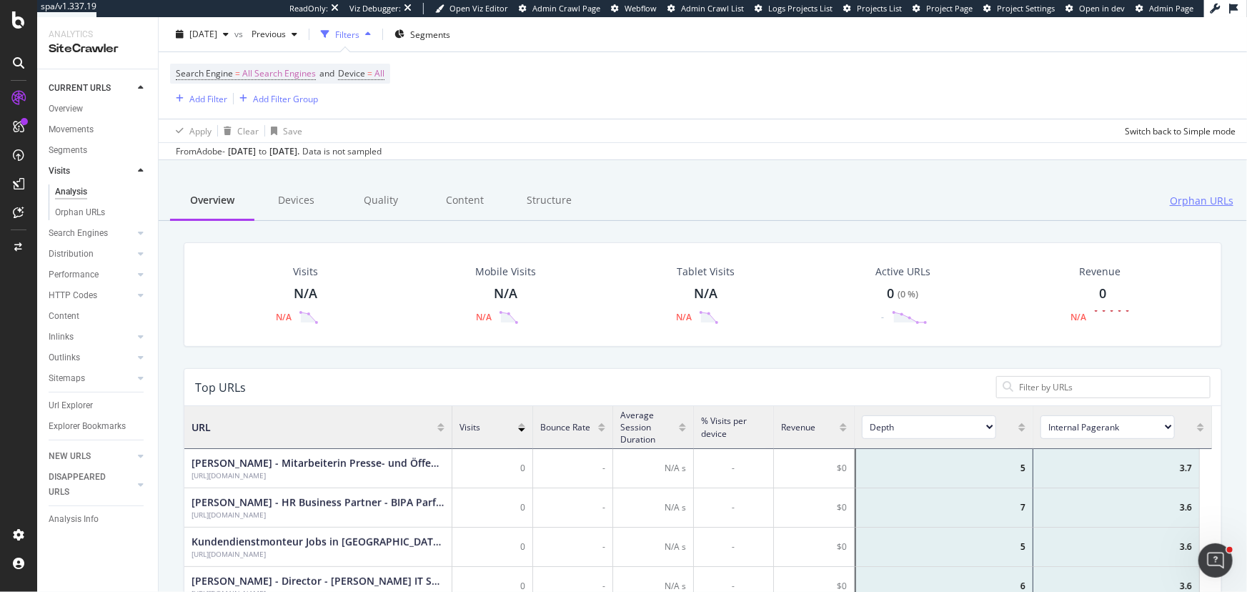
click at [1170, 197] on span "Orphan URLs" at bounding box center [1202, 201] width 64 height 14
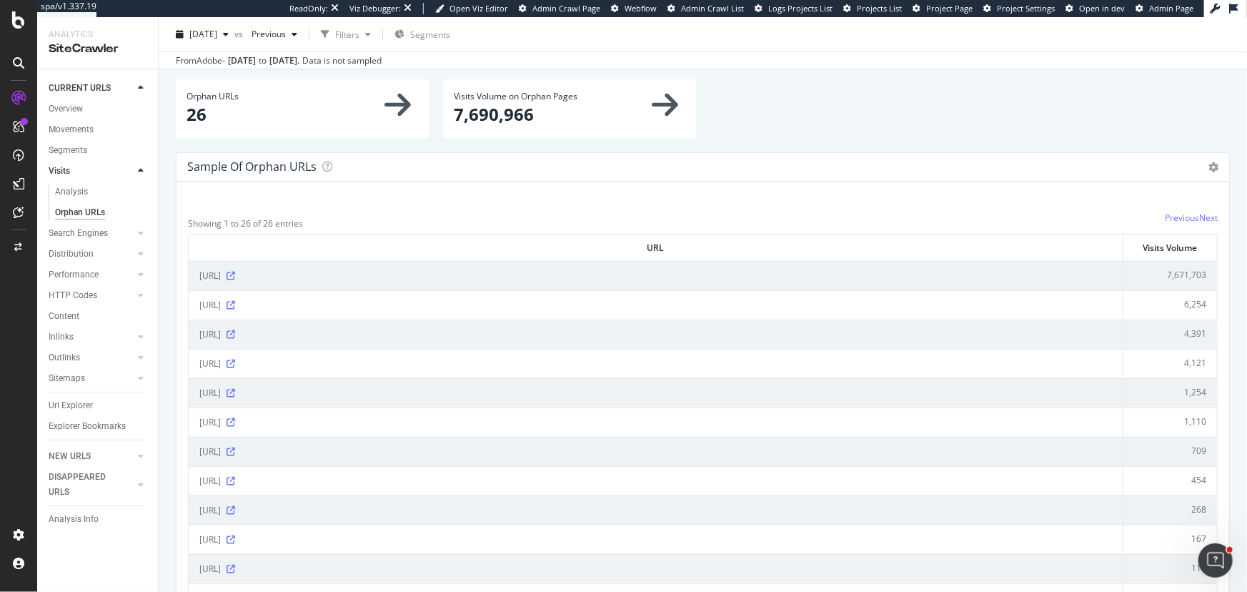
scroll to position [64, 0]
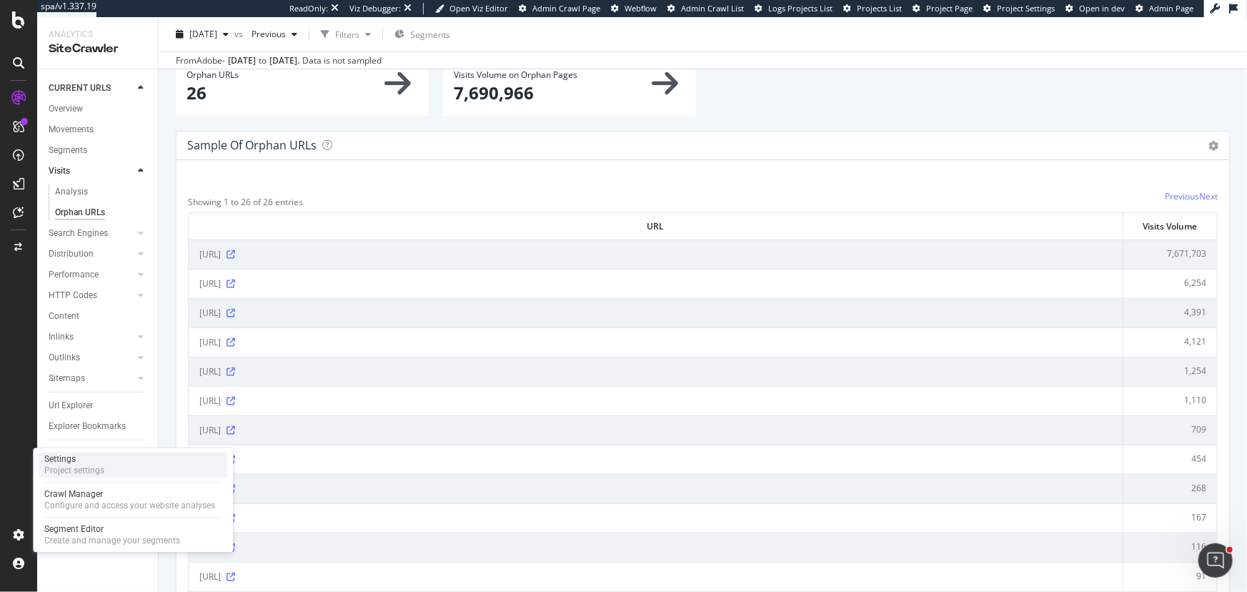
click at [82, 468] on div "Project settings" at bounding box center [74, 470] width 60 height 11
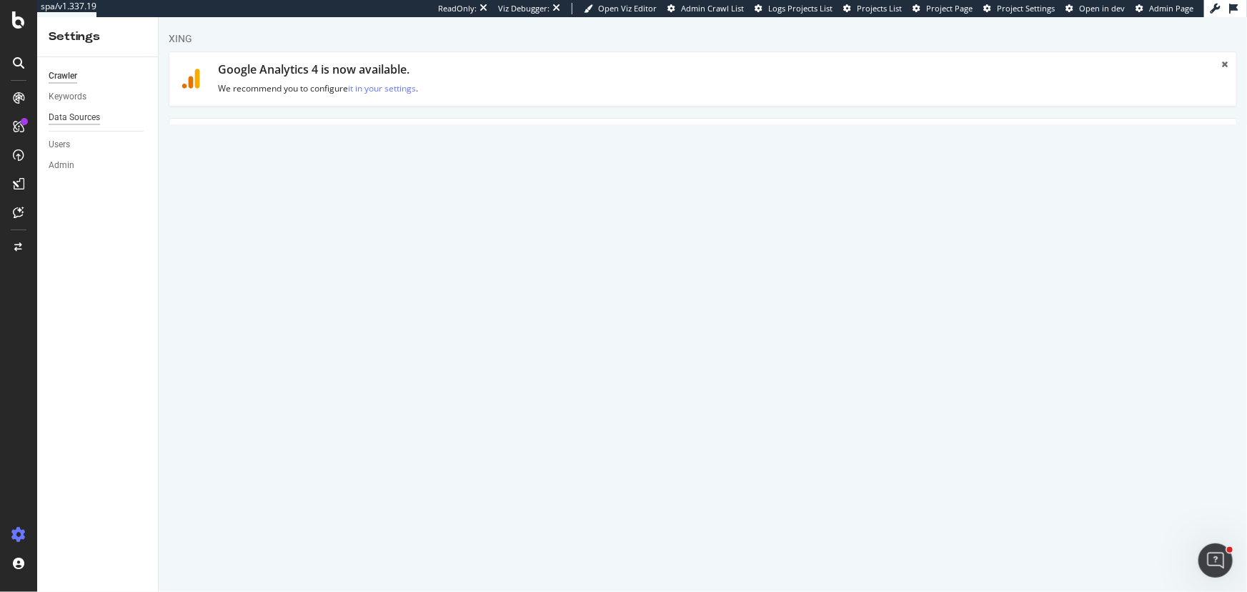
click at [75, 122] on div "Data Sources" at bounding box center [74, 117] width 51 height 15
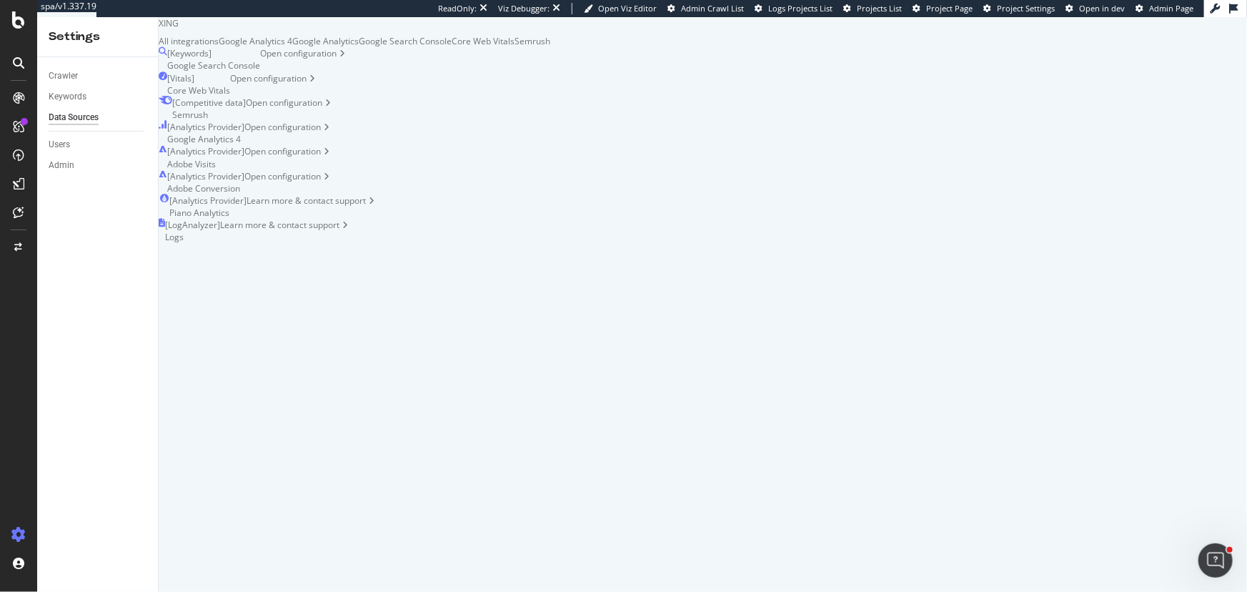
click at [550, 169] on div "[ Analytics Provider ] Adobe Visits Open configuration" at bounding box center [355, 157] width 392 height 24
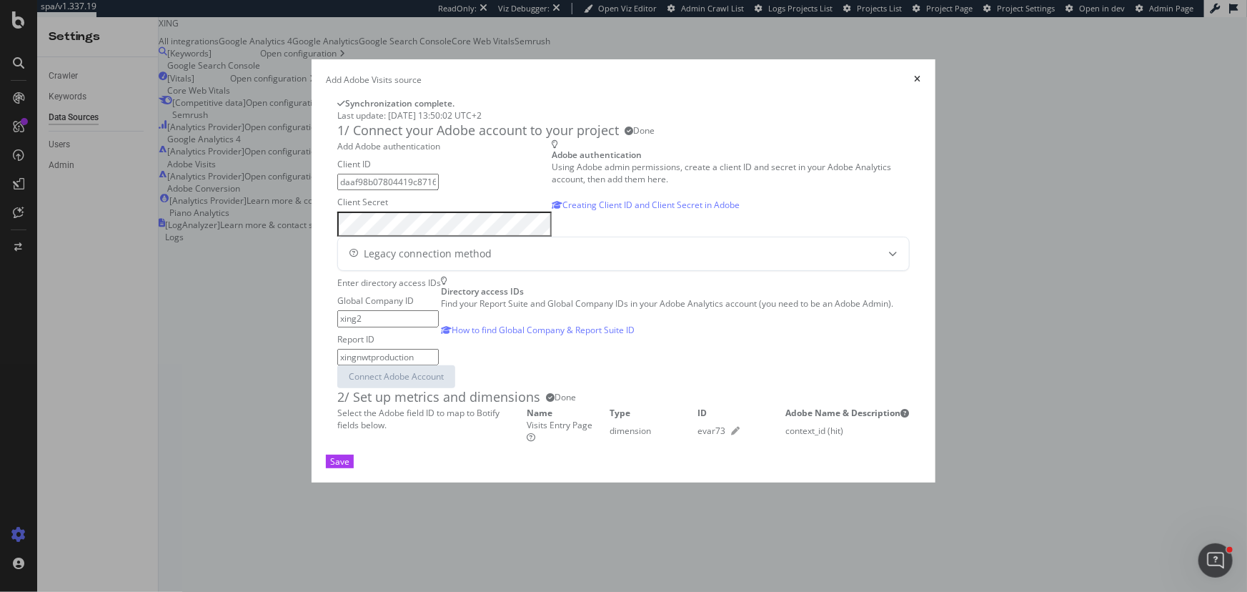
scroll to position [312, 0]
drag, startPoint x: 794, startPoint y: 484, endPoint x: 842, endPoint y: 477, distance: 48.3
click at [842, 437] on div "context_id (hit)" at bounding box center [848, 431] width 124 height 12
click at [835, 437] on div "context_id (hit)" at bounding box center [848, 431] width 124 height 12
click at [732, 435] on icon "pen" at bounding box center [736, 431] width 9 height 9
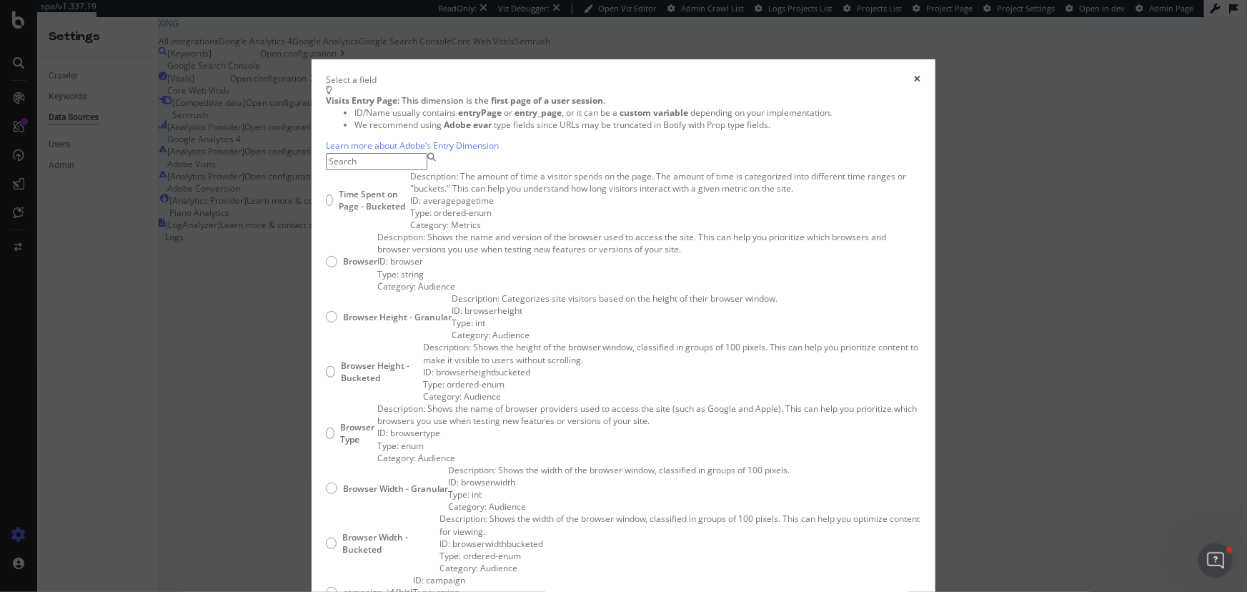
click at [915, 77] on icon "times" at bounding box center [918, 79] width 6 height 9
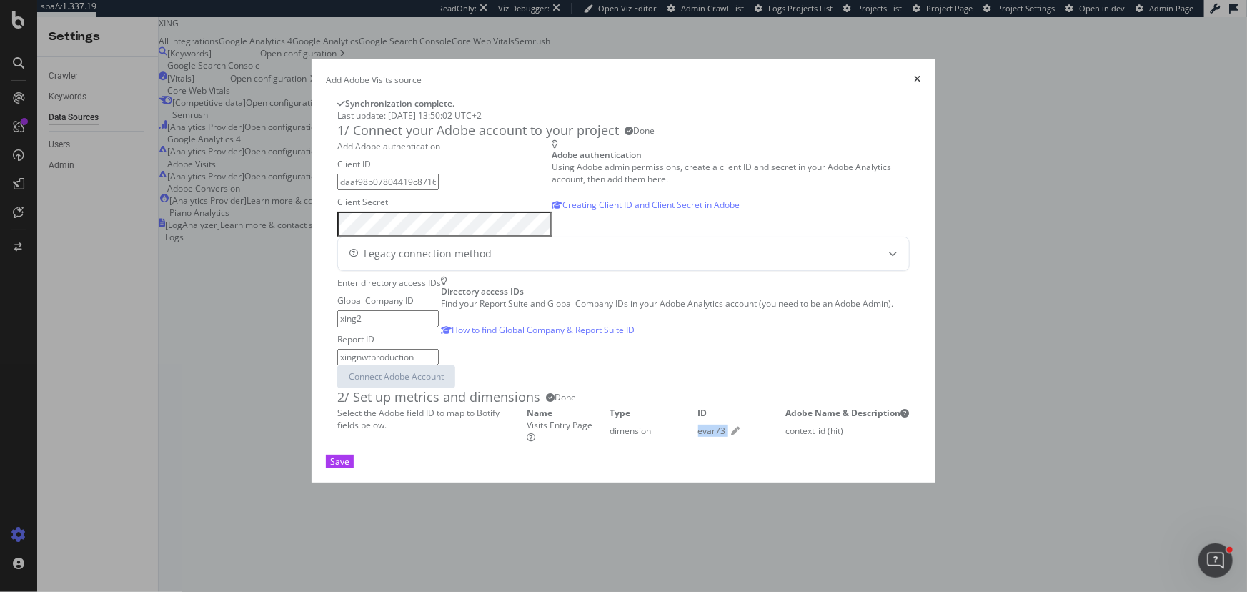
drag, startPoint x: 598, startPoint y: 486, endPoint x: 637, endPoint y: 480, distance: 39.8
click at [698, 443] on td "evar73" at bounding box center [742, 431] width 88 height 24
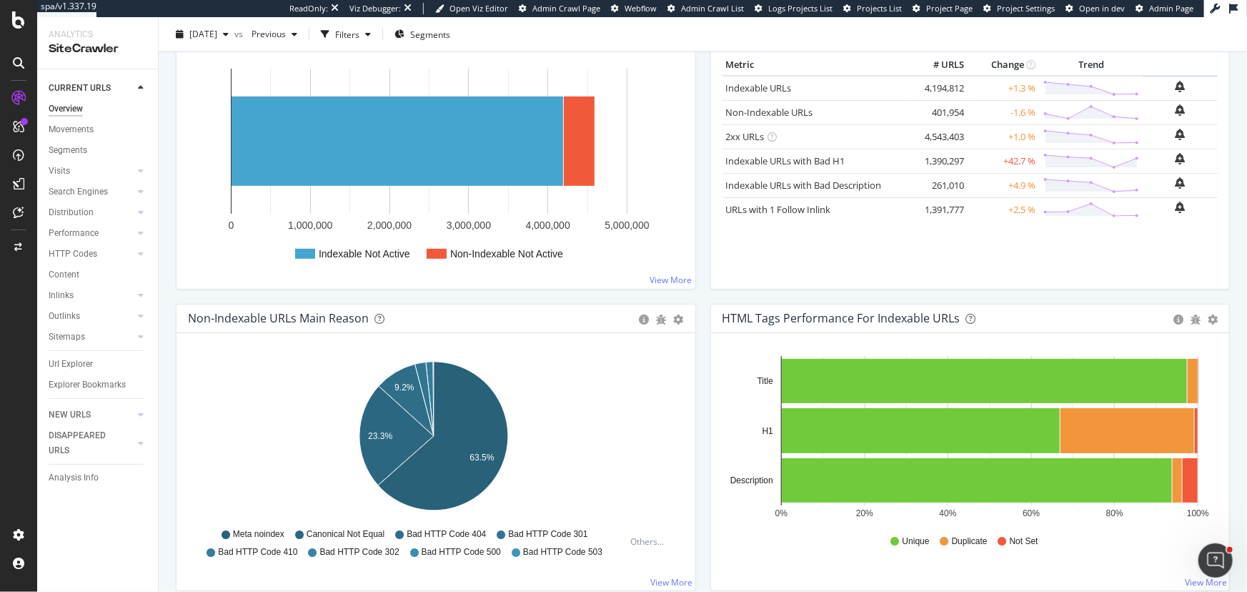
scroll to position [68, 0]
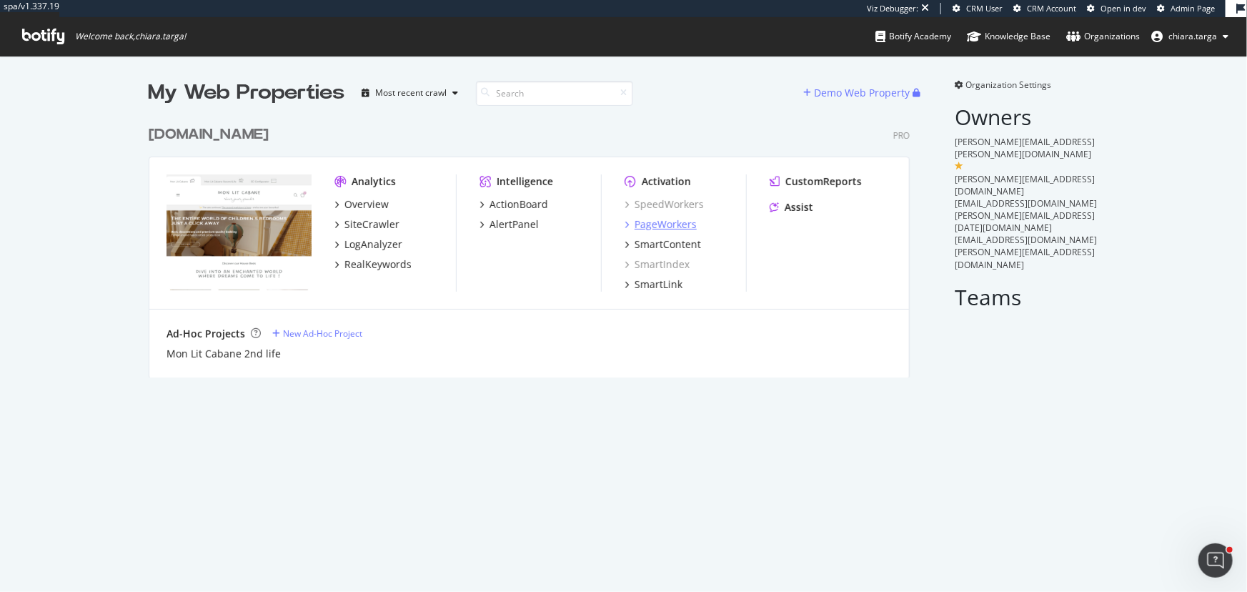
click at [671, 227] on div "PageWorkers" at bounding box center [666, 224] width 62 height 14
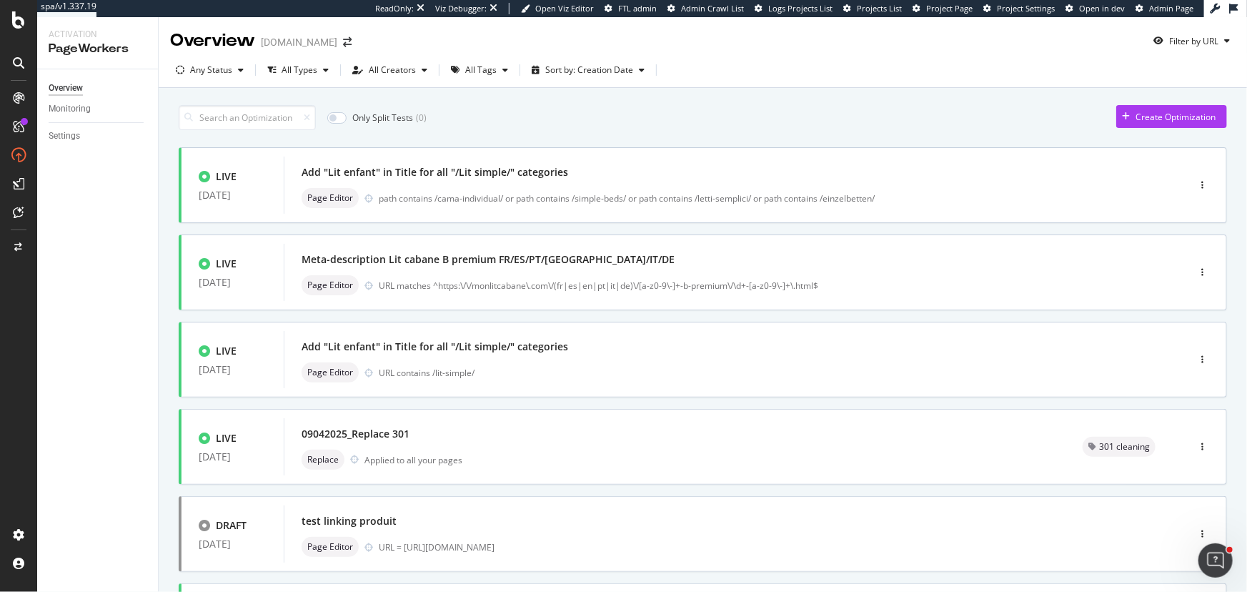
click at [90, 118] on div "Monitoring" at bounding box center [103, 109] width 109 height 21
click at [89, 113] on div "Monitoring" at bounding box center [70, 108] width 42 height 15
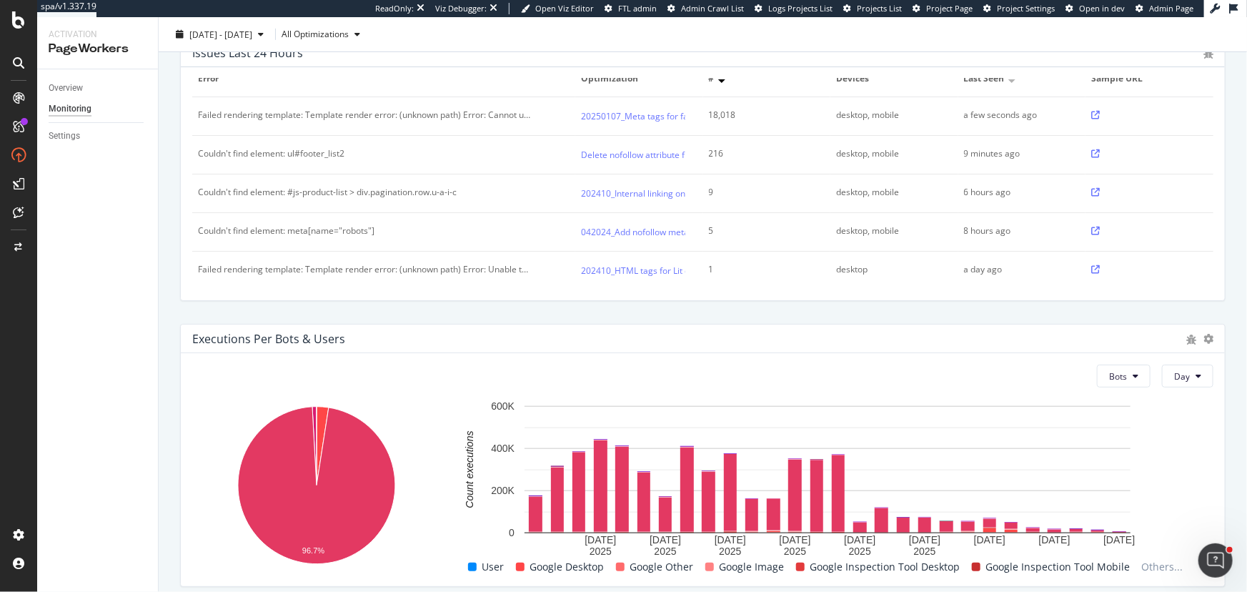
scroll to position [556, 0]
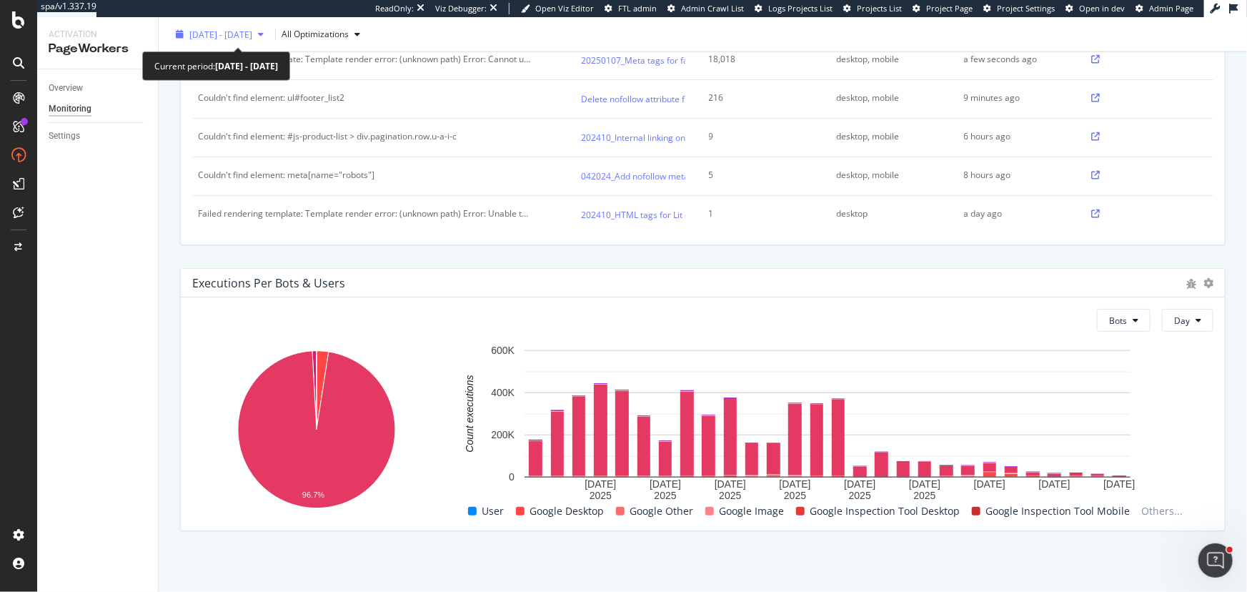
click at [243, 44] on div "2025 Aug. 13th - Sep. 9th" at bounding box center [219, 34] width 99 height 21
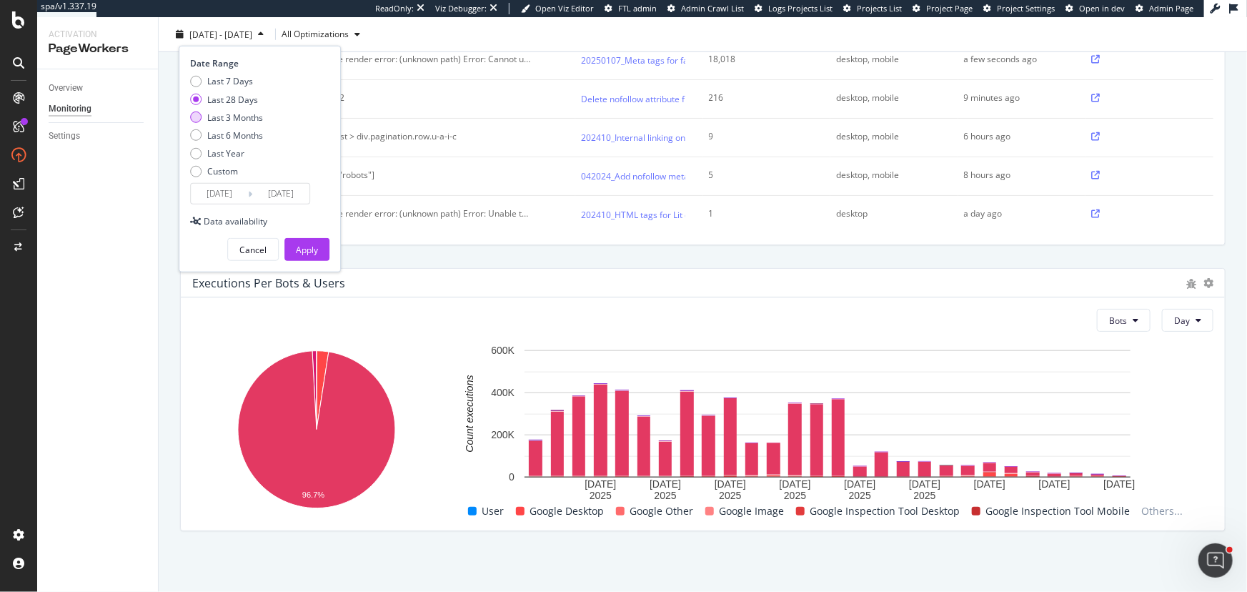
click at [237, 120] on div "Last 3 Months" at bounding box center [235, 117] width 56 height 12
type input "2025/06/10"
click at [301, 250] on div "Apply" at bounding box center [307, 250] width 22 height 12
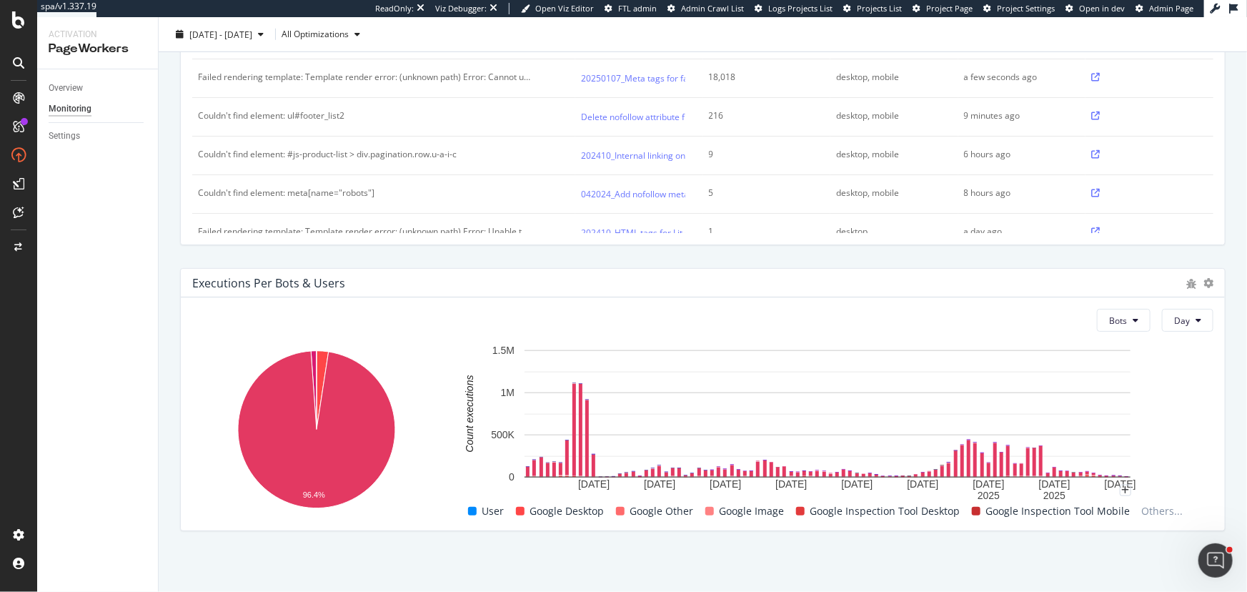
click at [1123, 477] on g "20 Jun. 2025 30 Jun. 2025 10 Jul. 2025 20 Jul. 2025 30 Jul. 2025 9 Aug. 2025 19…" at bounding box center [814, 423] width 645 height 157
click at [1122, 545] on div "Executions 82M Unique URLs Optimized 3M Success Rate 97.87 % Executions Day 97.…" at bounding box center [703, 62] width 1089 height 1061
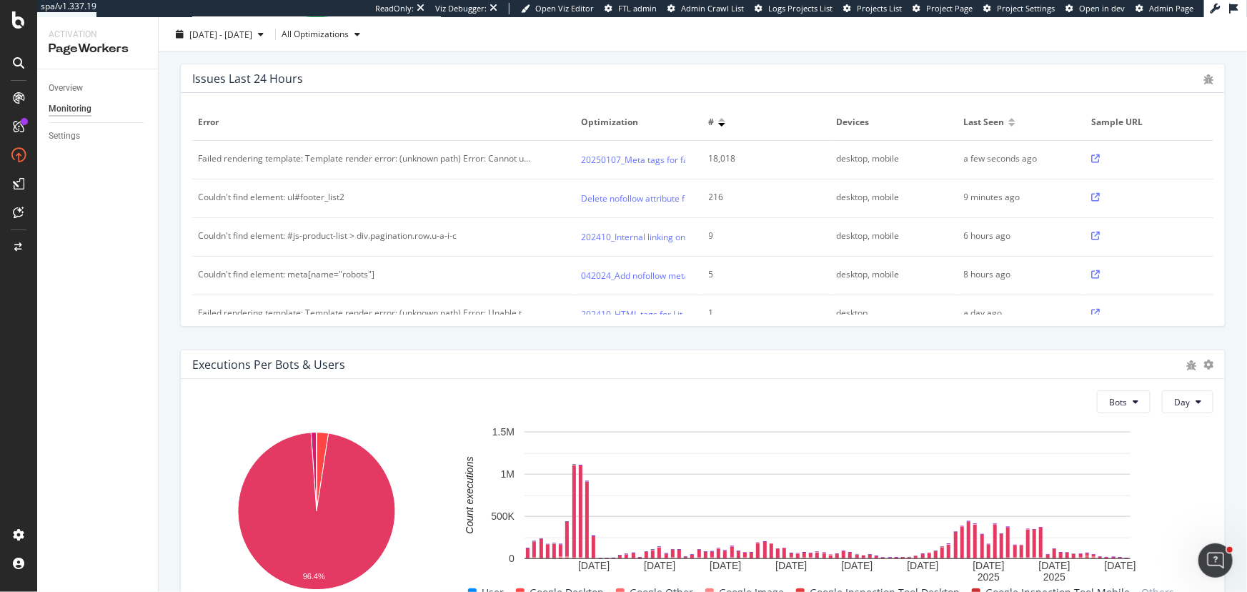
scroll to position [556, 0]
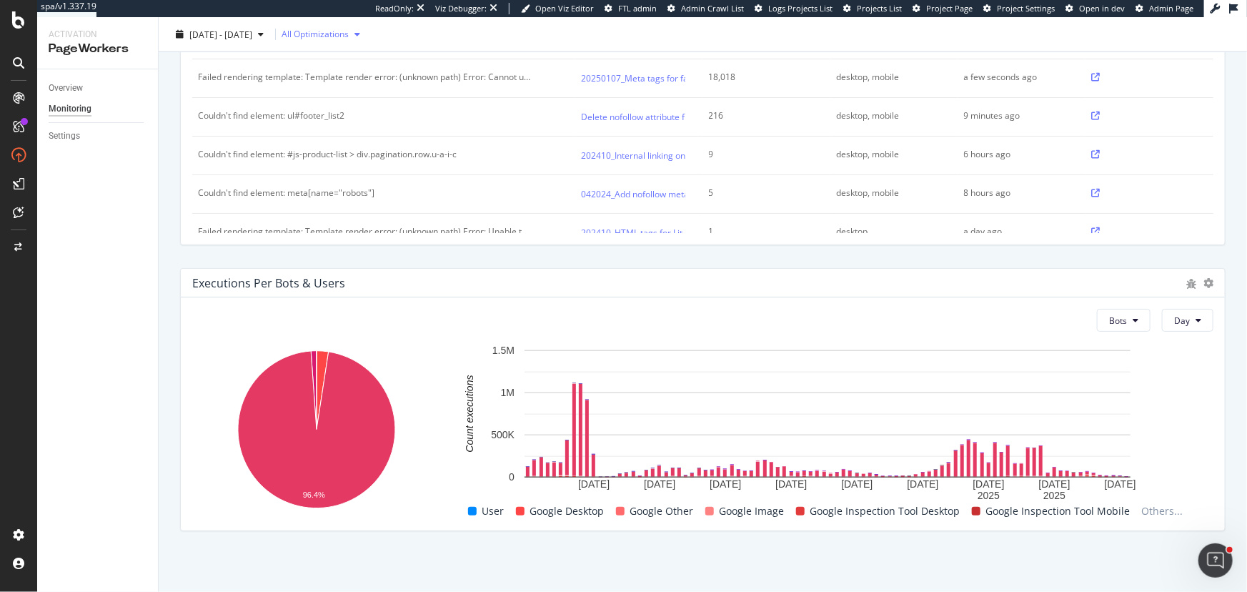
click at [347, 44] on div "All Optimizations" at bounding box center [324, 34] width 84 height 21
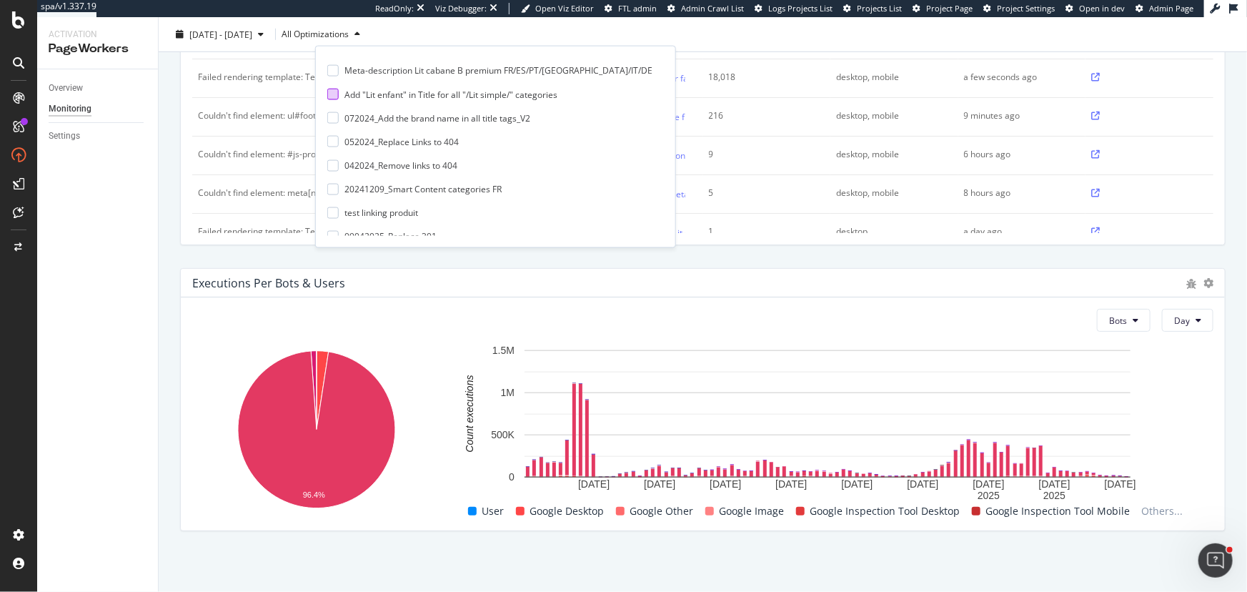
scroll to position [129, 0]
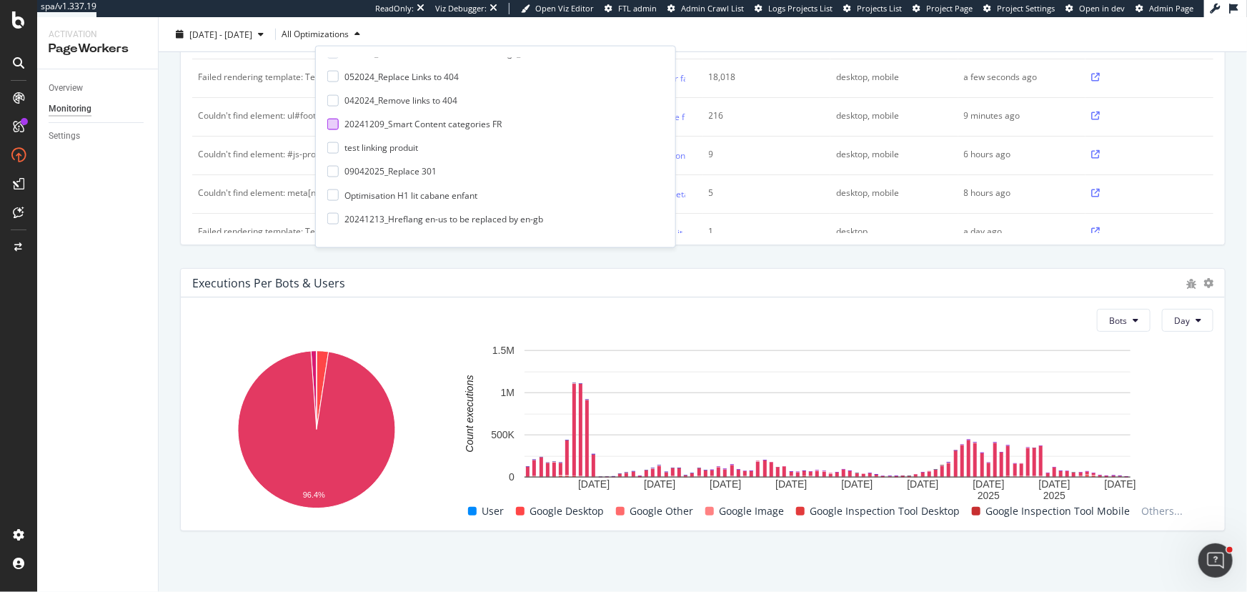
click at [469, 122] on div "20241209_Smart Content categories FR" at bounding box center [423, 124] width 157 height 12
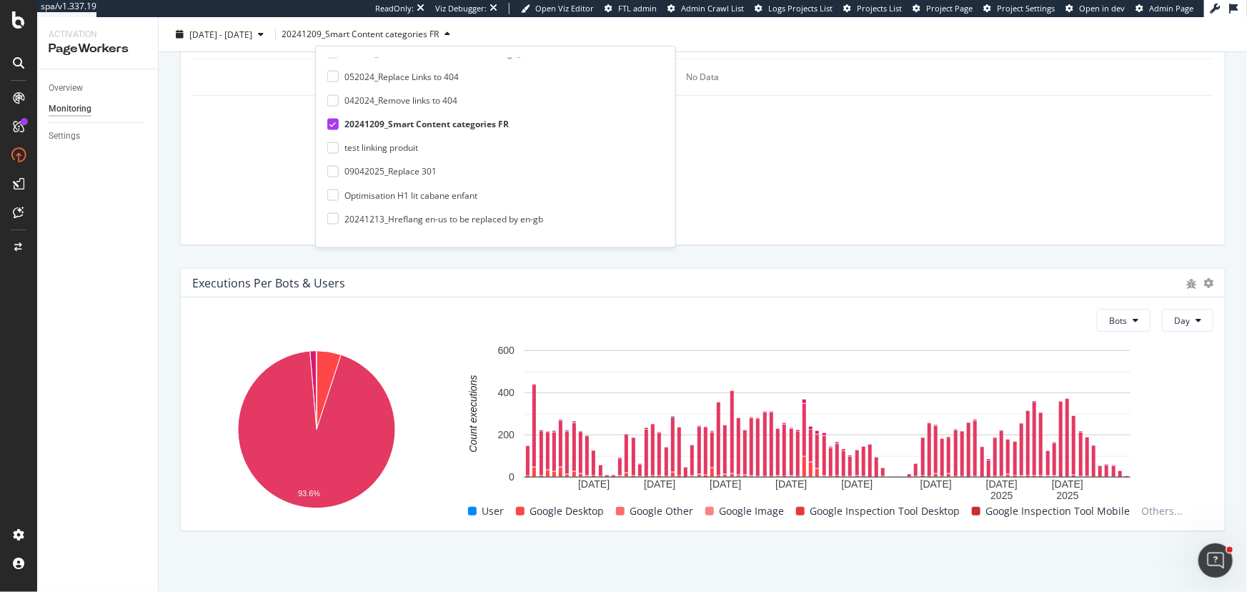
click at [333, 122] on icon at bounding box center [332, 123] width 6 height 7
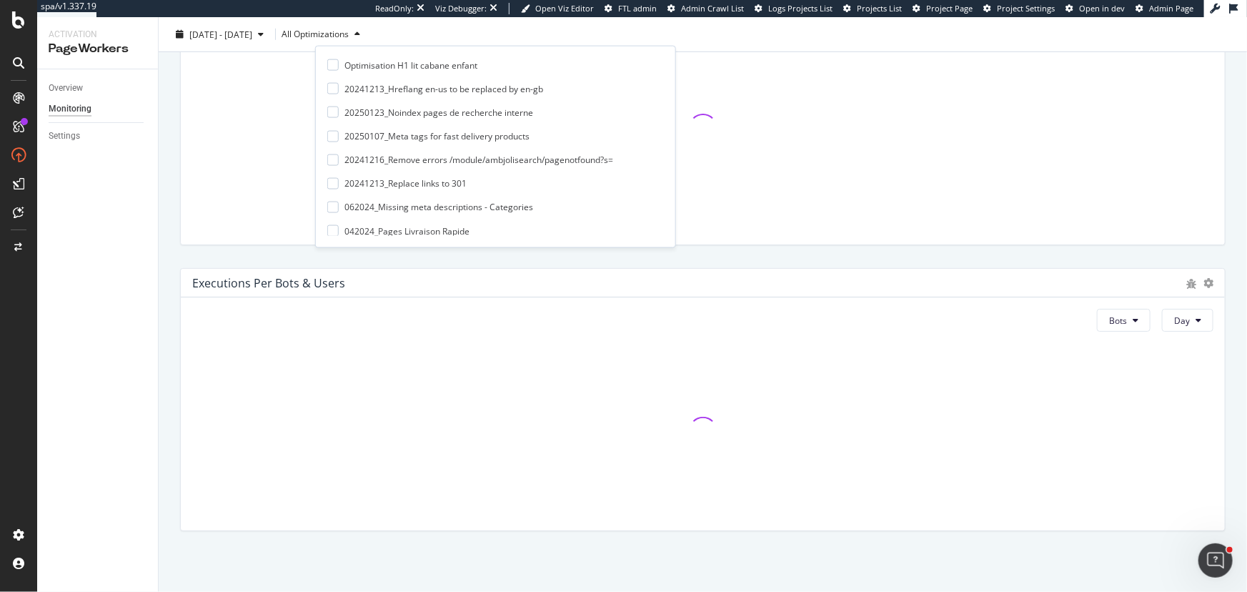
scroll to position [324, 0]
click at [334, 169] on div at bounding box center [332, 165] width 11 height 11
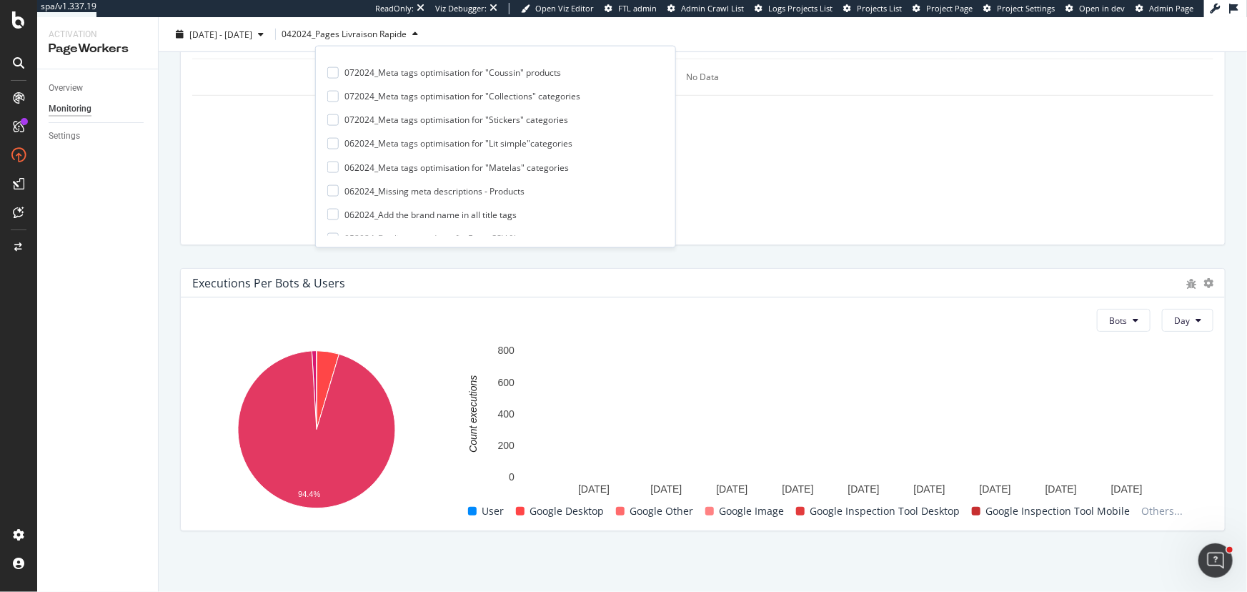
scroll to position [909, 0]
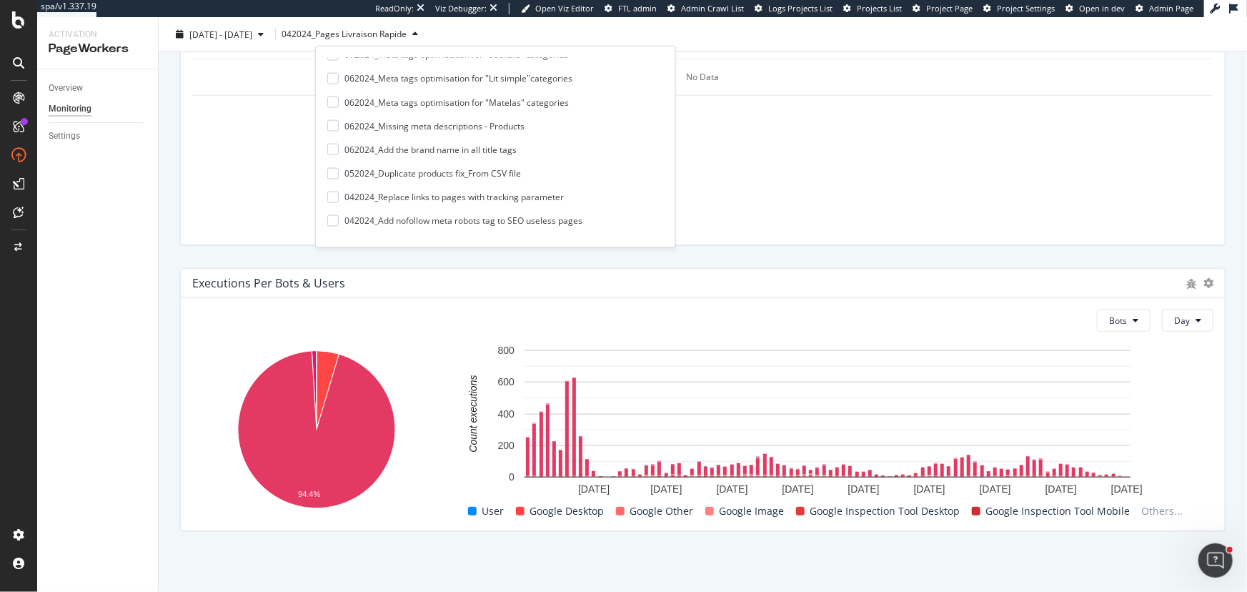
drag, startPoint x: 332, startPoint y: 77, endPoint x: 333, endPoint y: 93, distance: 15.8
click at [332, 77] on div at bounding box center [332, 78] width 11 height 11
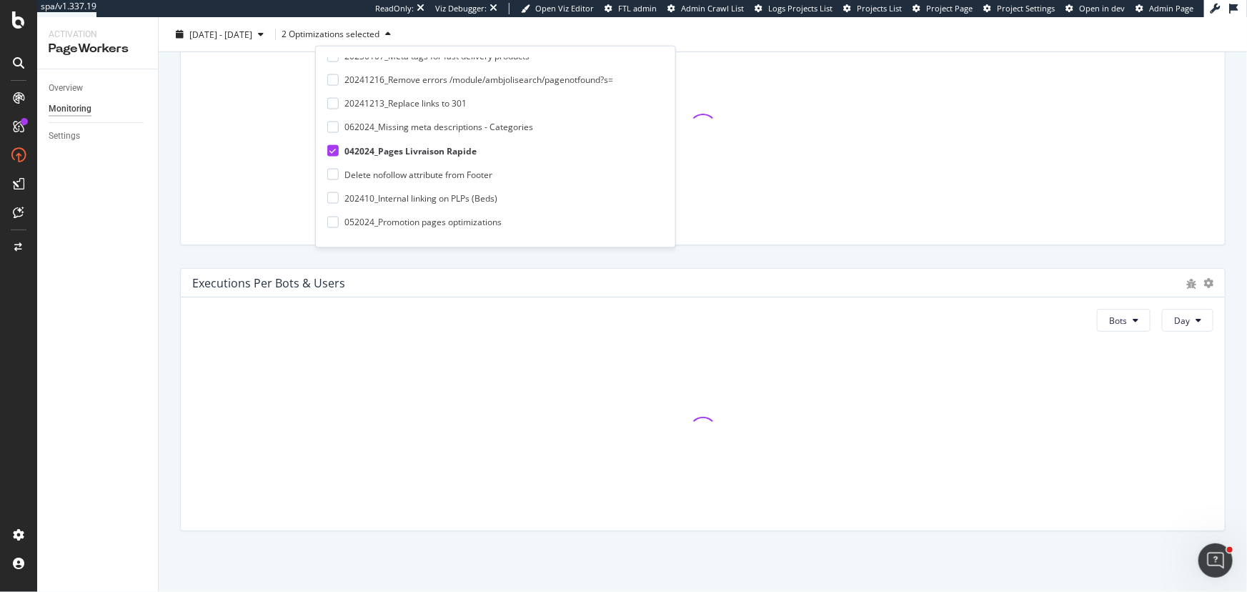
scroll to position [324, 0]
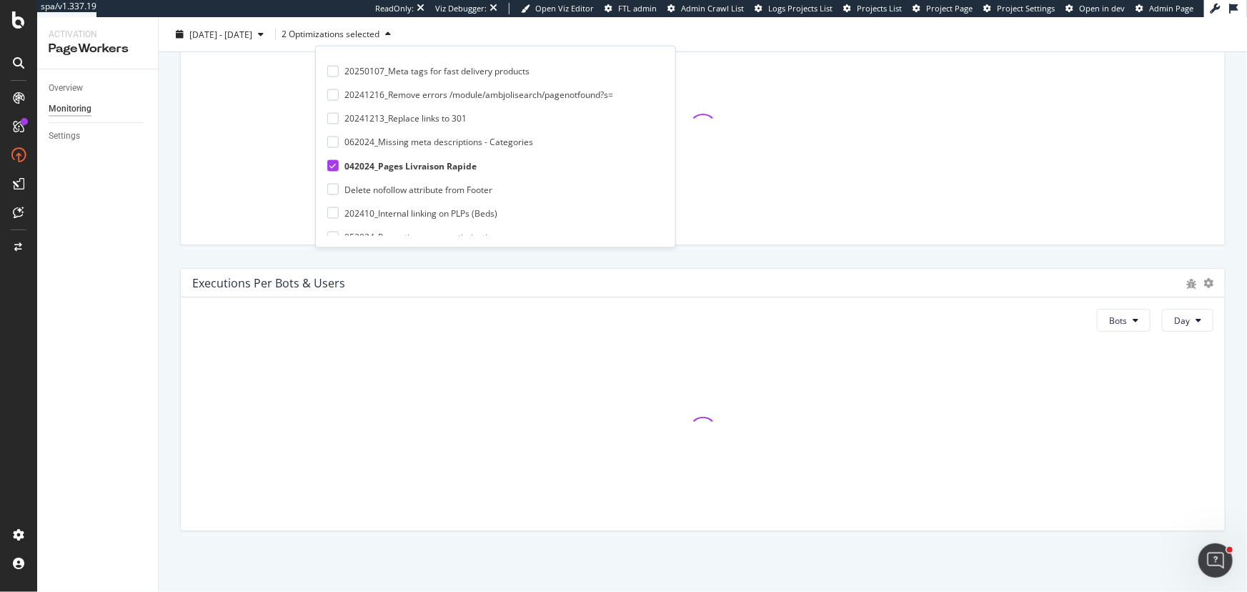
click at [331, 164] on icon at bounding box center [332, 165] width 6 height 7
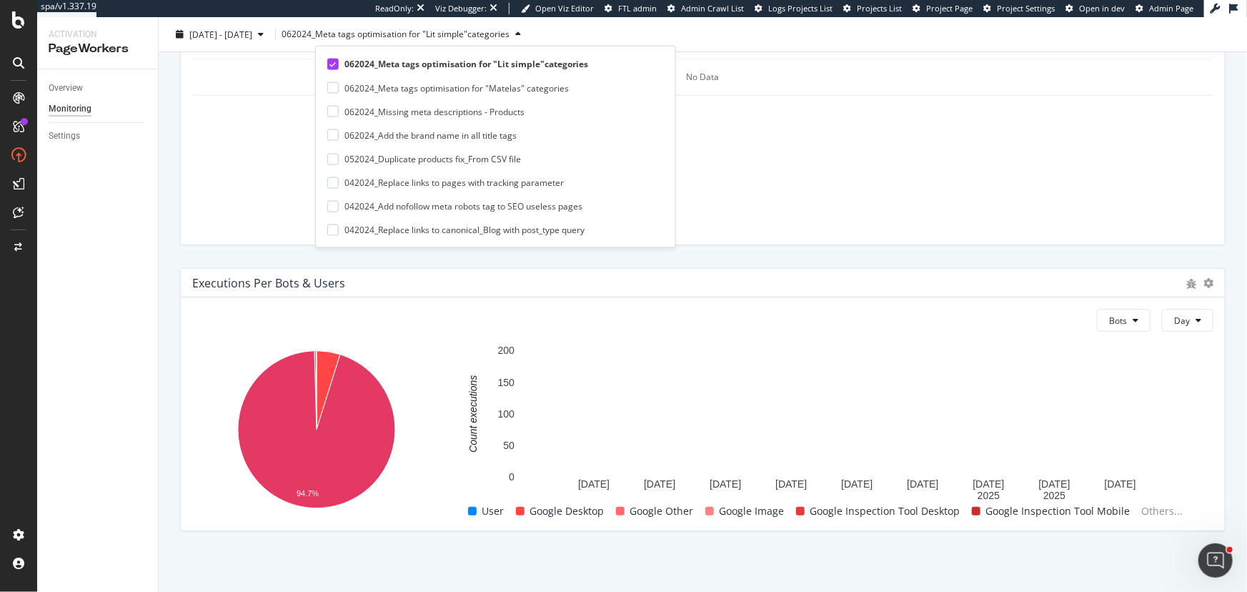
scroll to position [858, 0]
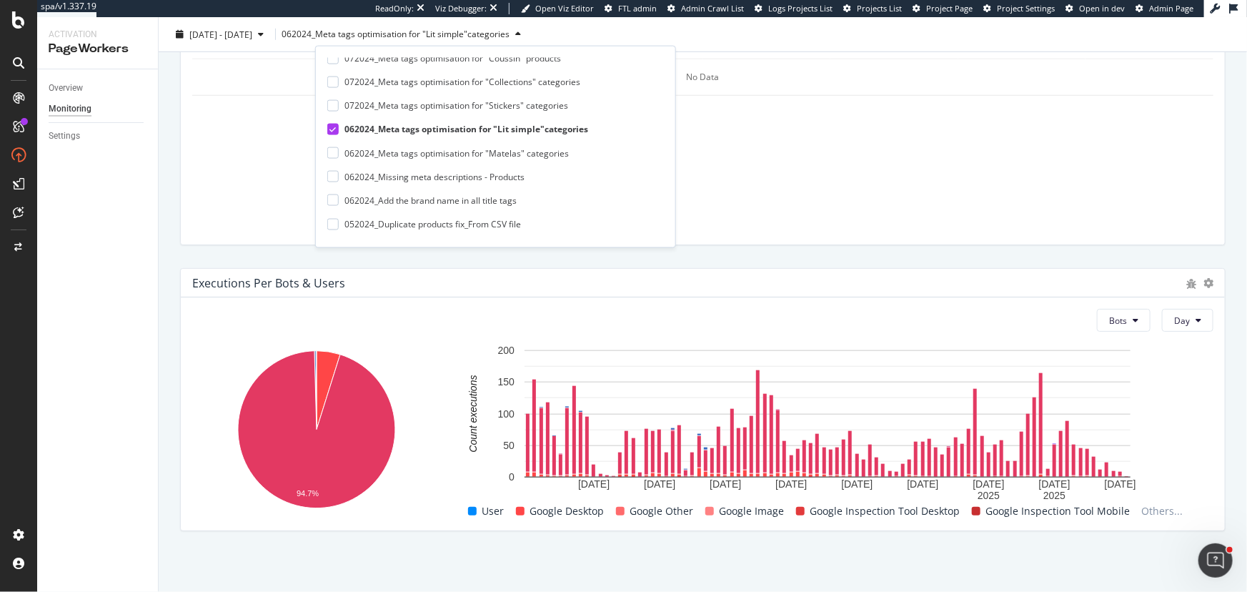
drag, startPoint x: 334, startPoint y: 129, endPoint x: 352, endPoint y: 135, distance: 18.3
click at [334, 129] on icon at bounding box center [332, 129] width 6 height 7
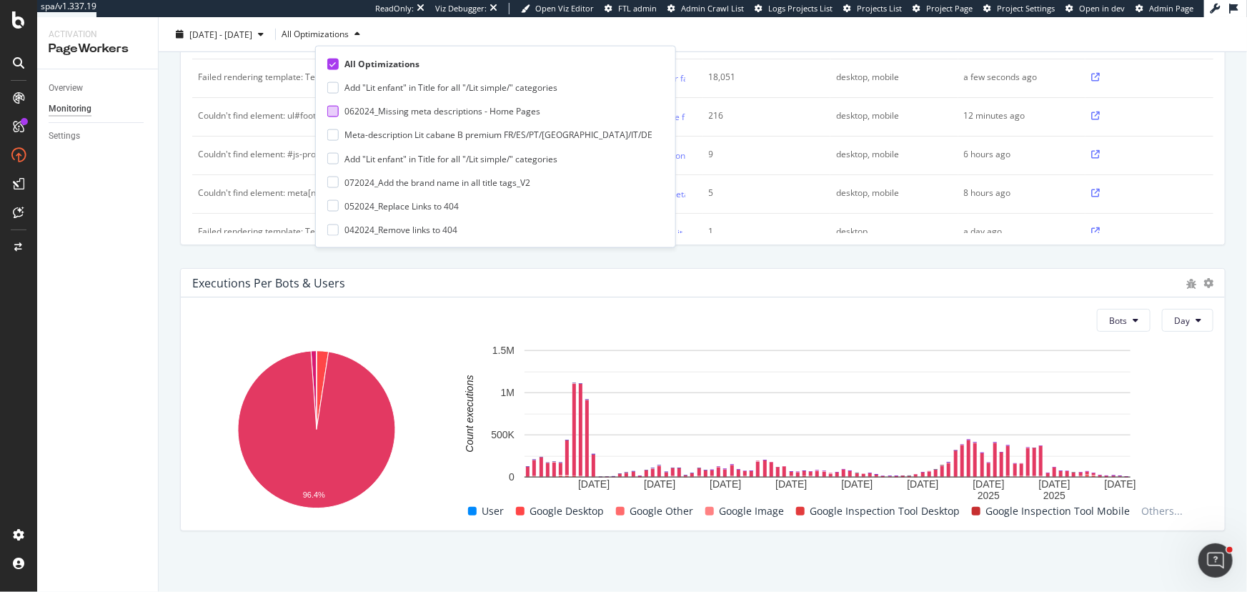
click at [335, 114] on div at bounding box center [332, 110] width 11 height 11
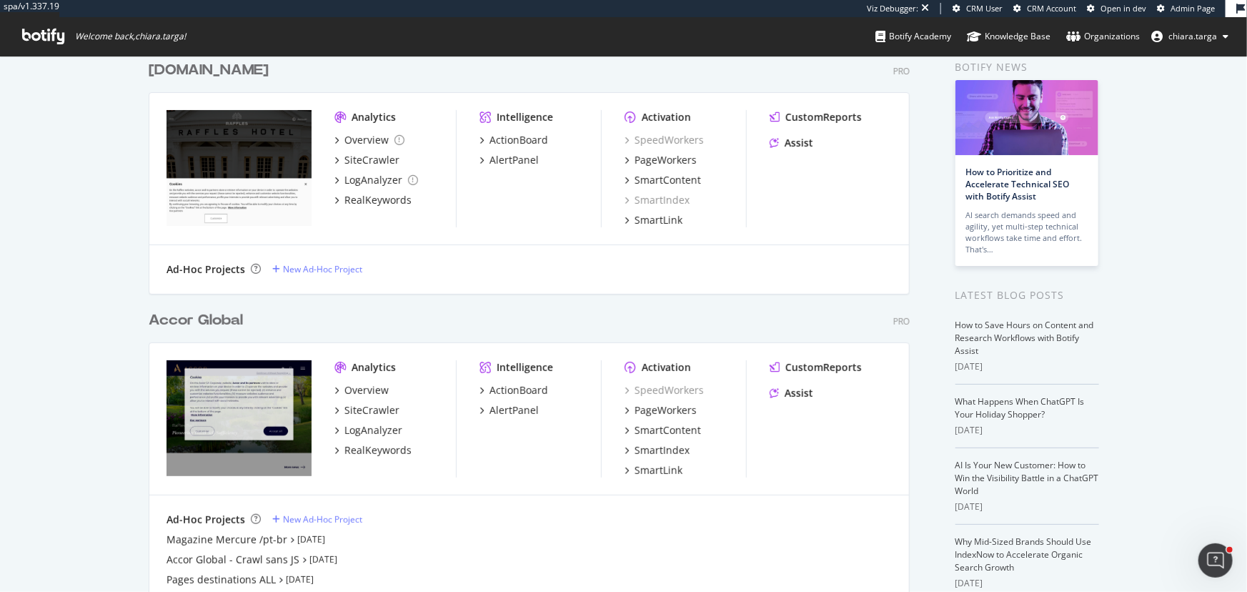
scroll to position [129, 0]
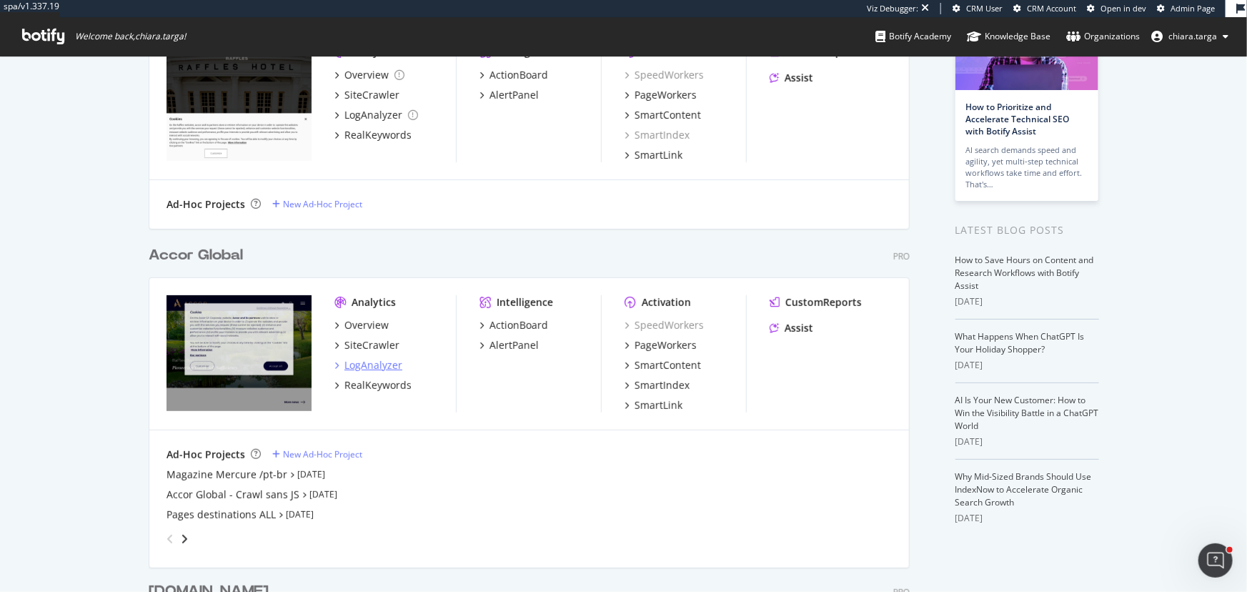
click at [374, 362] on div "LogAnalyzer" at bounding box center [374, 365] width 58 height 14
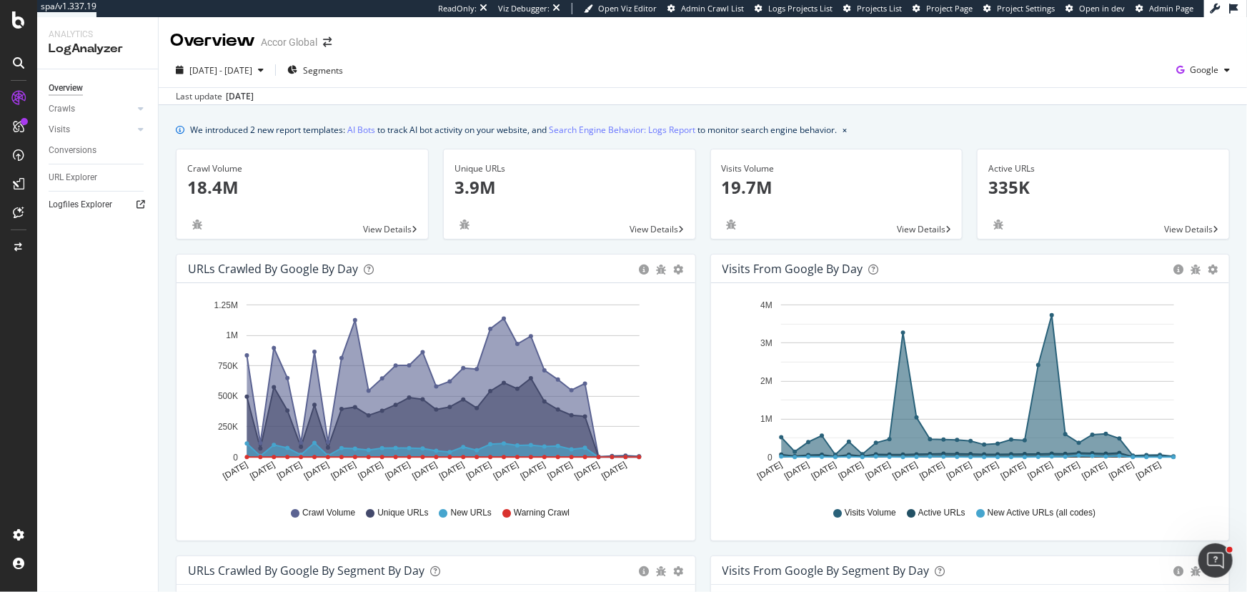
click at [137, 207] on icon at bounding box center [141, 204] width 9 height 9
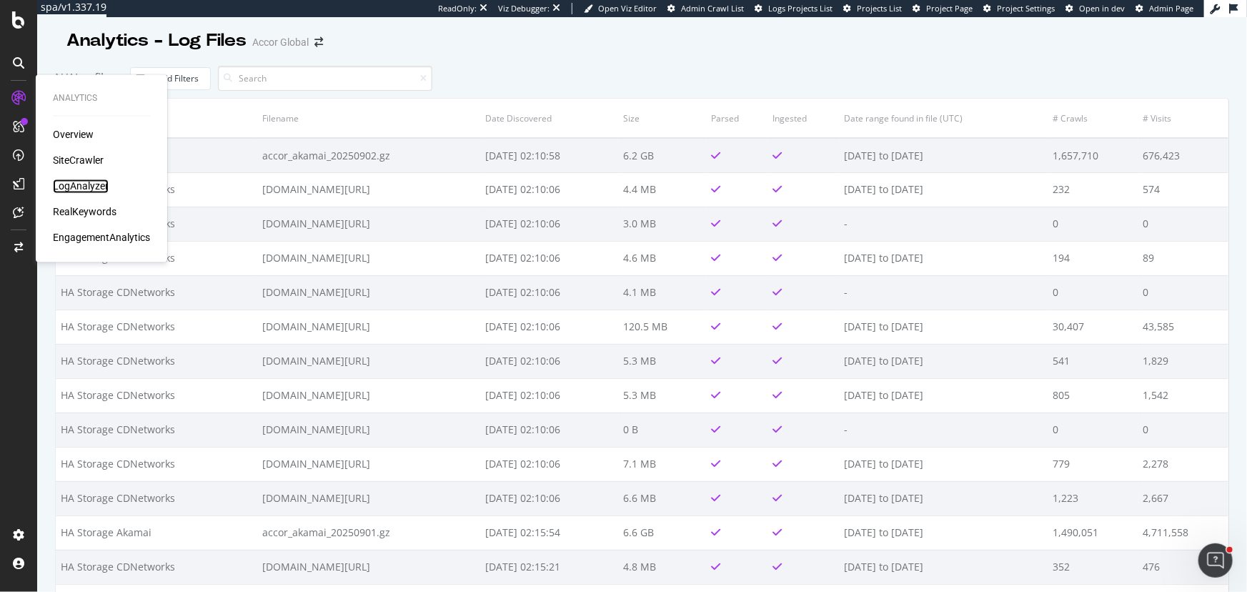
click at [81, 189] on div "LogAnalyzer" at bounding box center [81, 186] width 56 height 14
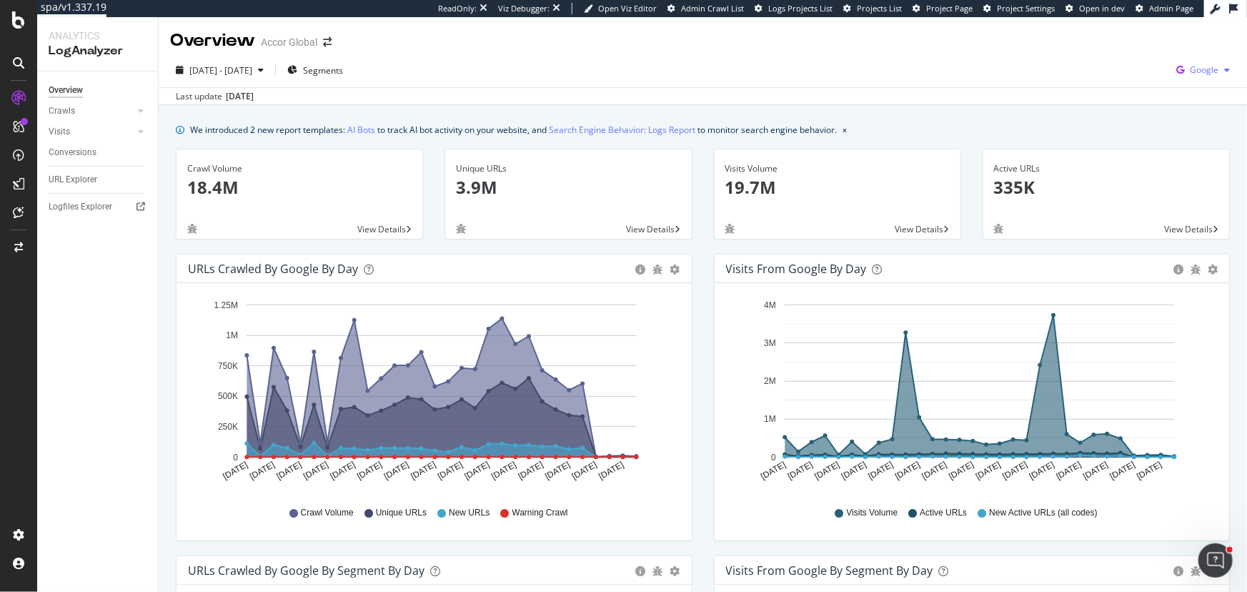
click at [1179, 79] on icon "button" at bounding box center [1180, 70] width 19 height 20
click at [1135, 59] on span "Bing" at bounding box center [1122, 57] width 53 height 13
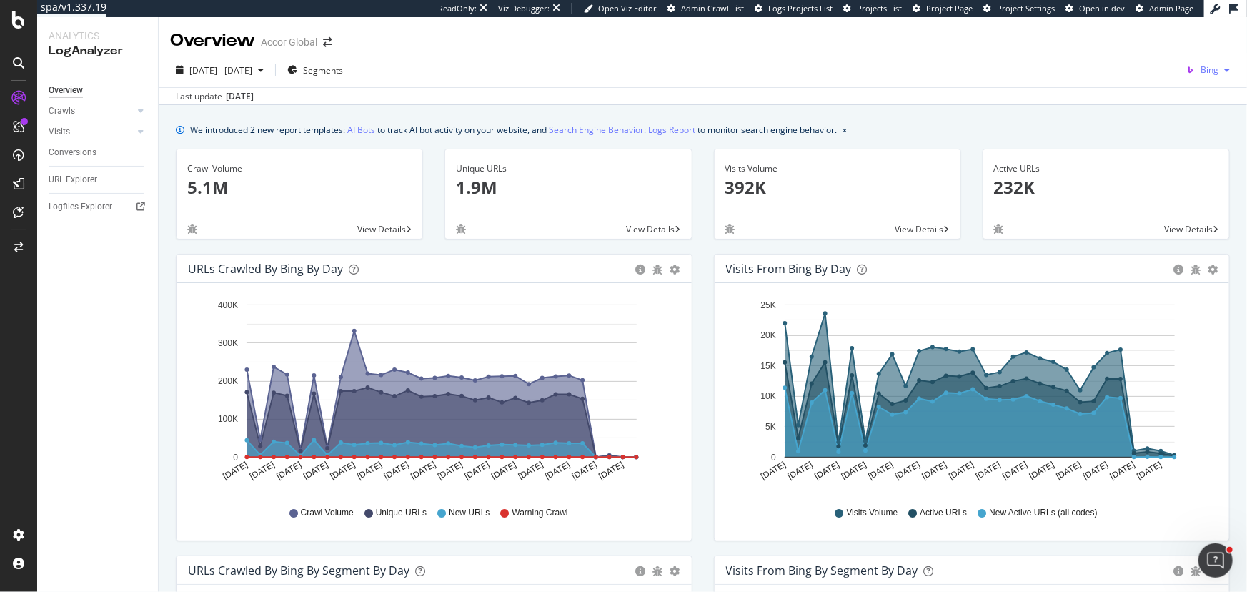
click at [1213, 75] on div "Bing" at bounding box center [1208, 69] width 55 height 21
click at [1167, 86] on div "OpenAI" at bounding box center [1122, 83] width 99 height 21
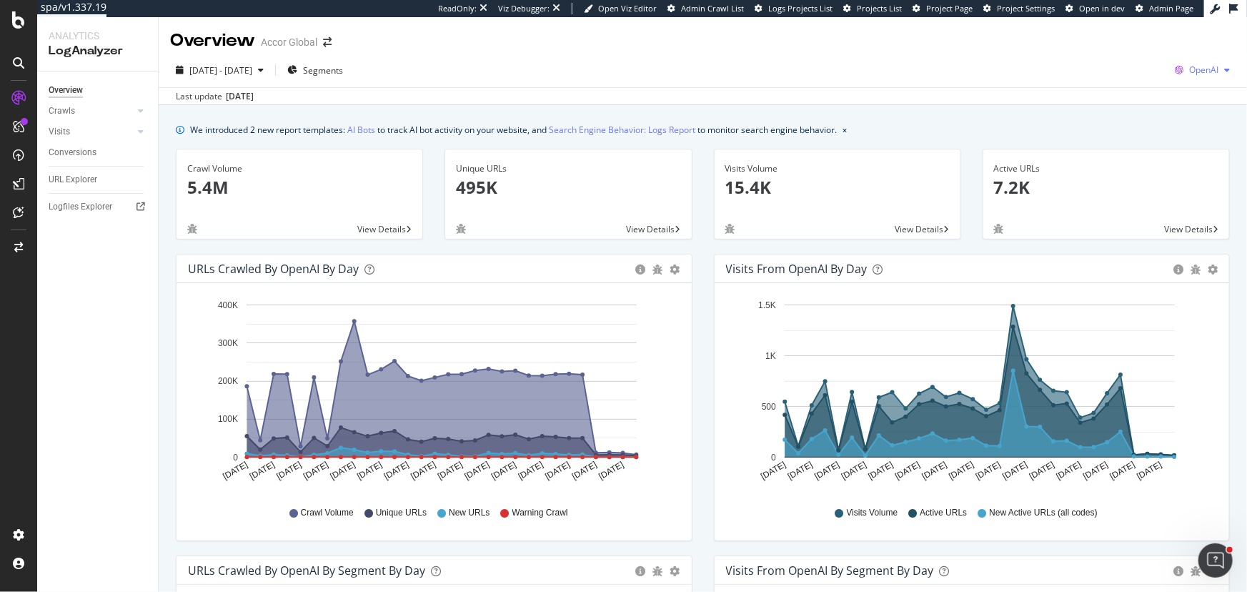
click at [1202, 64] on span "OpenAI" at bounding box center [1203, 70] width 29 height 12
click at [1141, 106] on span "Other AI Bots" at bounding box center [1120, 110] width 53 height 13
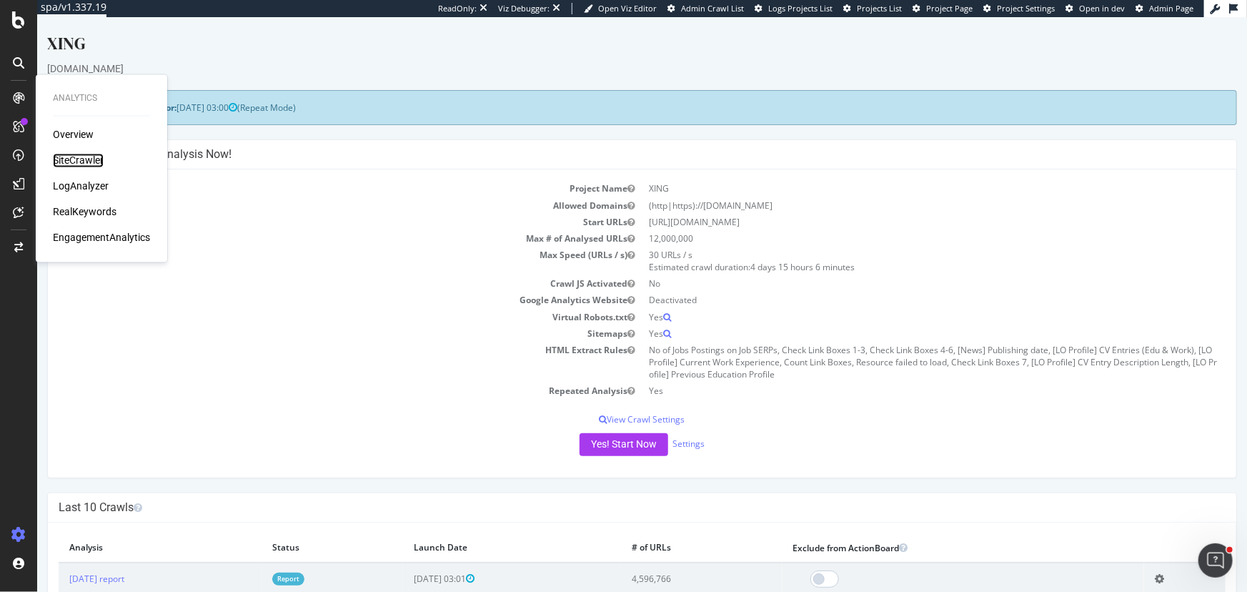
click at [75, 160] on div "SiteCrawler" at bounding box center [78, 161] width 51 height 14
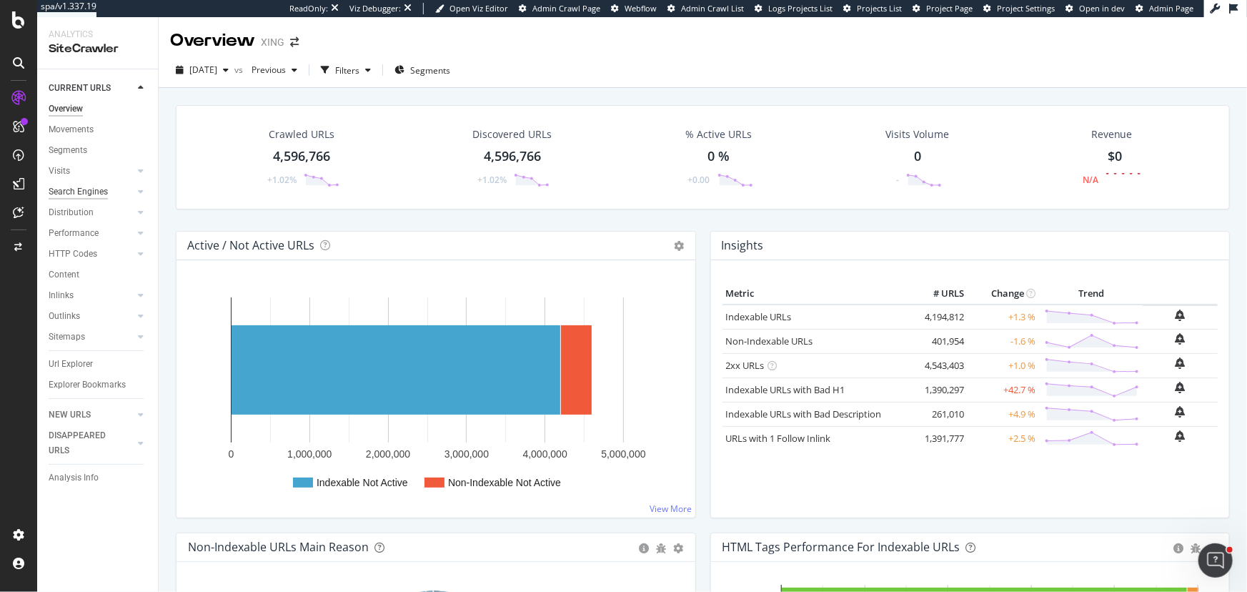
click at [83, 196] on div "Search Engines" at bounding box center [78, 191] width 59 height 15
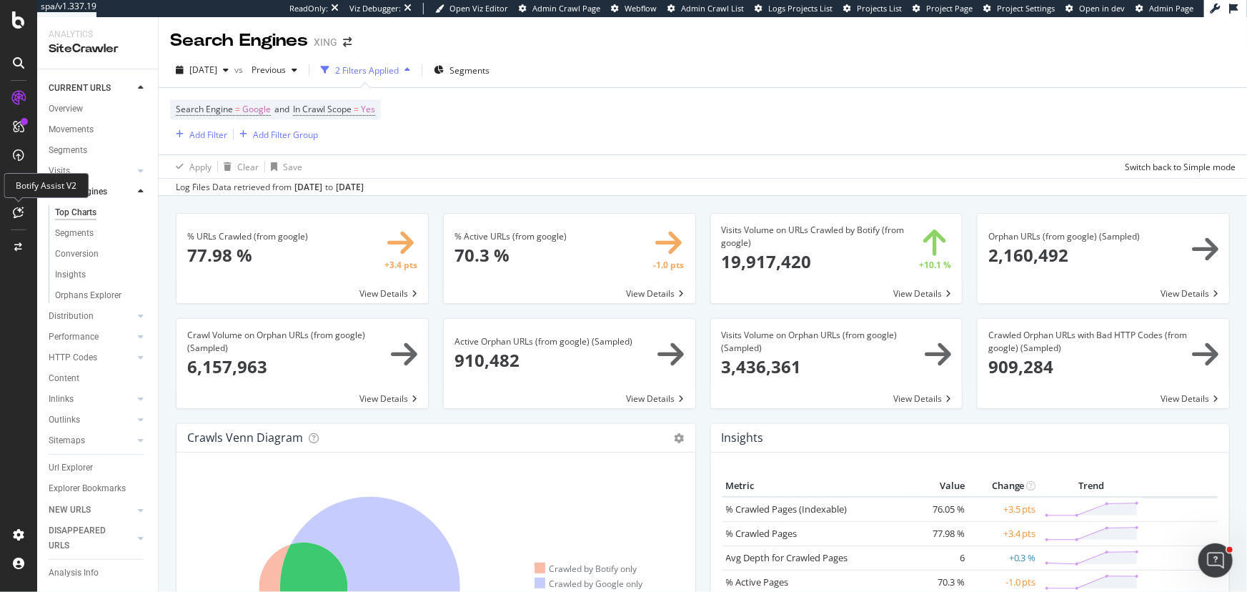
drag, startPoint x: 24, startPoint y: 213, endPoint x: 31, endPoint y: 207, distance: 8.6
click at [24, 213] on div at bounding box center [18, 212] width 23 height 23
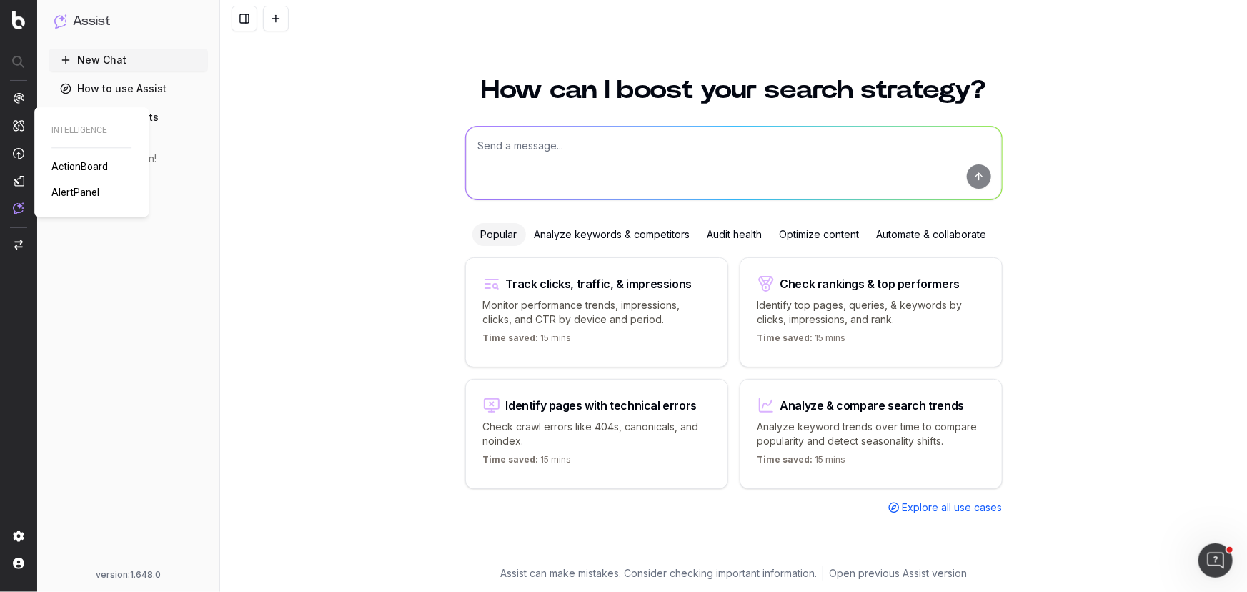
click at [64, 164] on span "ActionBoard" at bounding box center [79, 166] width 56 height 11
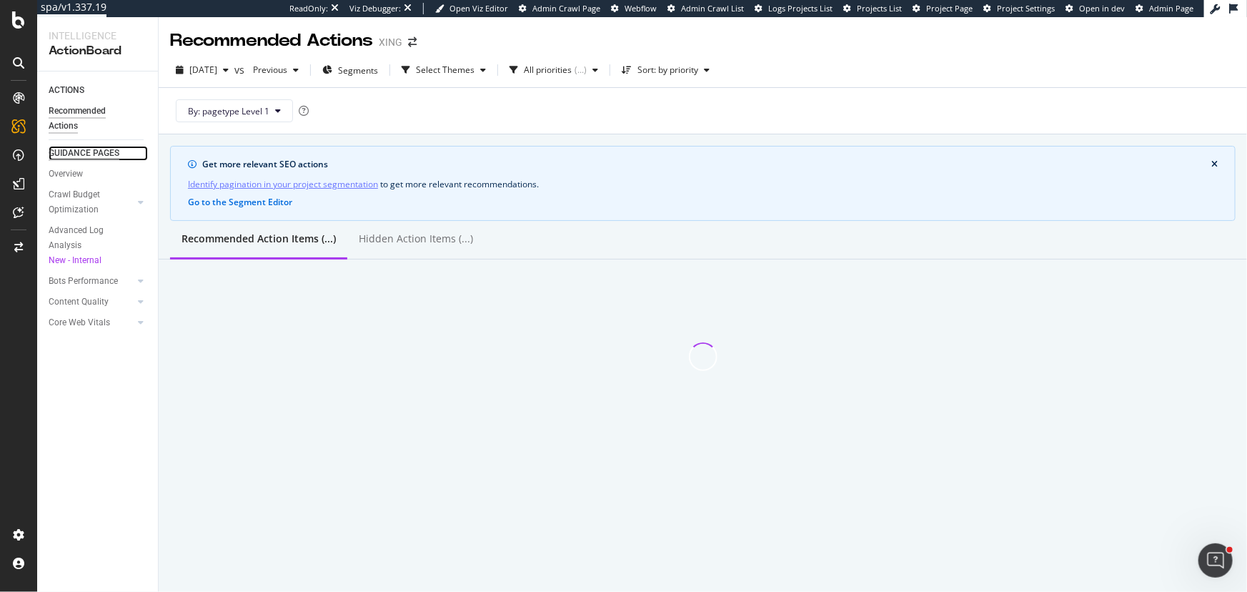
click at [101, 152] on div "GUIDANCE PAGES" at bounding box center [84, 153] width 71 height 15
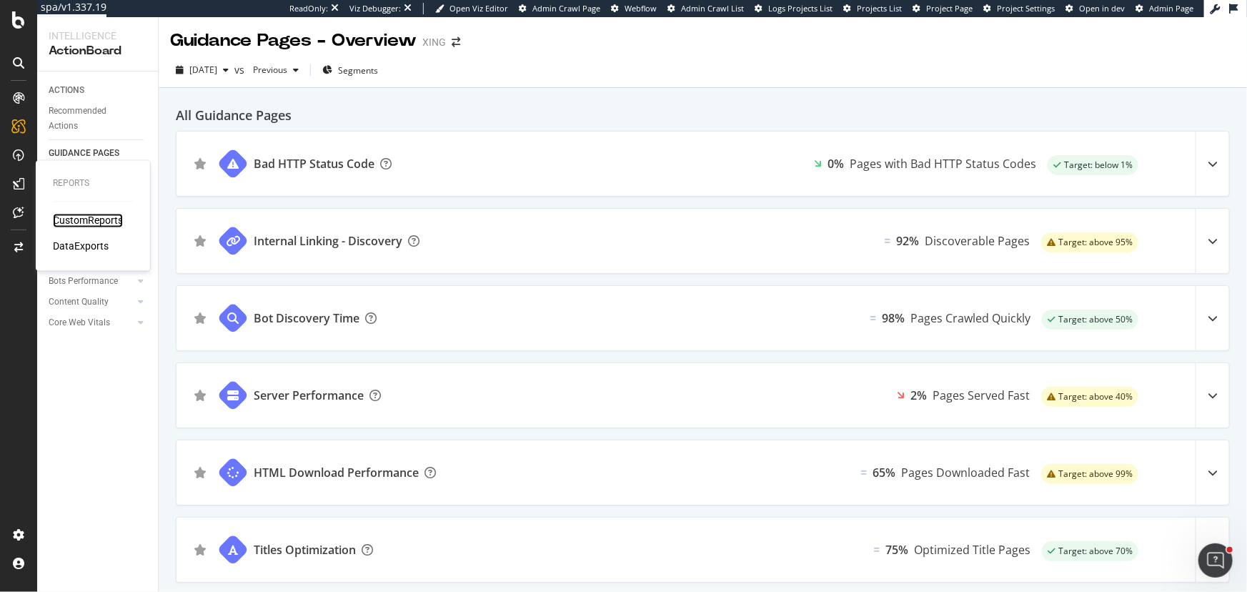
click at [71, 218] on div "CustomReports" at bounding box center [88, 221] width 70 height 14
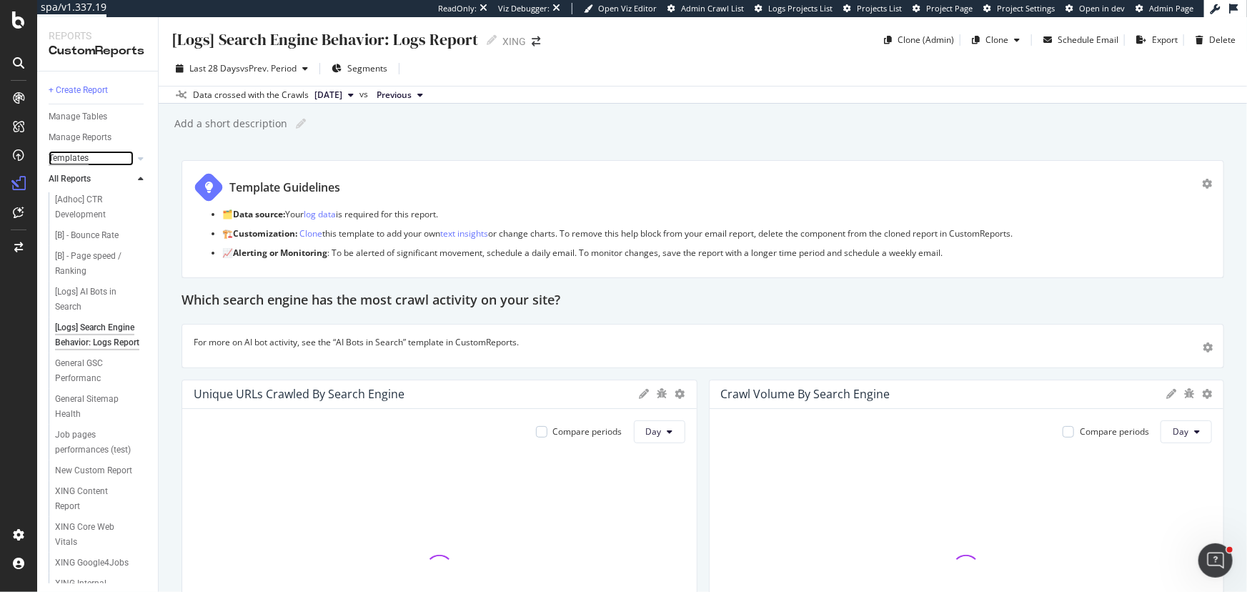
click at [73, 160] on div "Templates" at bounding box center [69, 158] width 40 height 15
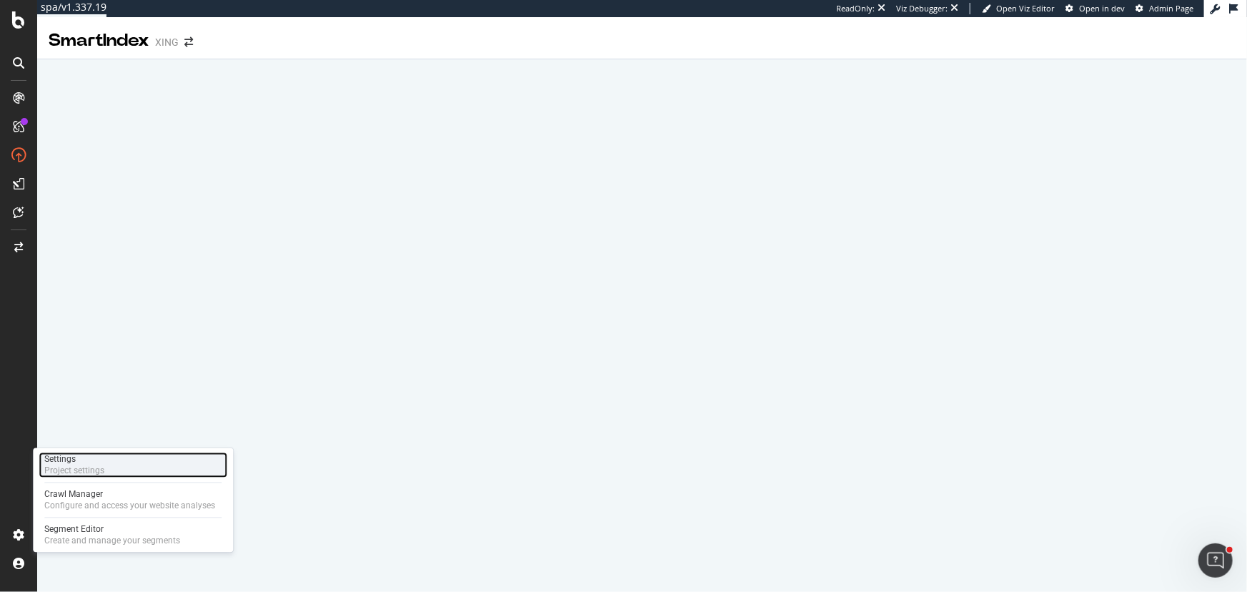
click at [73, 475] on div "Project settings" at bounding box center [74, 470] width 60 height 11
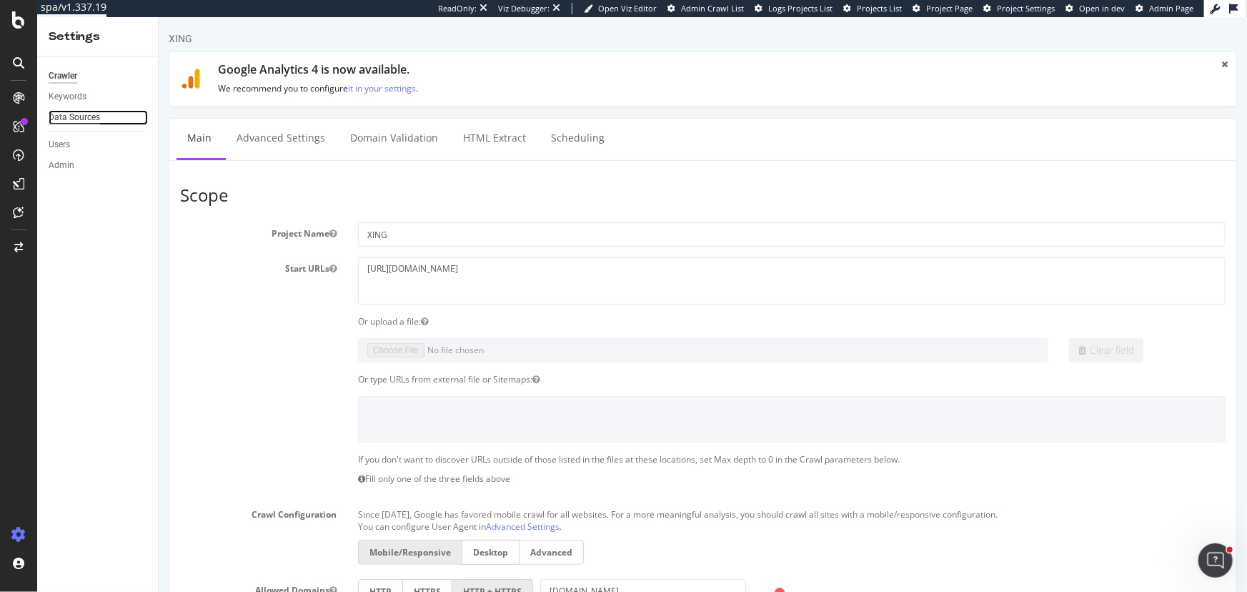
click at [93, 117] on div "Data Sources" at bounding box center [74, 117] width 51 height 15
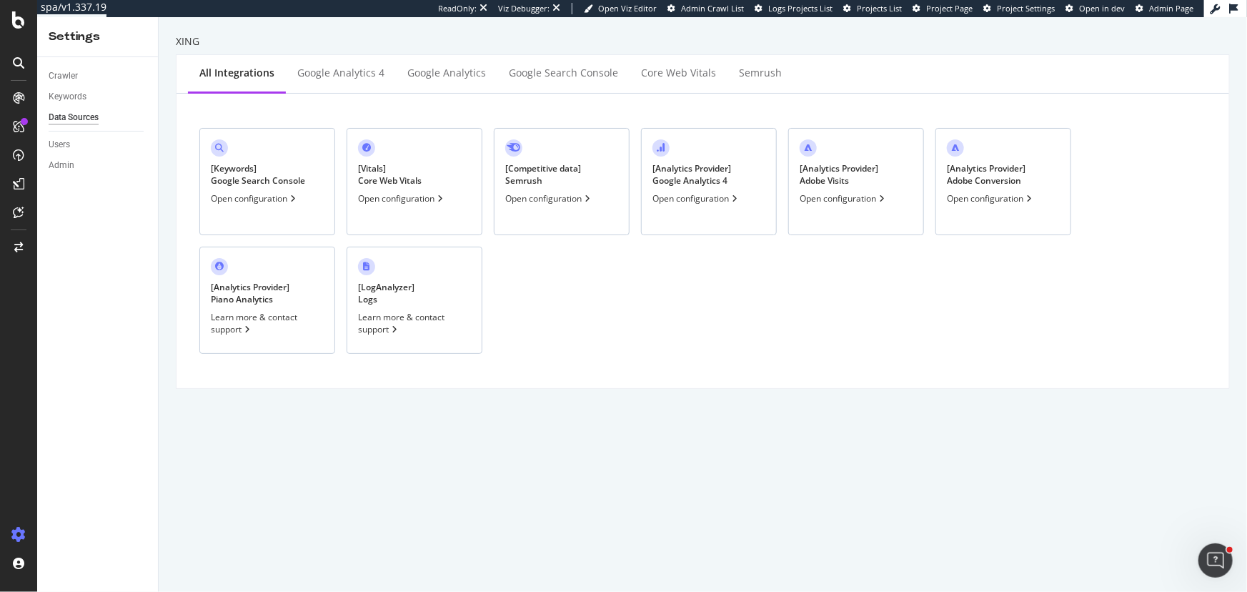
click at [863, 197] on div "Open configuration" at bounding box center [844, 198] width 88 height 12
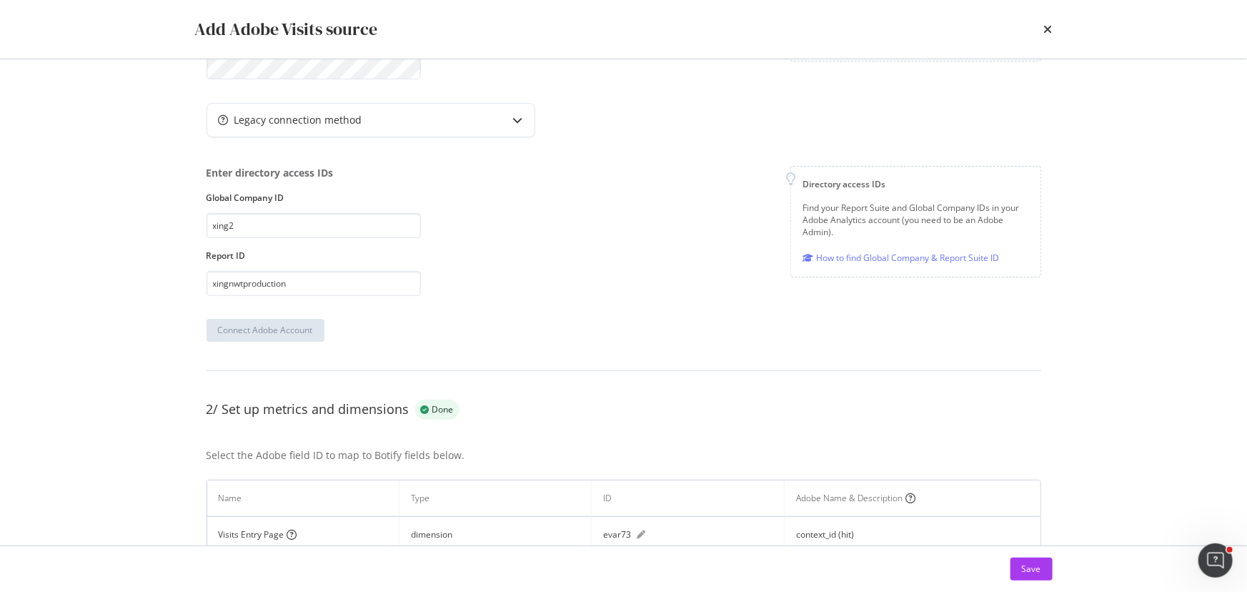
scroll to position [319, 0]
